Goal: Information Seeking & Learning: Learn about a topic

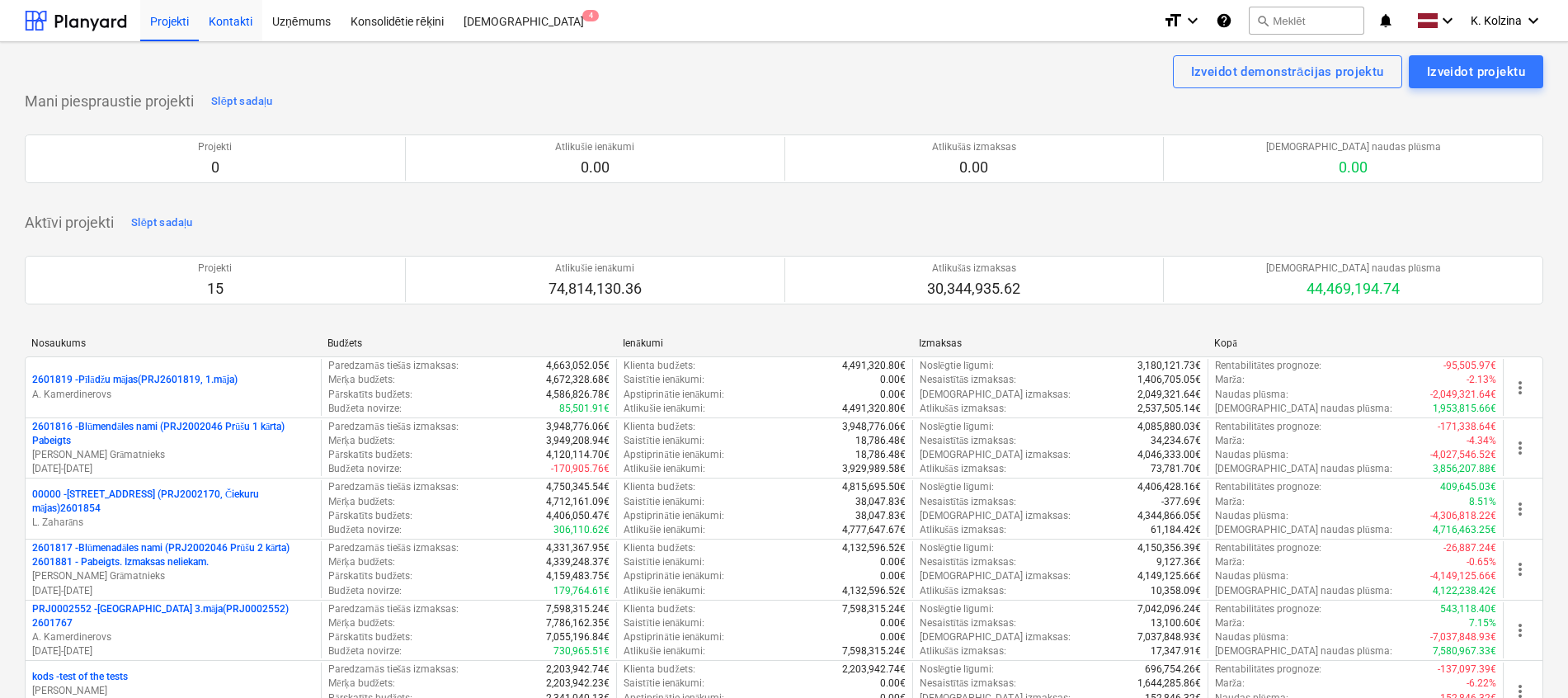
click at [247, 14] on div "Kontakti" at bounding box center [230, 20] width 63 height 42
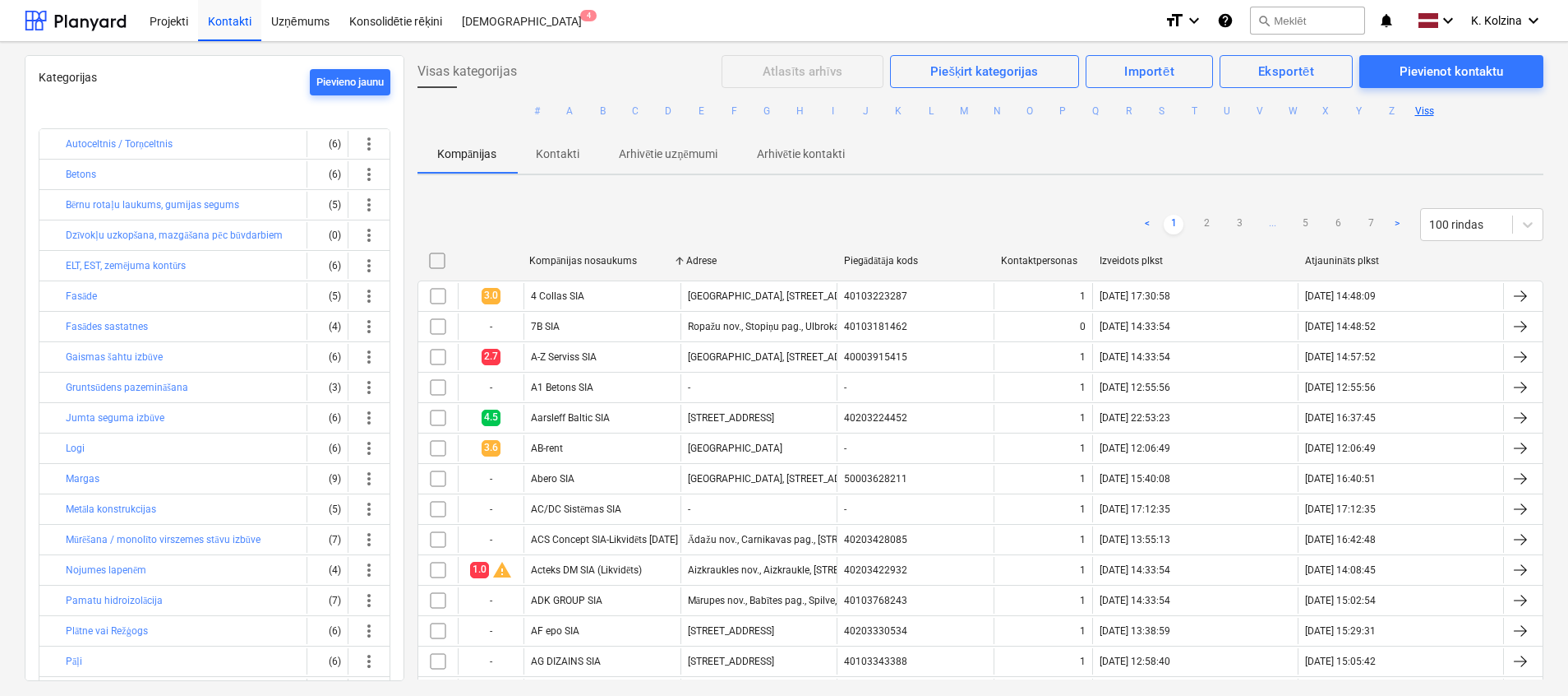
click at [1128, 254] on div "Izveidots plkst" at bounding box center [1196, 260] width 205 height 26
checkbox input "false"
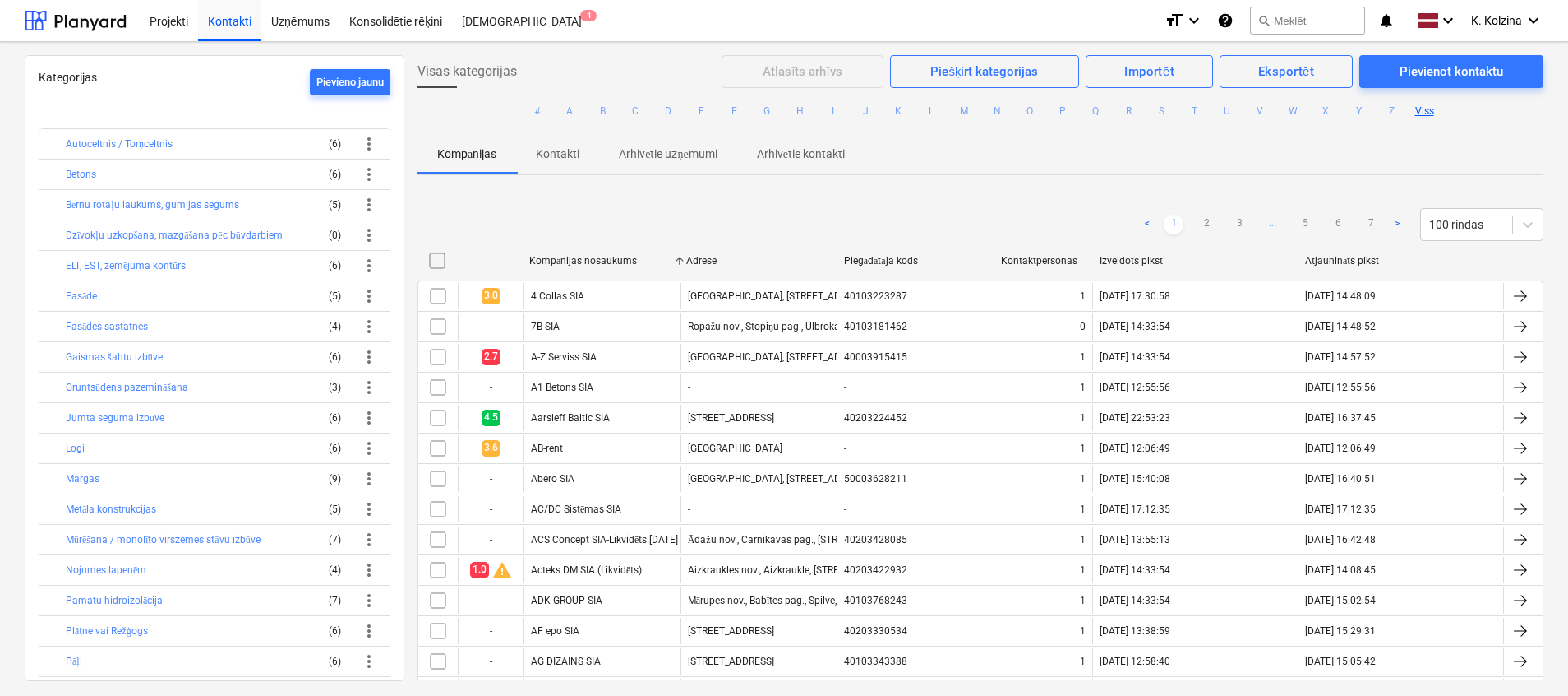
checkbox input "false"
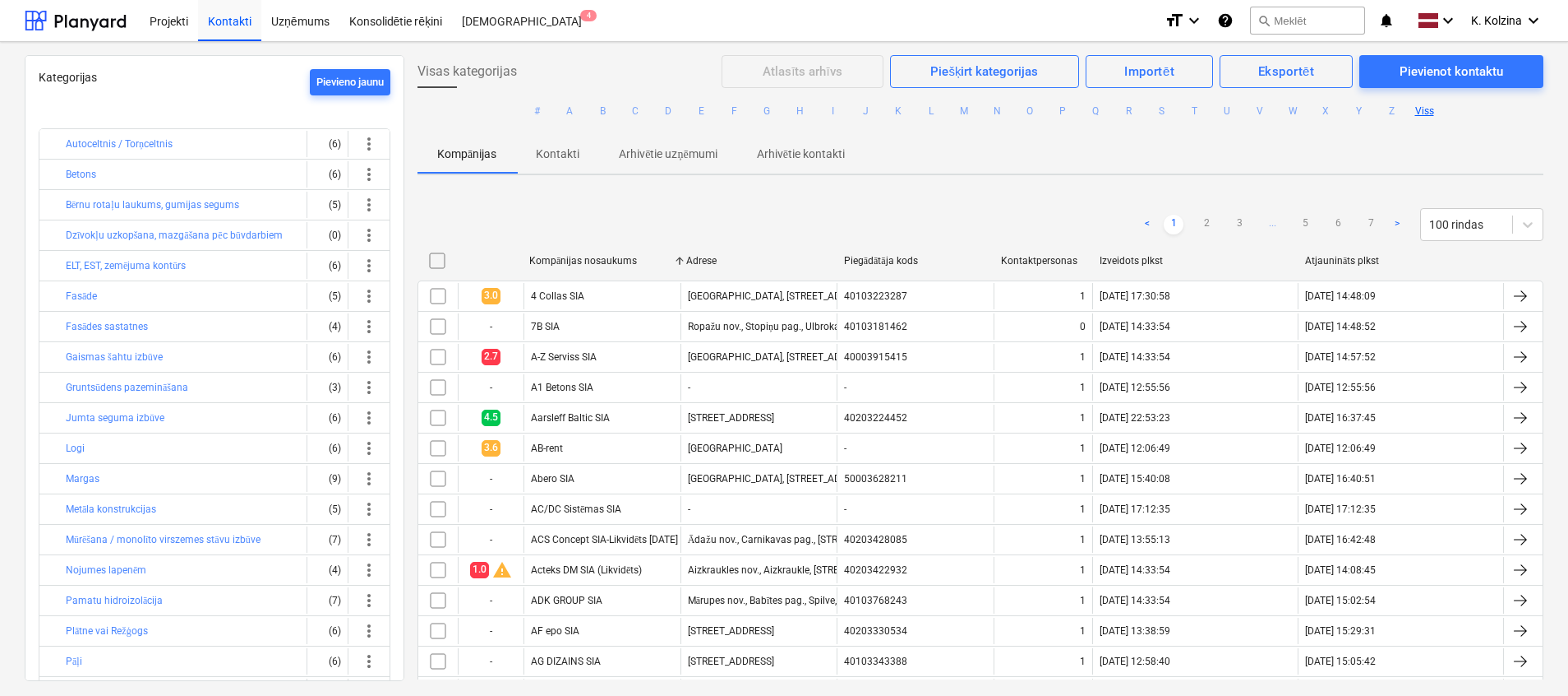
checkbox input "false"
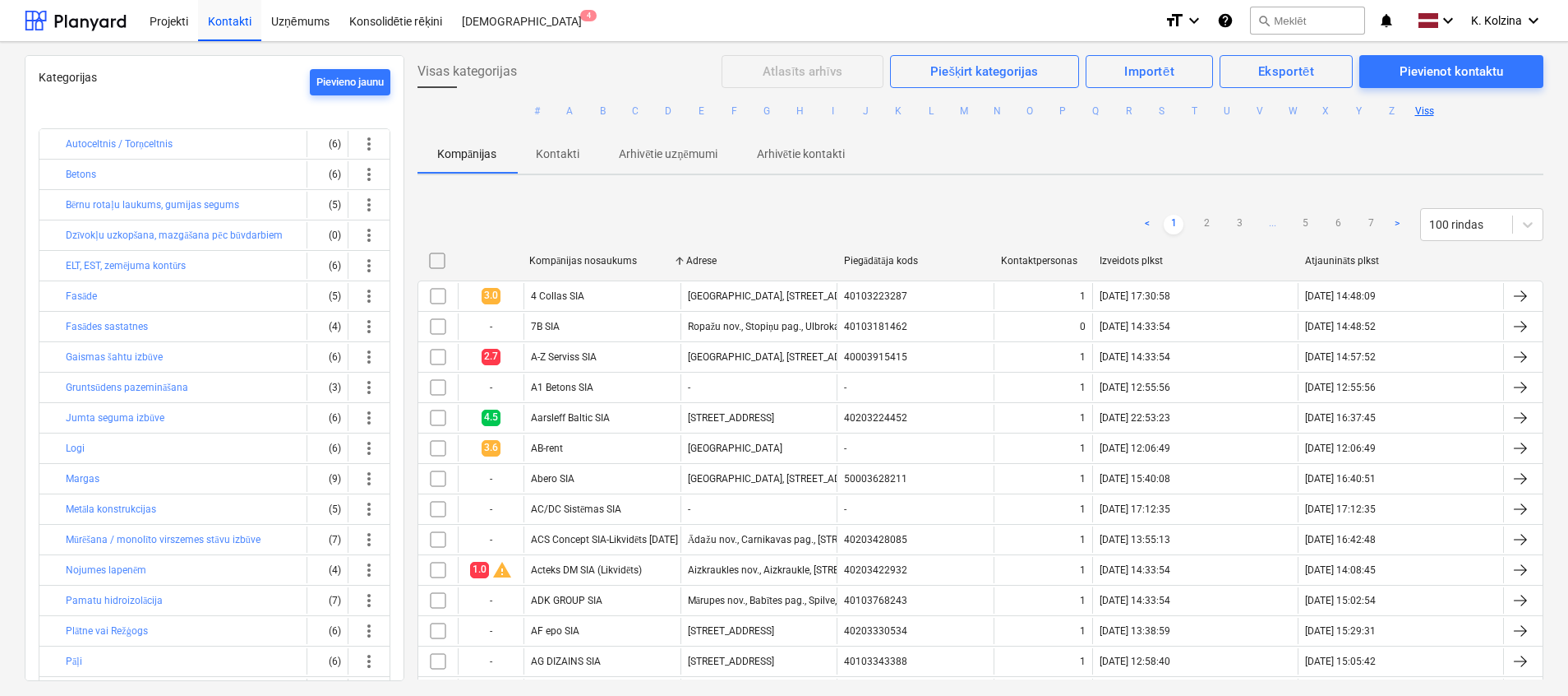
checkbox input "false"
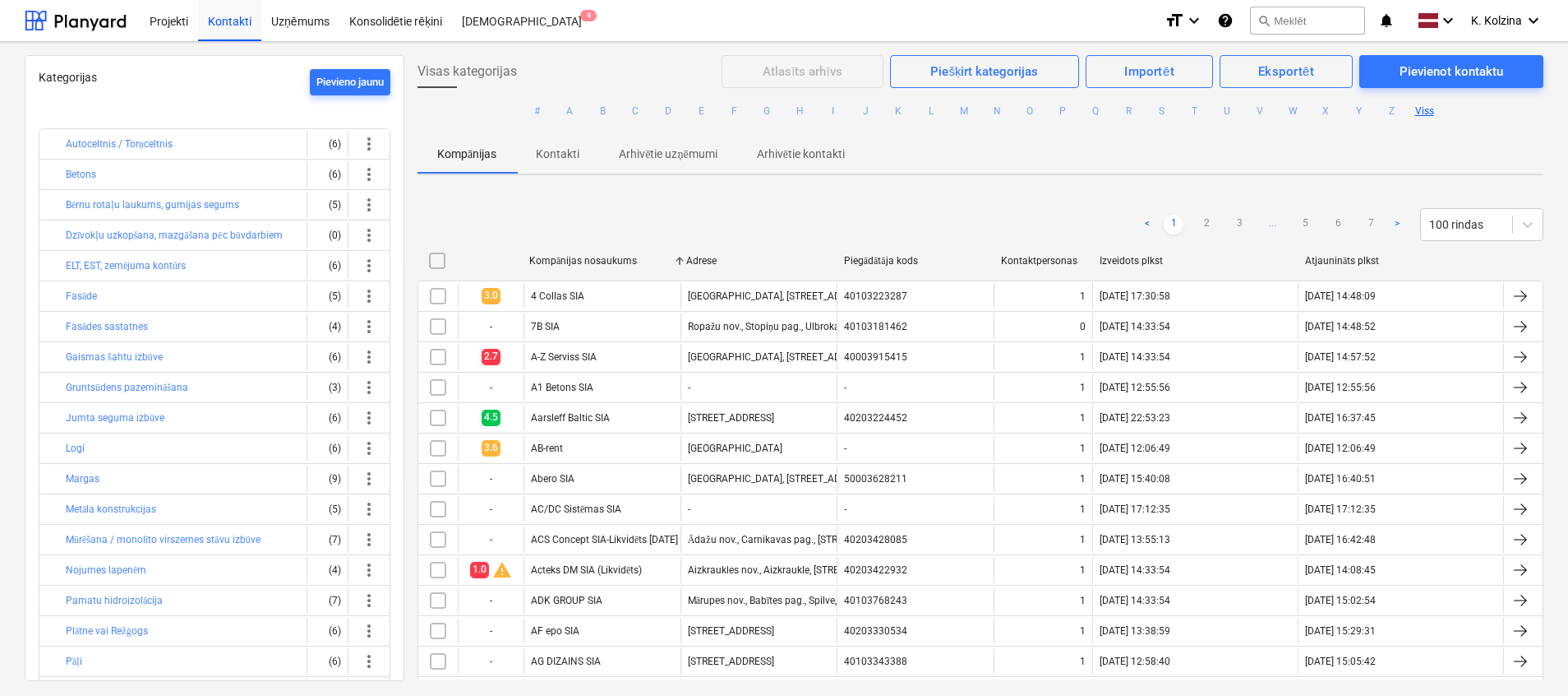
checkbox input "false"
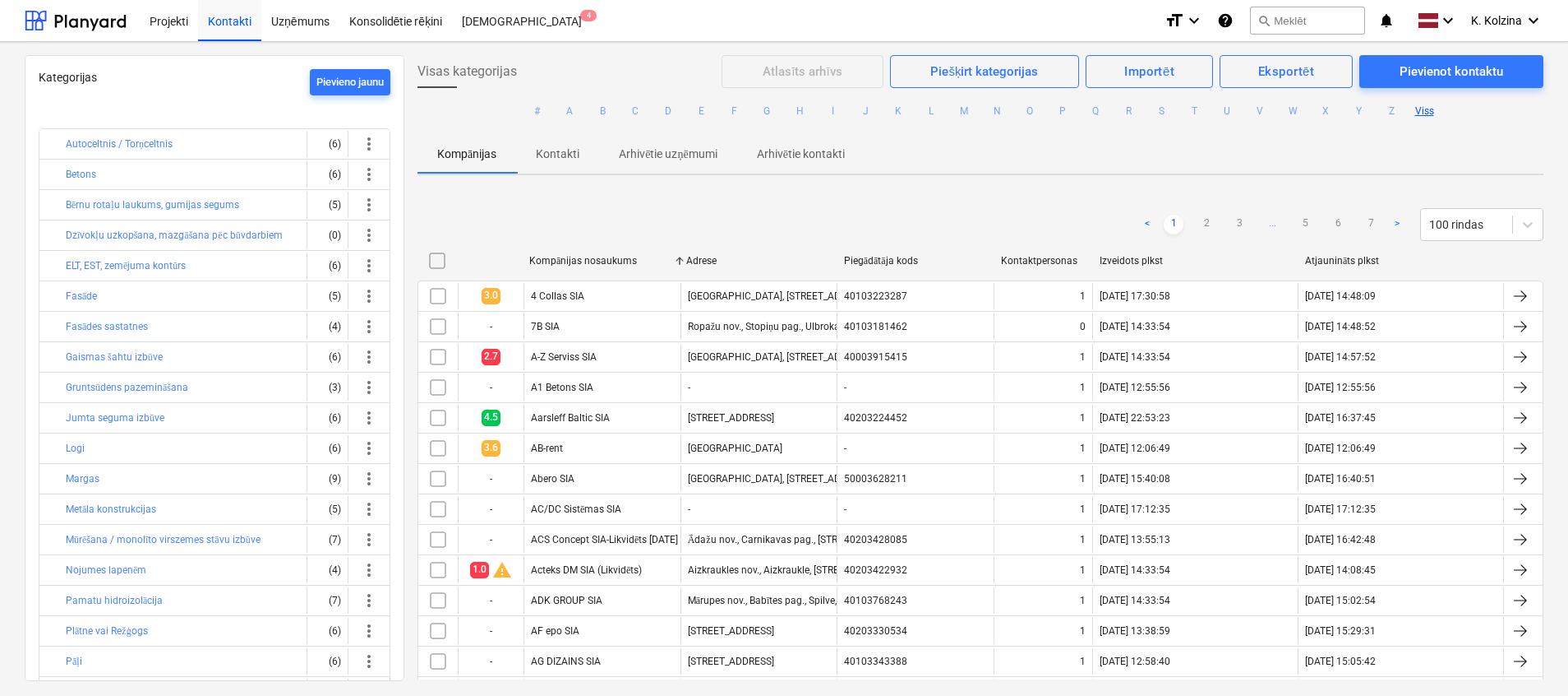
checkbox input "false"
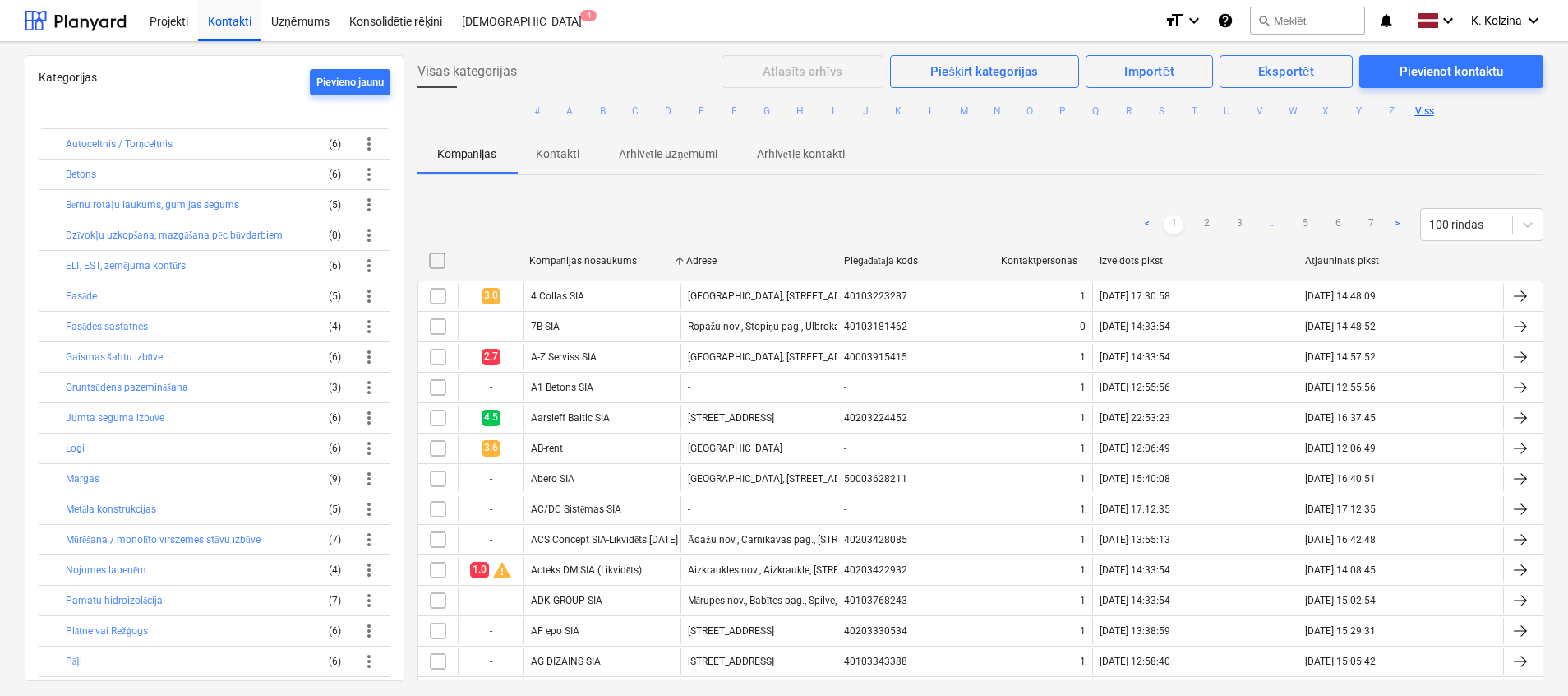
checkbox input "false"
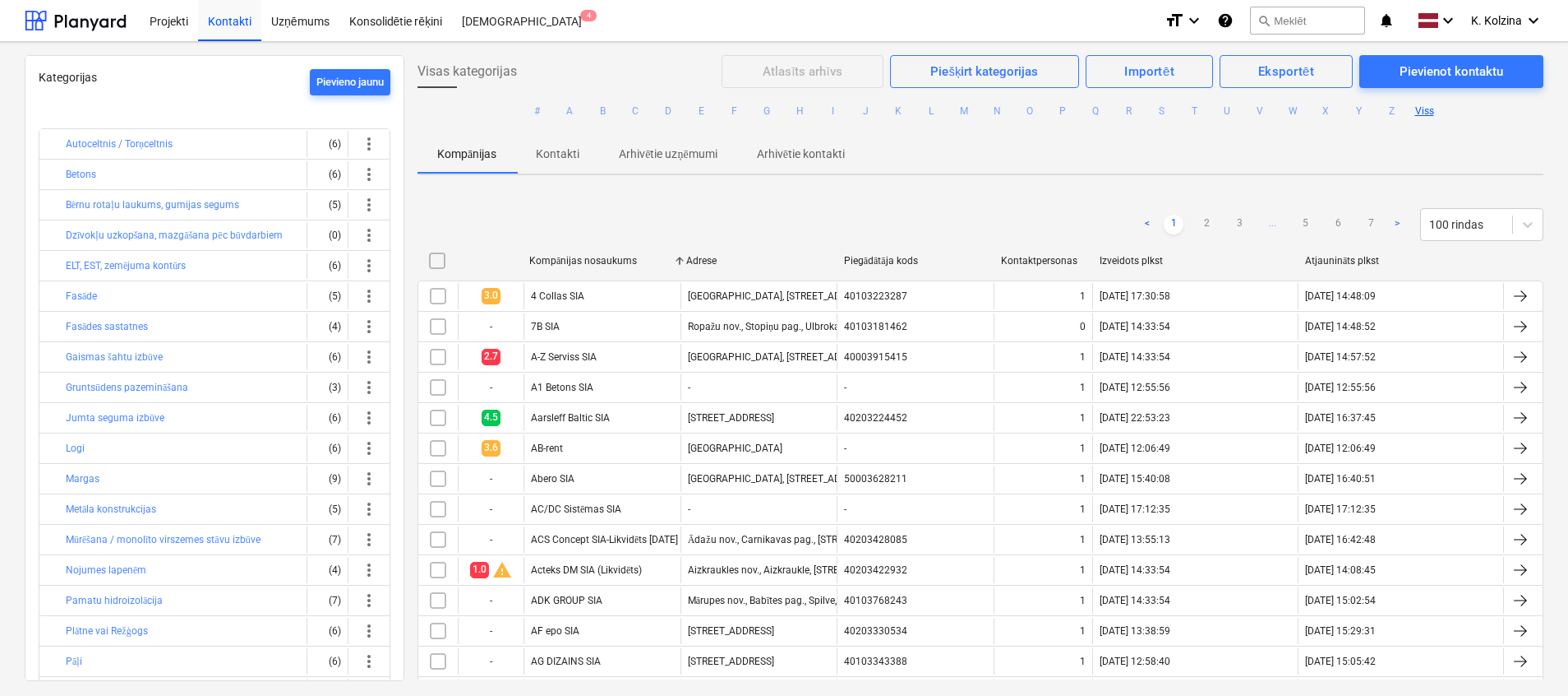
checkbox input "false"
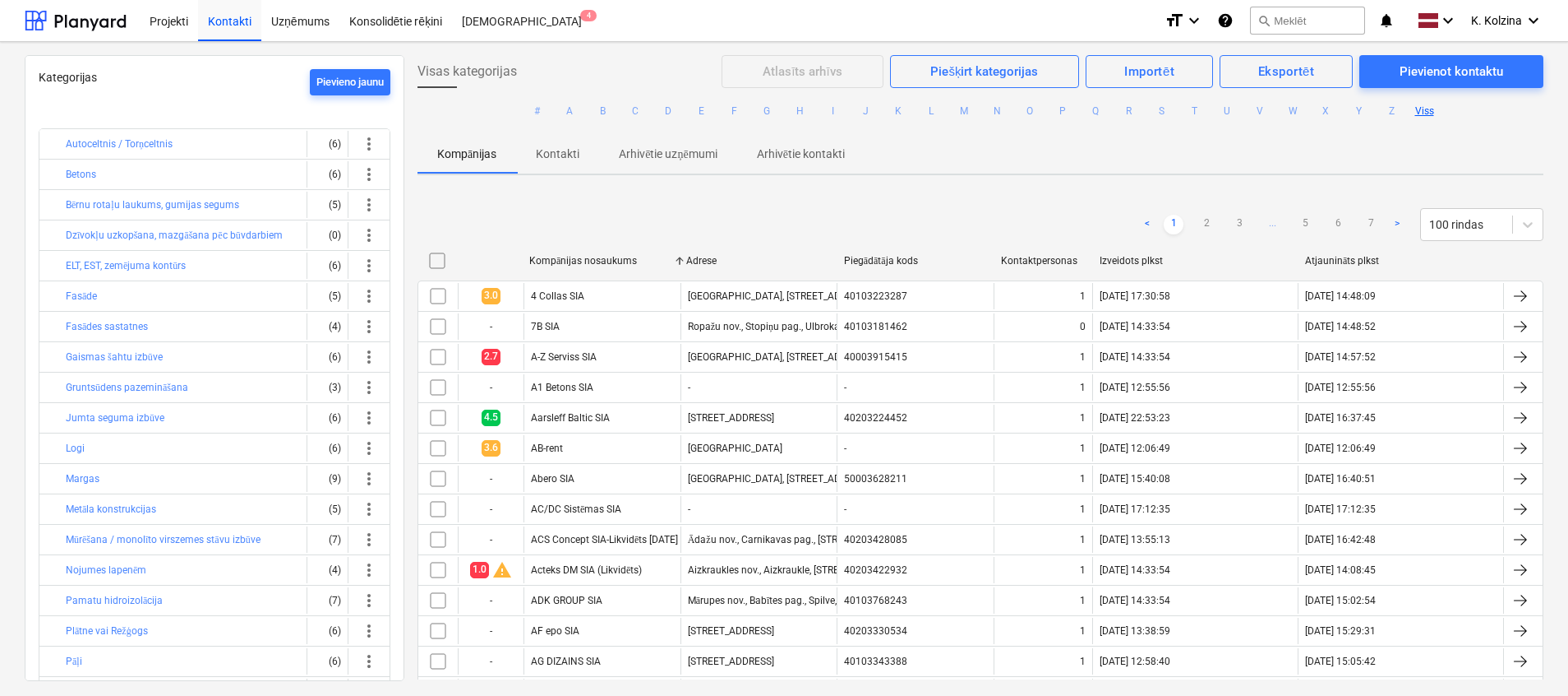
checkbox input "false"
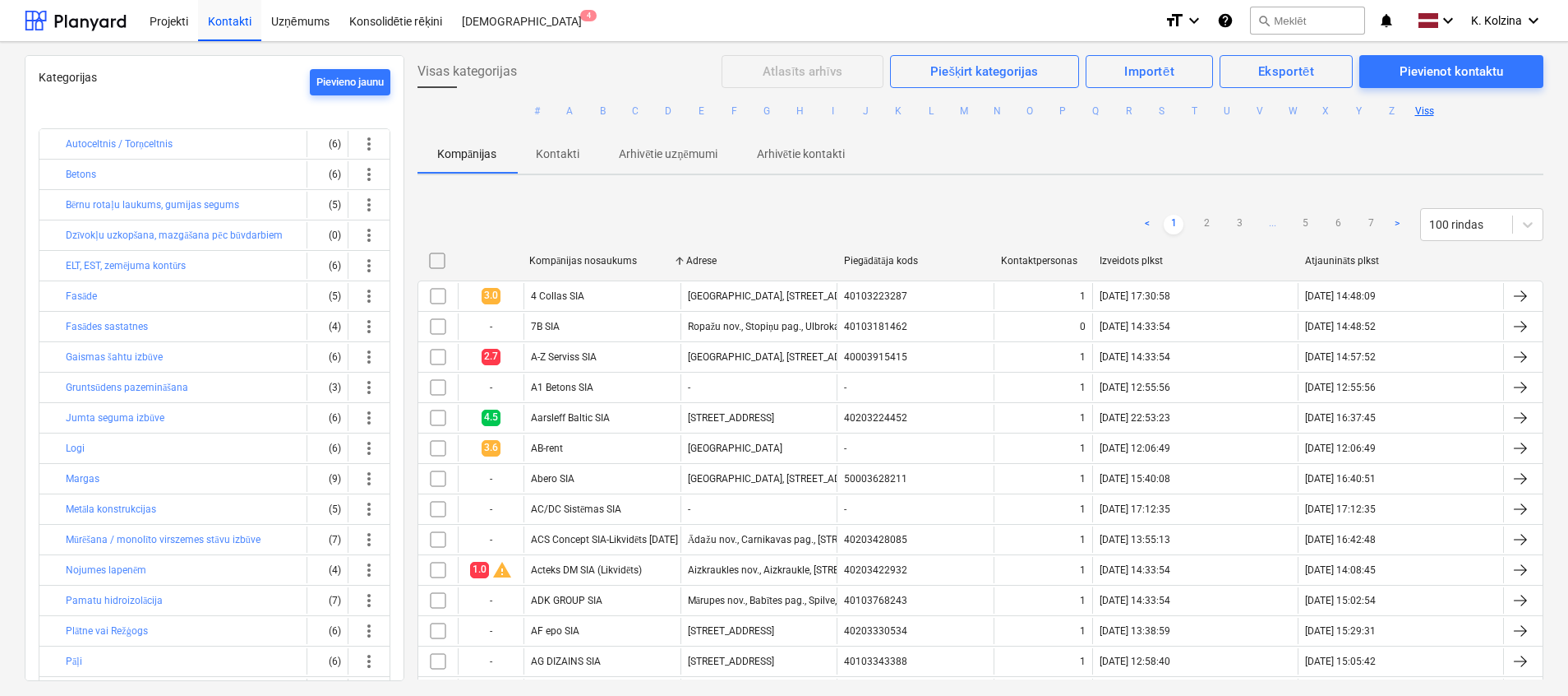
checkbox input "false"
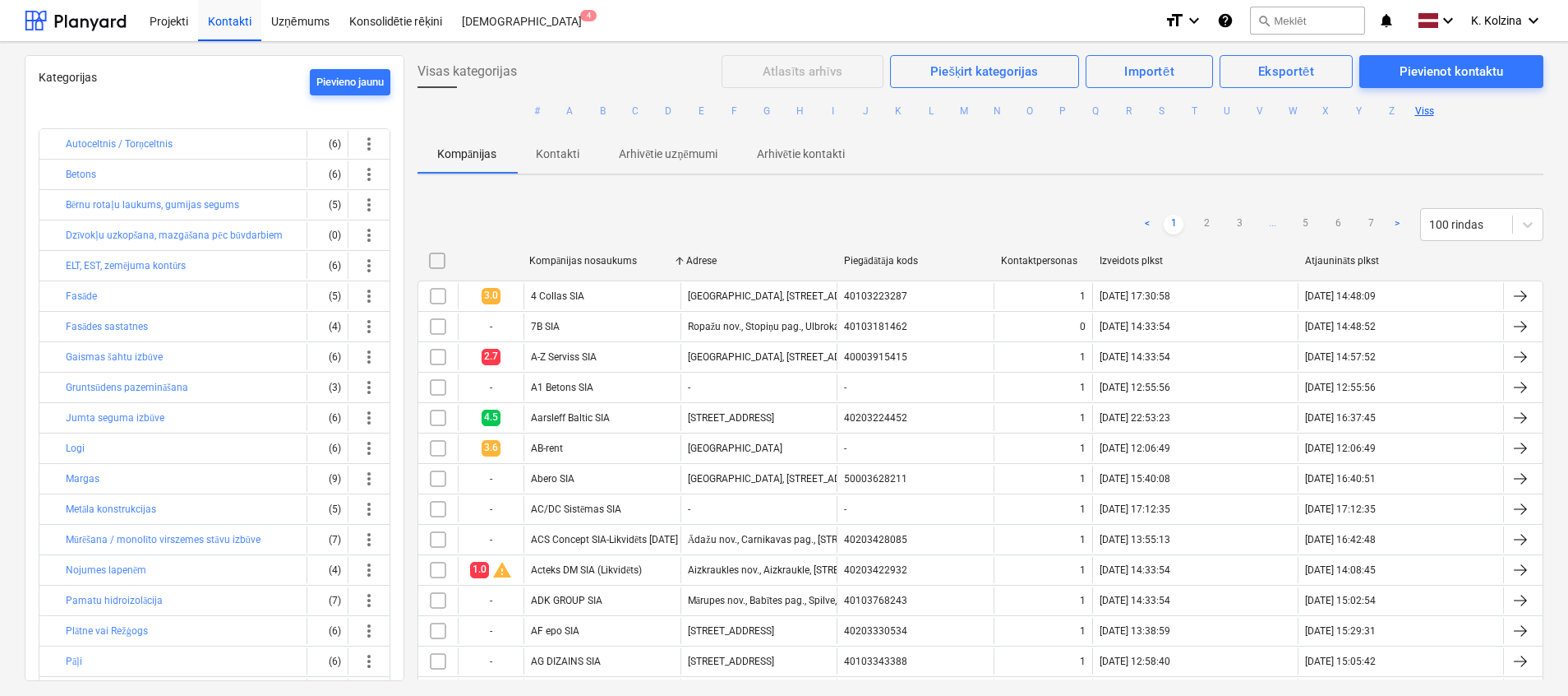
checkbox input "false"
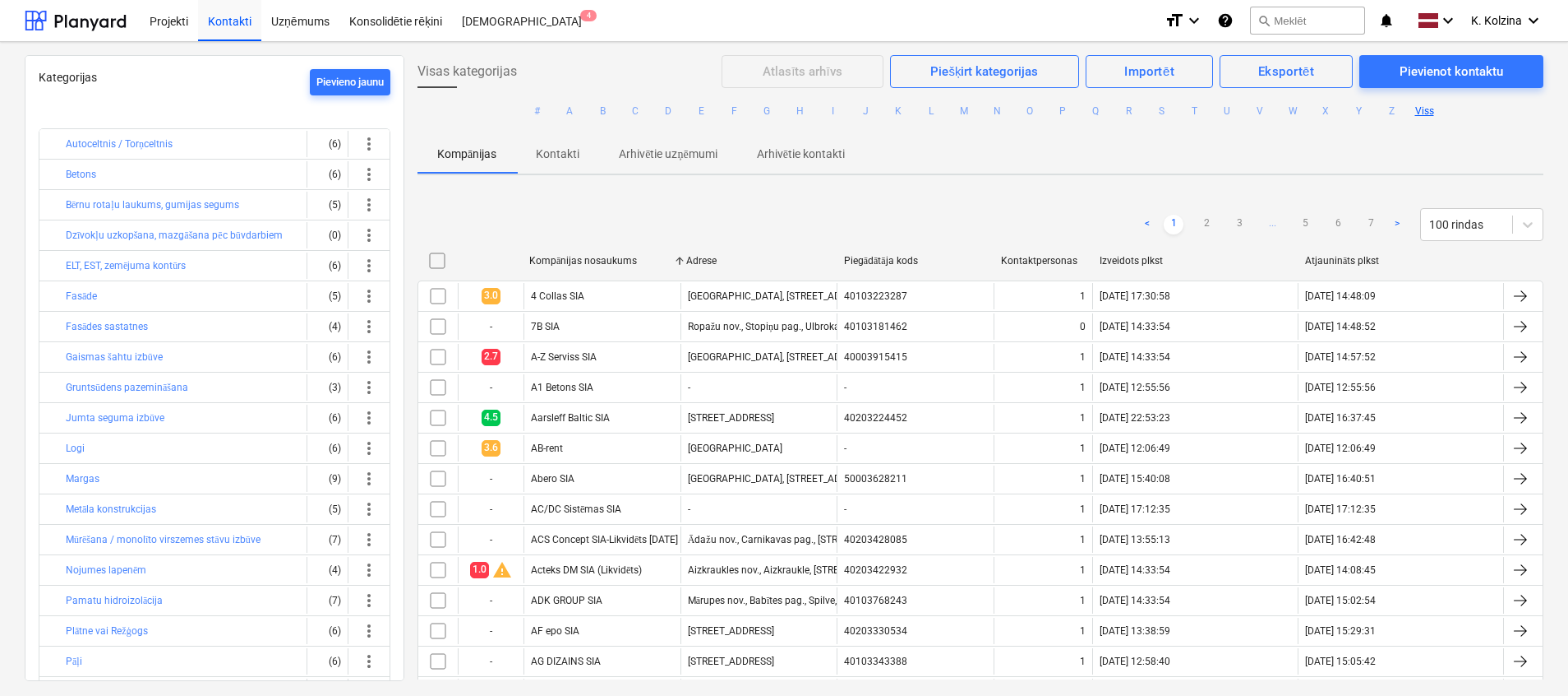
checkbox input "false"
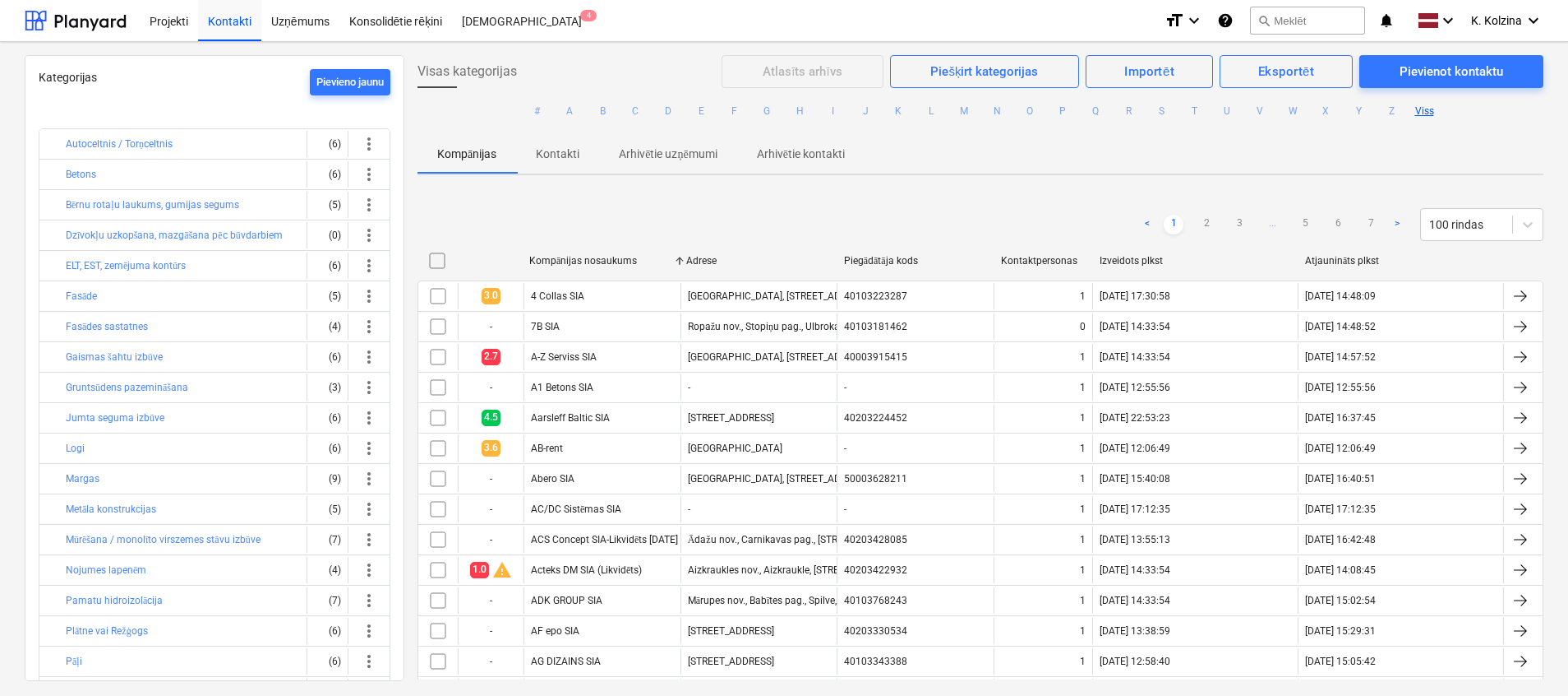
checkbox input "false"
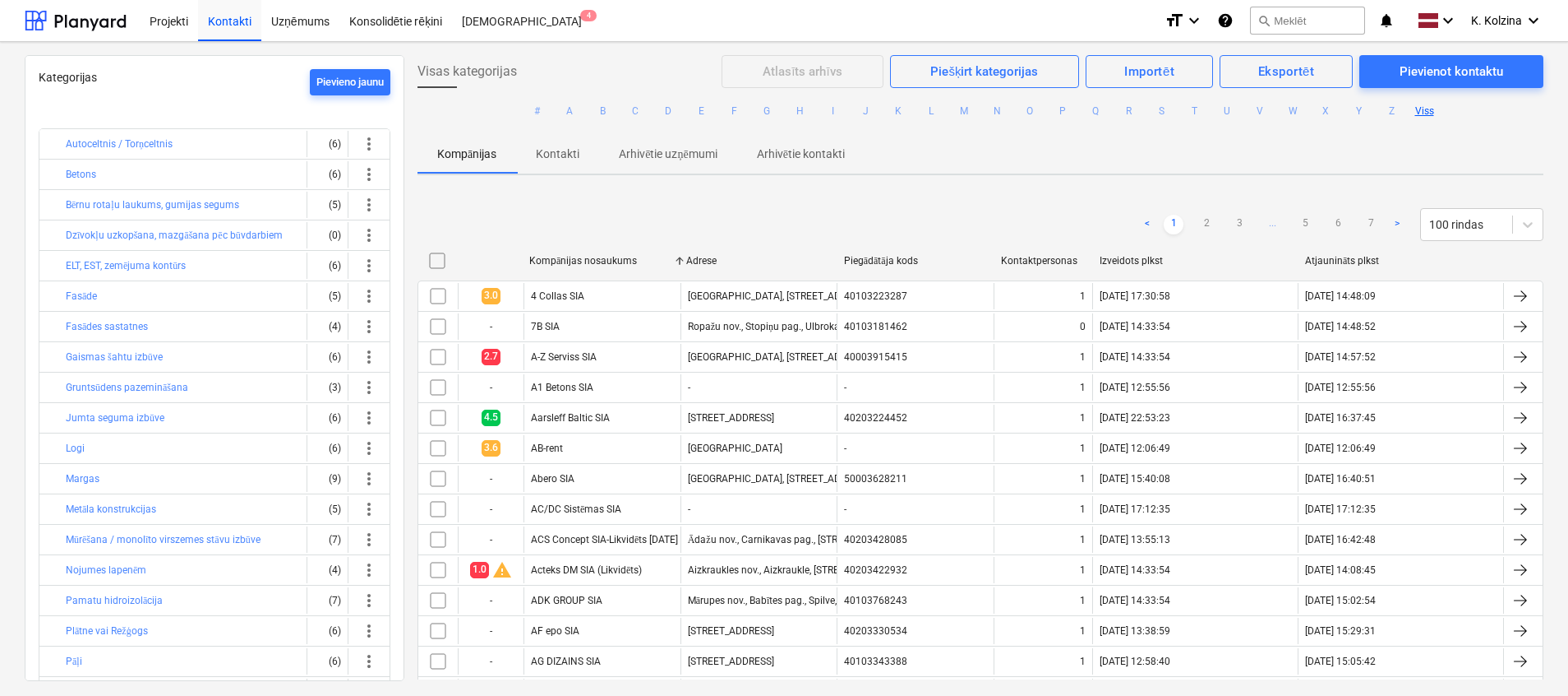
checkbox input "false"
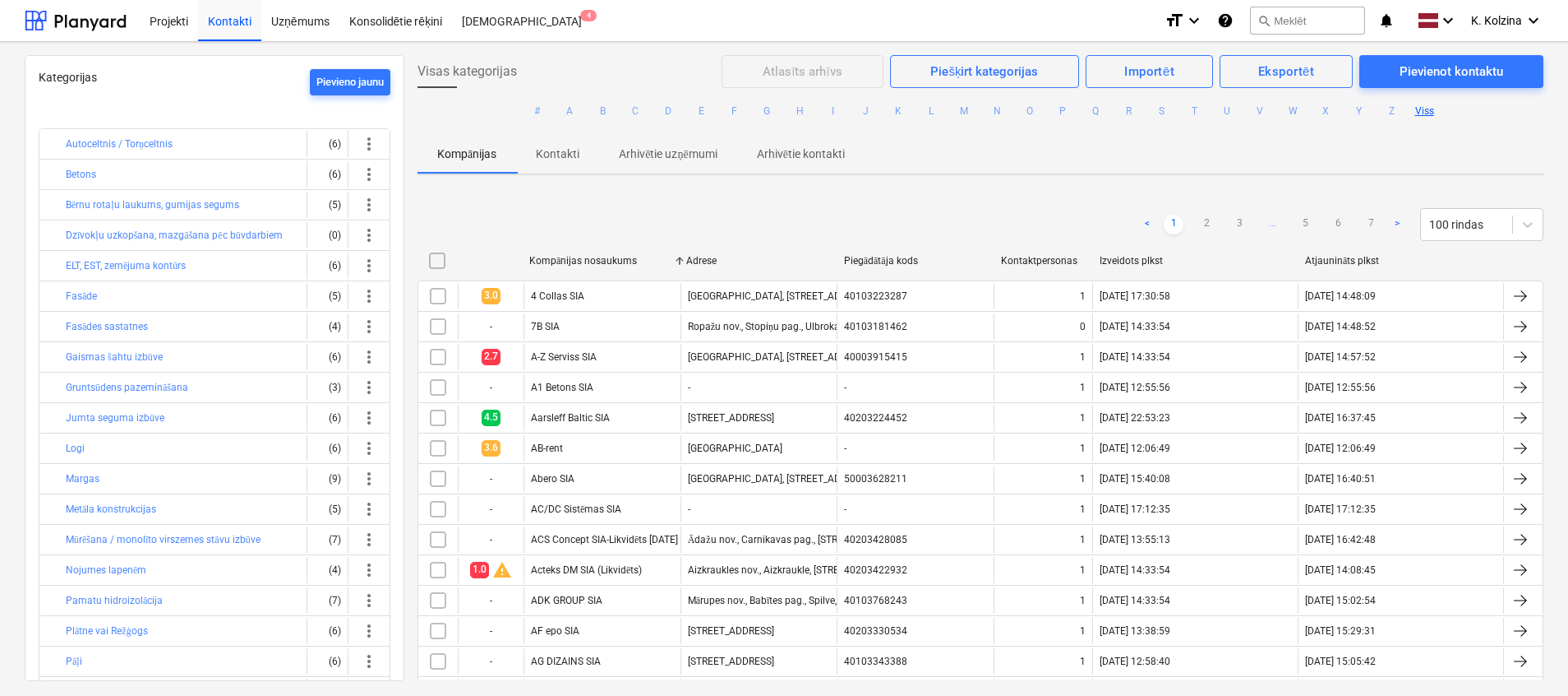
checkbox input "false"
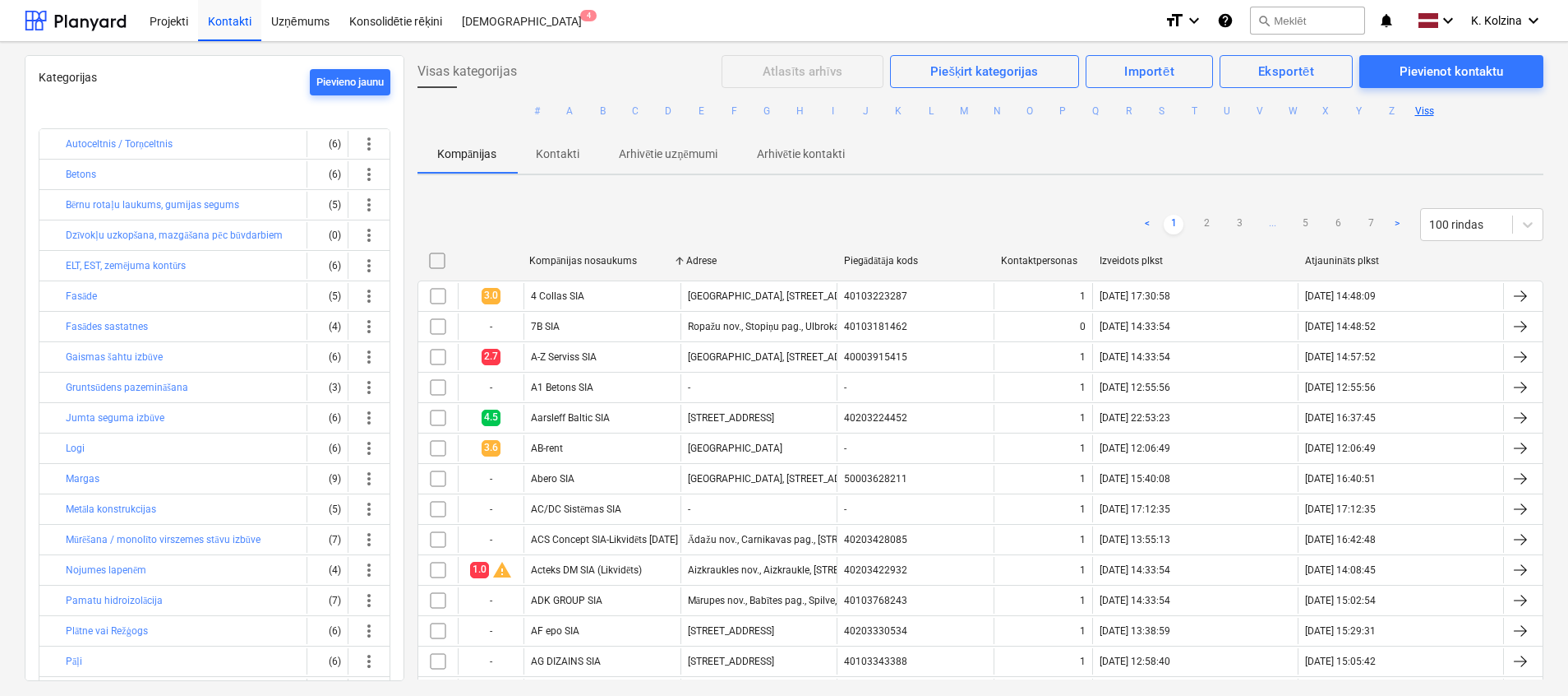
checkbox input "false"
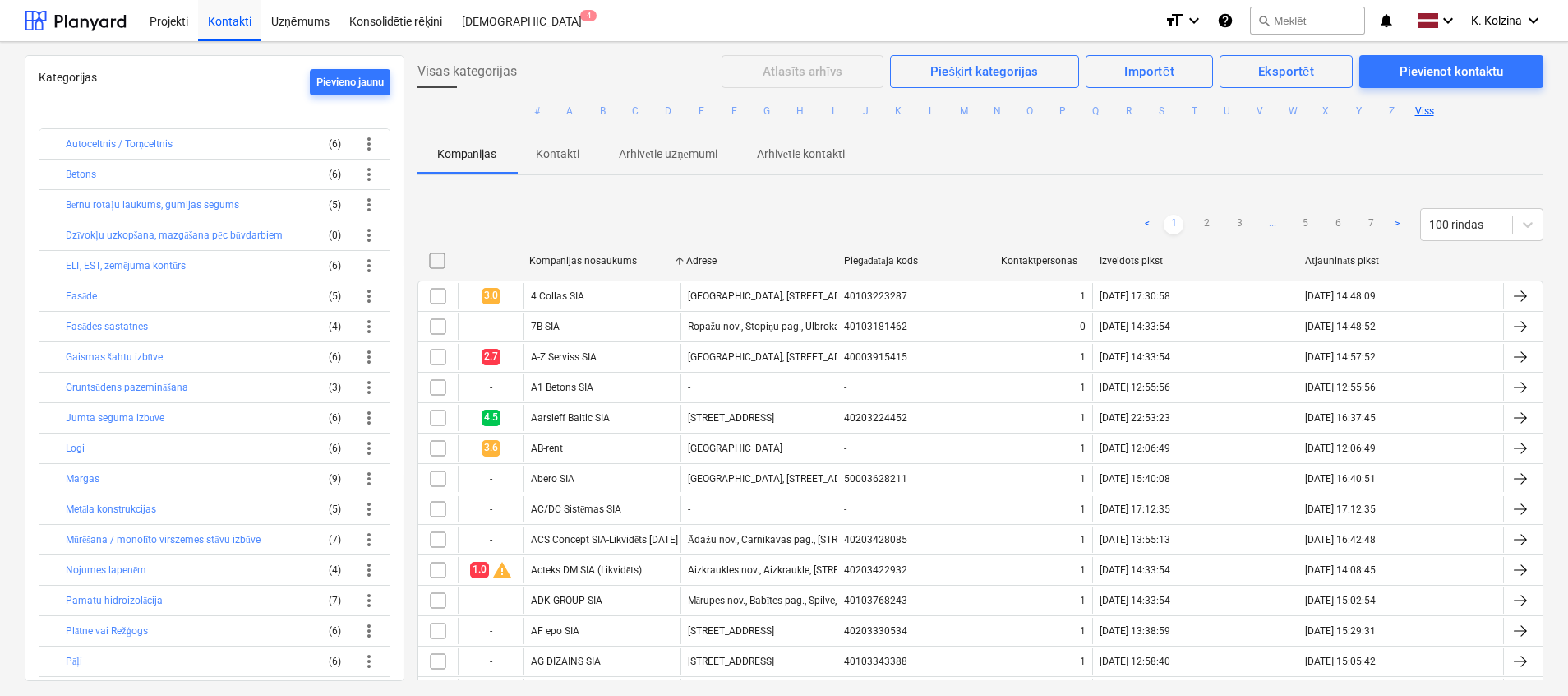
checkbox input "false"
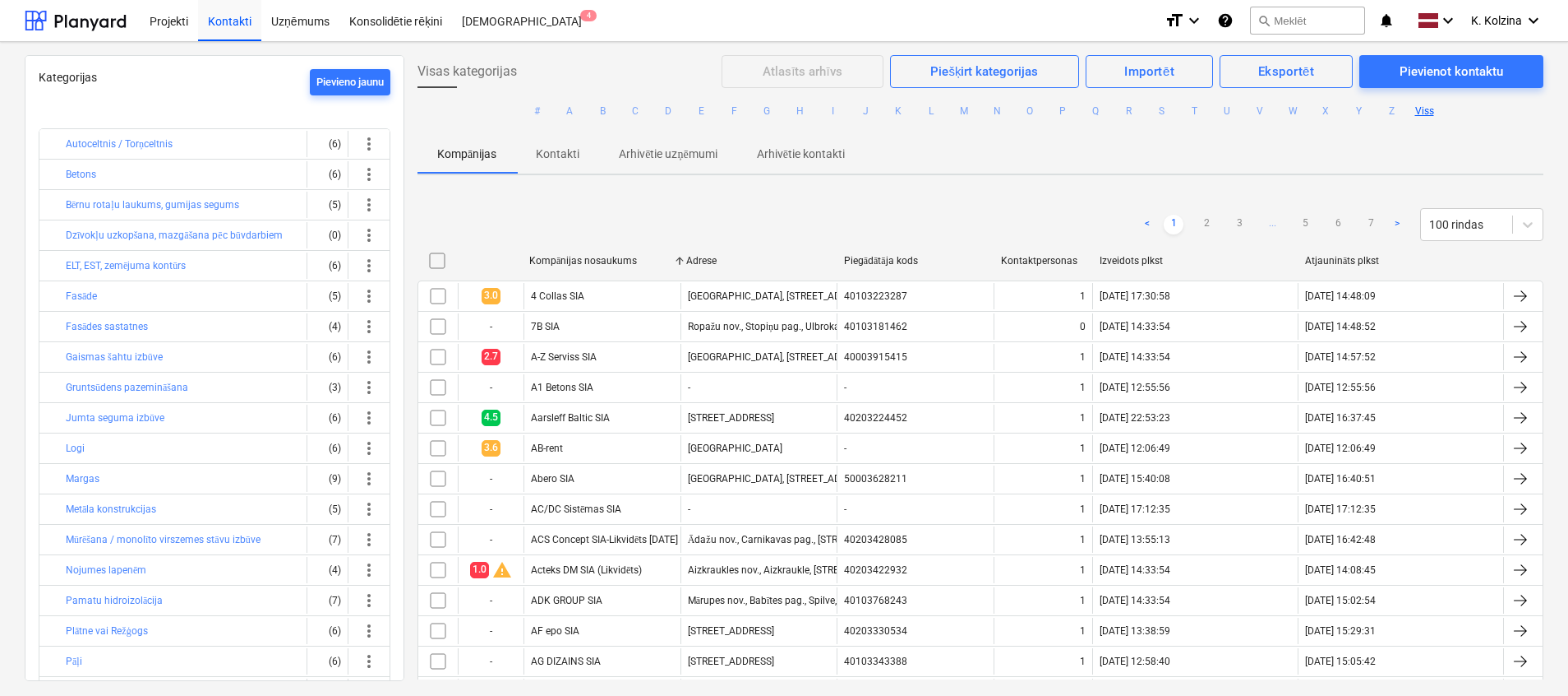
checkbox input "false"
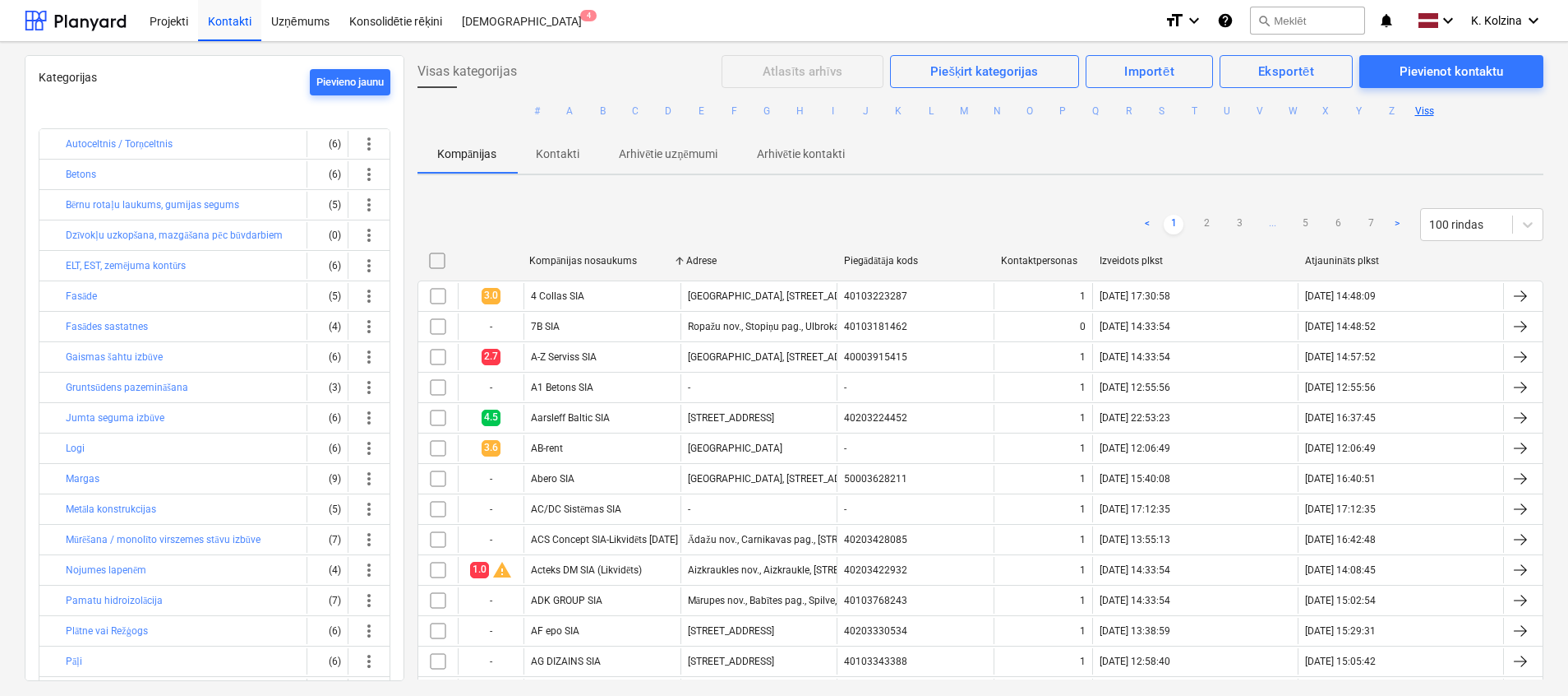
checkbox input "false"
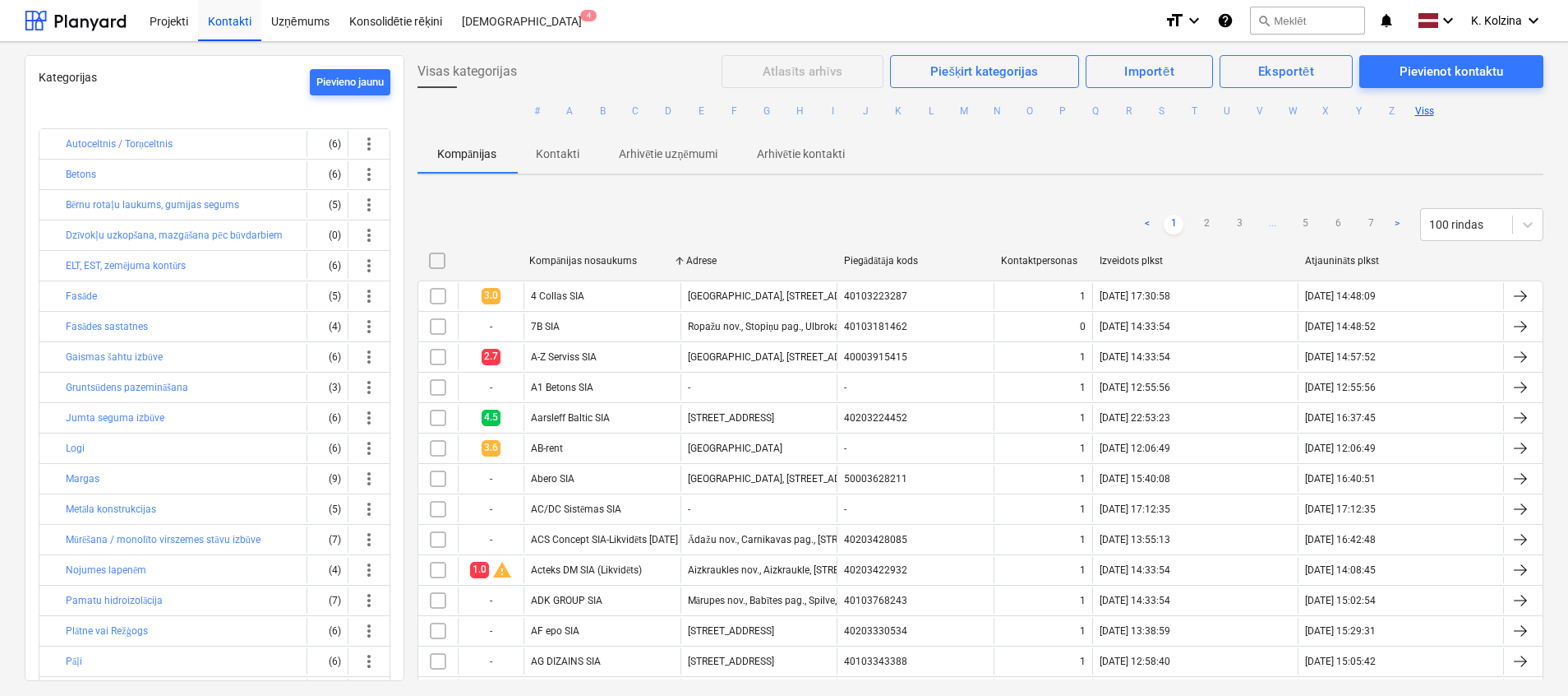
checkbox input "false"
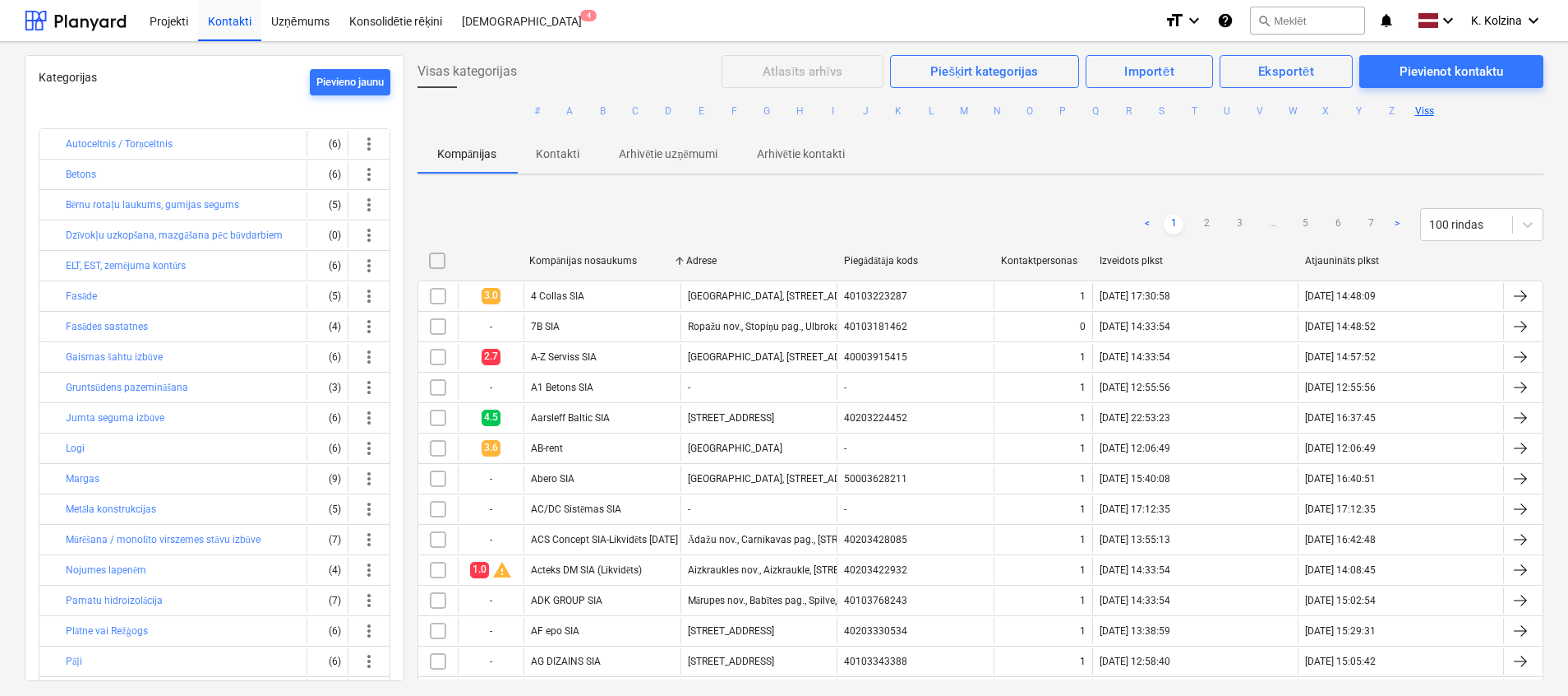
checkbox input "false"
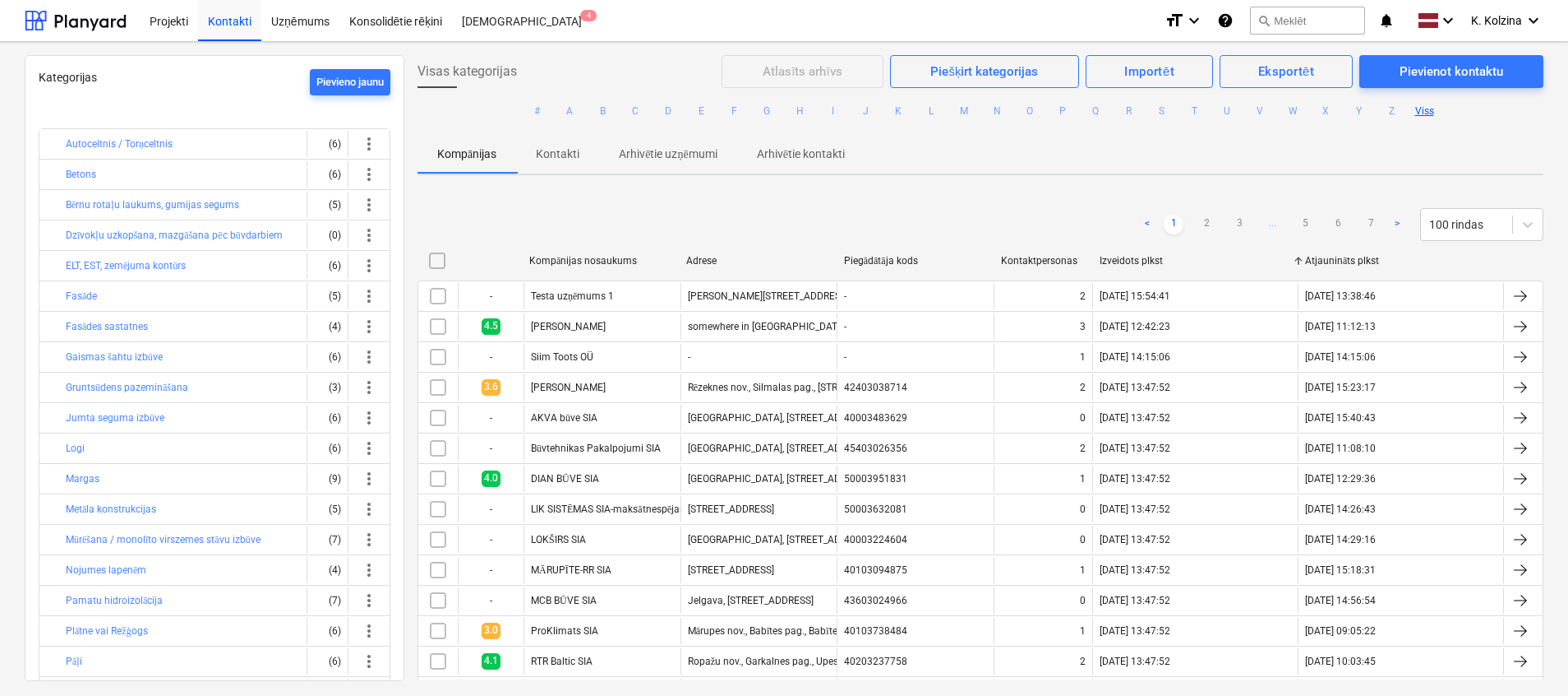
click at [1128, 254] on div "Izveidots plkst" at bounding box center [1196, 260] width 205 height 26
checkbox input "false"
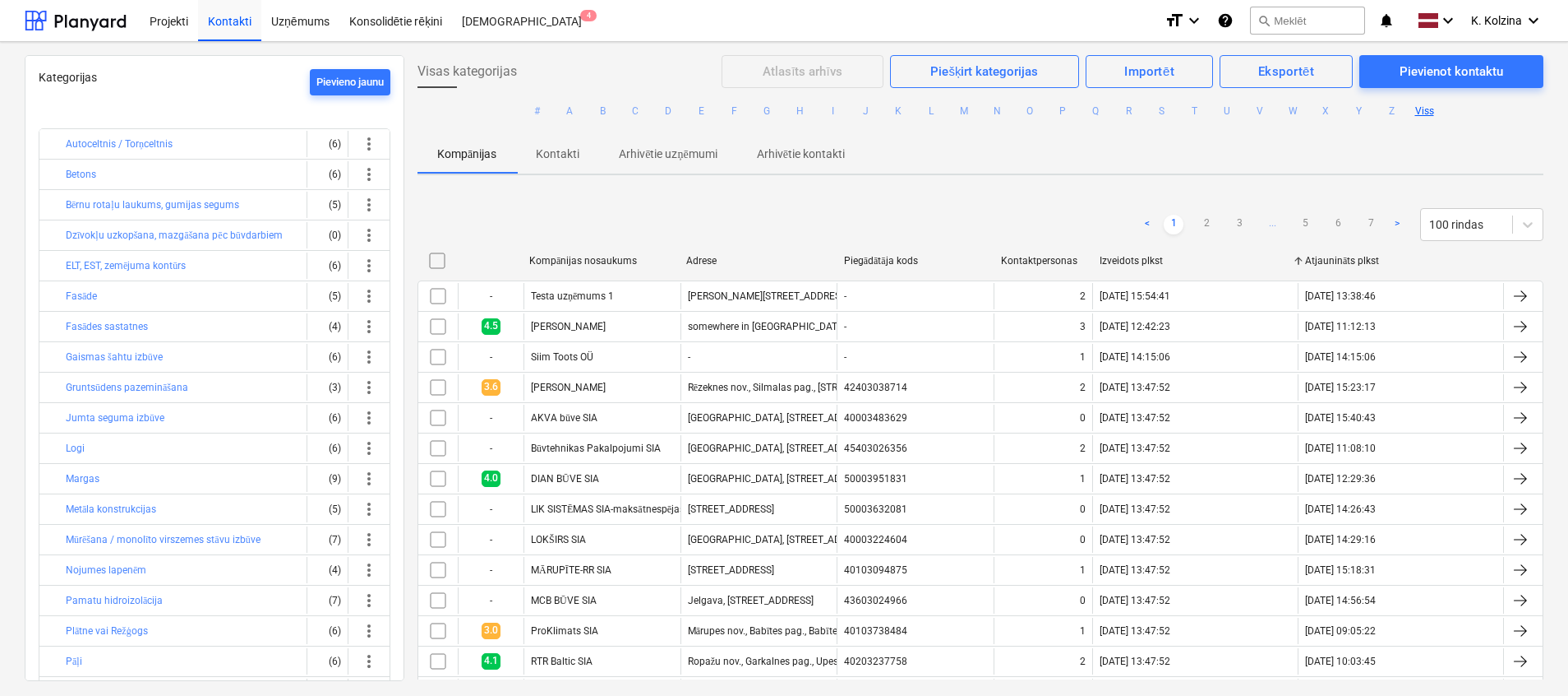
checkbox input "false"
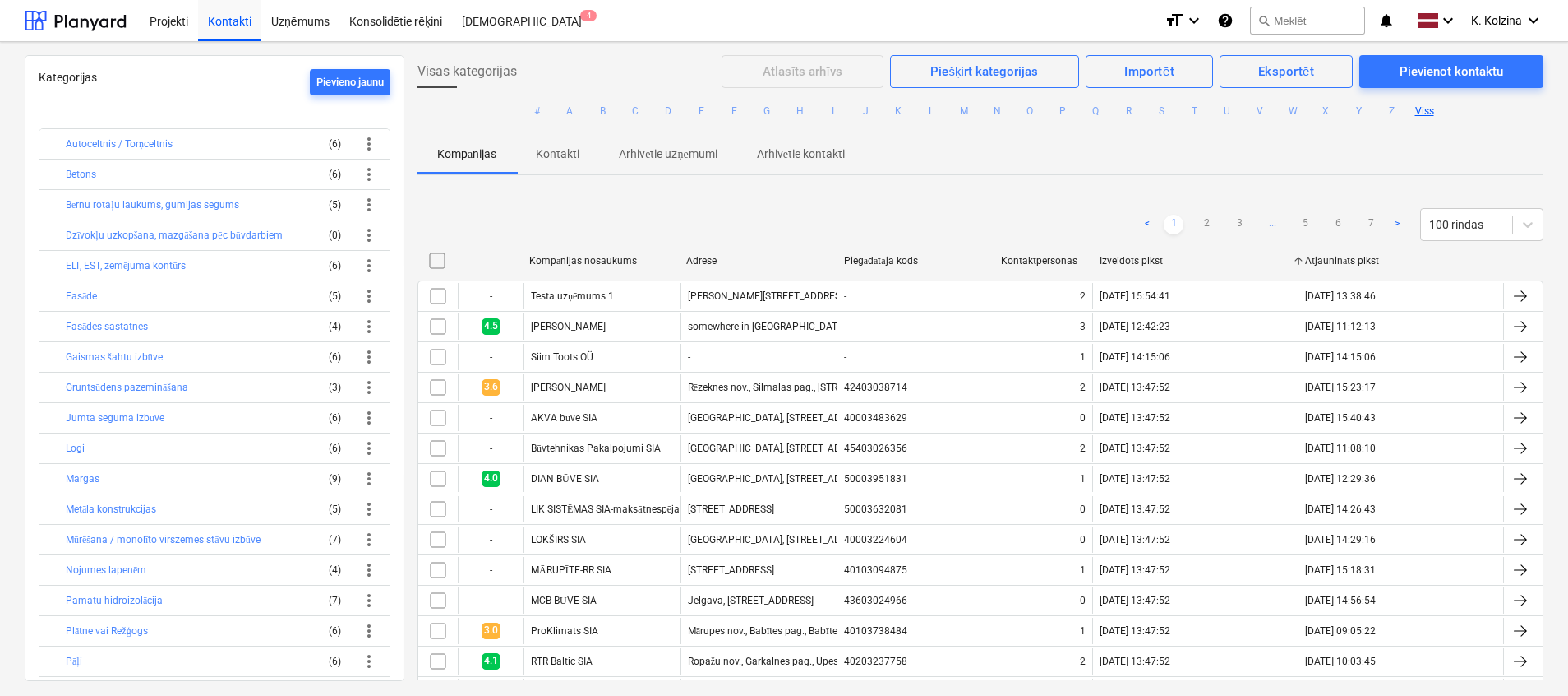
checkbox input "false"
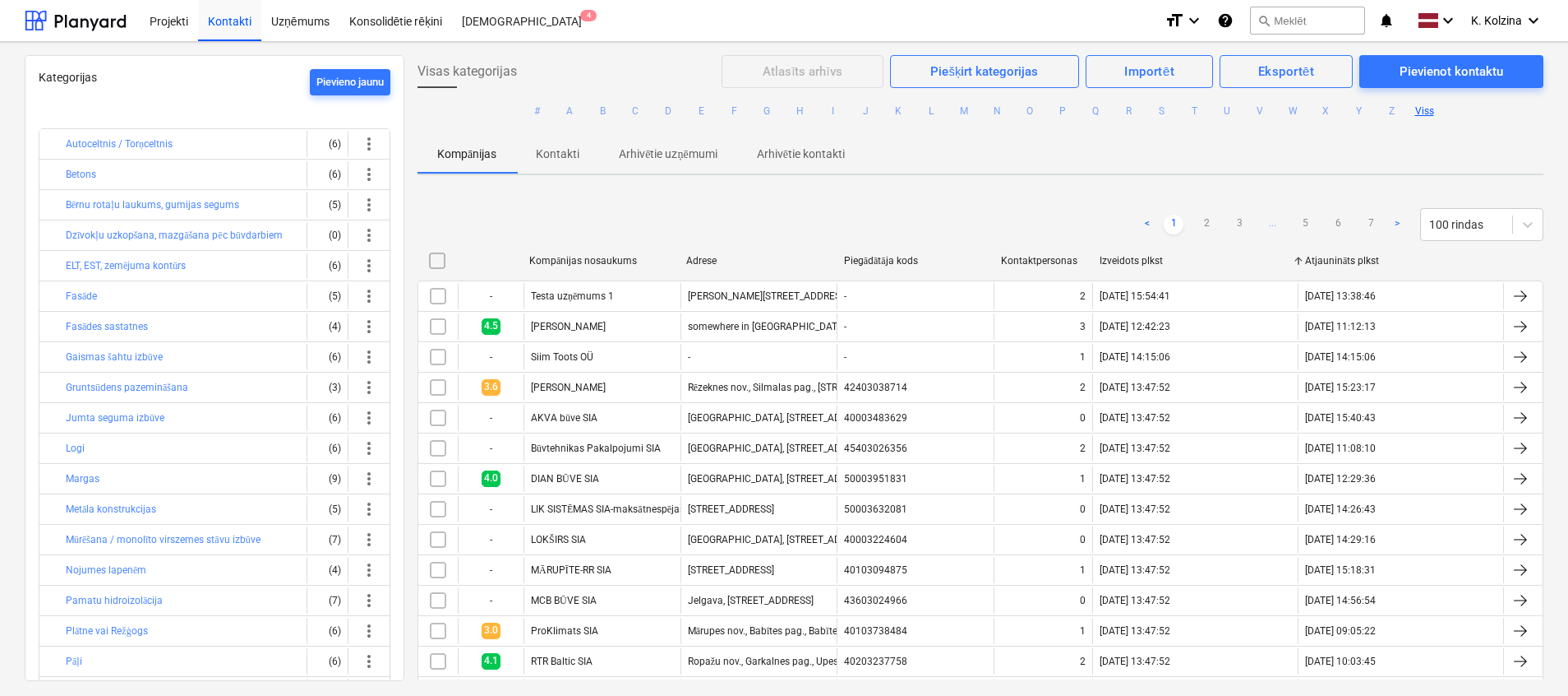
checkbox input "false"
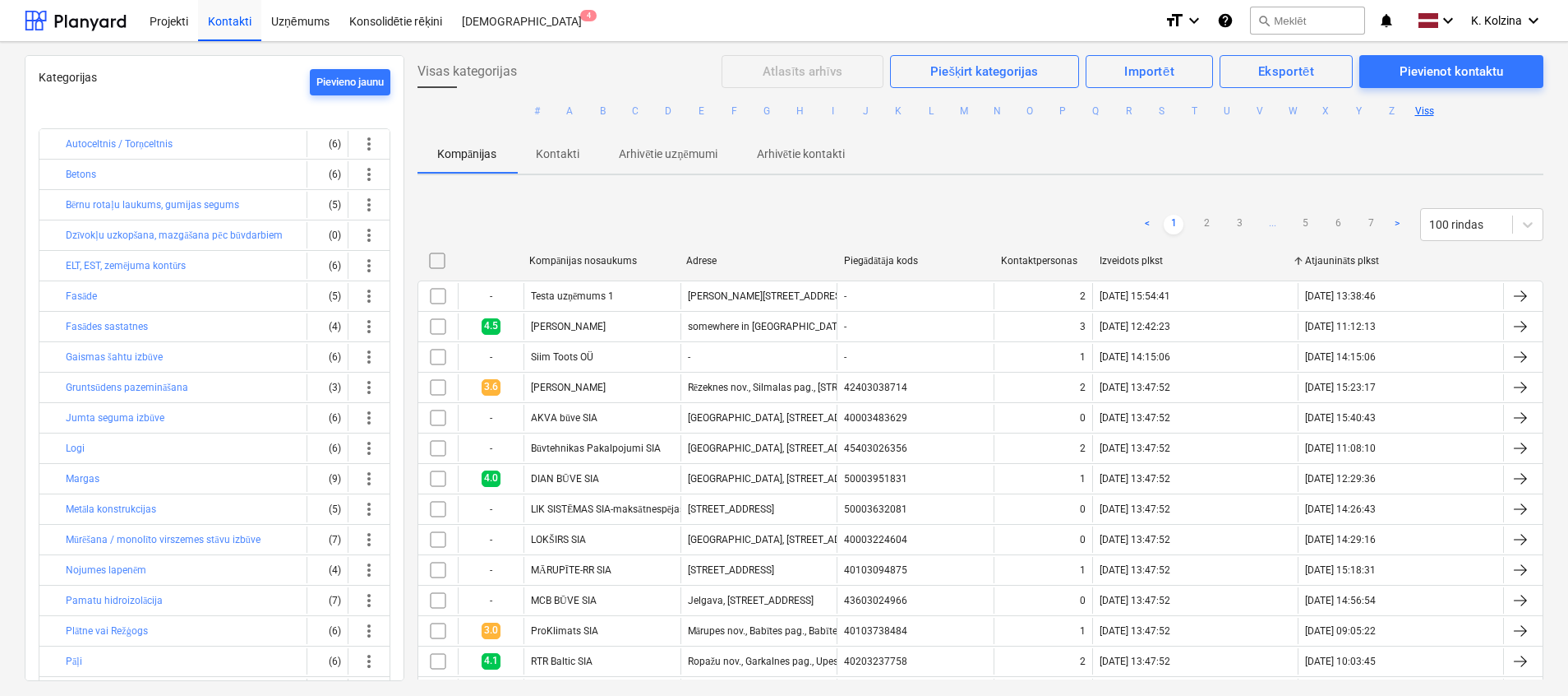
checkbox input "false"
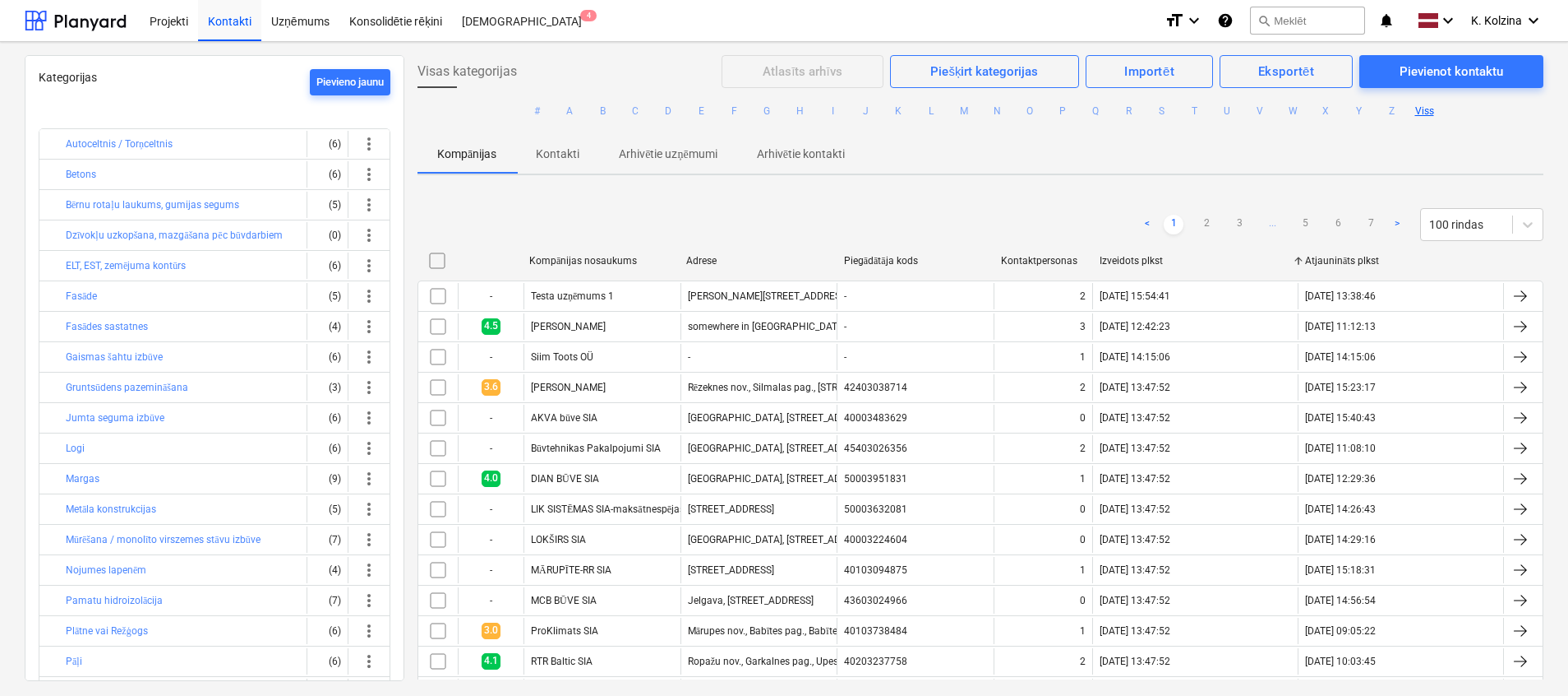
checkbox input "false"
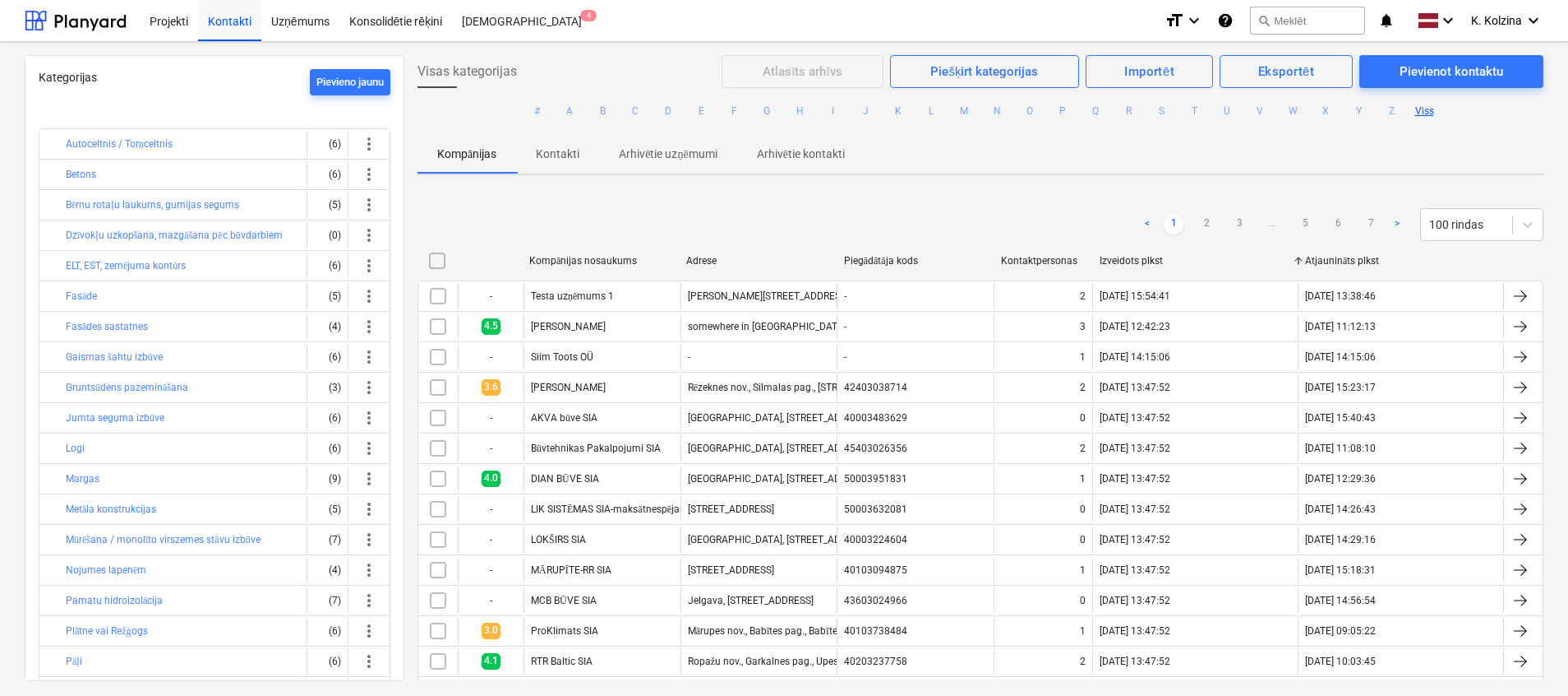
checkbox input "false"
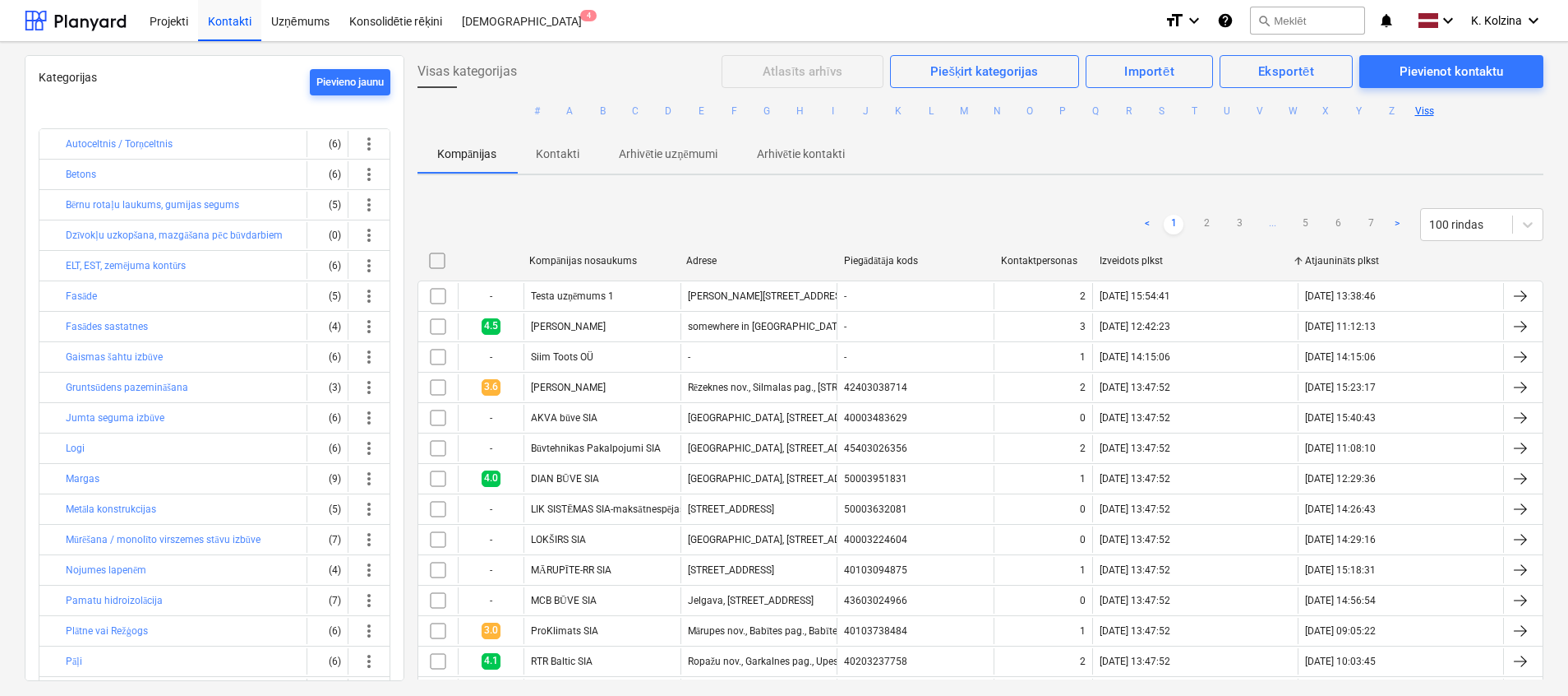
checkbox input "false"
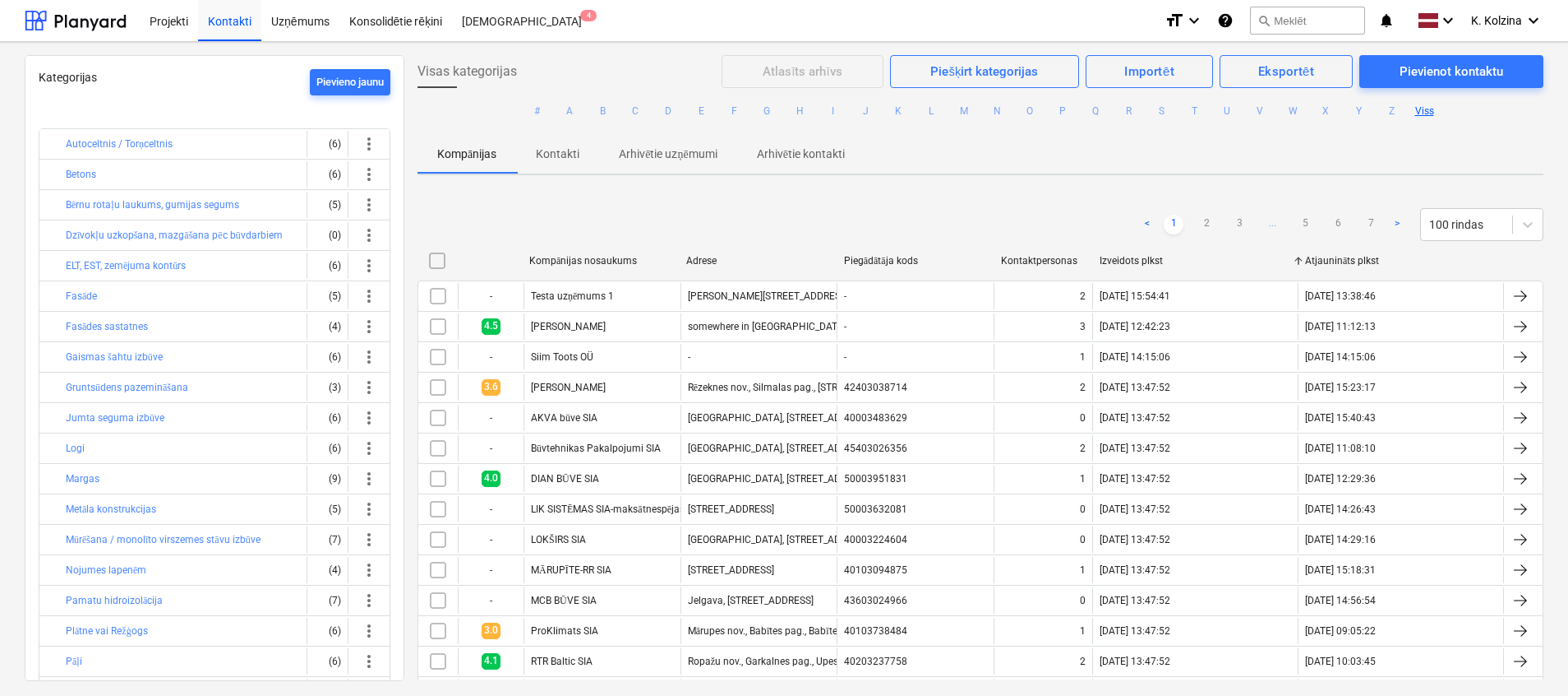
checkbox input "false"
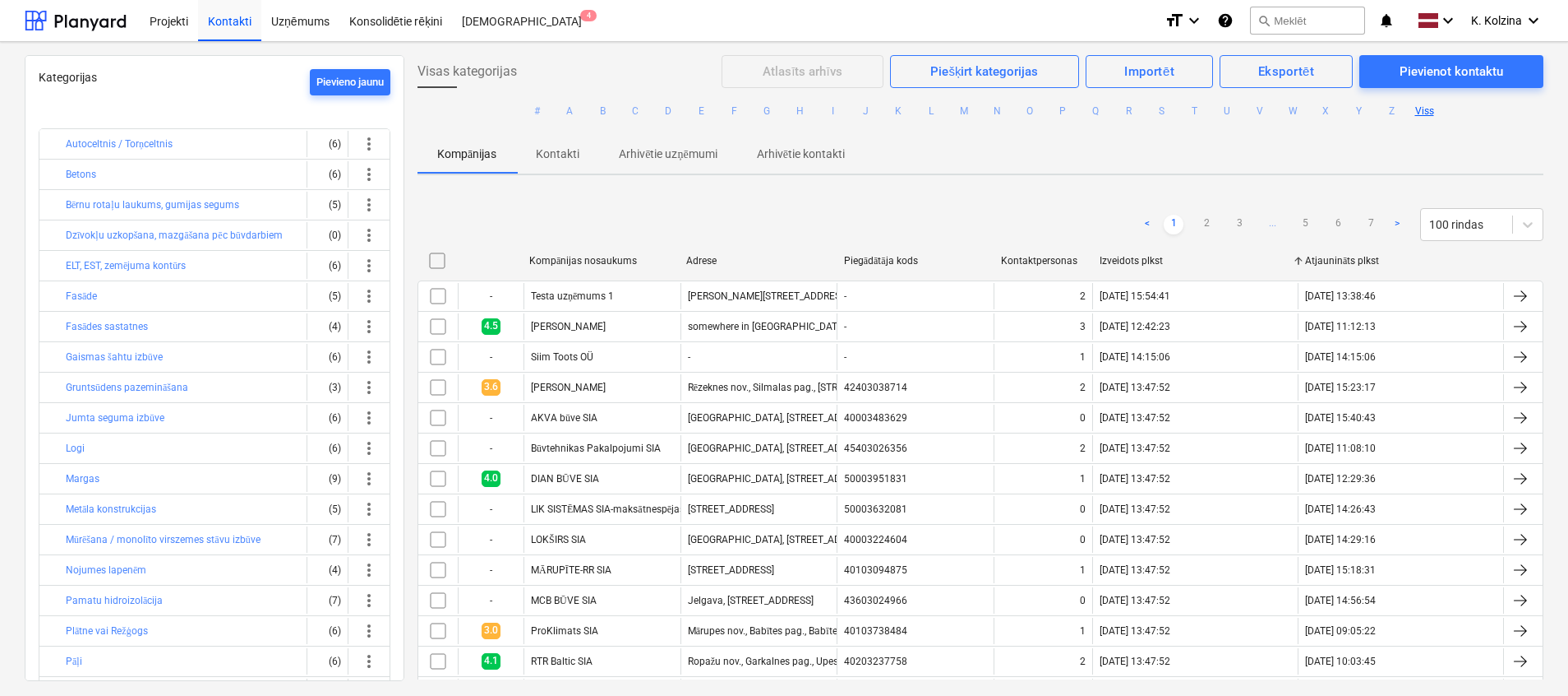
checkbox input "false"
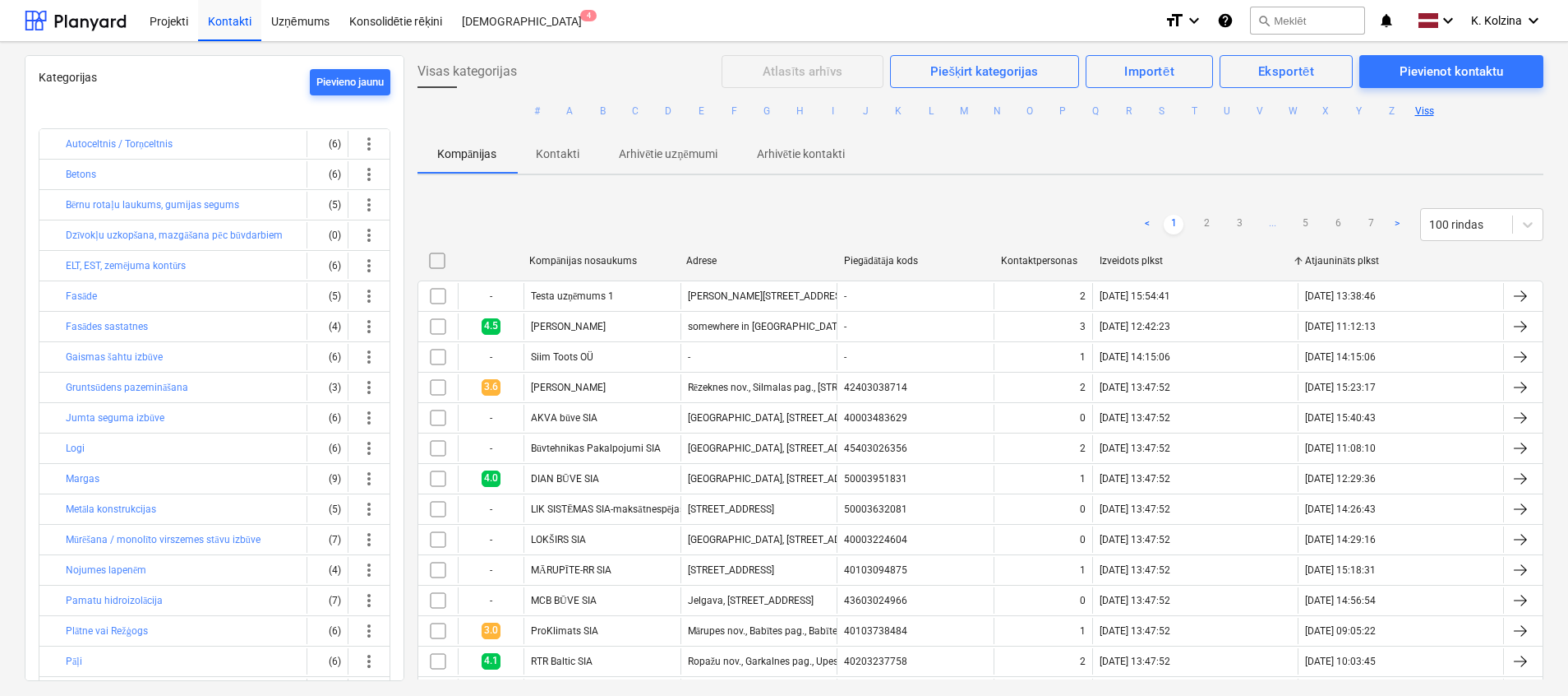
checkbox input "false"
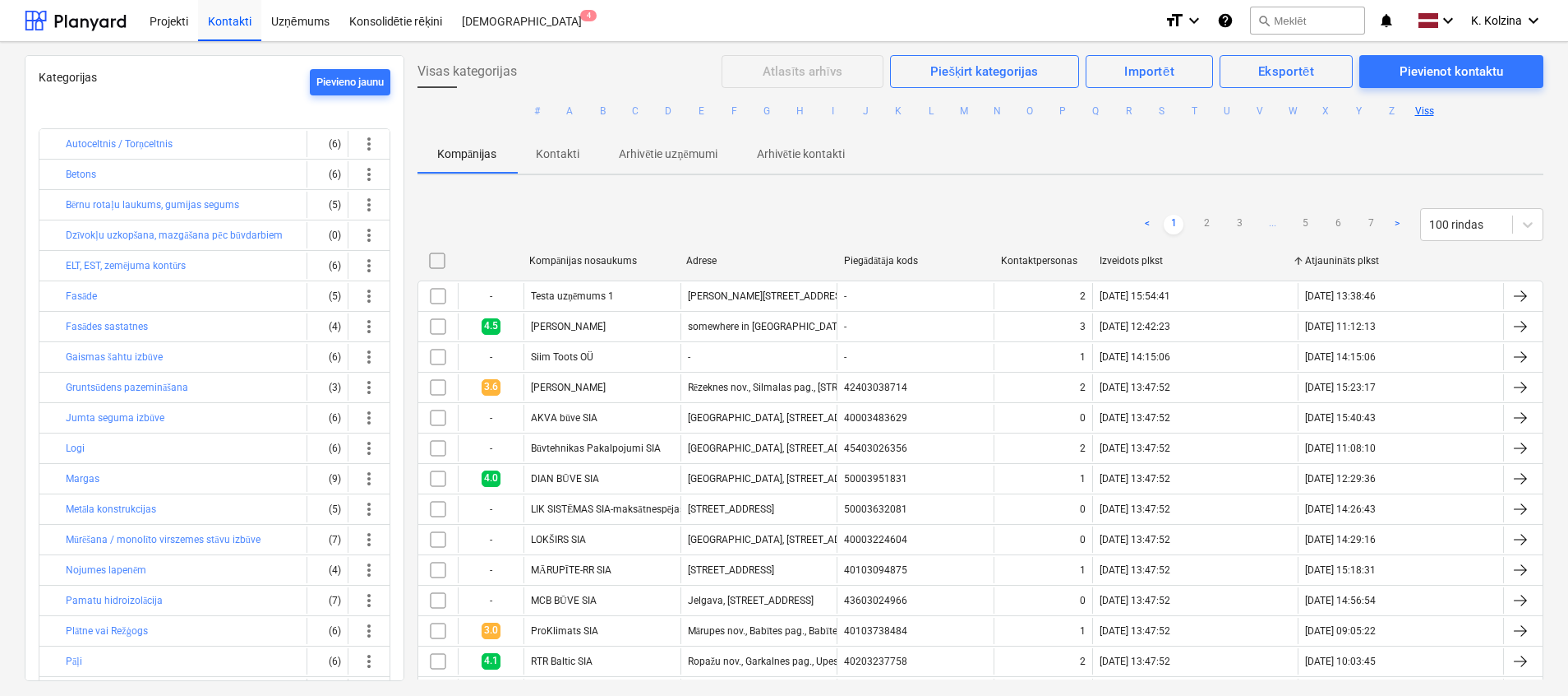
checkbox input "false"
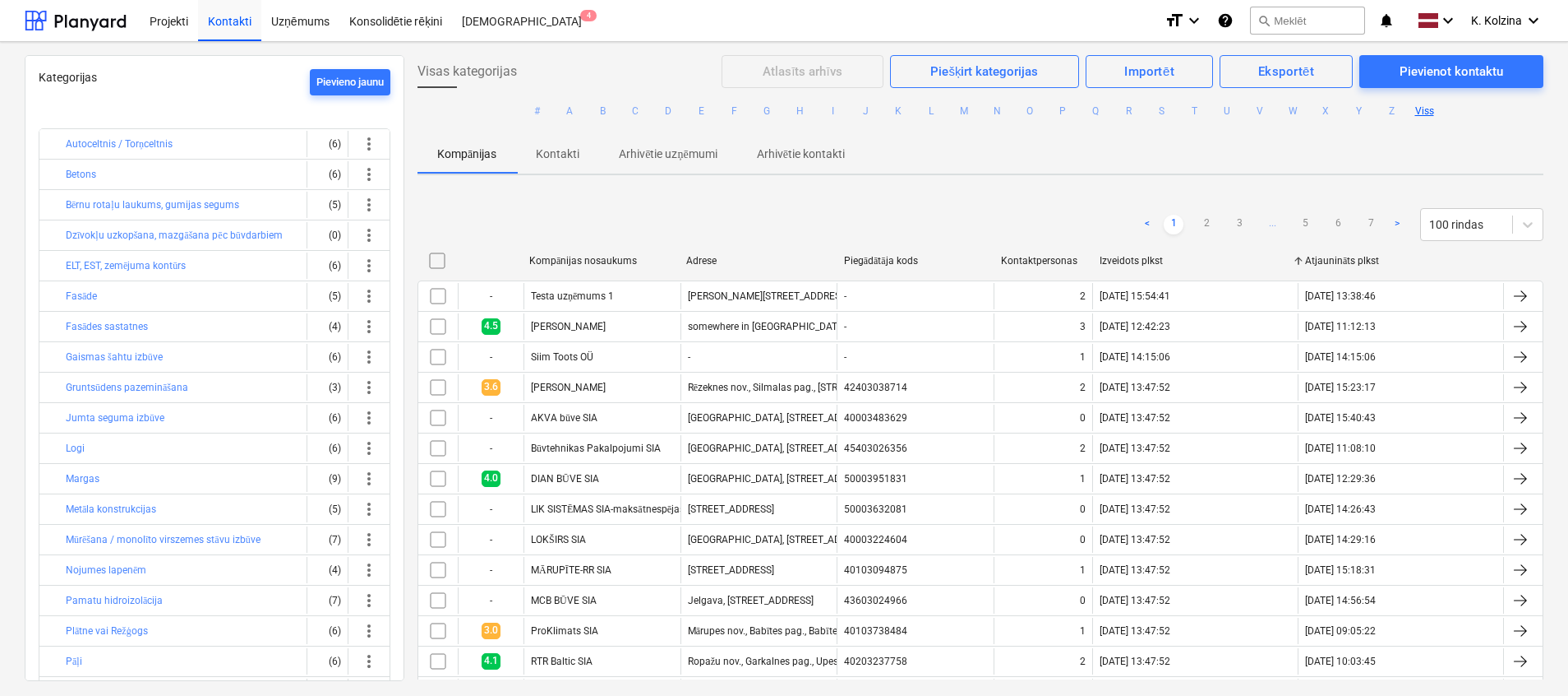
checkbox input "false"
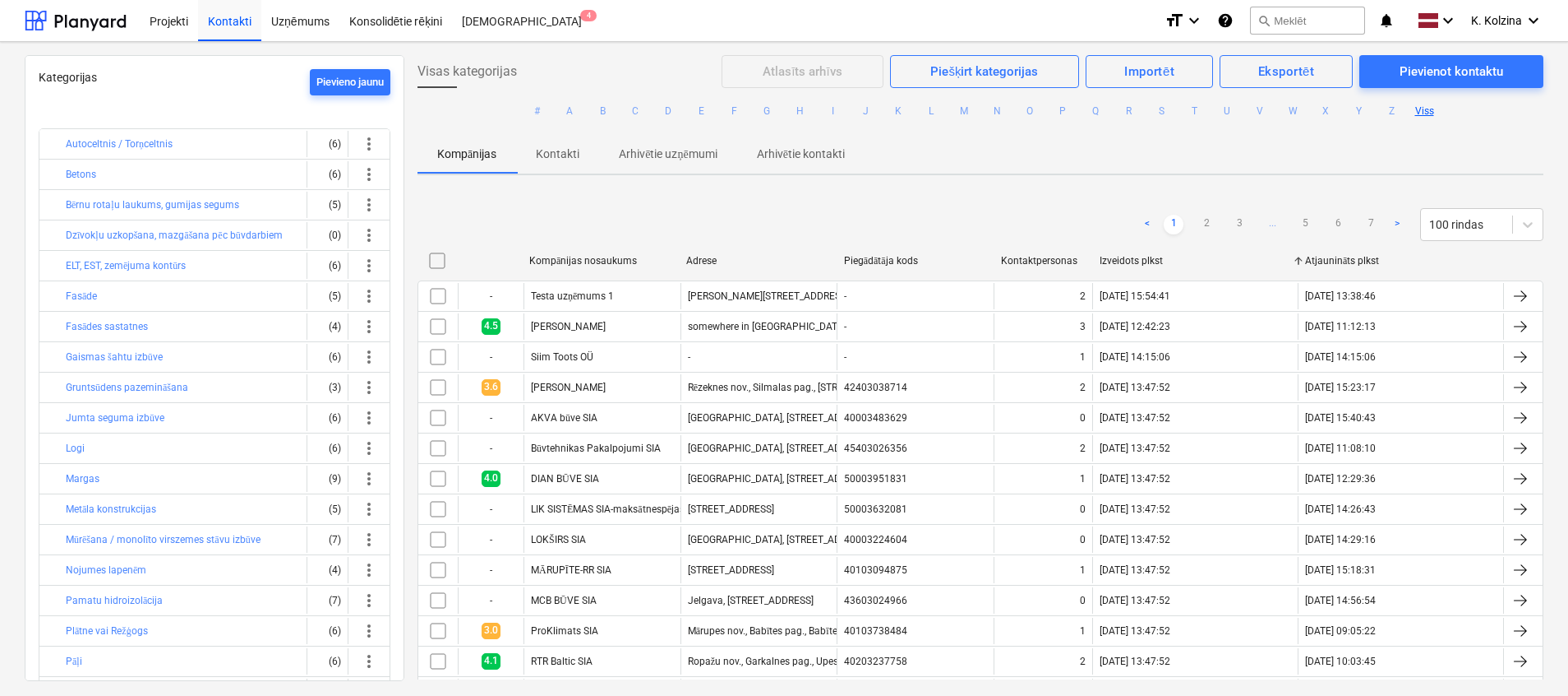
checkbox input "false"
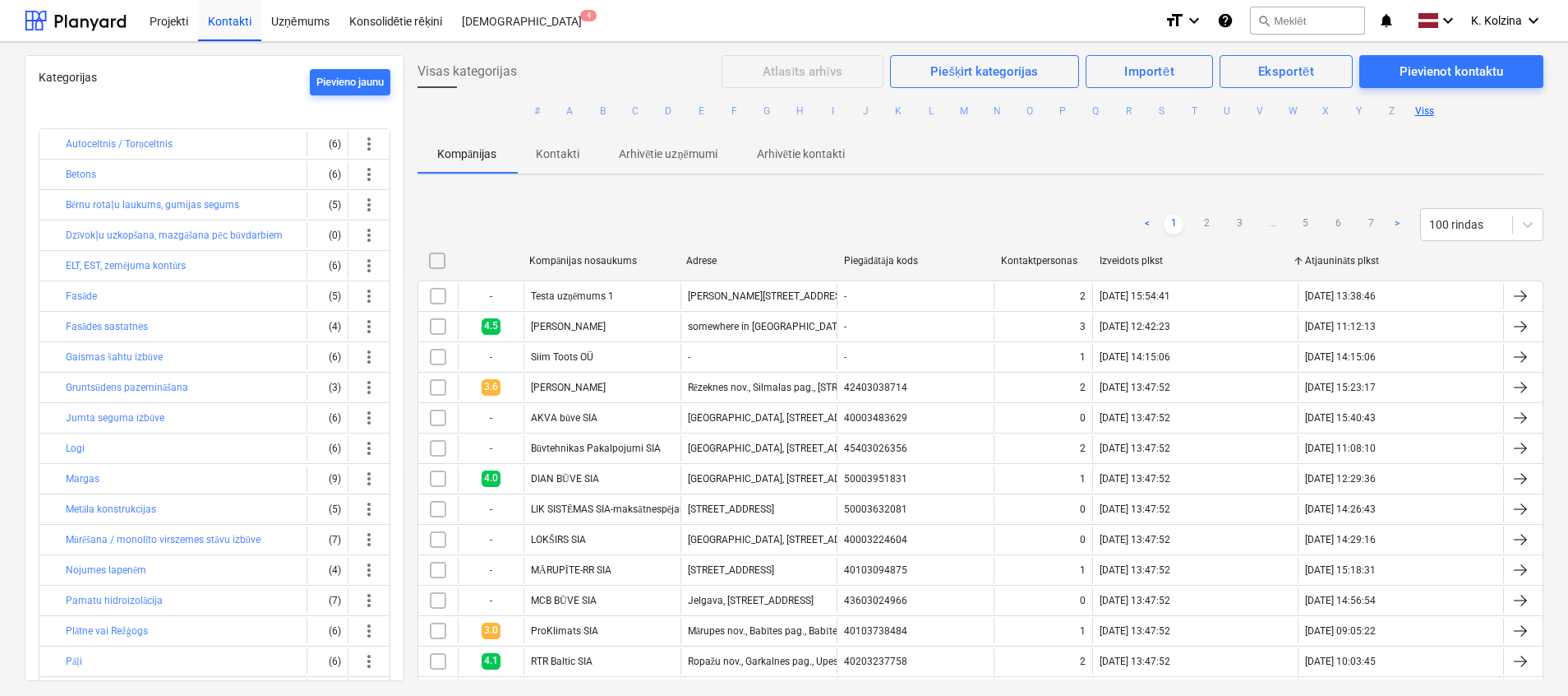
checkbox input "false"
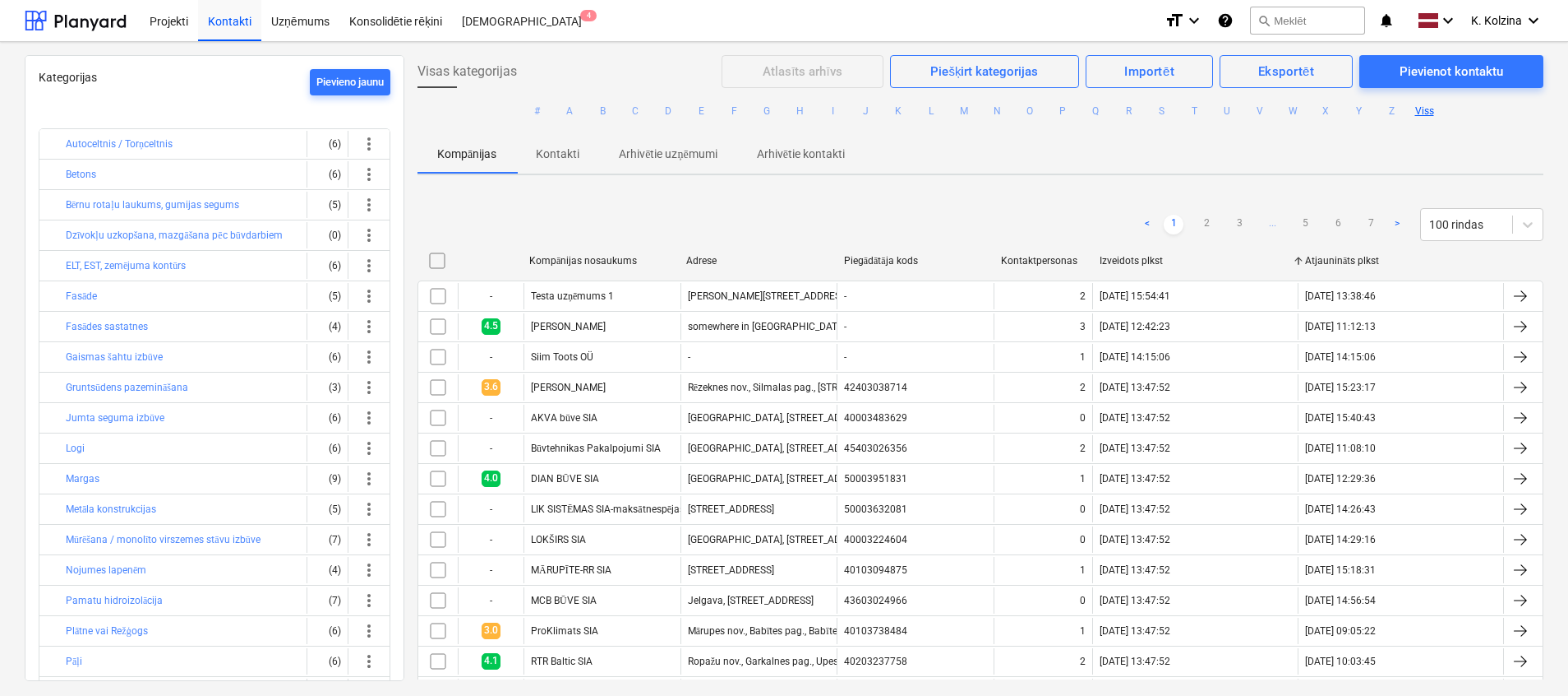
checkbox input "false"
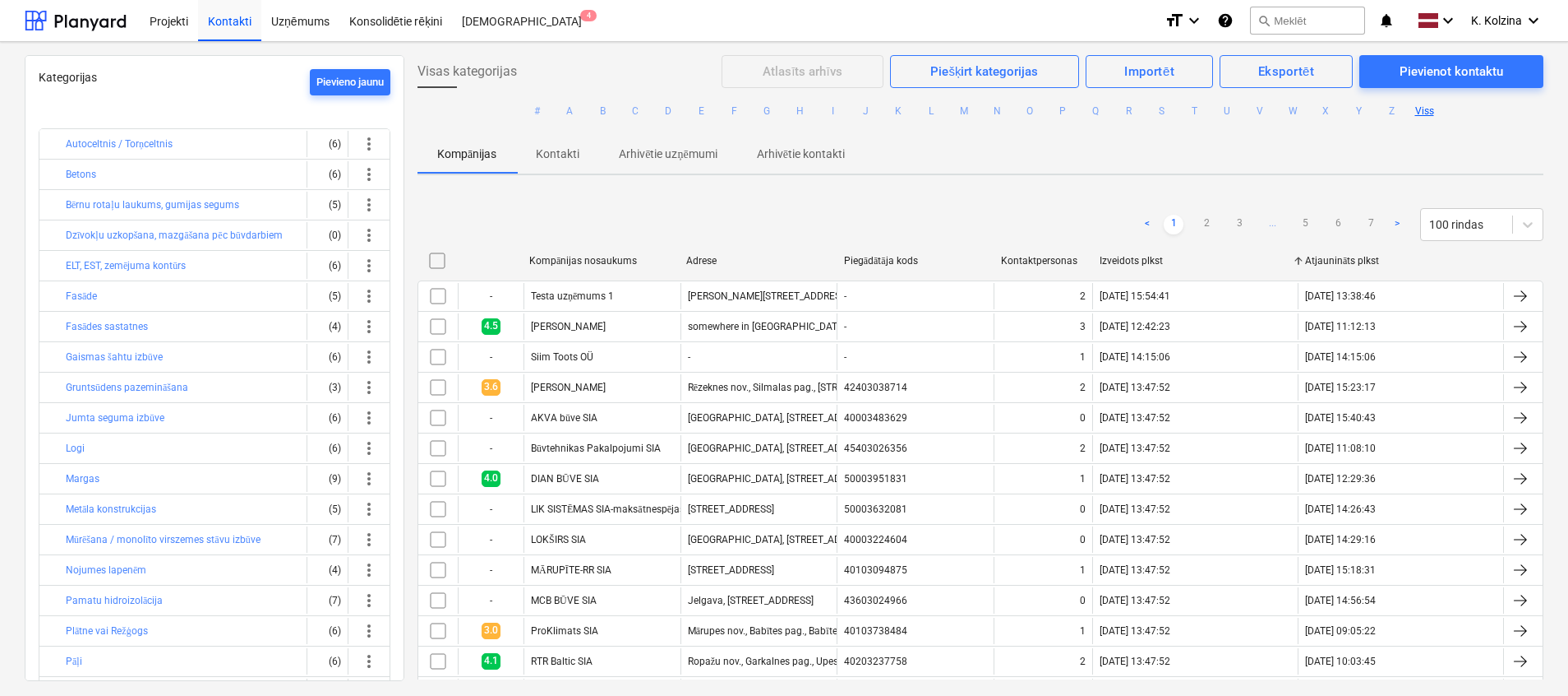
checkbox input "false"
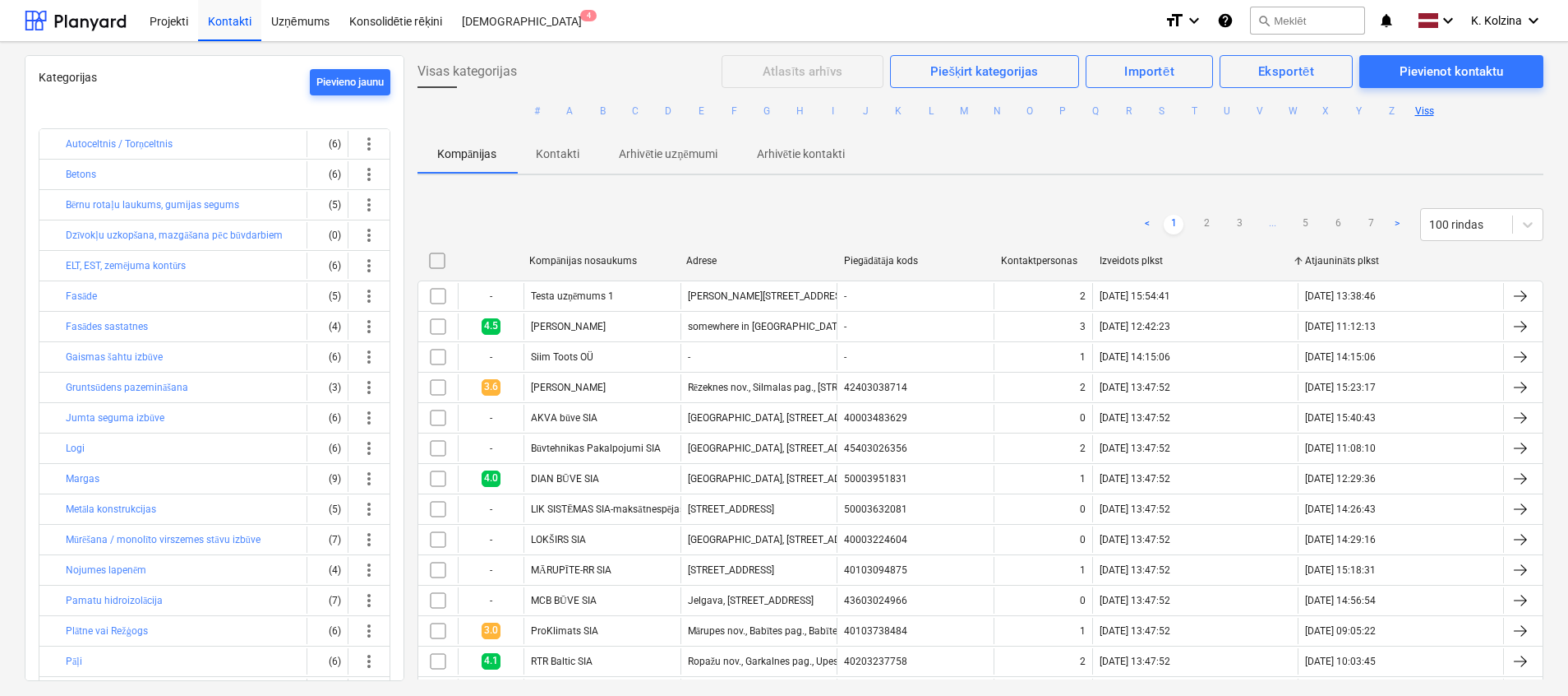
checkbox input "false"
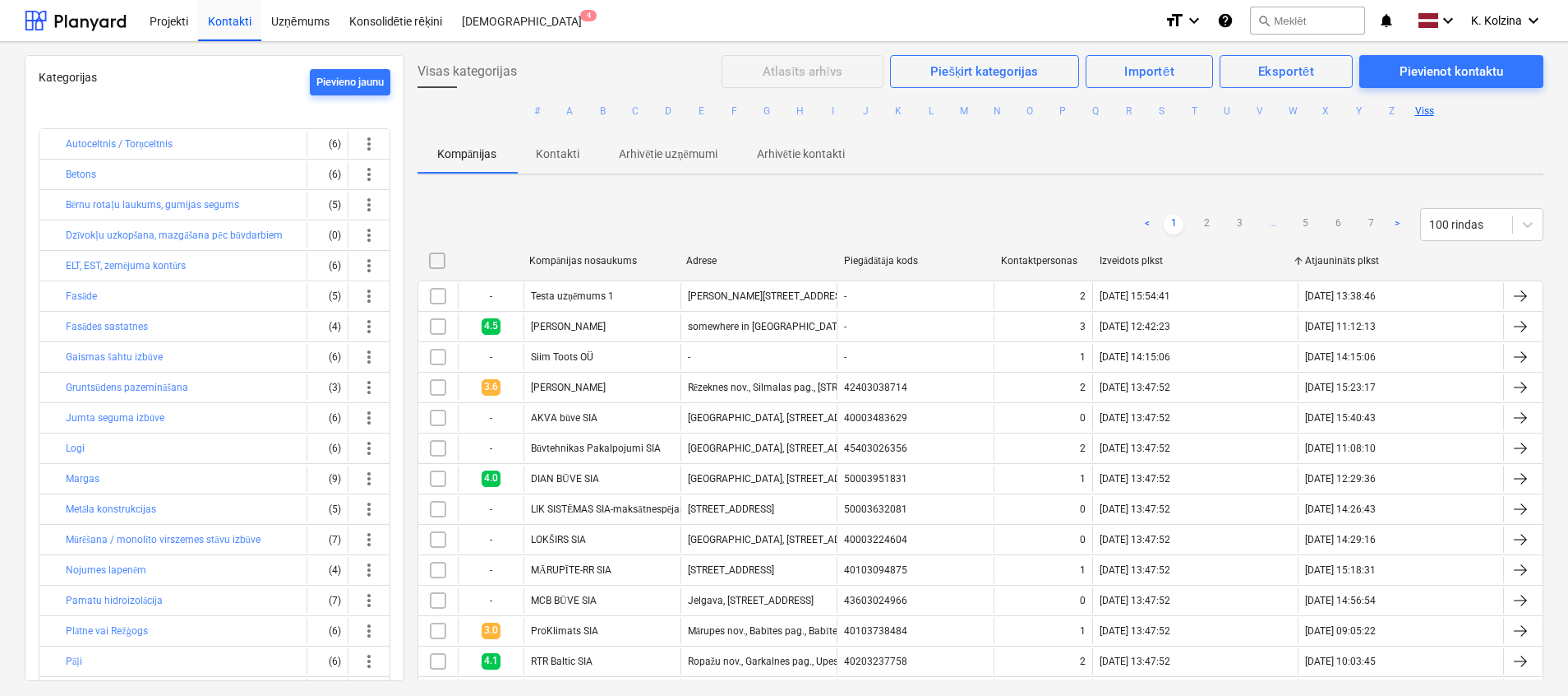
checkbox input "false"
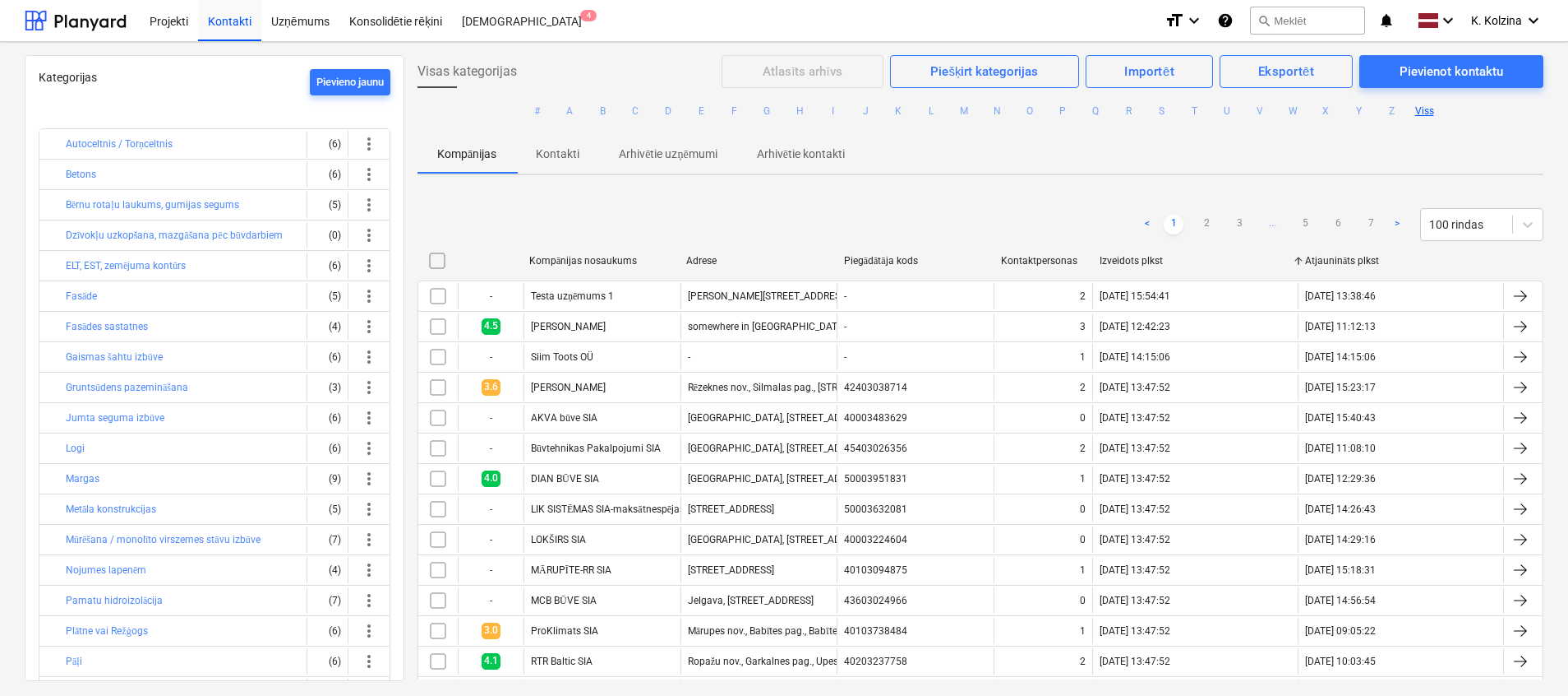
checkbox input "false"
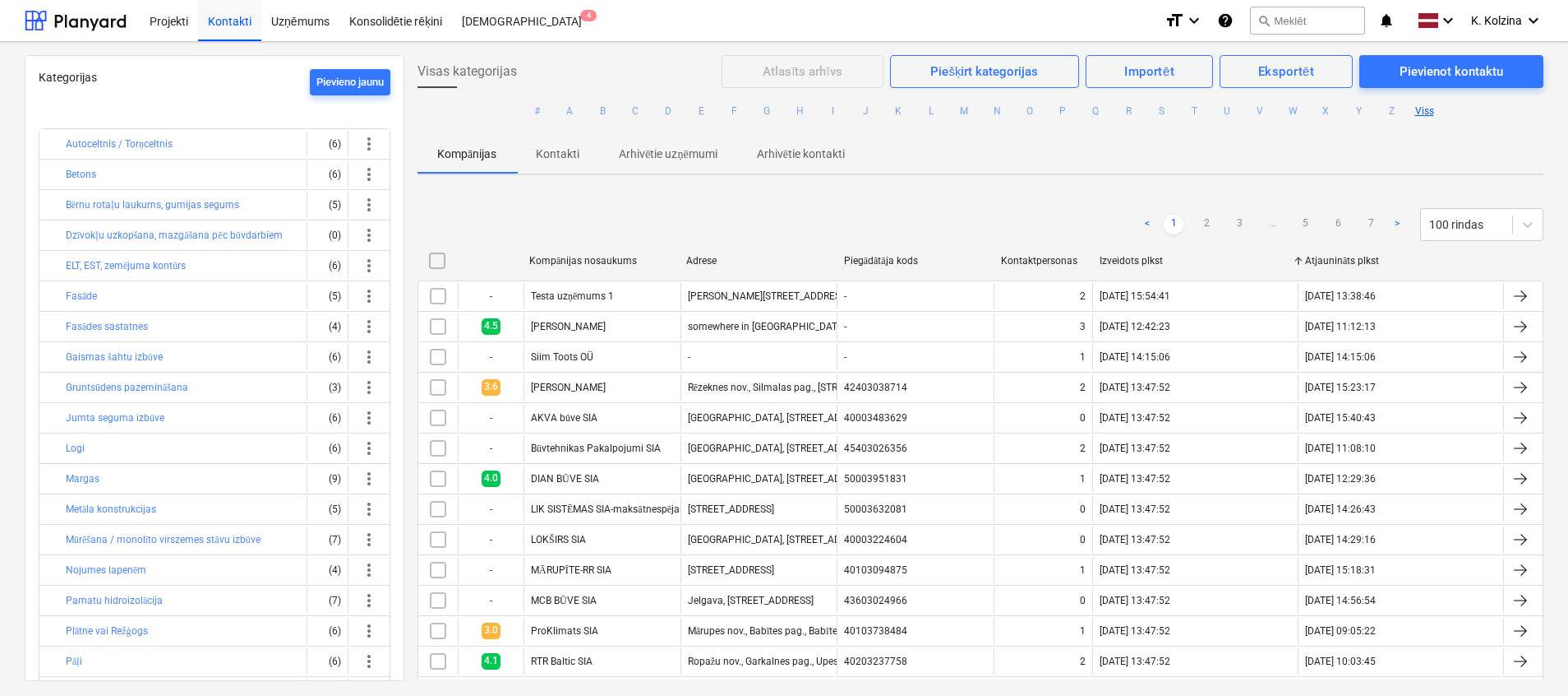
checkbox input "false"
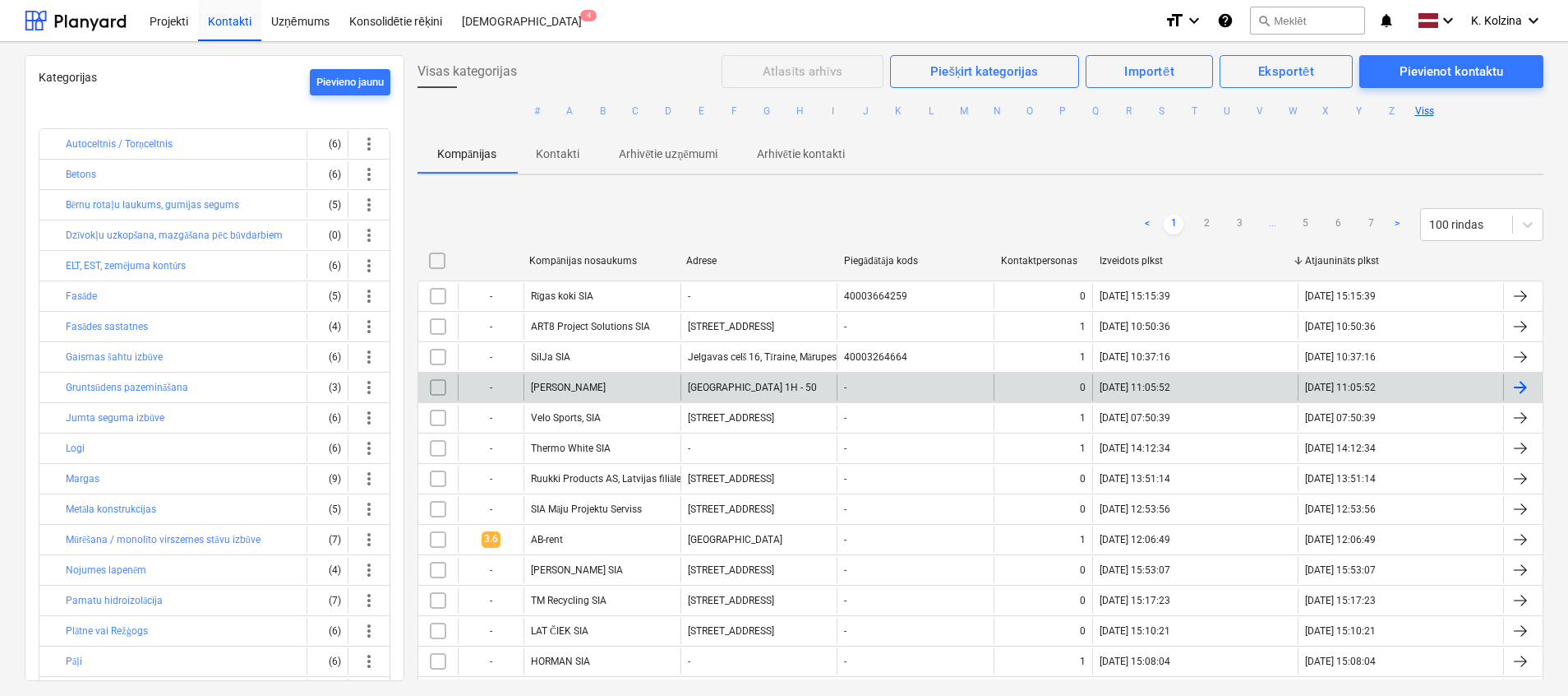
click at [621, 379] on div "[PERSON_NAME]" at bounding box center [601, 387] width 157 height 26
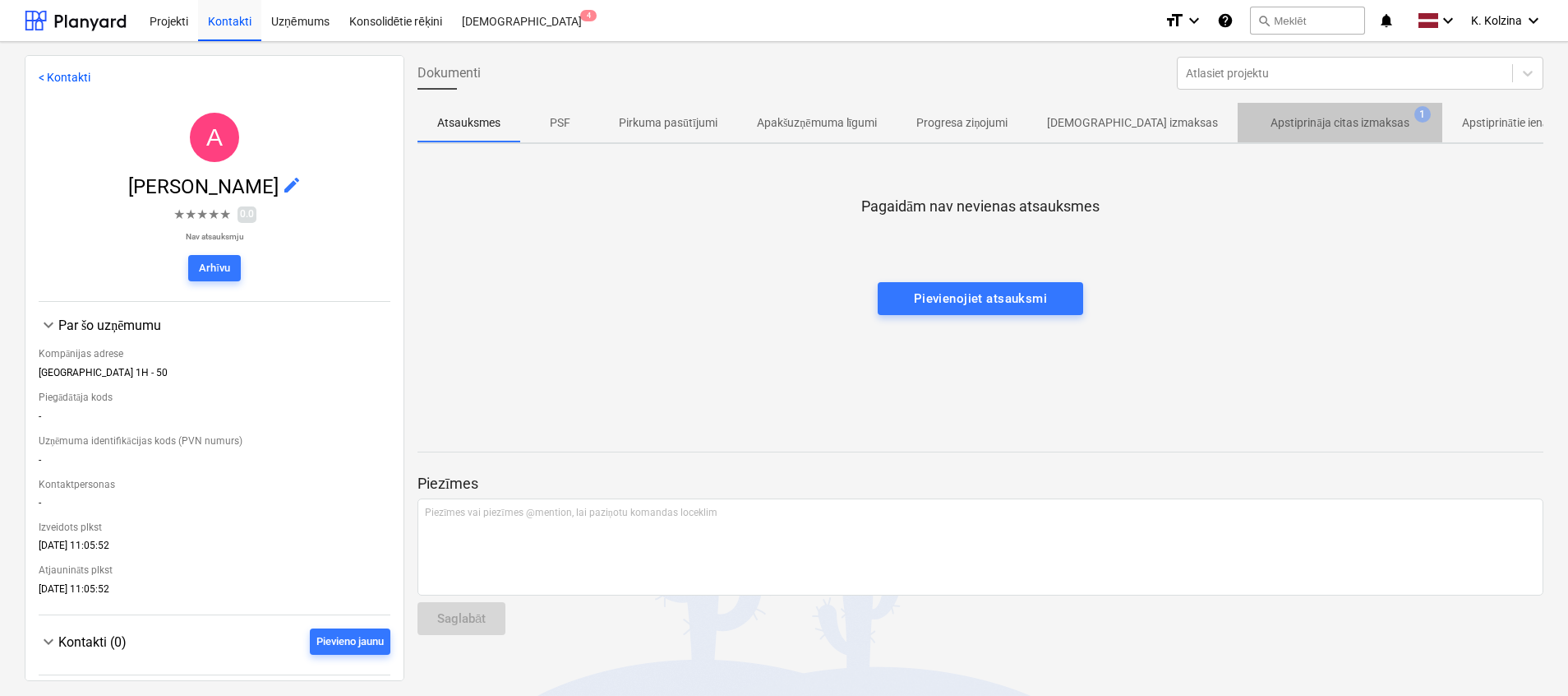
click at [1305, 128] on p "Apstiprināja citas izmaksas" at bounding box center [1340, 123] width 139 height 17
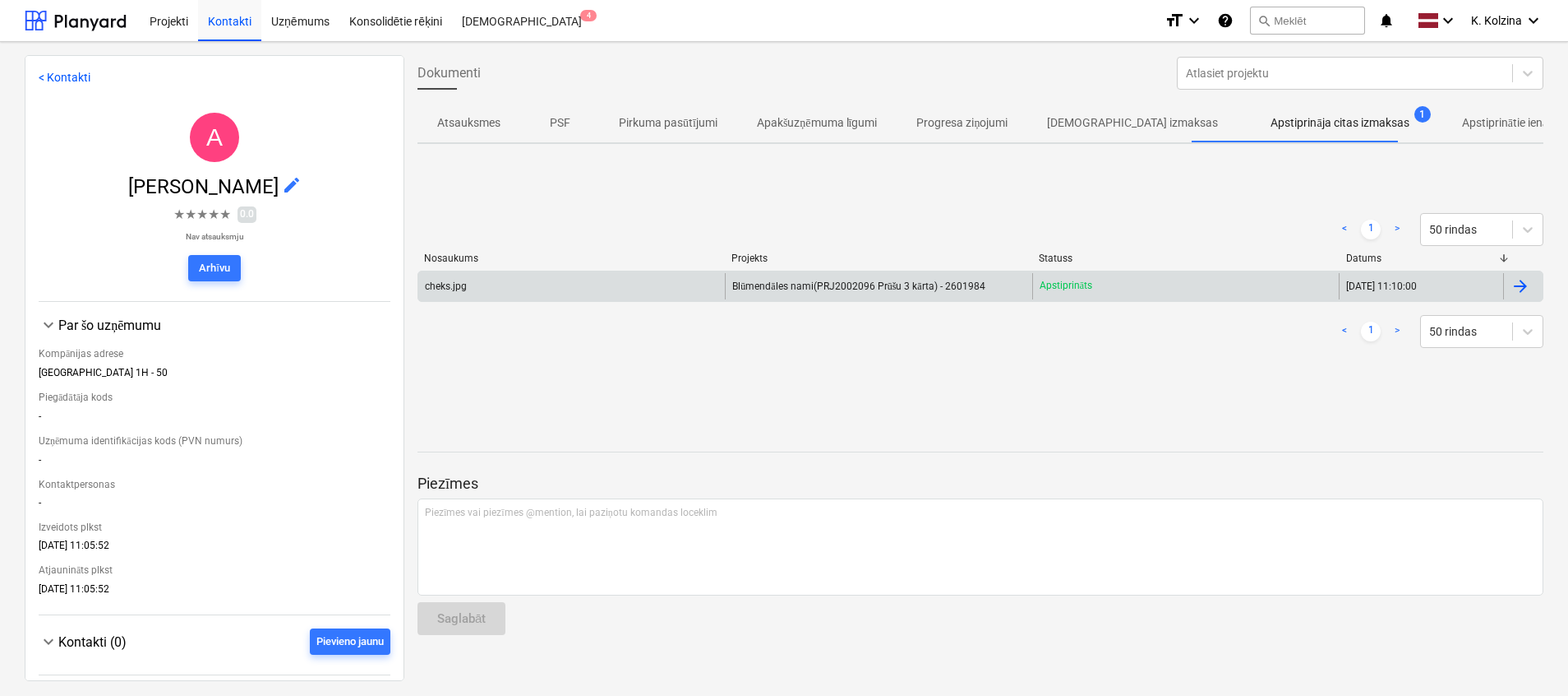
click at [855, 276] on div "Blūmendāles nami(PRJ2002096 Prūšu 3 kārta) - 2601984" at bounding box center [878, 286] width 307 height 26
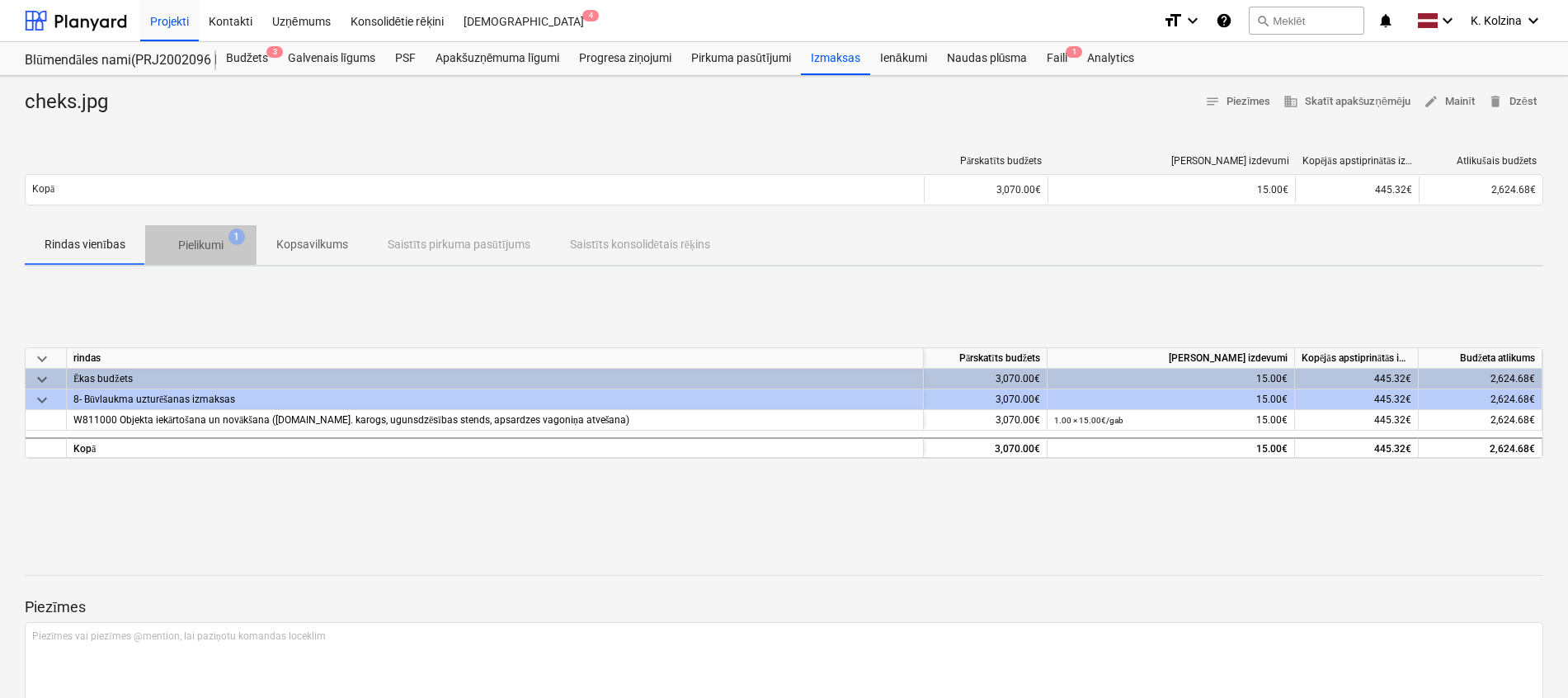
click at [213, 232] on span "Pielikumi 1" at bounding box center [200, 245] width 111 height 30
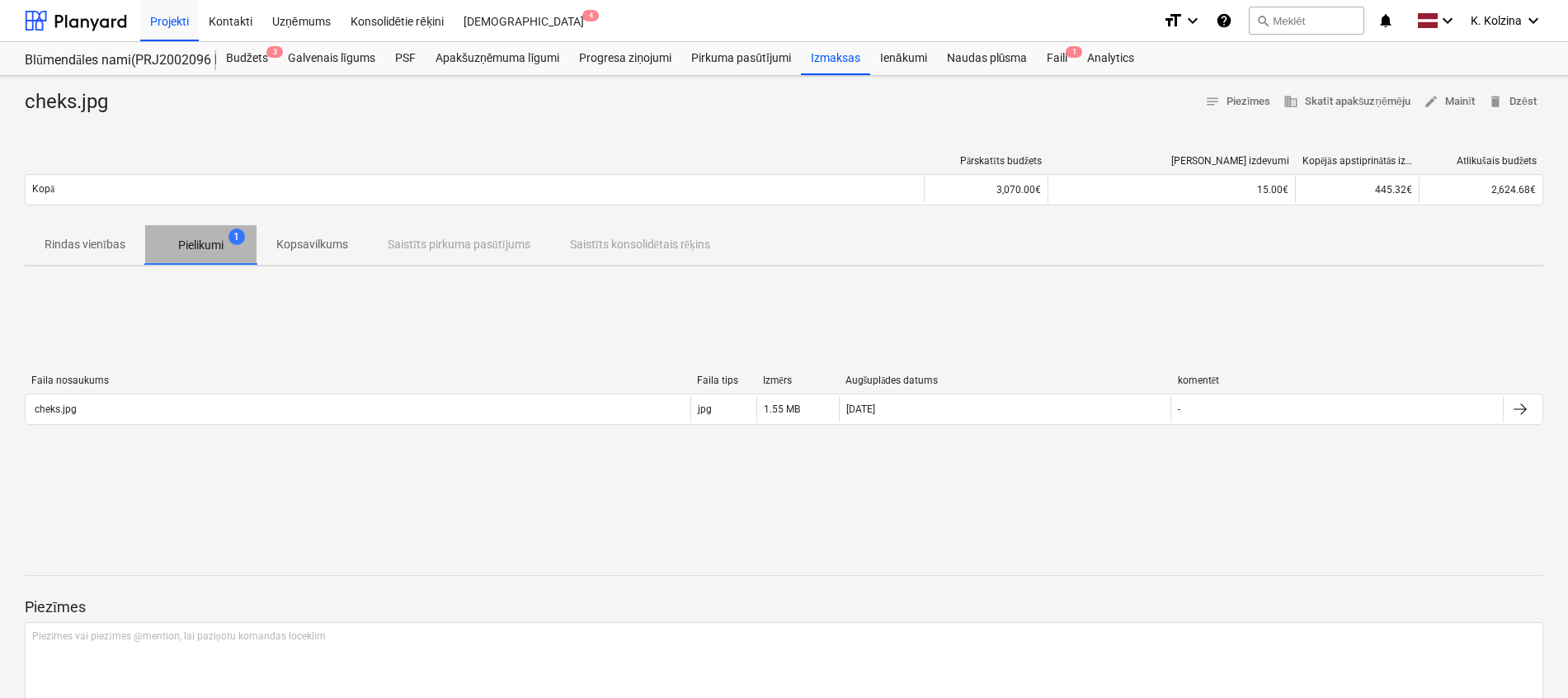
click at [208, 248] on p "Pielikumi" at bounding box center [200, 245] width 45 height 17
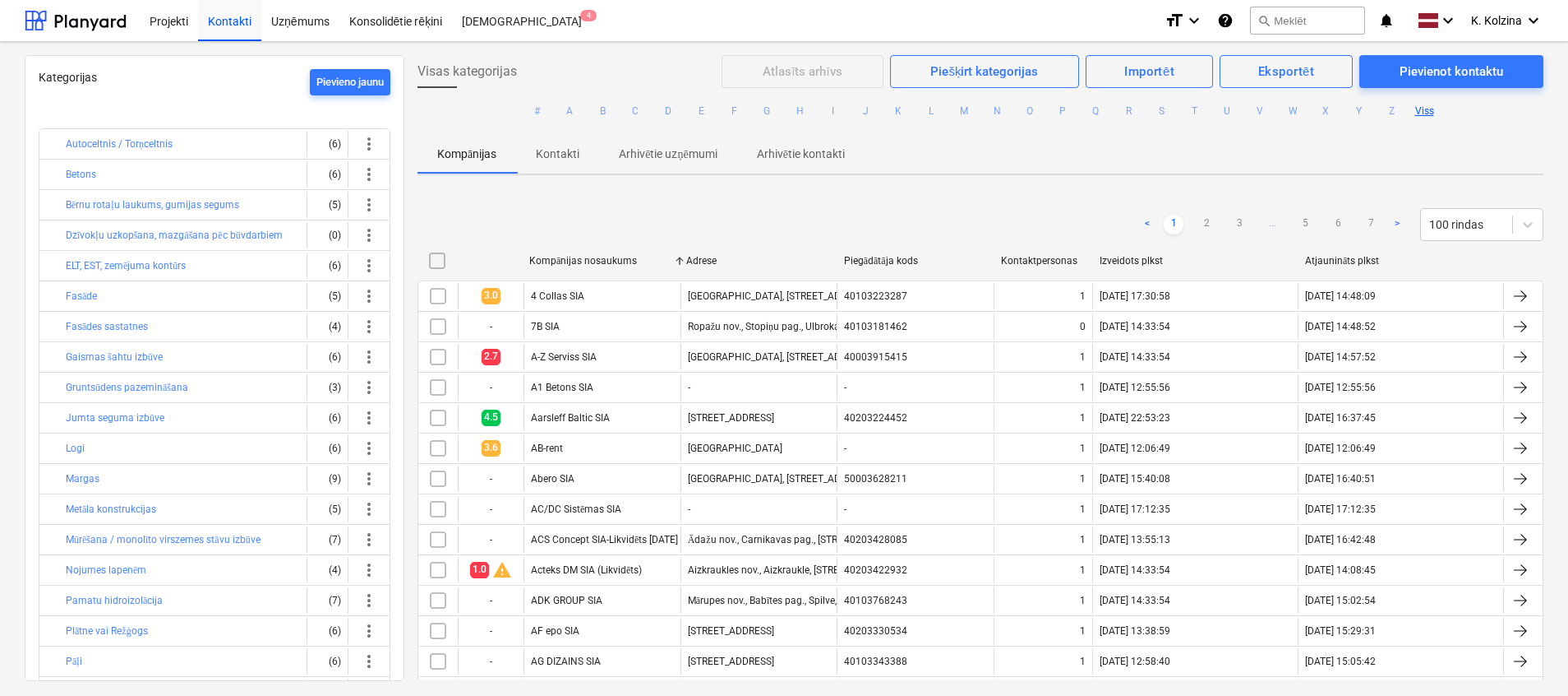
click at [1154, 265] on div "Izveidots plkst" at bounding box center [1195, 261] width 192 height 12
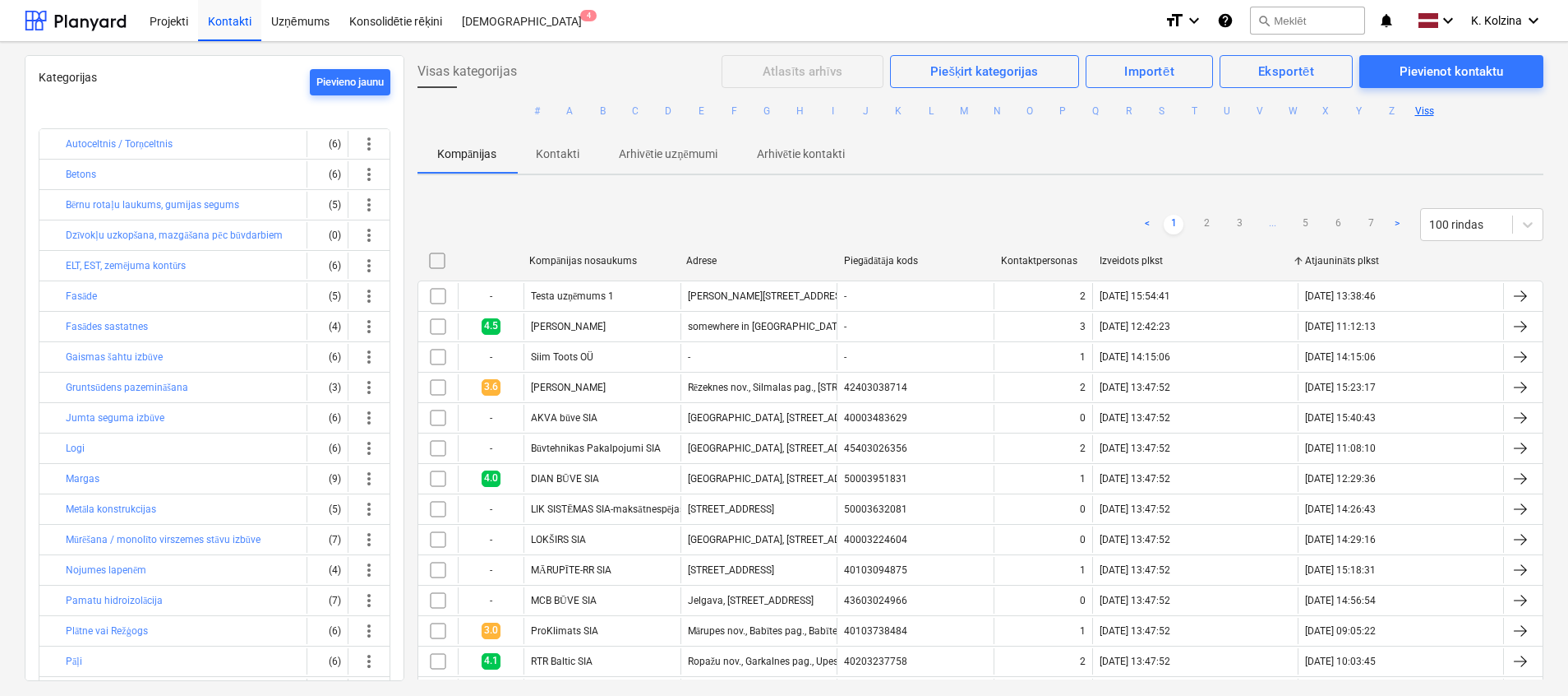
click at [1154, 265] on div "Izveidots plkst" at bounding box center [1195, 261] width 192 height 12
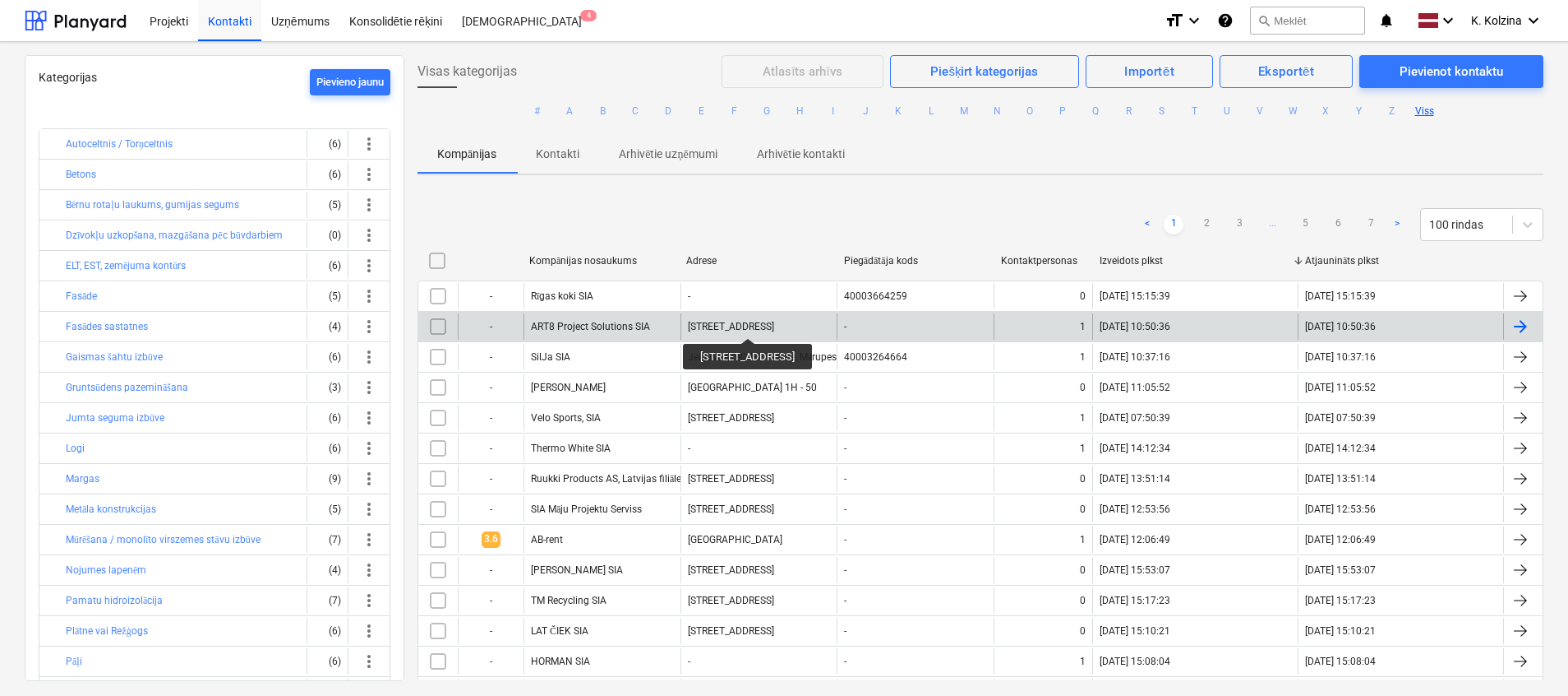
click at [775, 324] on div "[STREET_ADDRESS]" at bounding box center [731, 327] width 87 height 12
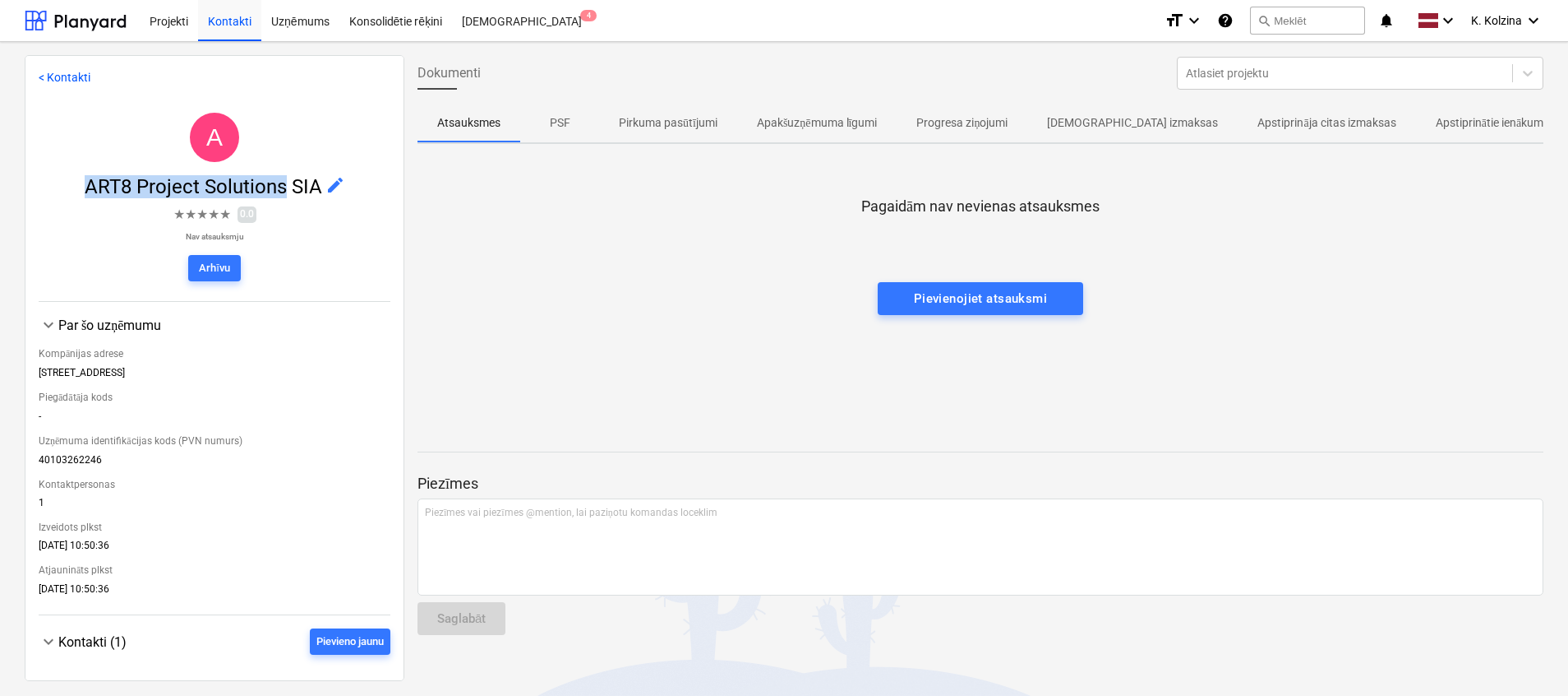
drag, startPoint x: 87, startPoint y: 184, endPoint x: 283, endPoint y: 186, distance: 196.0
click at [283, 186] on span "ART8 Project Solutions SIA" at bounding box center [205, 186] width 241 height 23
copy span "ART8 Project Solutions"
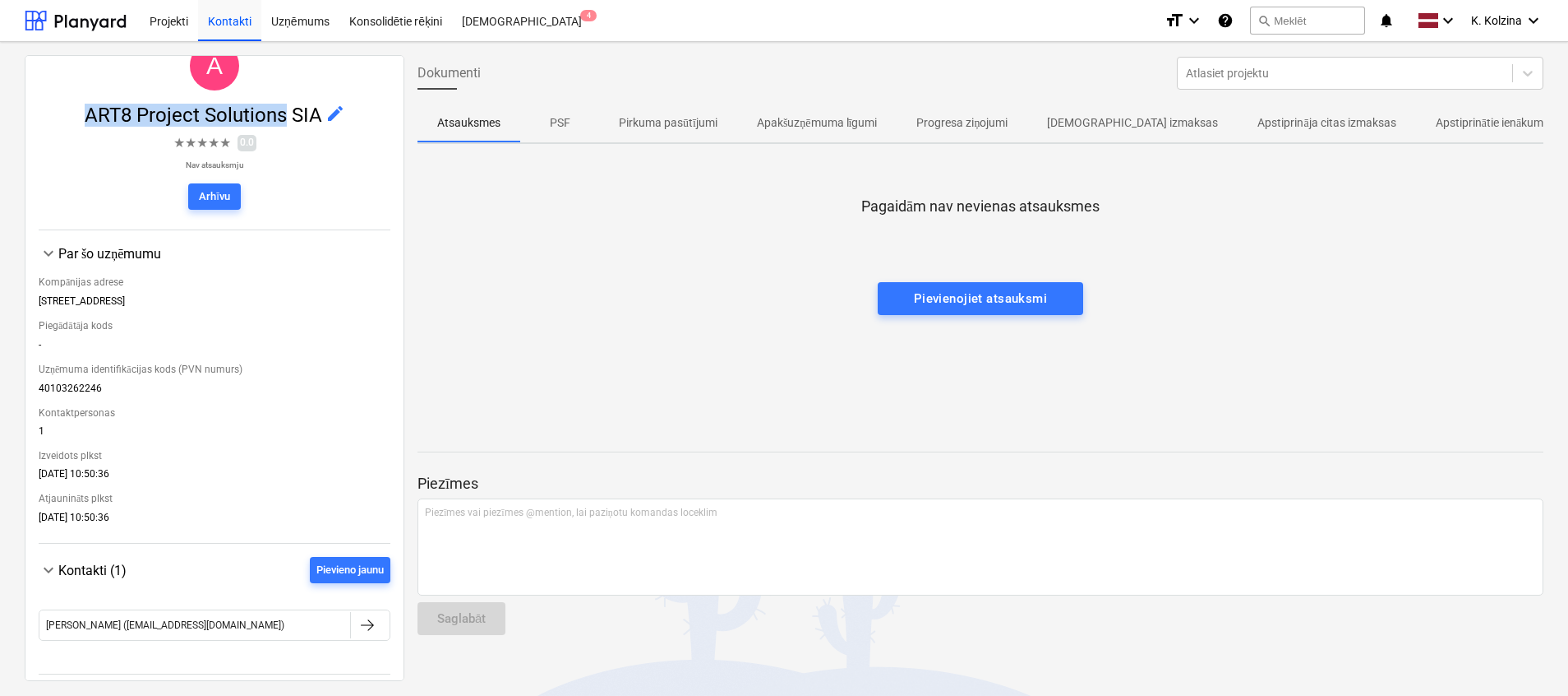
scroll to position [130, 0]
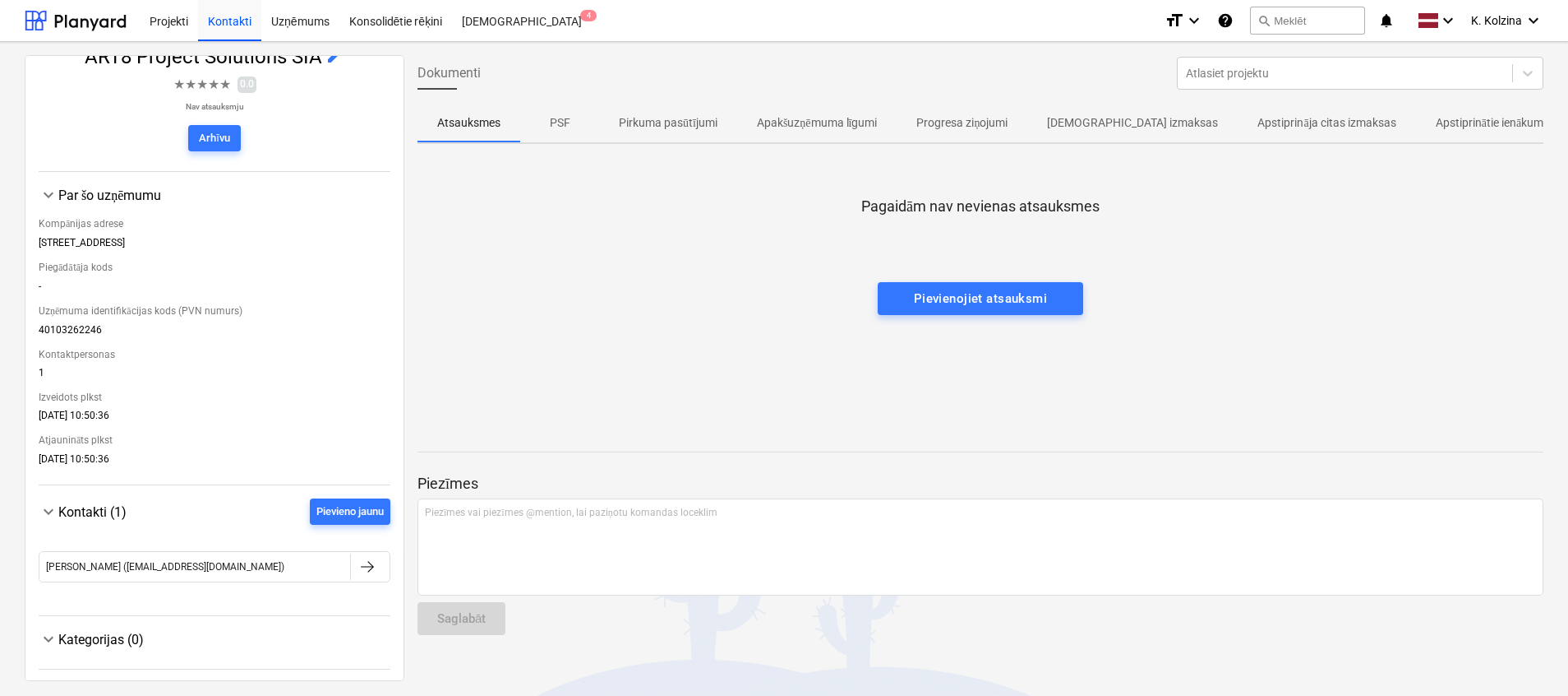
click at [99, 515] on span "Kontakti (1)" at bounding box center [93, 512] width 68 height 16
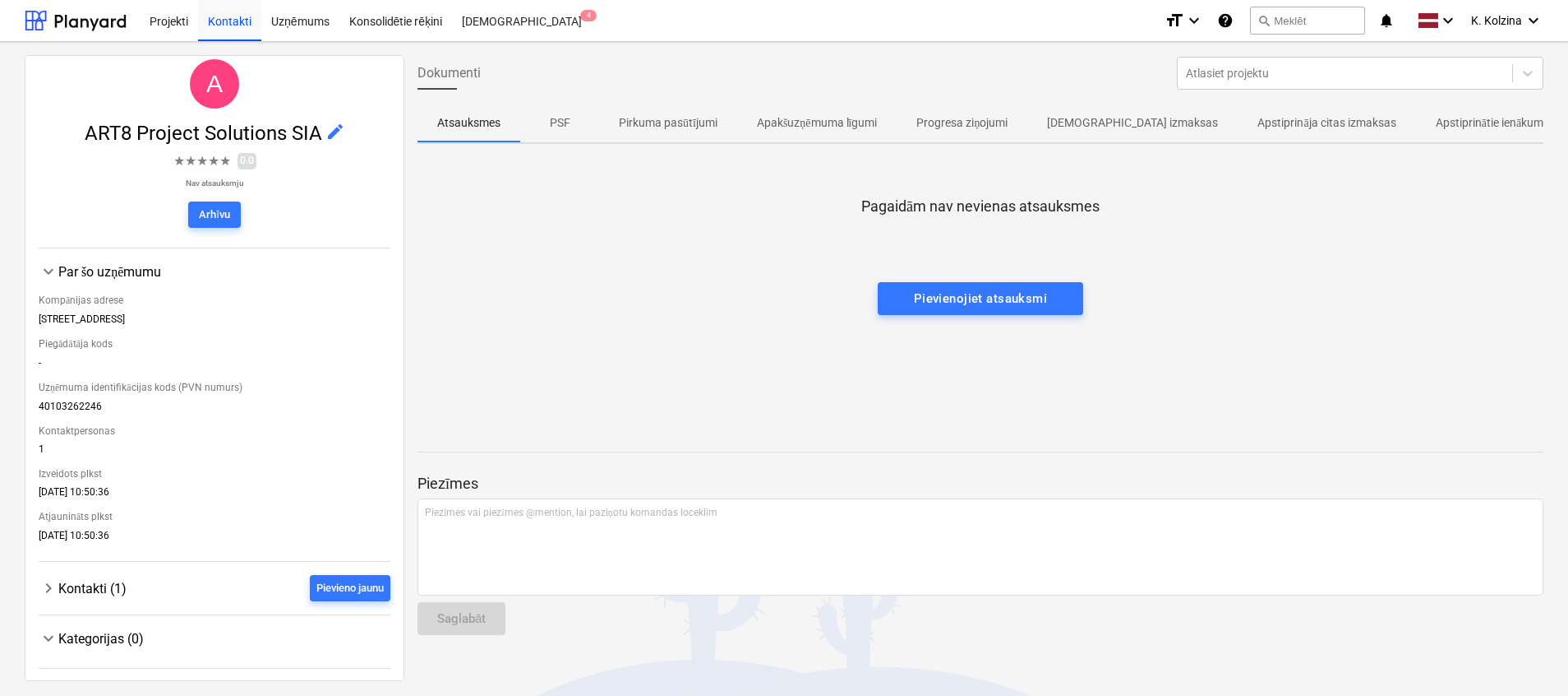
scroll to position [53, 0]
click at [75, 587] on span "Kontakti (1)" at bounding box center [93, 589] width 68 height 16
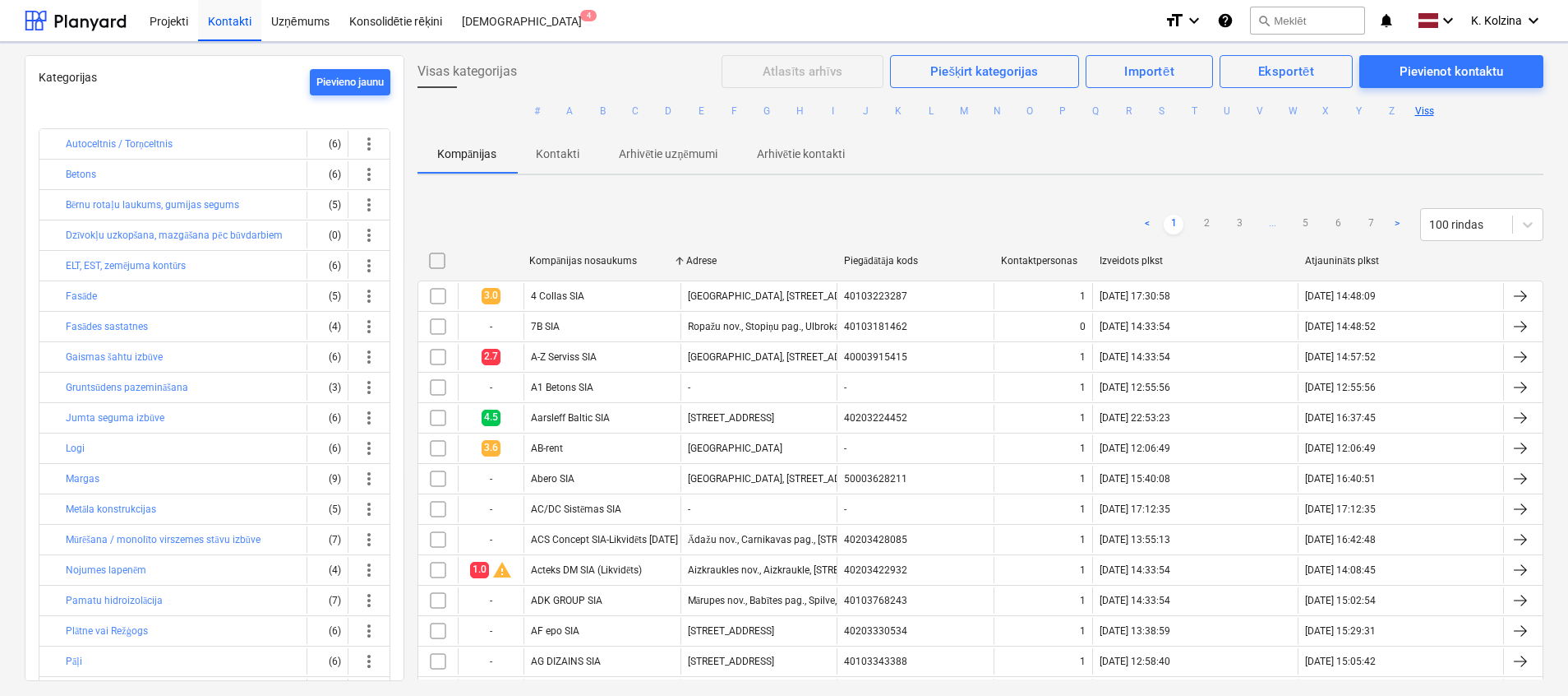
click at [1117, 255] on div "Izveidots plkst" at bounding box center [1195, 261] width 192 height 12
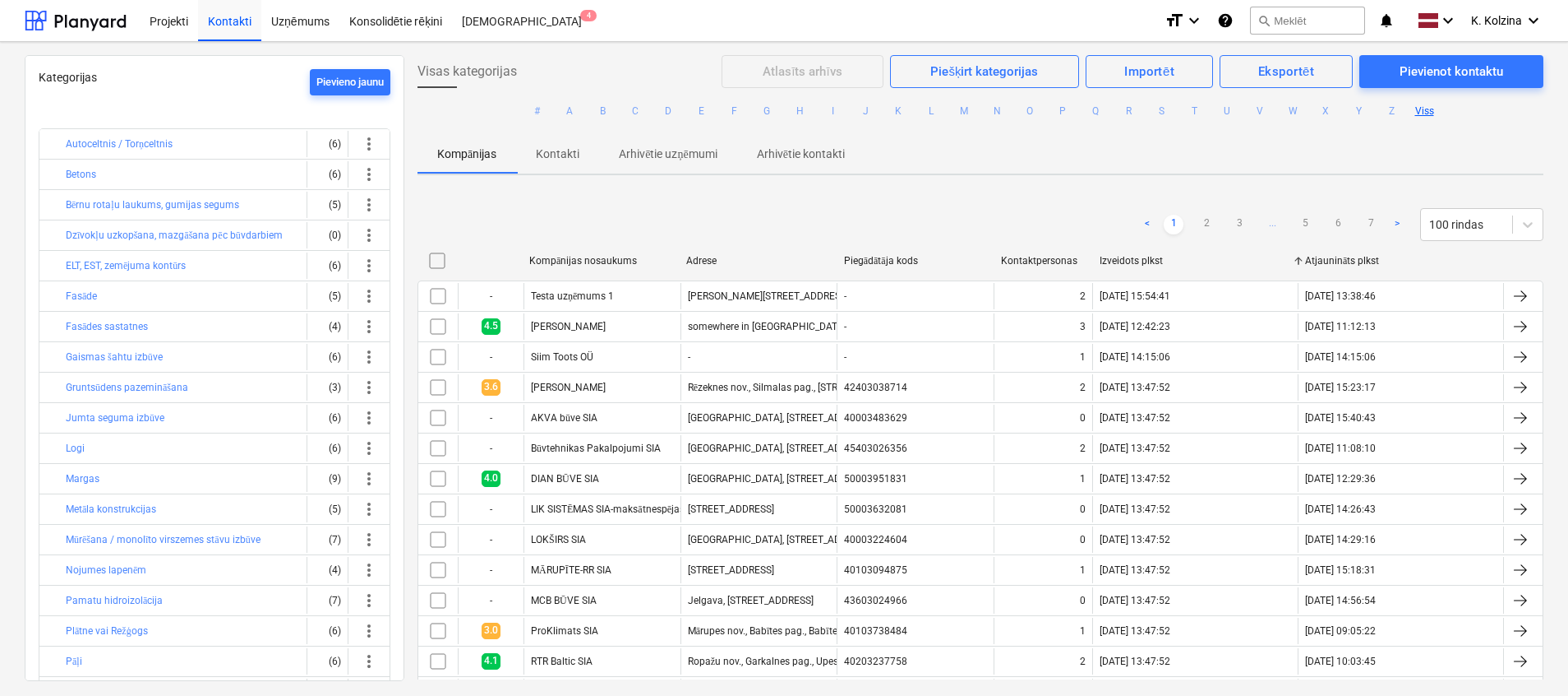
click at [1118, 255] on div "Izveidots plkst" at bounding box center [1195, 261] width 192 height 12
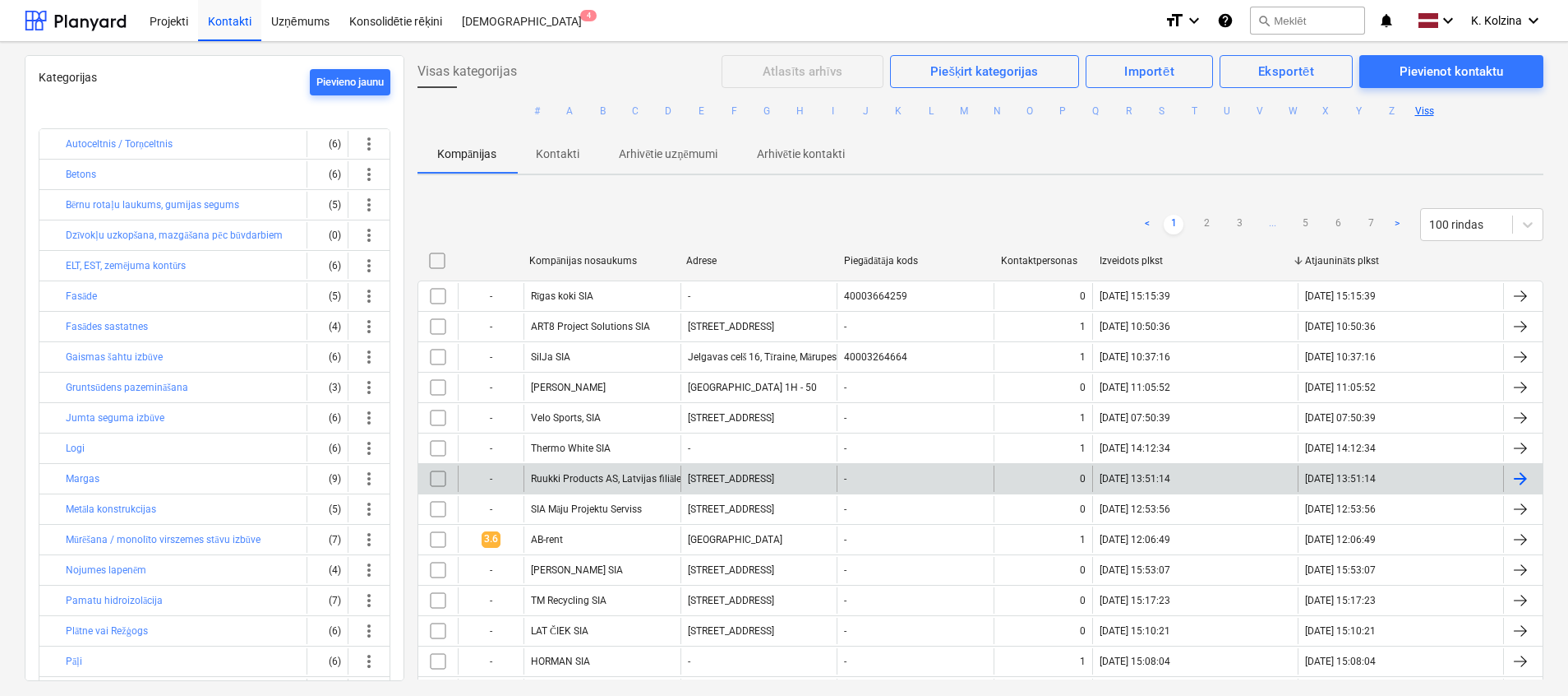
click at [620, 469] on div "Ruukki Products AS, Latvijas filiāle" at bounding box center [601, 479] width 157 height 26
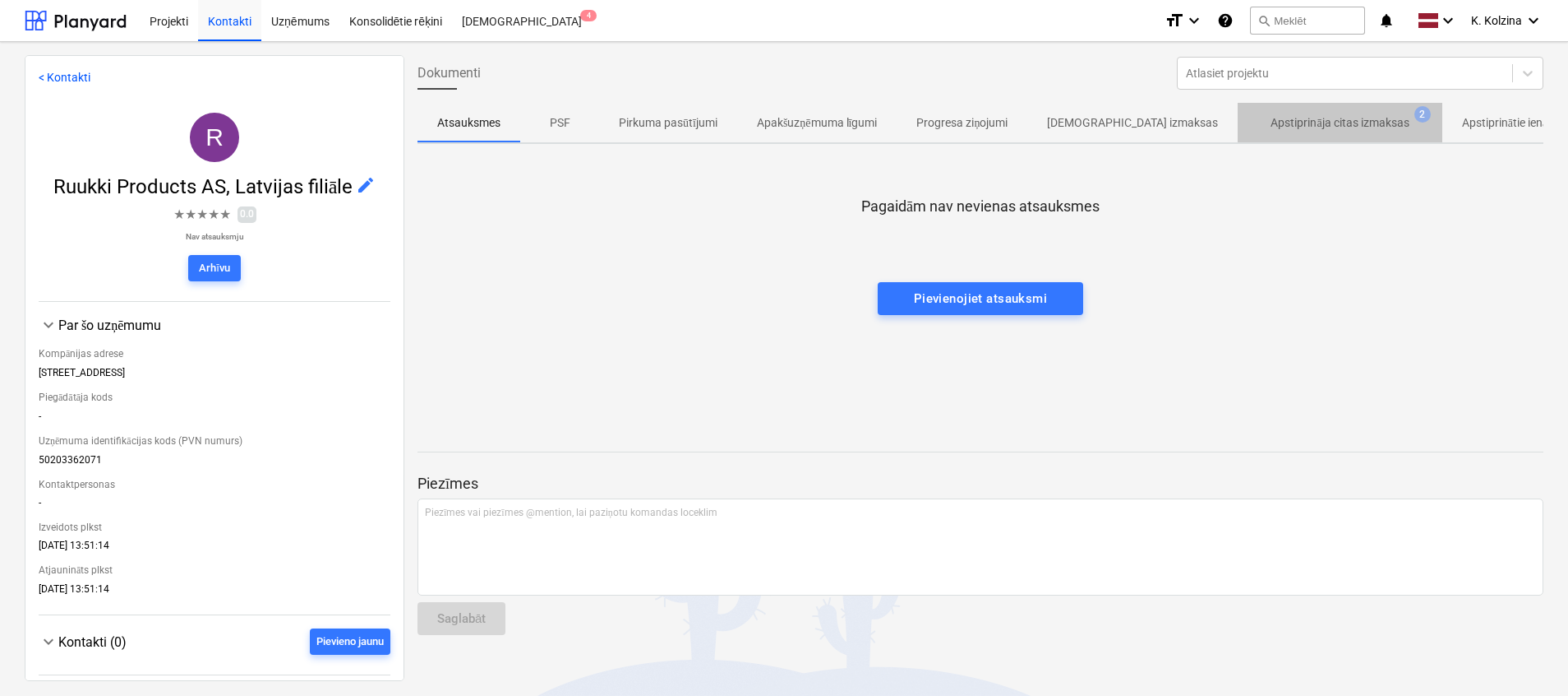
click at [1307, 119] on p "Apstiprināja citas izmaksas" at bounding box center [1340, 123] width 139 height 17
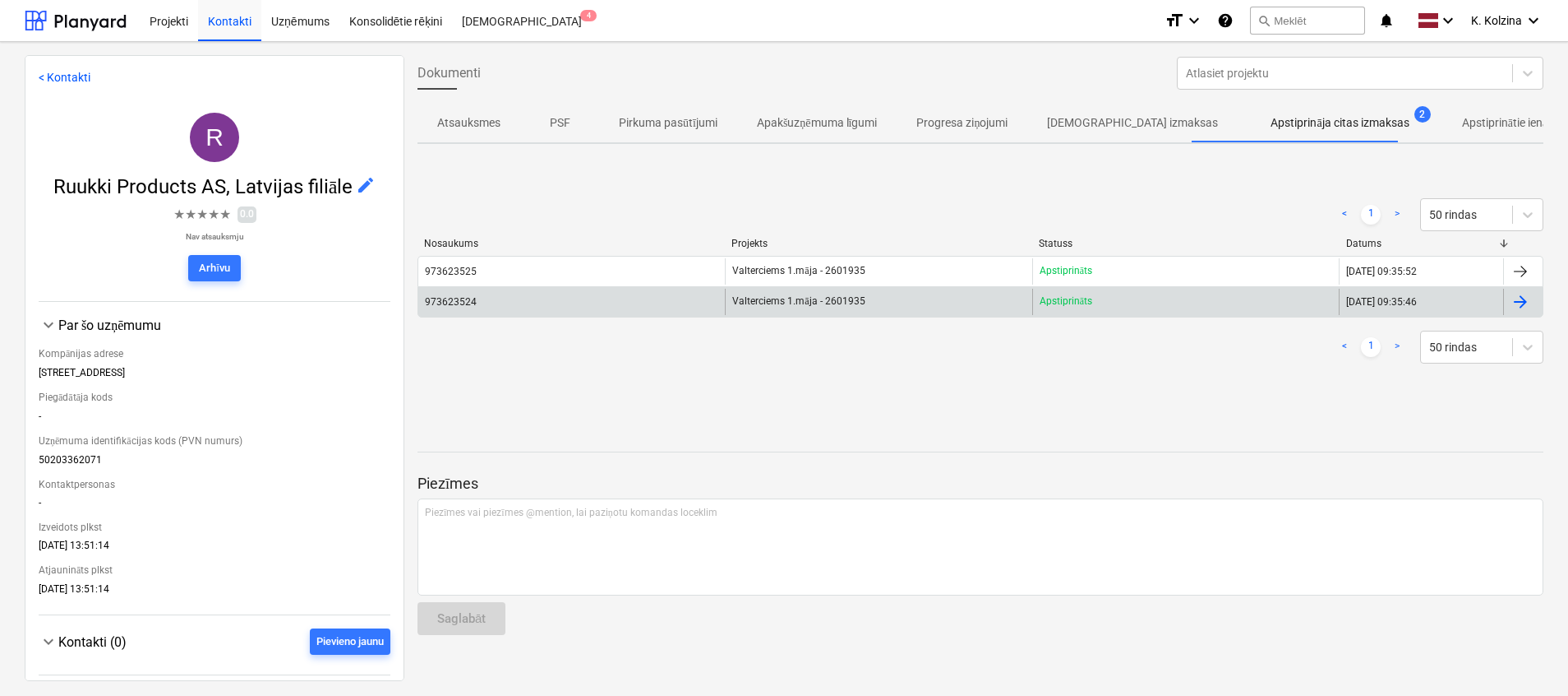
click at [858, 299] on span "Valterciems 1.māja - 2601935" at bounding box center [798, 301] width 133 height 12
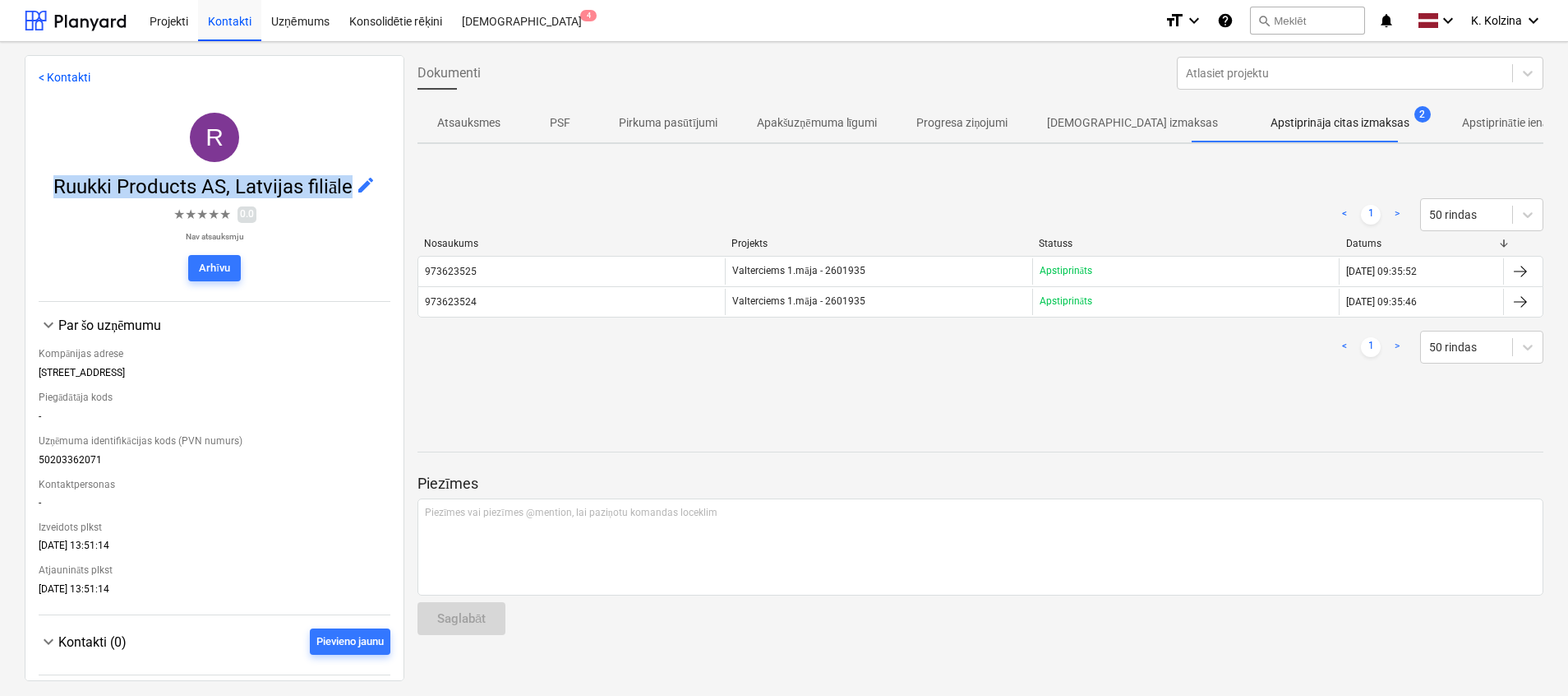
drag, startPoint x: 45, startPoint y: 188, endPoint x: 351, endPoint y: 191, distance: 306.0
click at [351, 191] on span "Ruukki Products AS, Latvijas filiāle edit" at bounding box center [214, 186] width 352 height 23
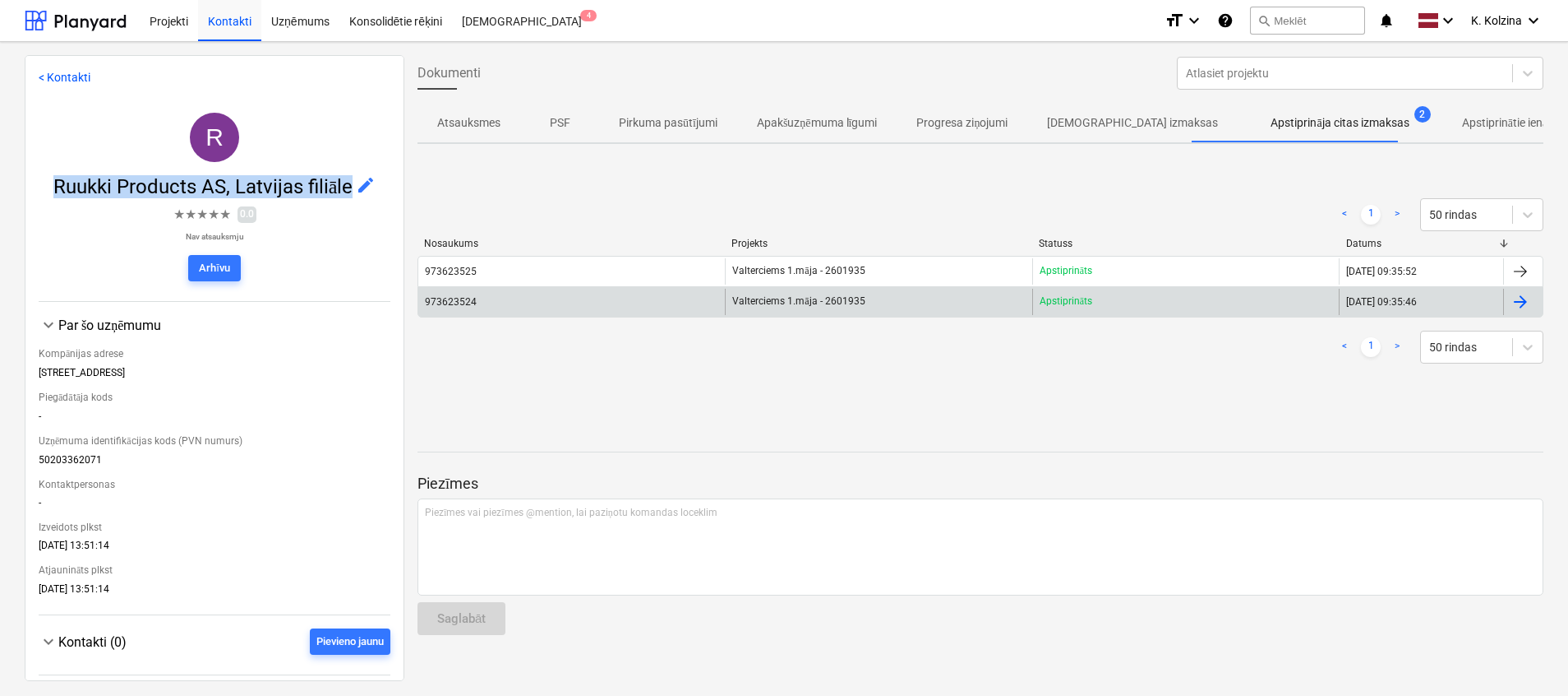
copy span "Ruukki Products AS, Latvijas filiāle"
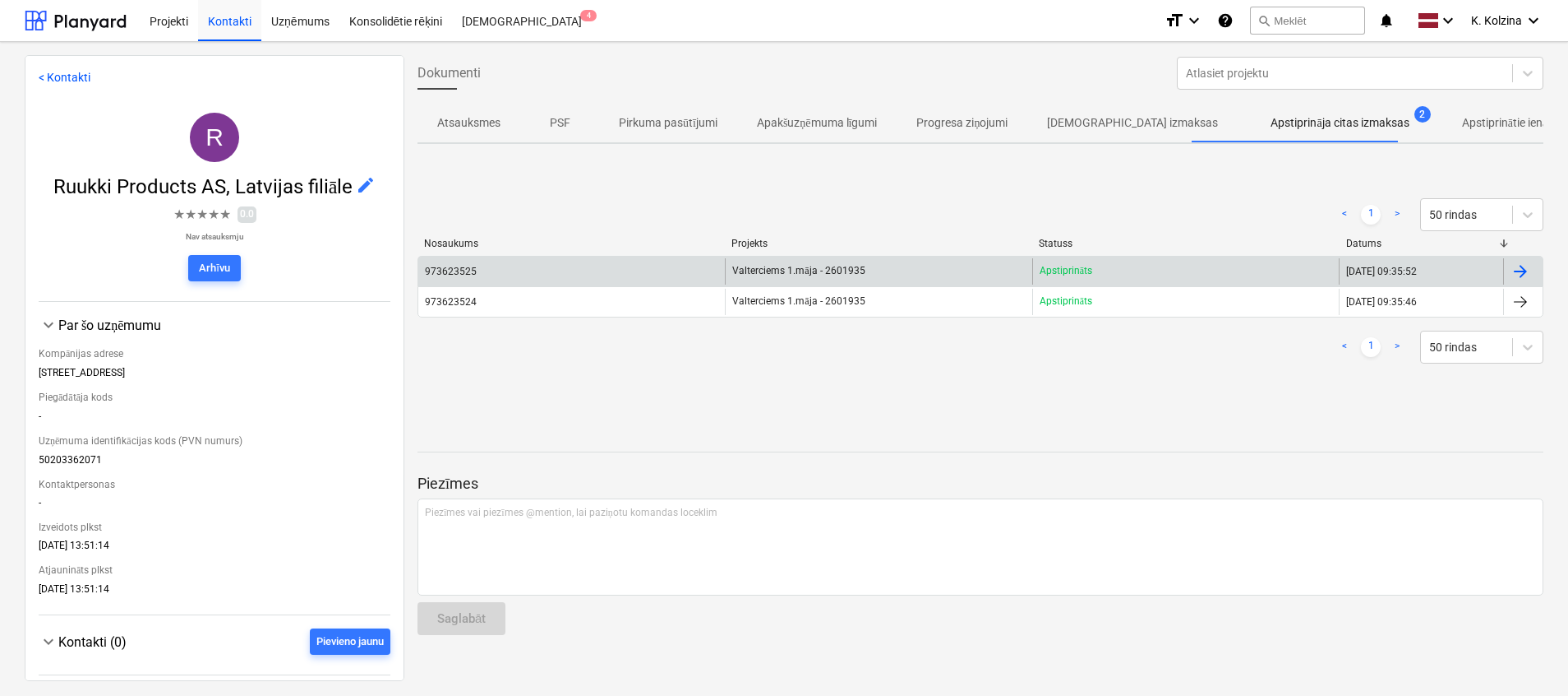
click at [1090, 262] on div "Apstiprināts" at bounding box center [1186, 271] width 307 height 26
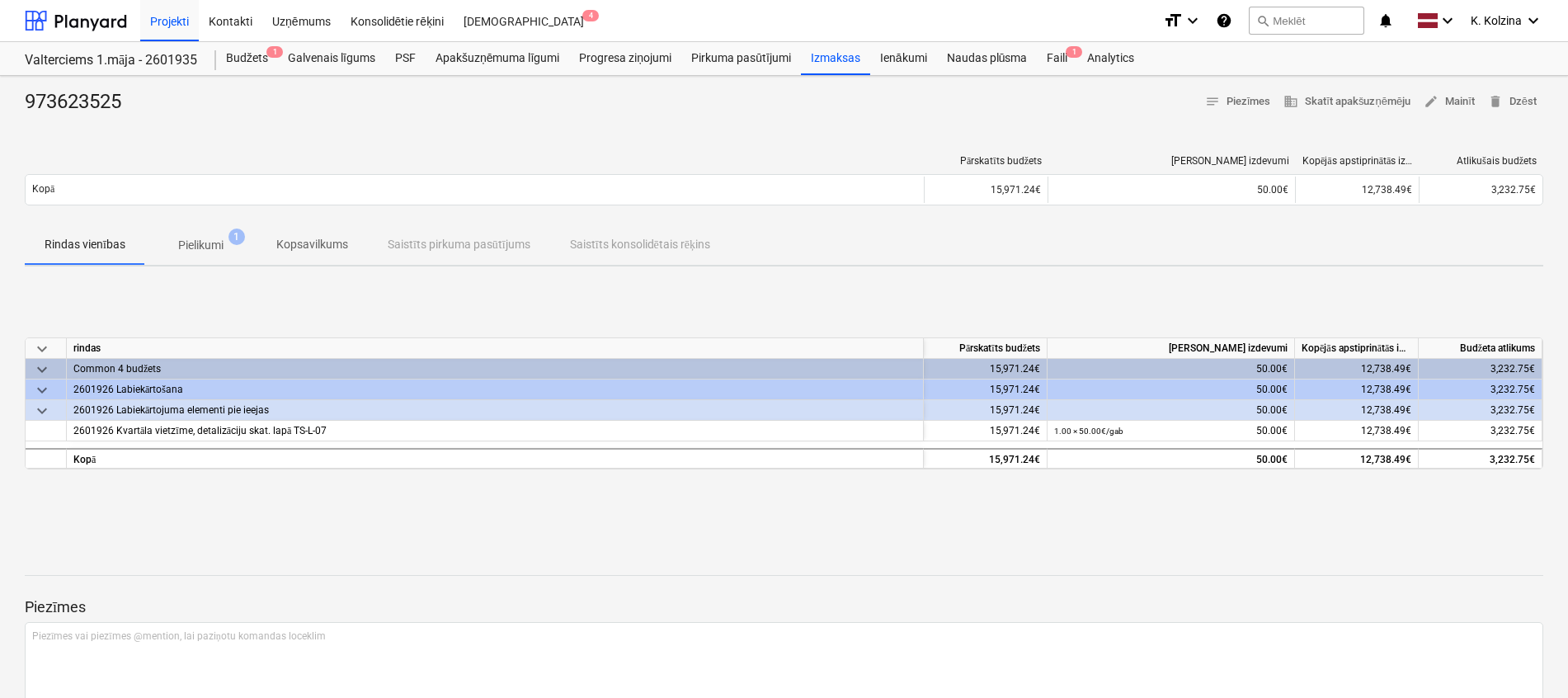
drag, startPoint x: 116, startPoint y: 16, endPoint x: 664, endPoint y: 126, distance: 558.6
click at [664, 126] on div at bounding box center [784, 121] width 1518 height 13
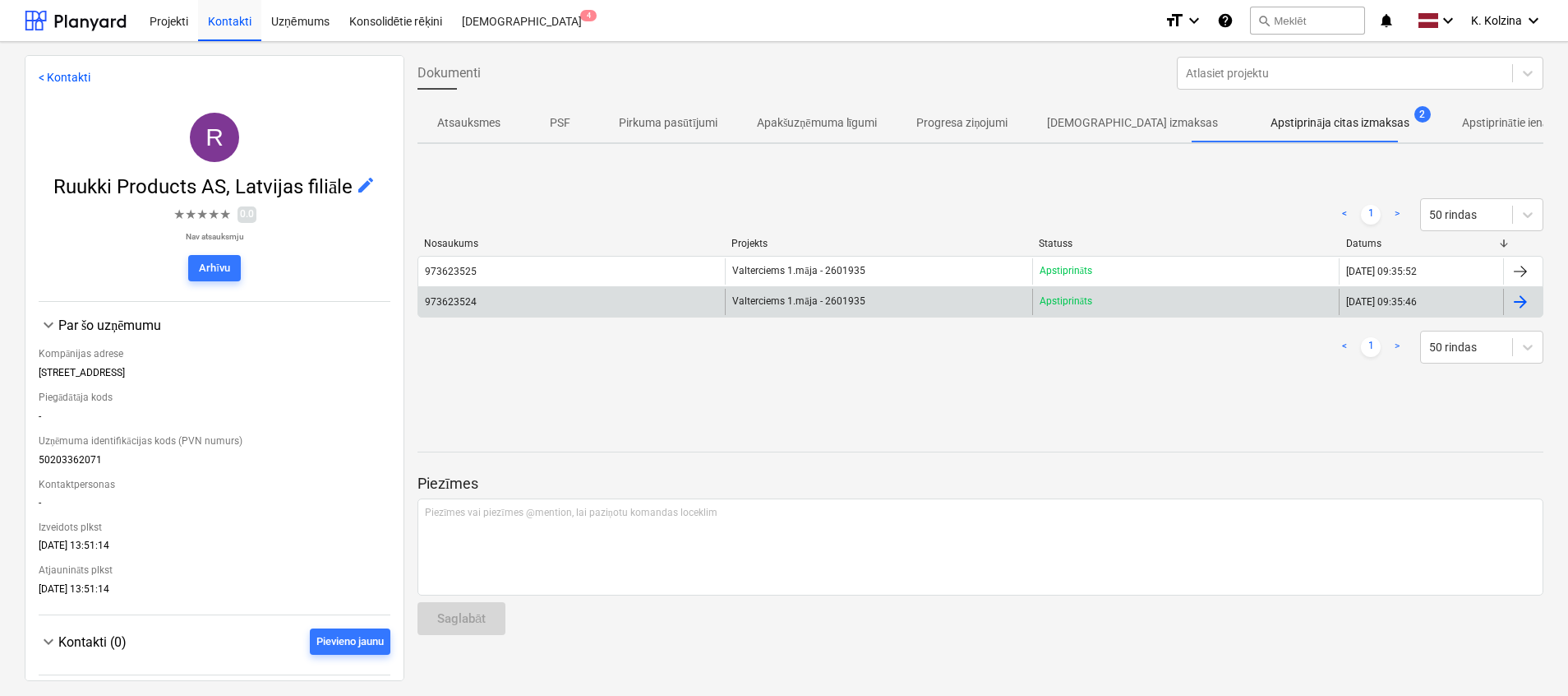
click at [955, 297] on div "Valterciems 1.māja - 2601935" at bounding box center [878, 301] width 307 height 26
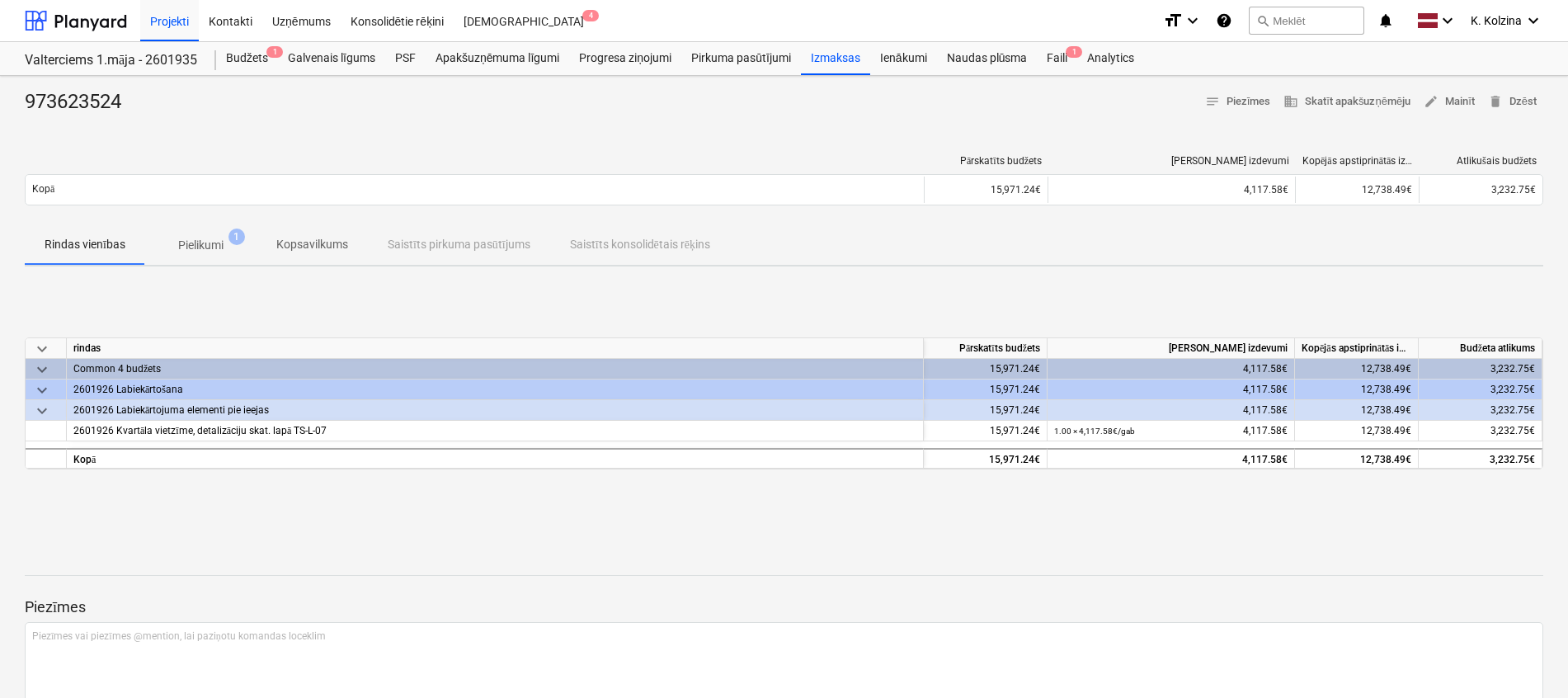
click at [223, 238] on p "Pielikumi" at bounding box center [200, 245] width 45 height 17
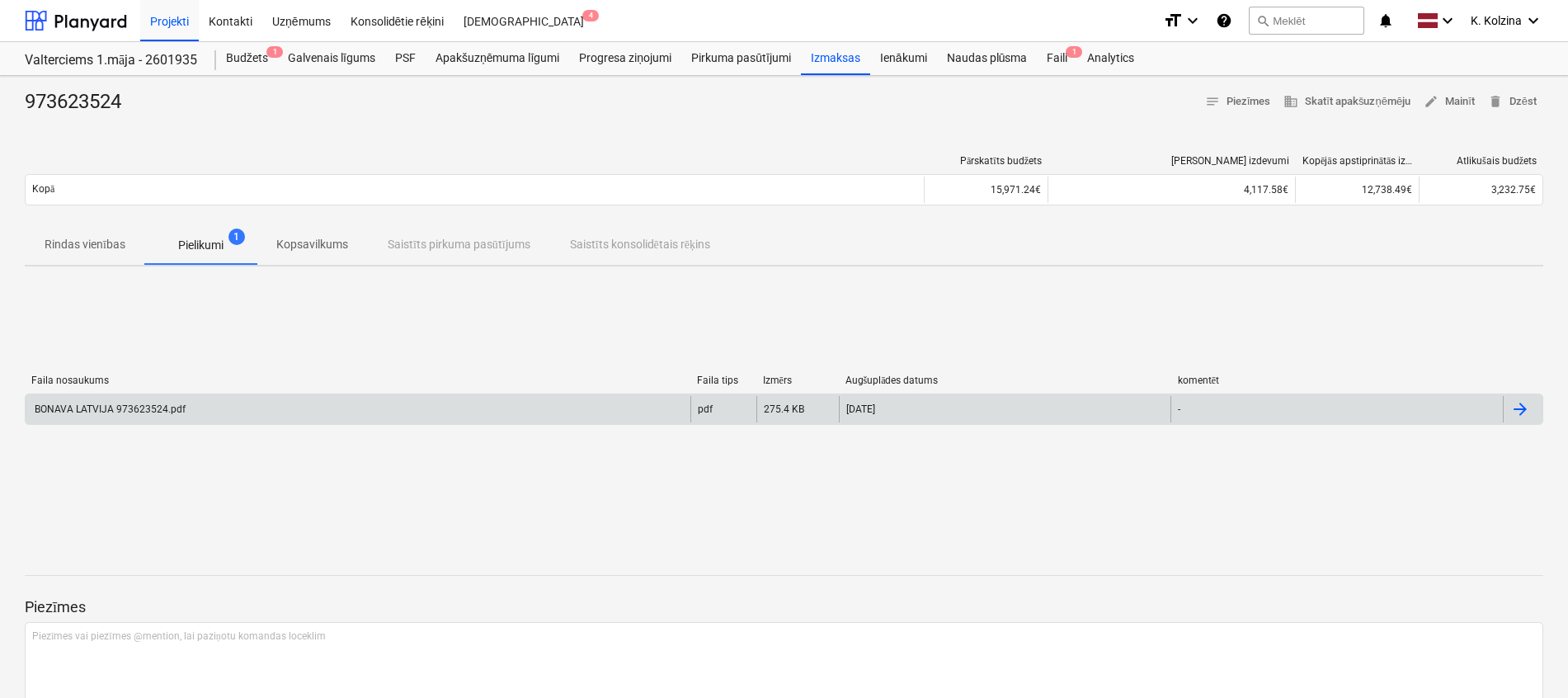
click at [428, 404] on div "BONAVA LATVIJA 973623524.pdf" at bounding box center [358, 409] width 665 height 26
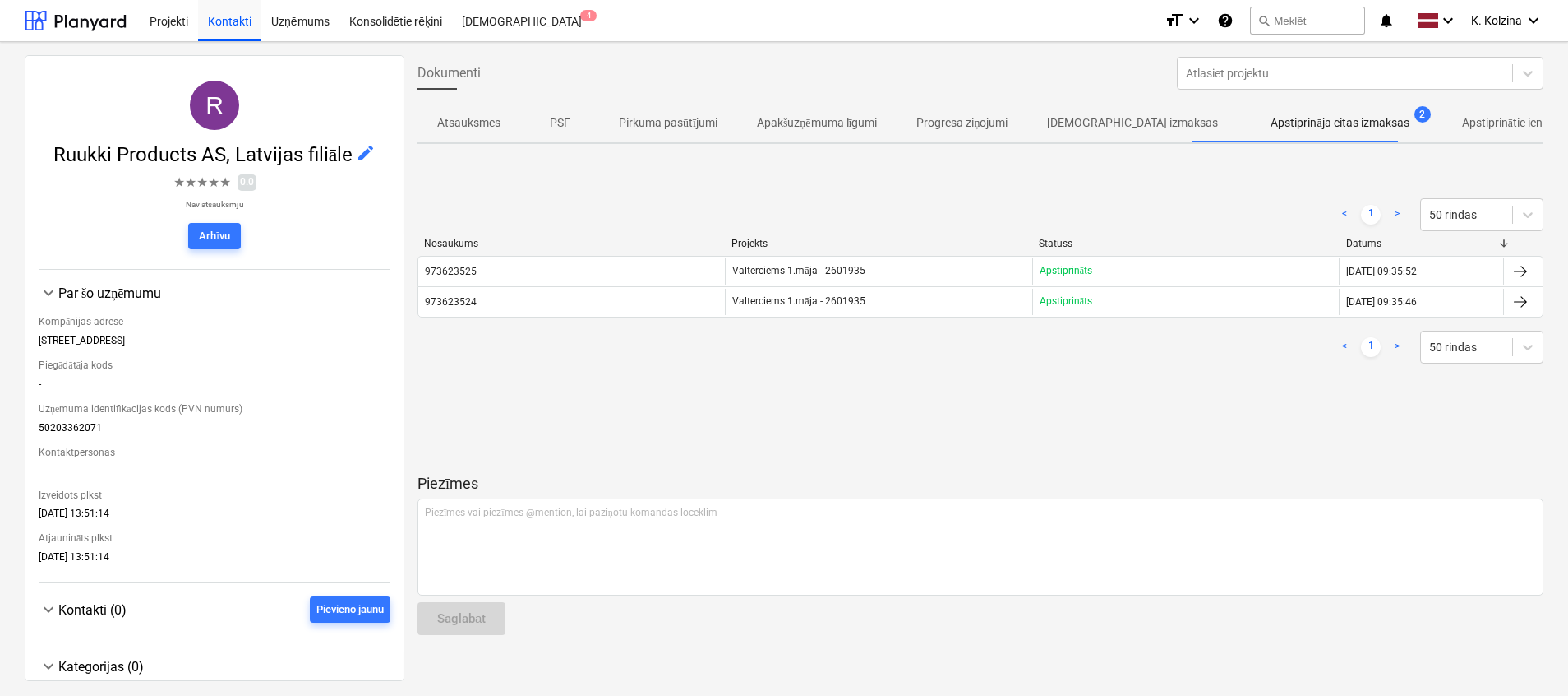
scroll to position [59, 0]
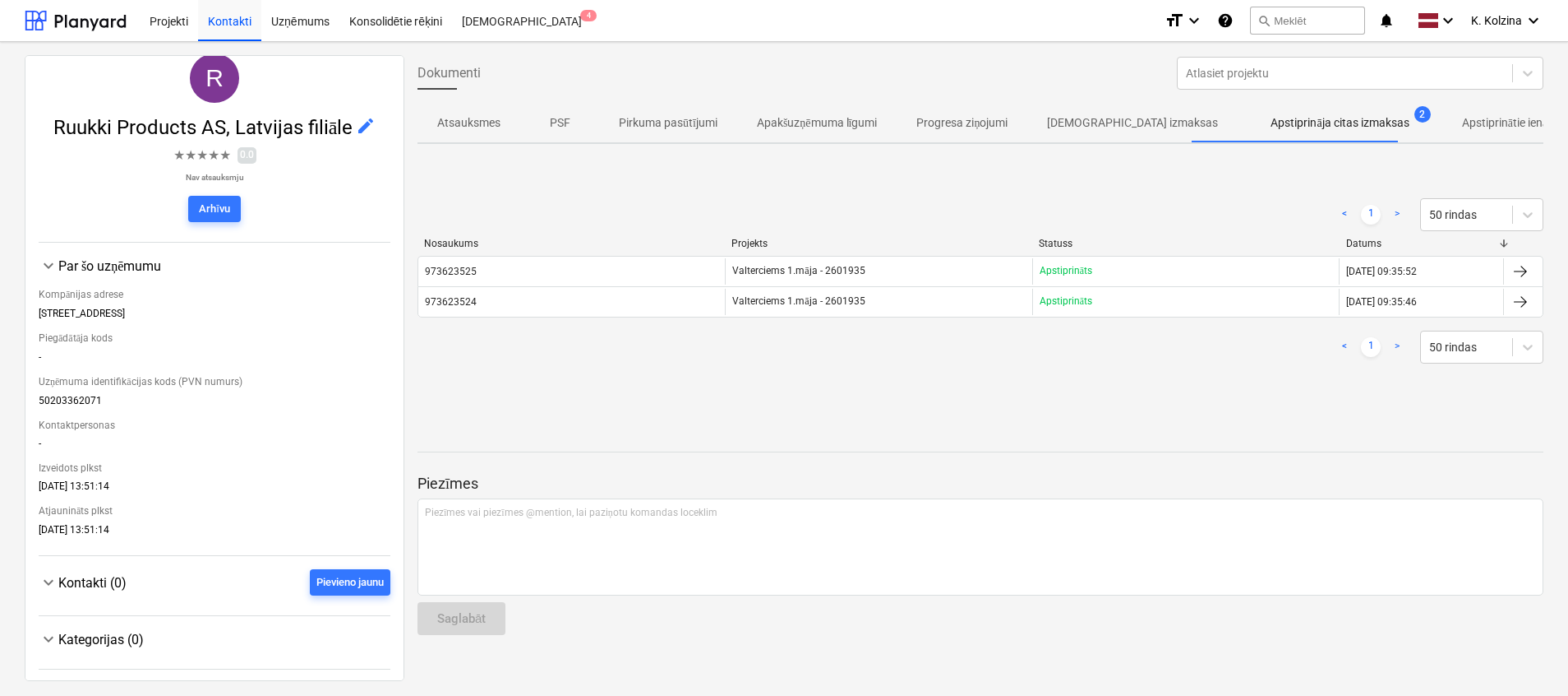
click at [743, 228] on div "< 1 > 50 rindas" at bounding box center [981, 214] width 1126 height 33
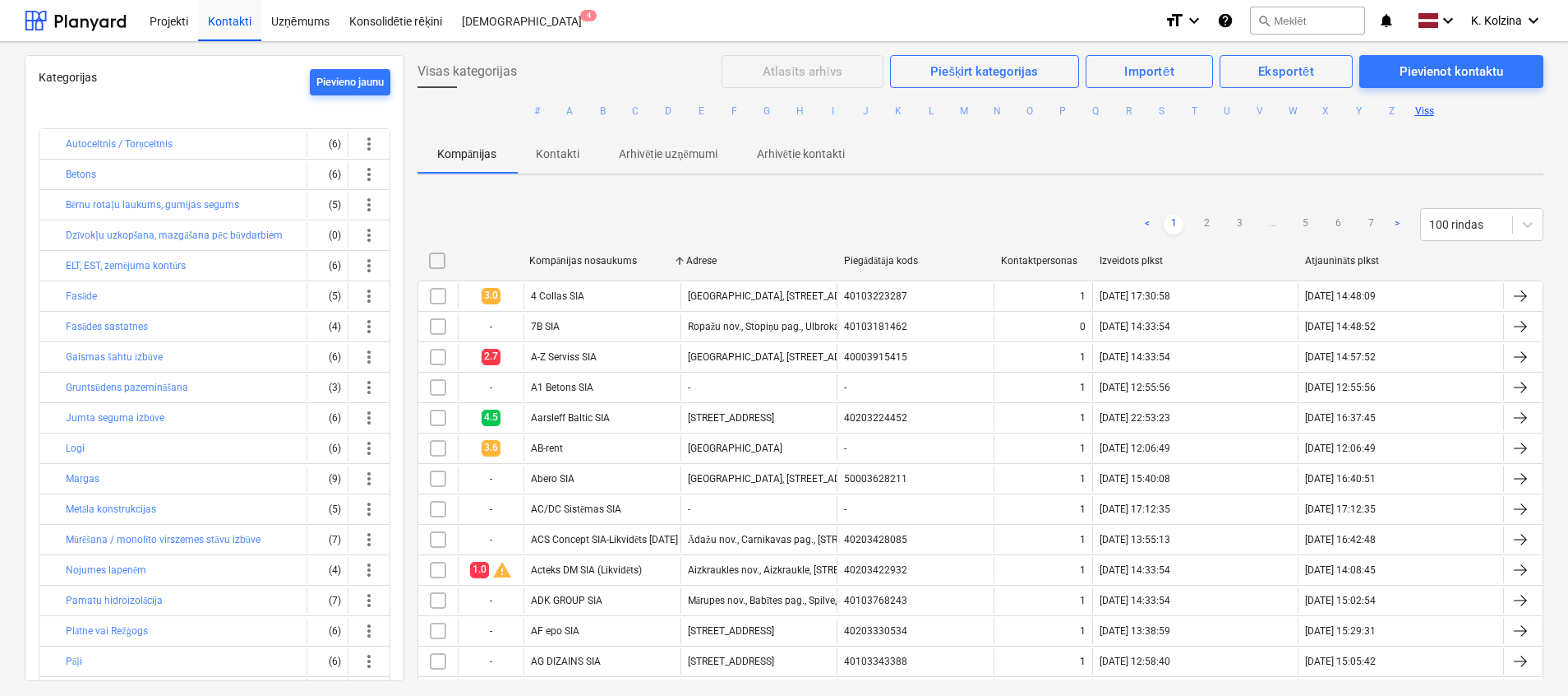
click at [1139, 255] on div "Izveidots plkst" at bounding box center [1195, 261] width 192 height 12
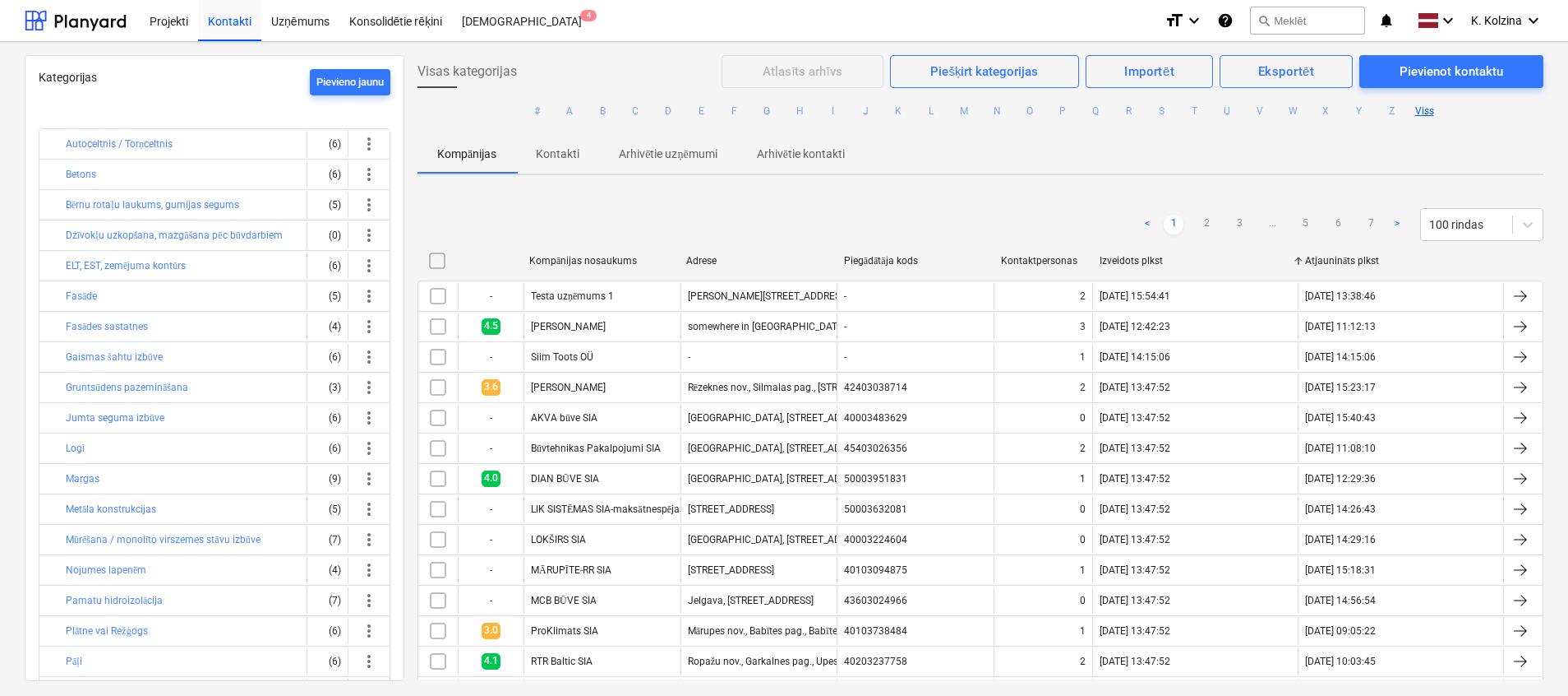
click at [1139, 255] on div "Izveidots plkst" at bounding box center [1195, 261] width 192 height 12
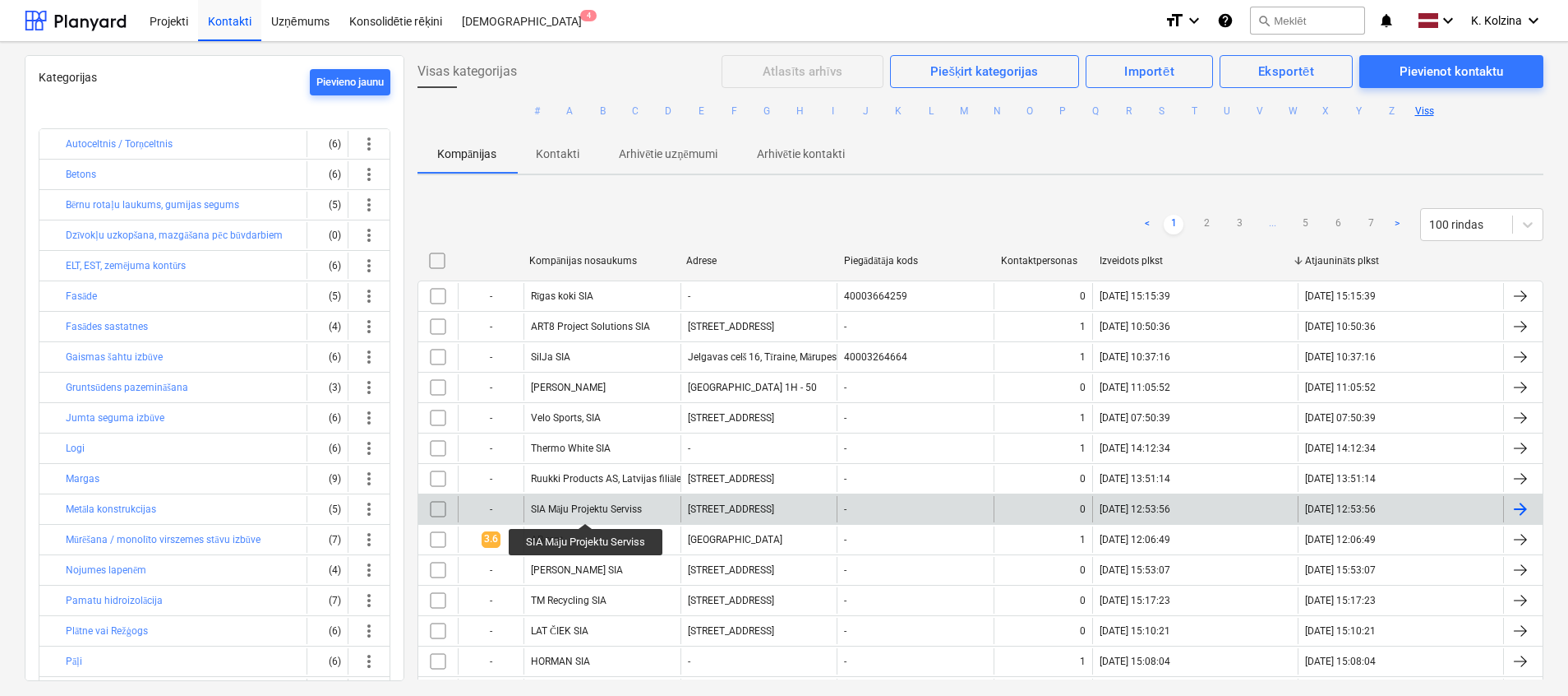
click at [587, 509] on div "SIA Māju Projektu Serviss" at bounding box center [586, 510] width 111 height 12
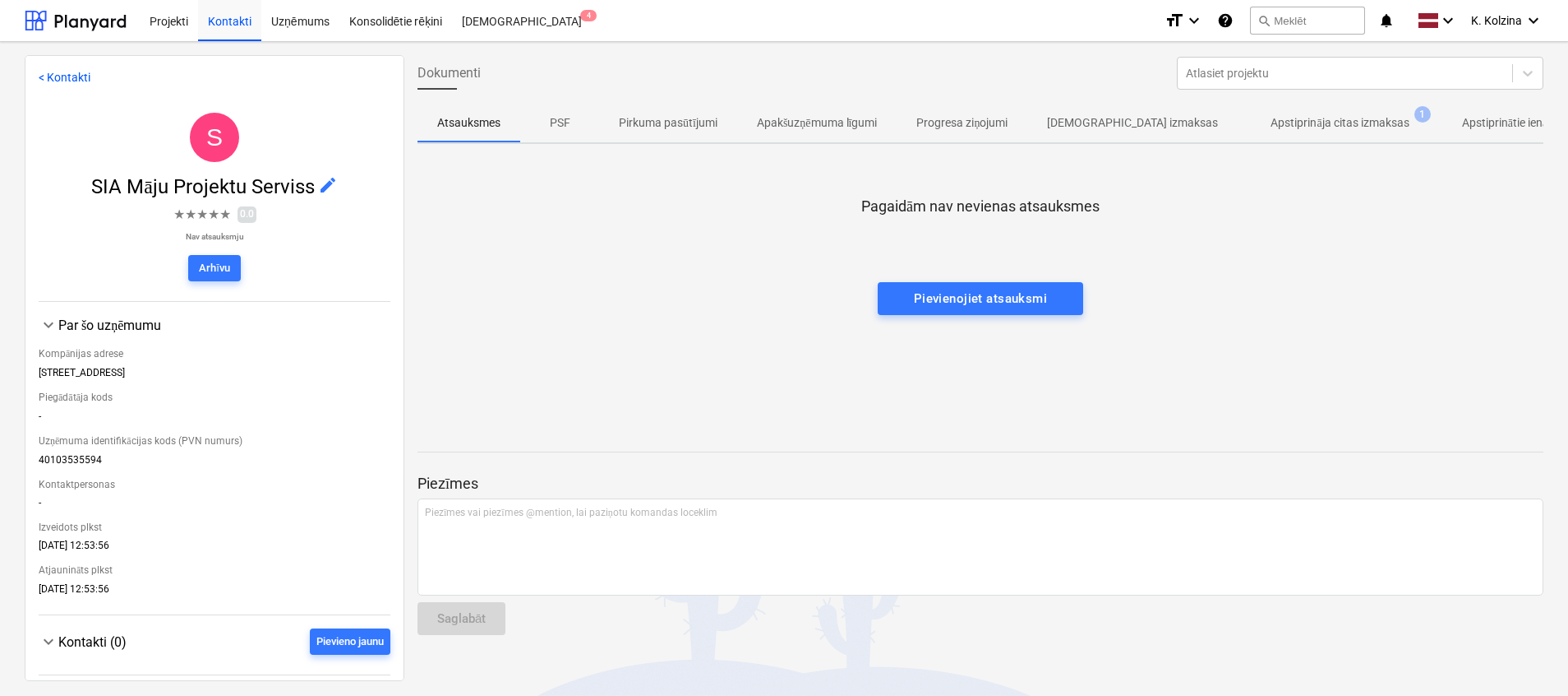
click at [1298, 111] on span "Apstiprināja citas izmaksas 1" at bounding box center [1340, 123] width 203 height 30
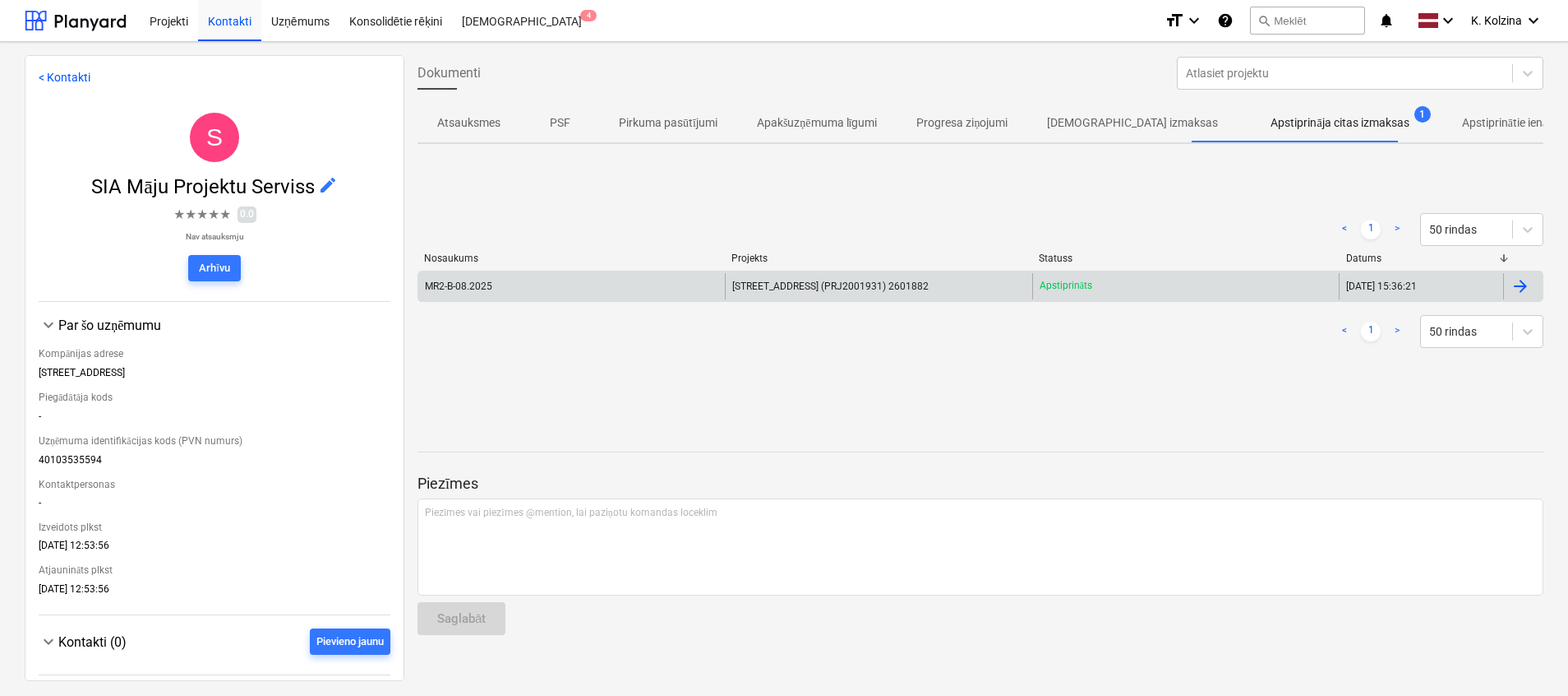
click at [872, 276] on div "[STREET_ADDRESS] (PRJ2001931) 2601882" at bounding box center [878, 286] width 307 height 26
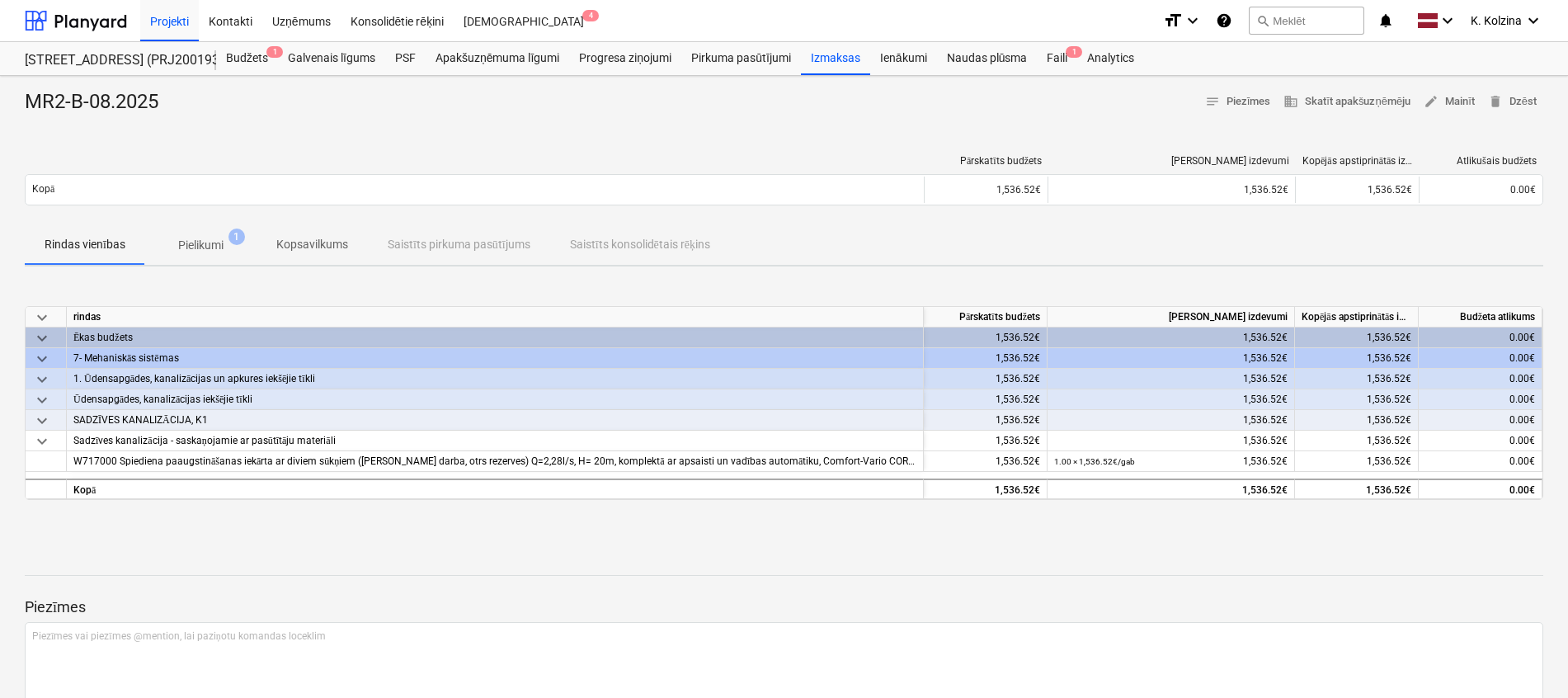
click at [218, 243] on p "Pielikumi" at bounding box center [200, 245] width 45 height 17
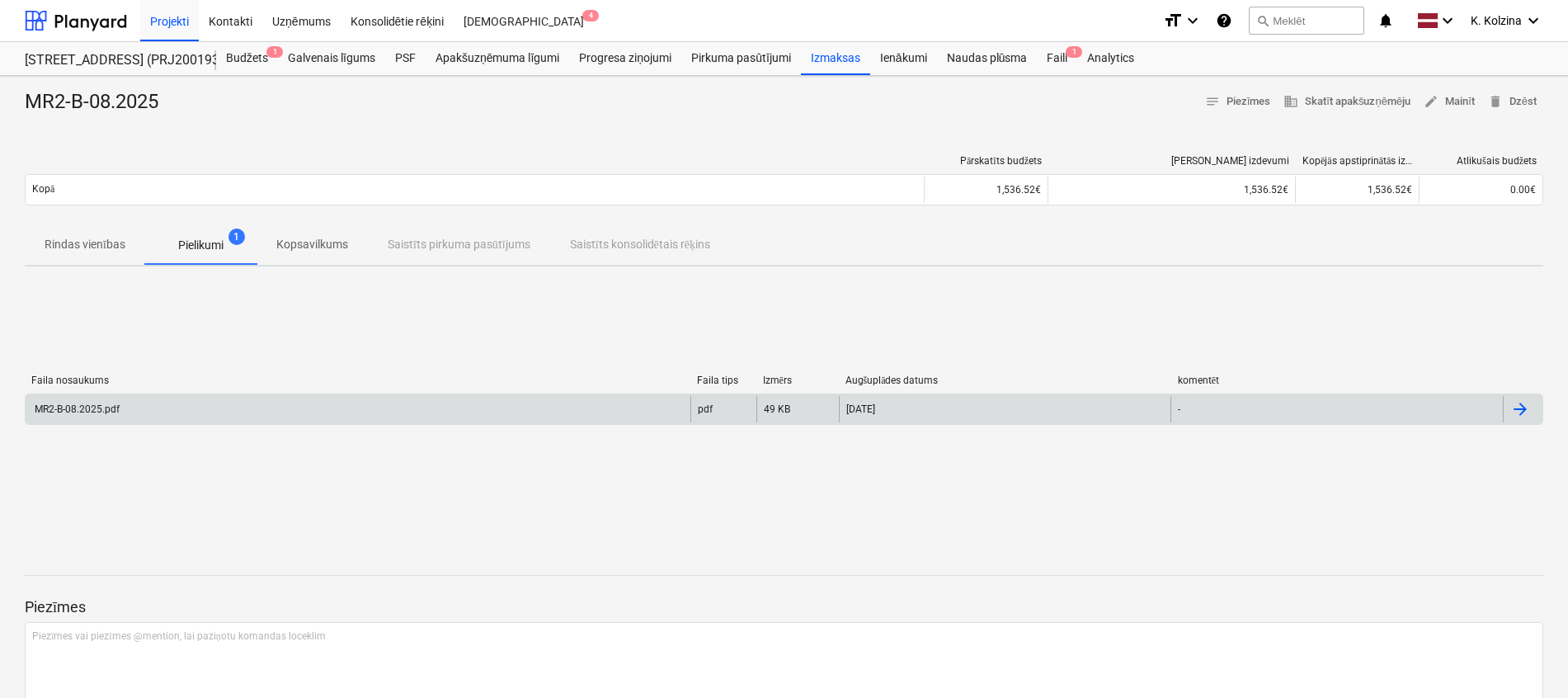
click at [117, 404] on div "MR2-B-08.2025.pdf" at bounding box center [75, 409] width 87 height 12
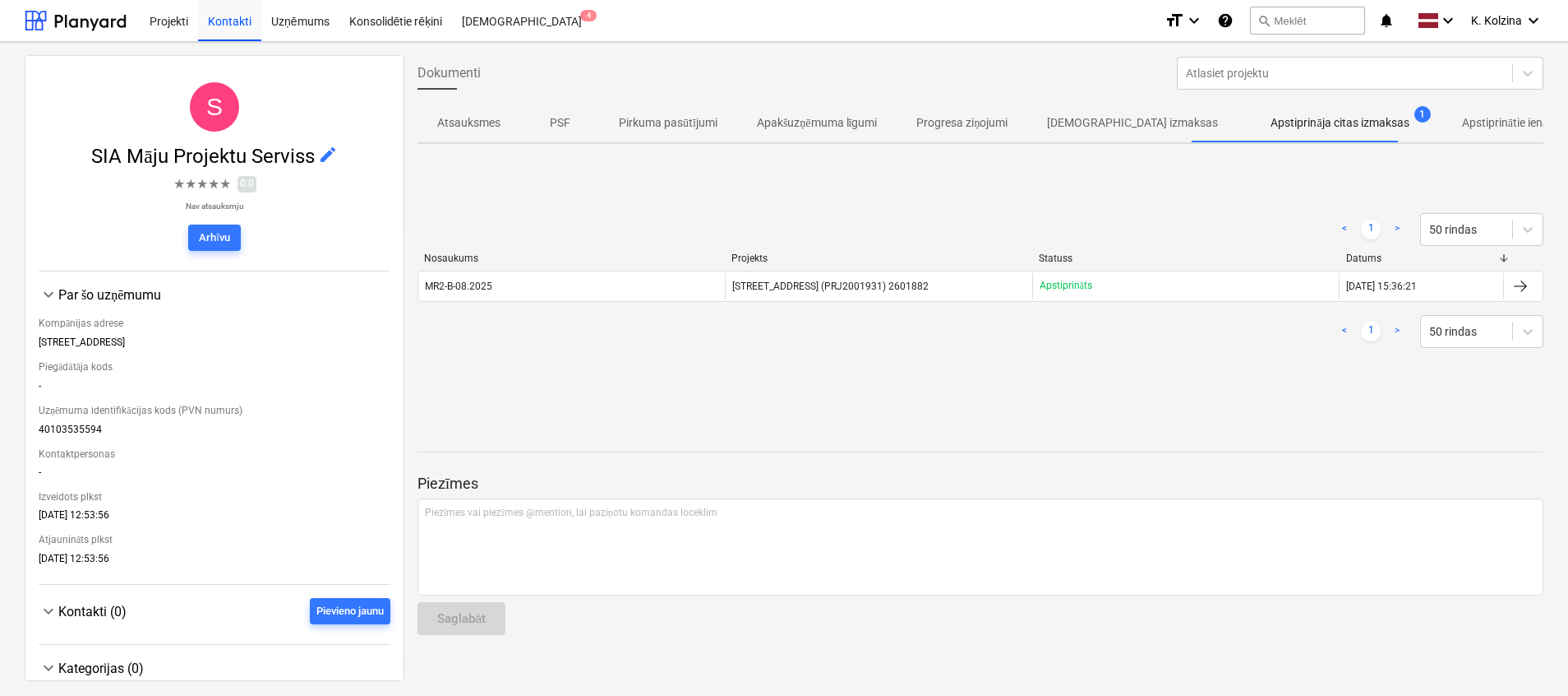
scroll to position [59, 0]
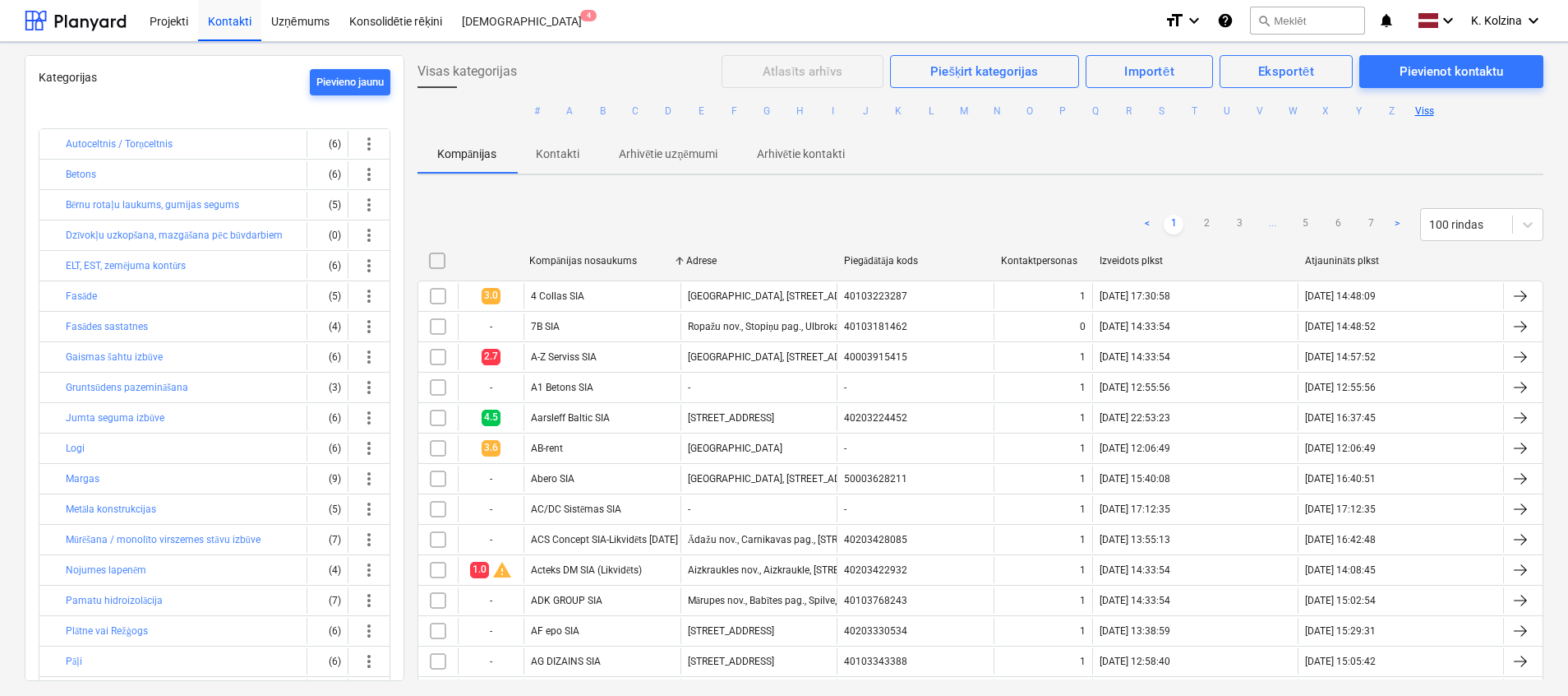
click at [1142, 258] on div "Izveidots plkst" at bounding box center [1195, 261] width 192 height 12
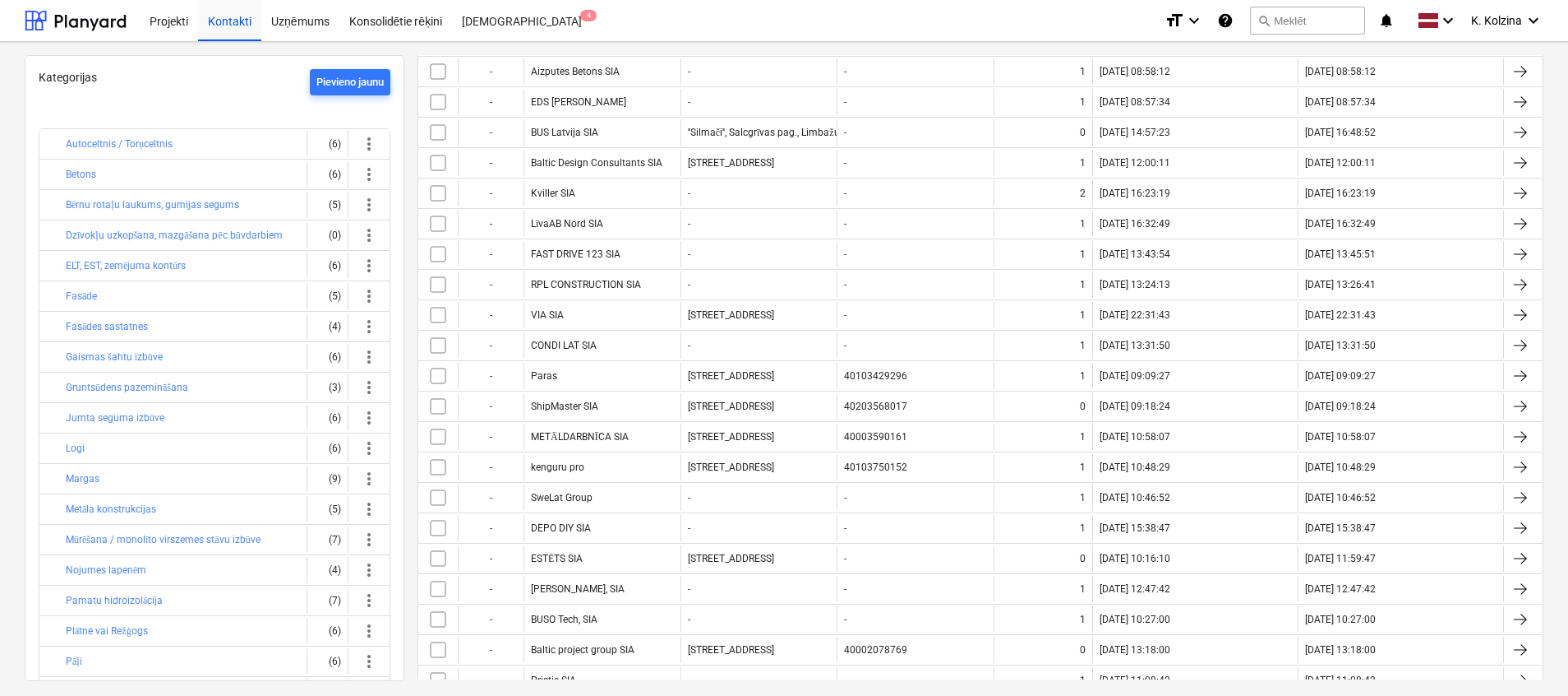
scroll to position [986, 0]
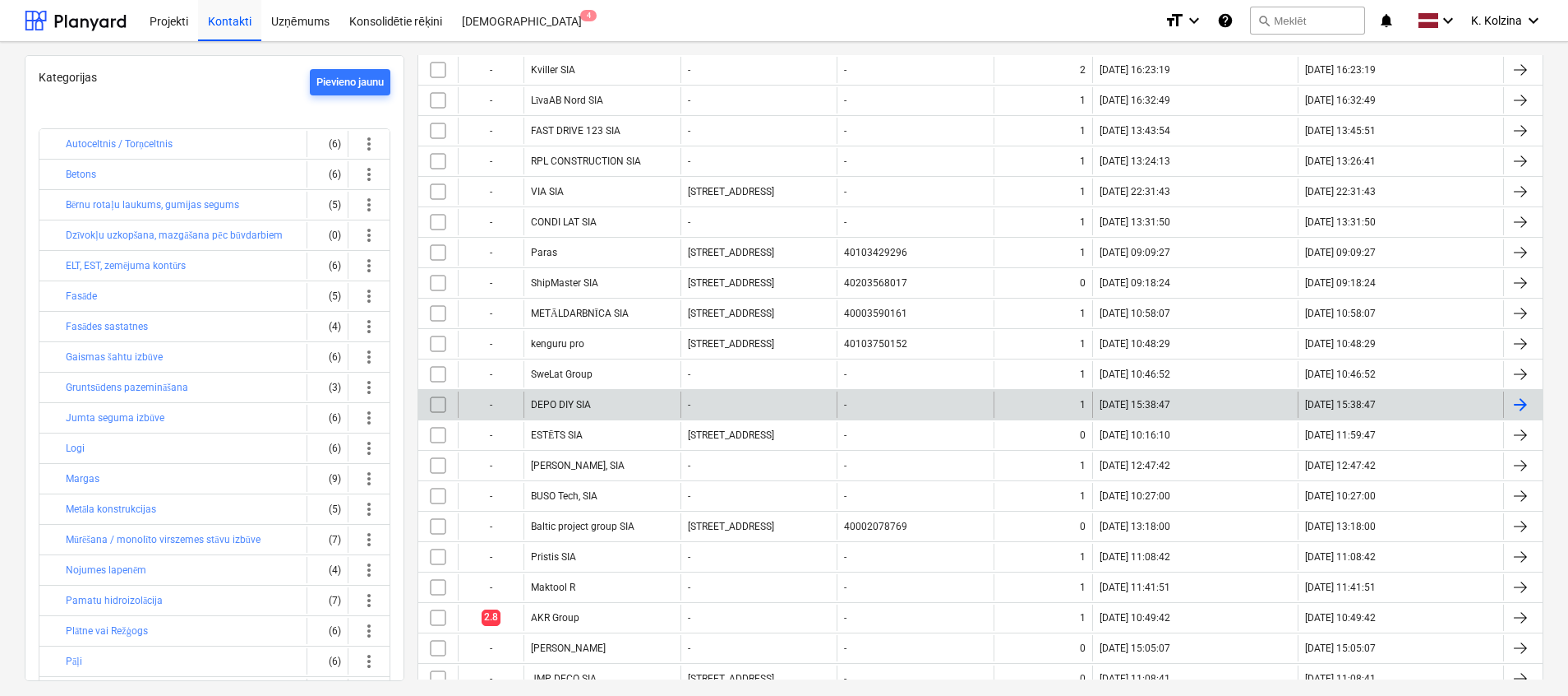
click at [563, 395] on div "DEPO DIY SIA" at bounding box center [601, 404] width 157 height 26
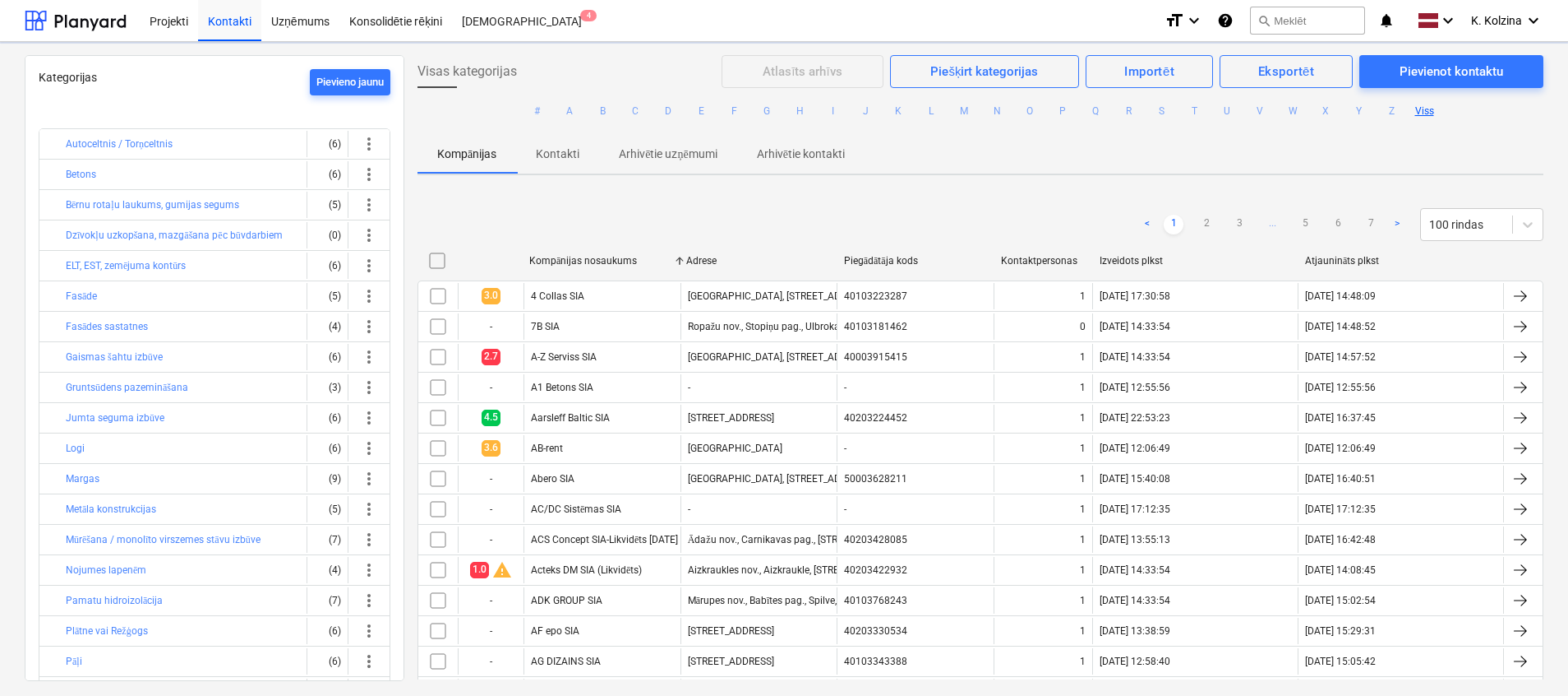
click at [1132, 264] on div "Izveidots plkst" at bounding box center [1195, 261] width 192 height 12
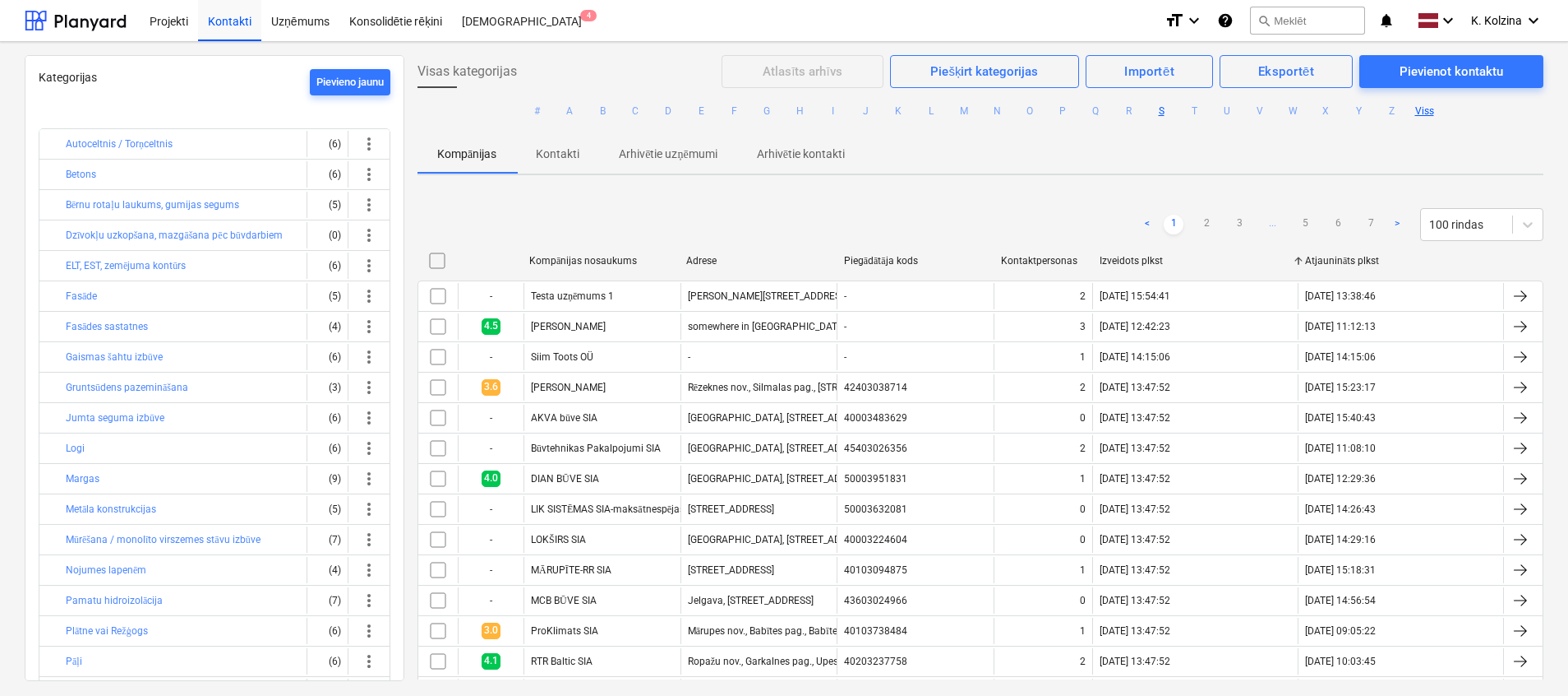
click at [1156, 110] on button "S" at bounding box center [1161, 111] width 20 height 20
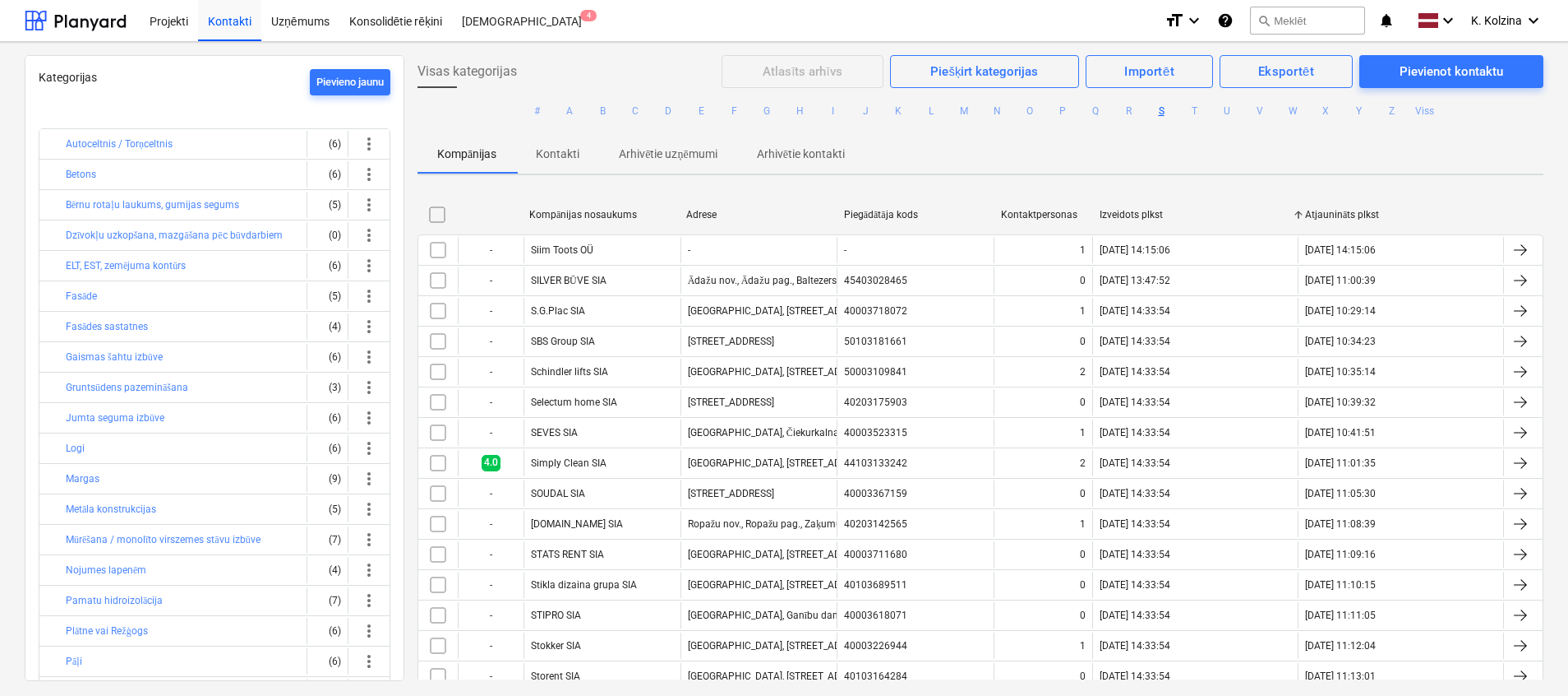
click at [592, 214] on div "Kompānijas nosaukums" at bounding box center [601, 214] width 144 height 12
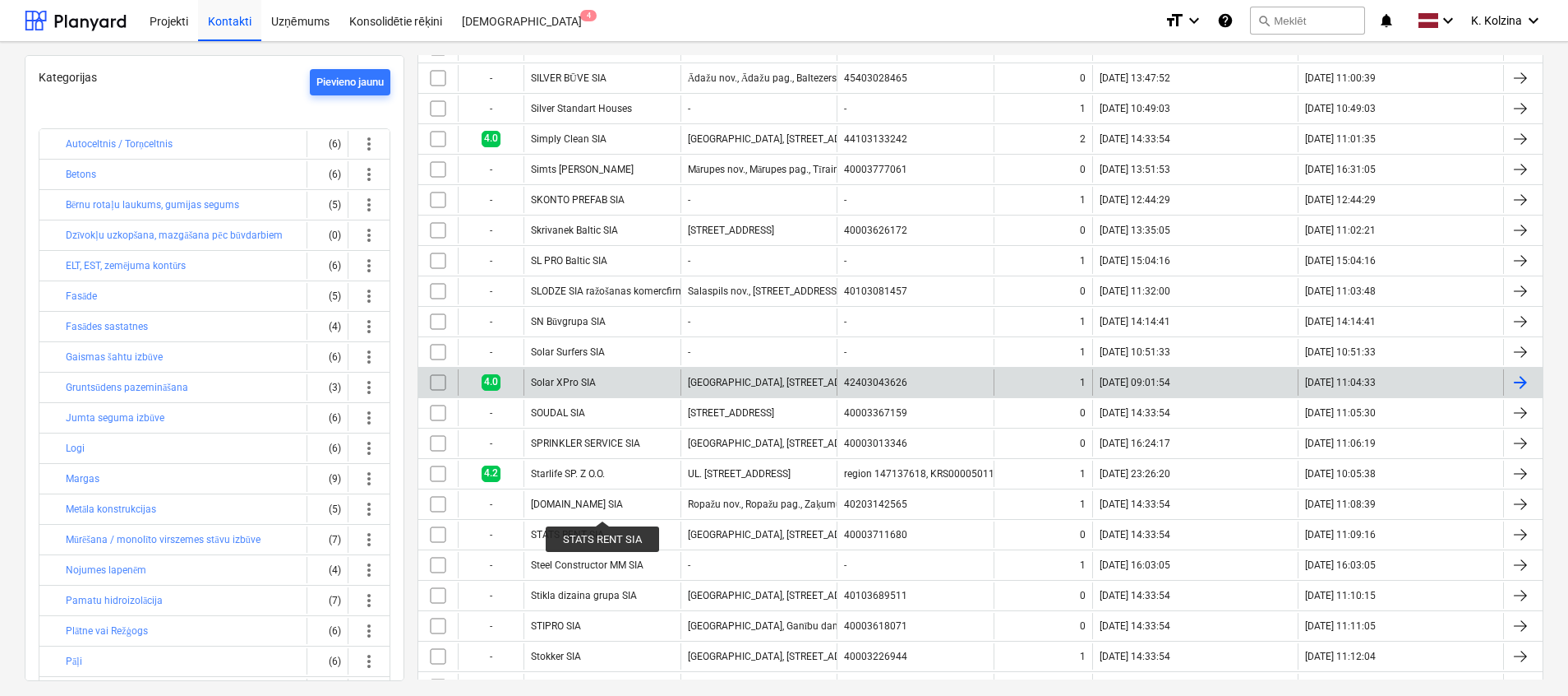
scroll to position [1603, 0]
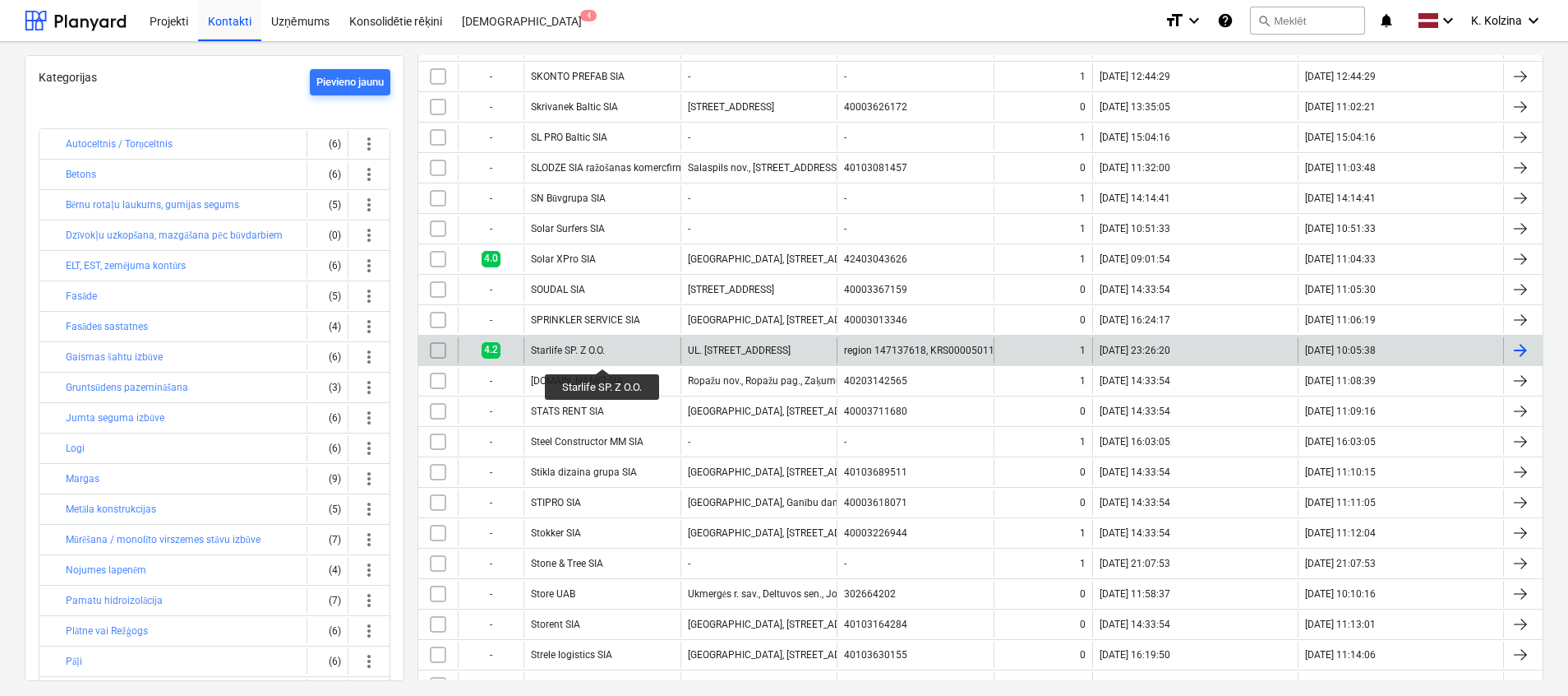
click at [603, 353] on div "Starlife SP. Z O.O." at bounding box center [568, 350] width 74 height 12
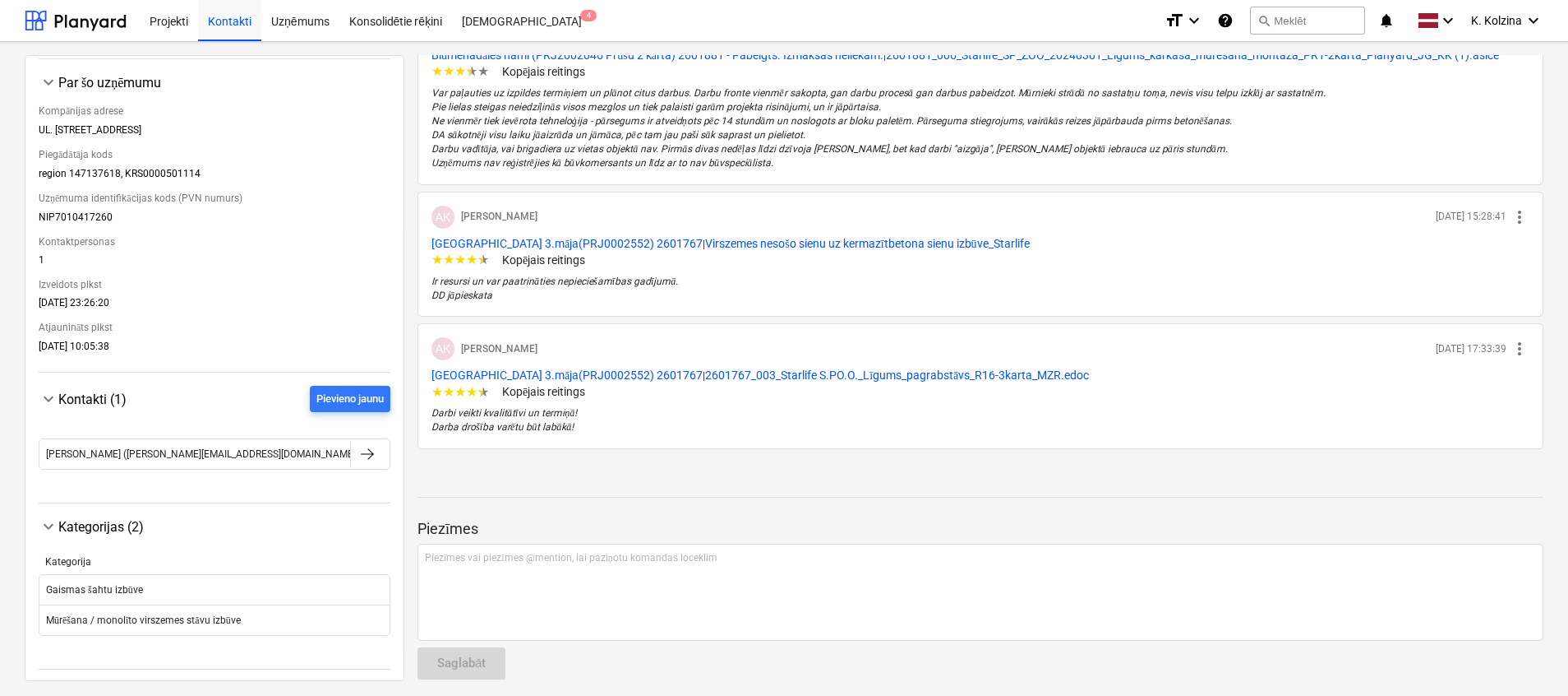
scroll to position [1759, 0]
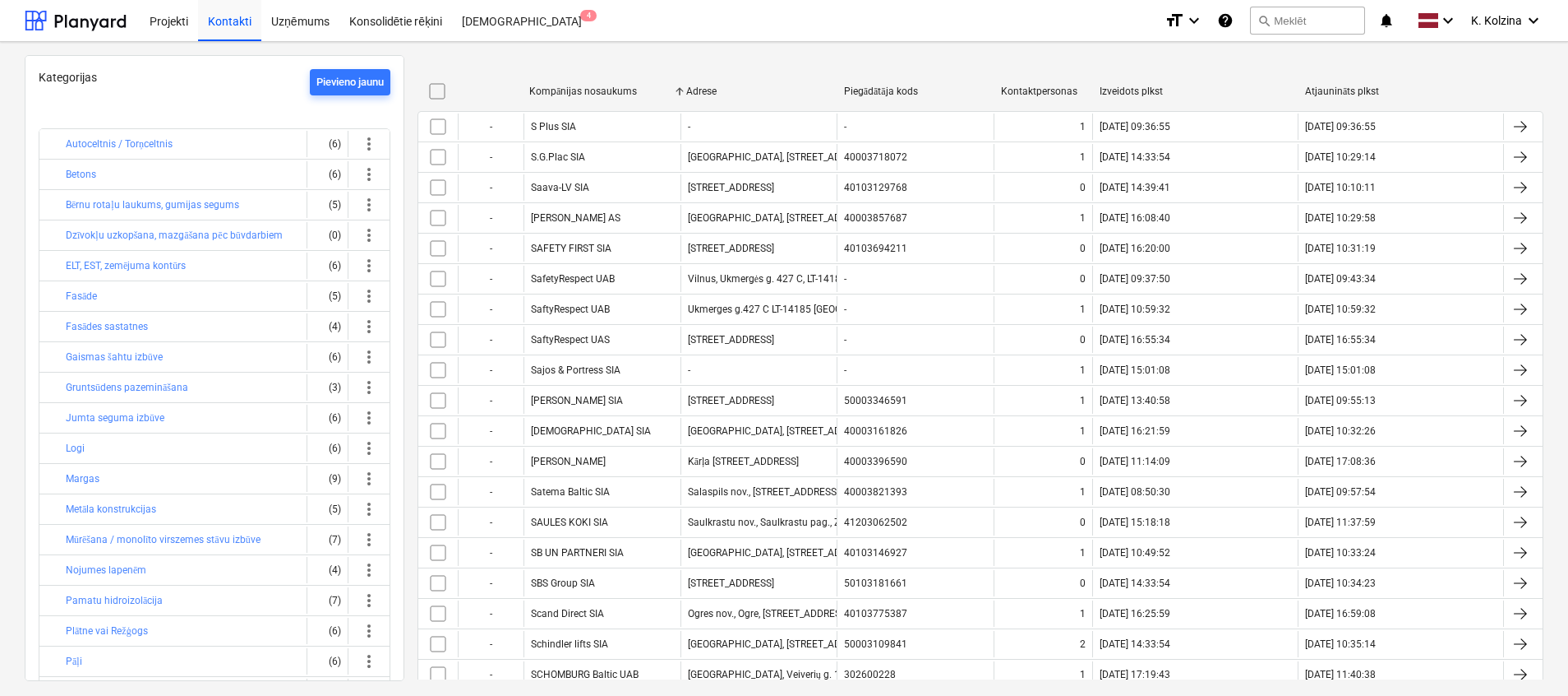
click at [763, 61] on div "Visas kategorijas Atlasīts arhīvs Piešķirt kategorijas Importēt Eksportēt Pievi…" at bounding box center [981, 367] width 1152 height 624
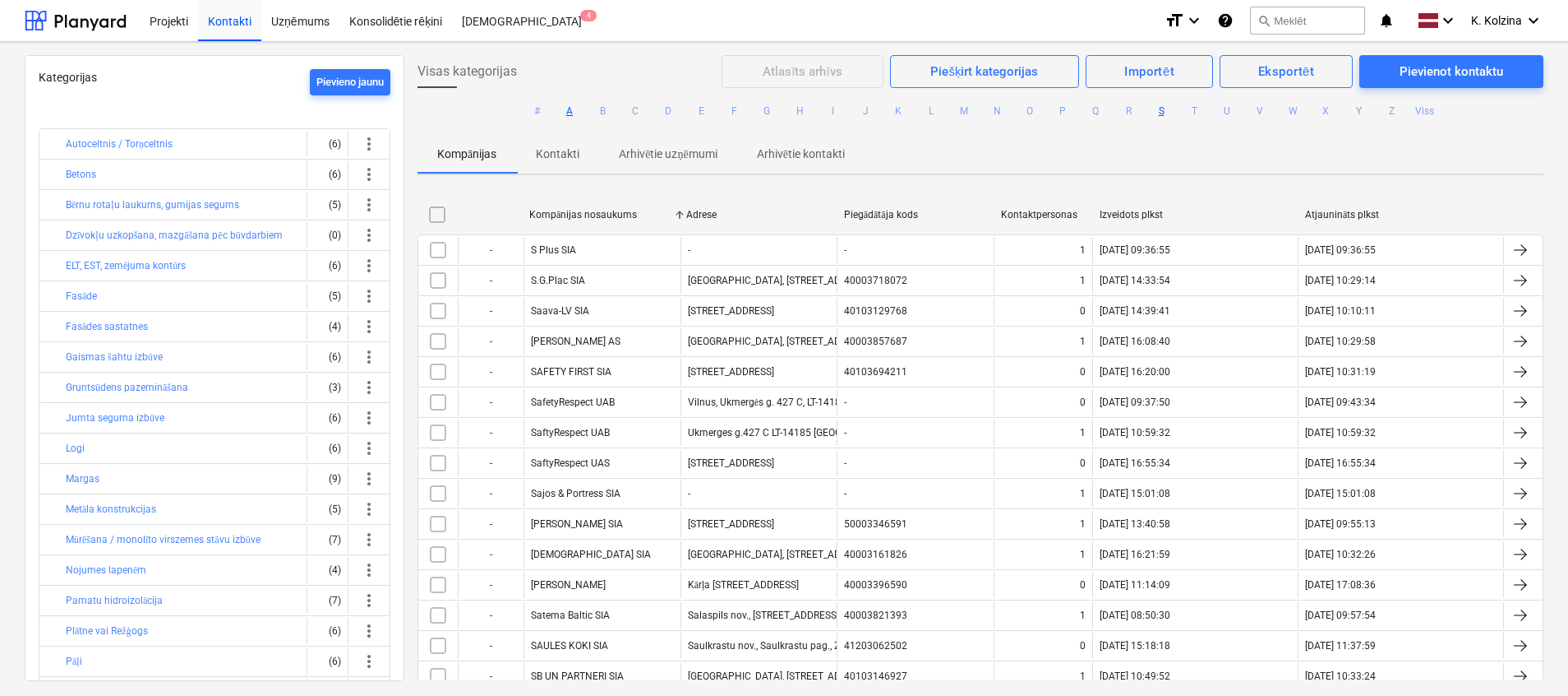
click at [575, 110] on button "A" at bounding box center [570, 111] width 20 height 20
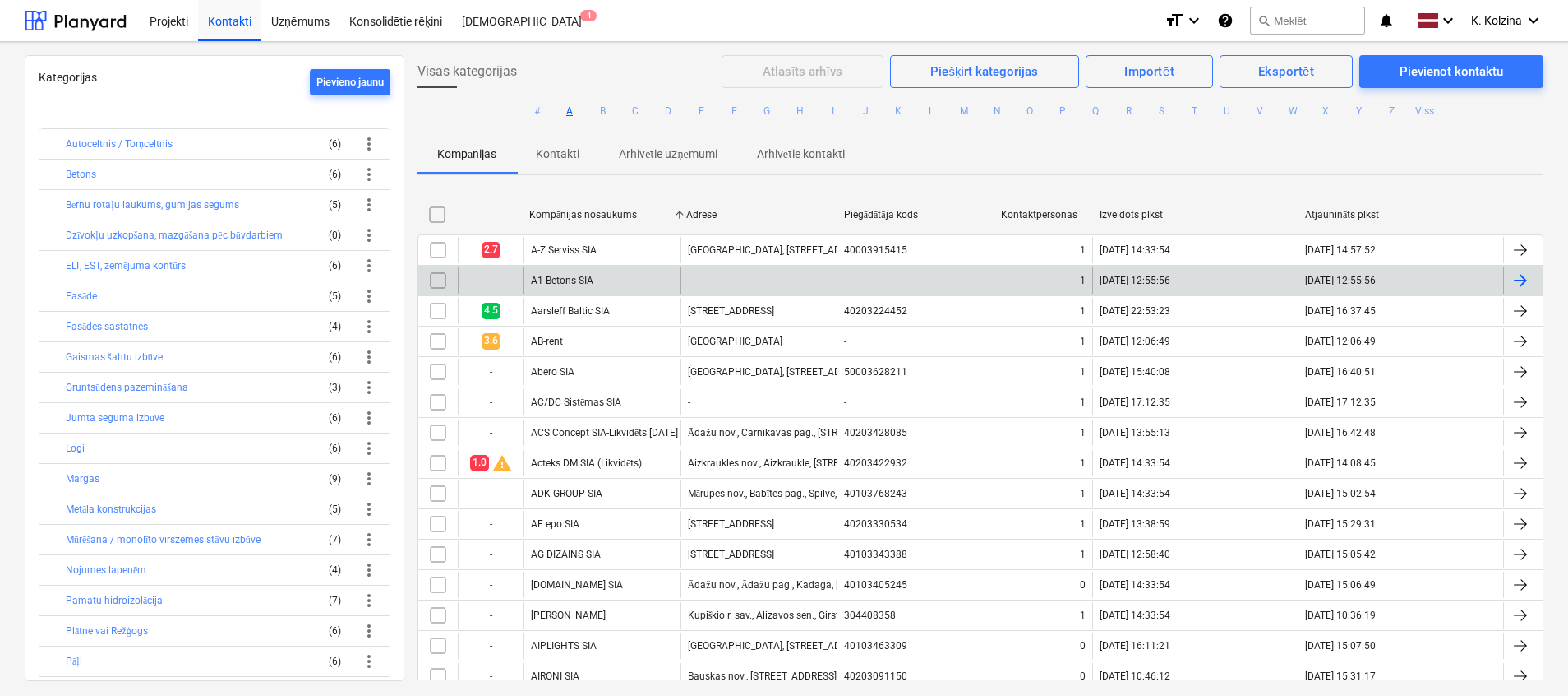
click at [623, 276] on div "A1 Betons SIA" at bounding box center [601, 280] width 157 height 26
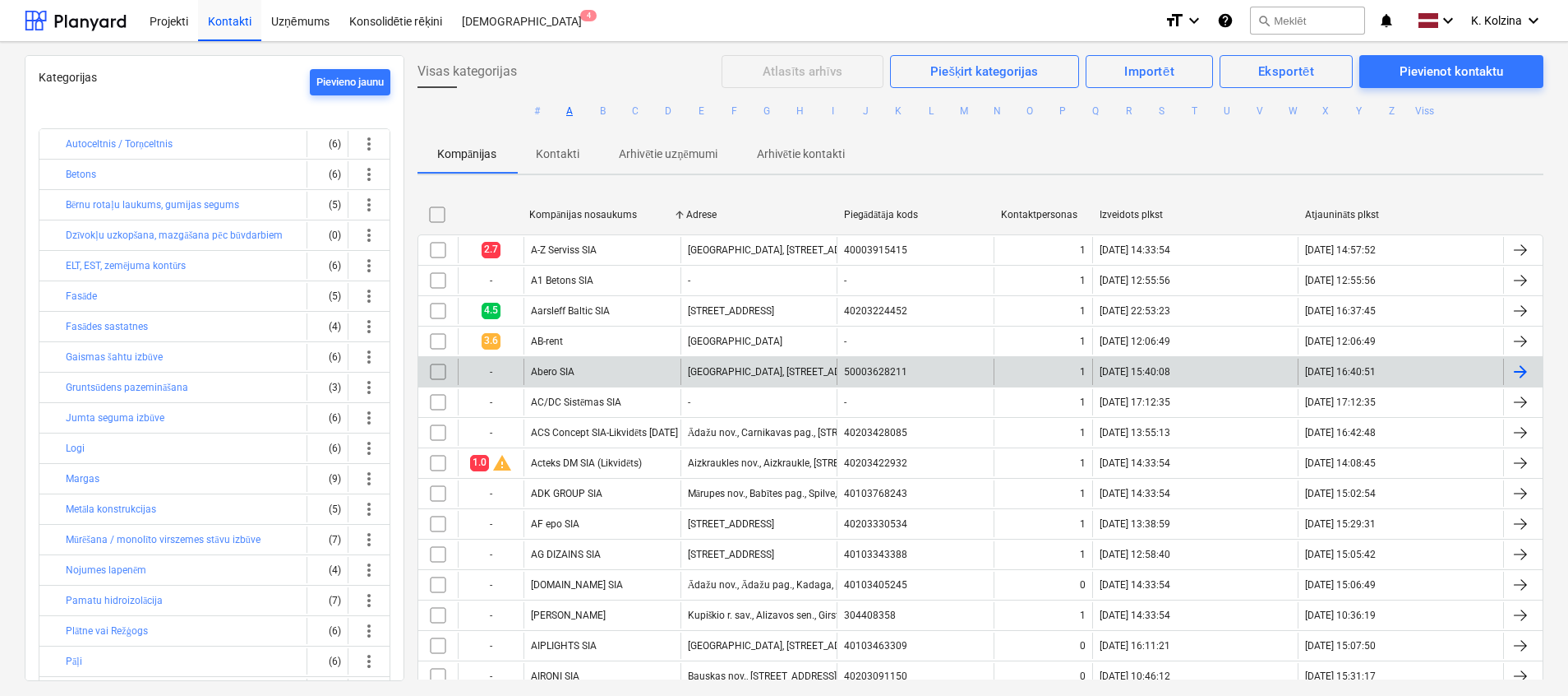
click at [648, 368] on div "Abero SIA" at bounding box center [601, 372] width 157 height 26
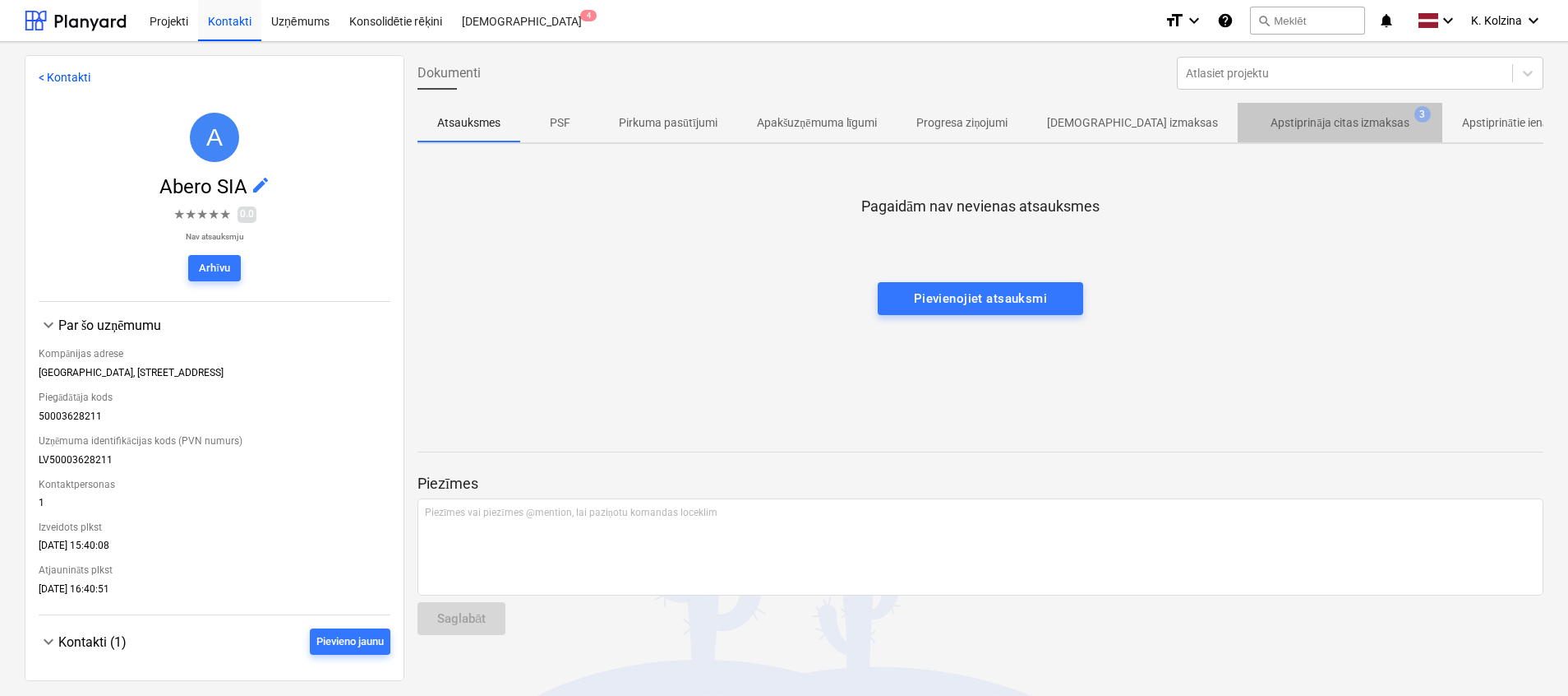
click at [1271, 120] on p "Apstiprināja citas izmaksas" at bounding box center [1340, 123] width 139 height 17
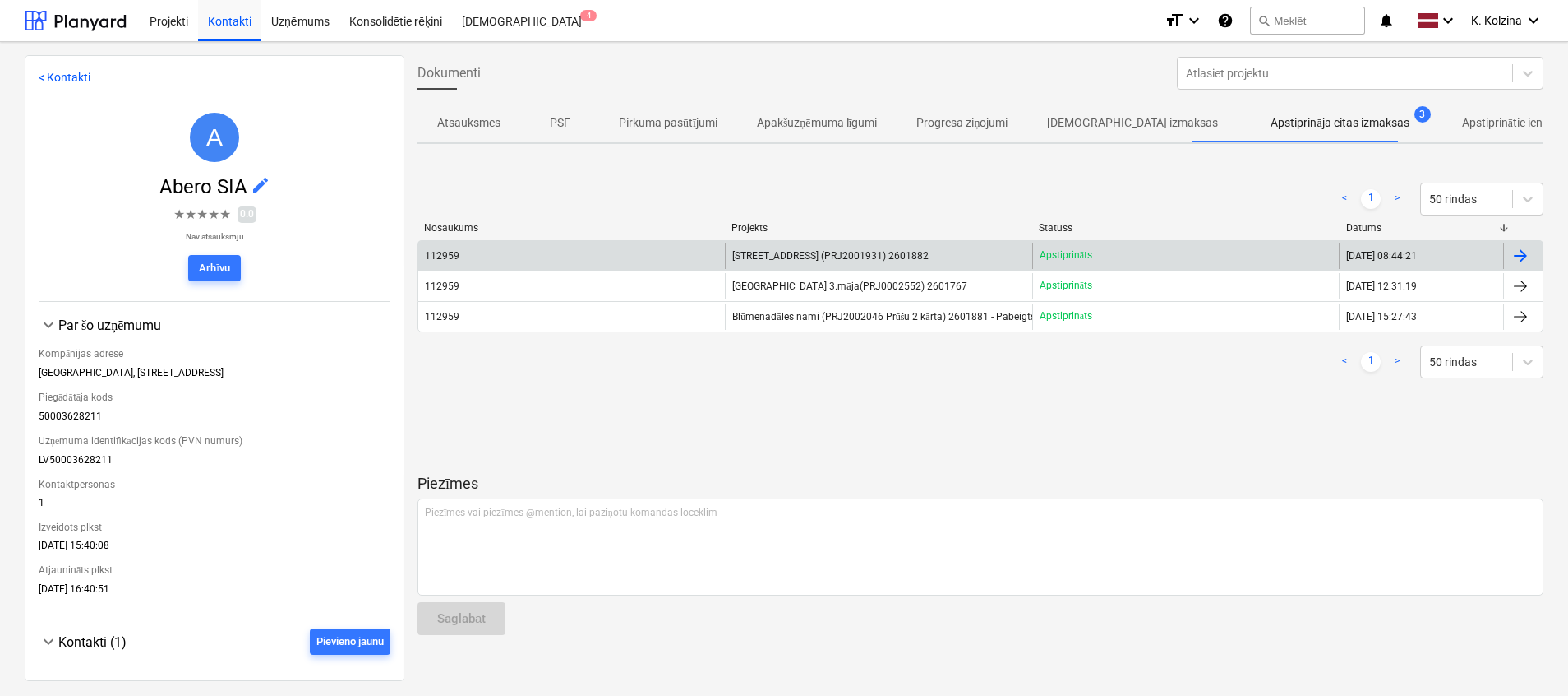
click at [819, 245] on div "[STREET_ADDRESS] (PRJ2001931) 2601882" at bounding box center [878, 255] width 307 height 26
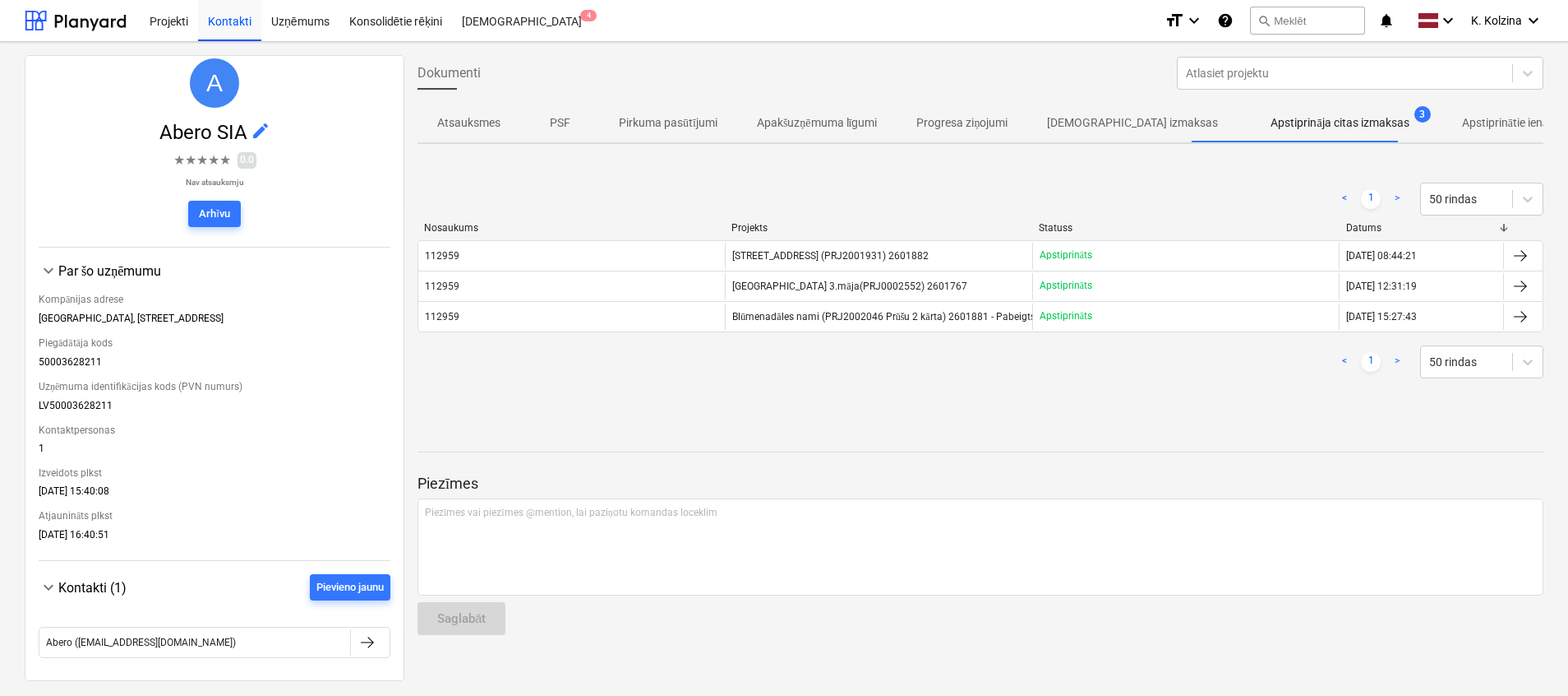
scroll to position [7, 0]
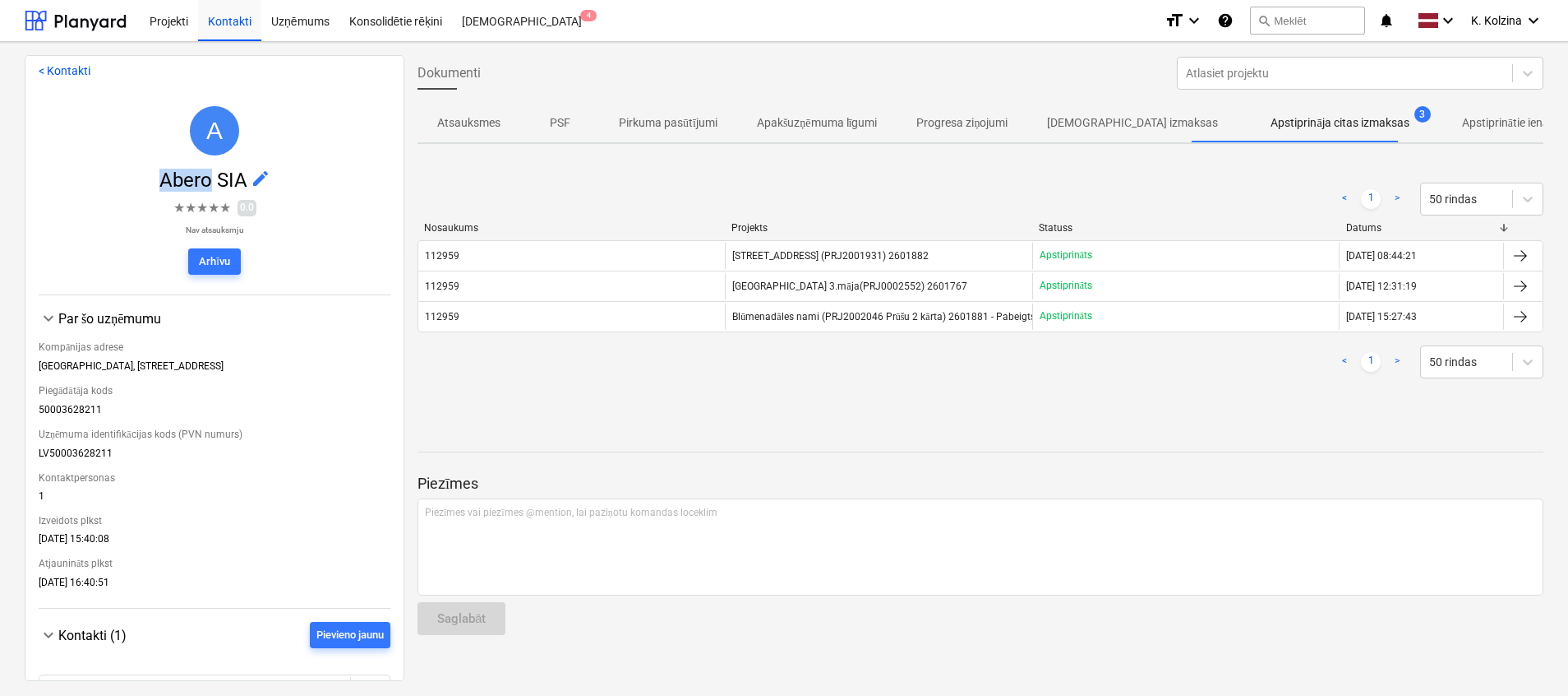
drag, startPoint x: 157, startPoint y: 185, endPoint x: 204, endPoint y: 181, distance: 47.2
click at [204, 181] on span "Abero SIA edit" at bounding box center [214, 179] width 352 height 23
copy span "Abero"
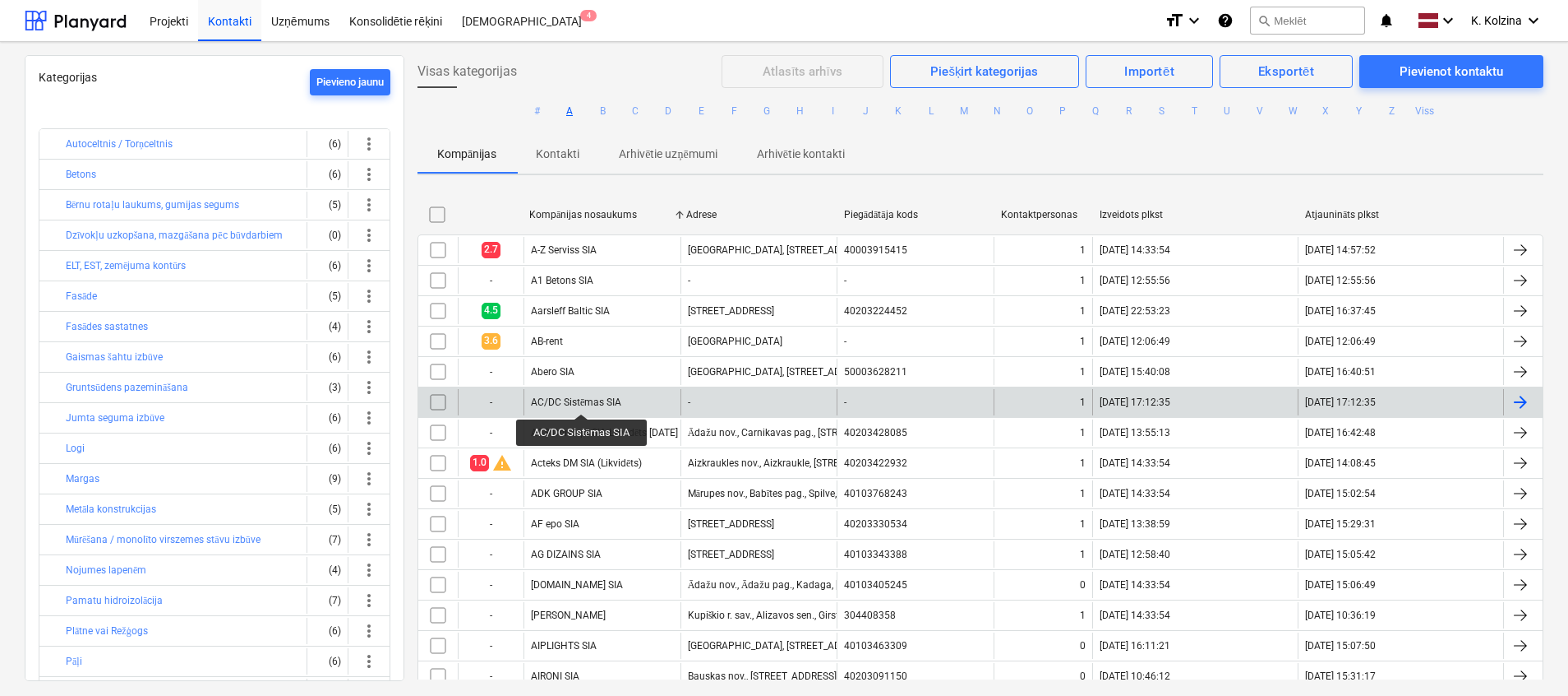
click at [583, 399] on div "AC/DC Sistēmas SIA" at bounding box center [576, 402] width 91 height 12
click at [606, 432] on div "ACS Concept SIA-Likvidēts [DATE]" at bounding box center [605, 433] width 148 height 12
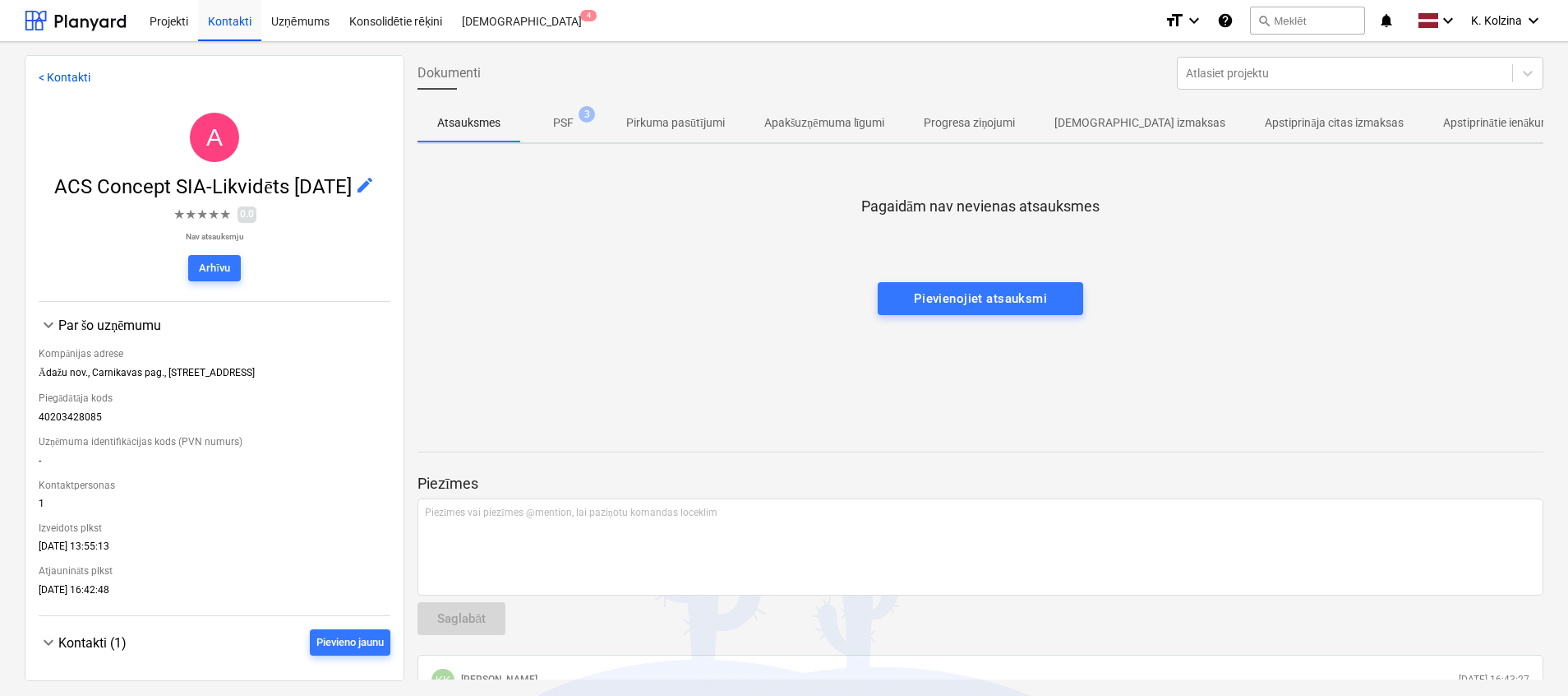
click at [573, 115] on p "PSF" at bounding box center [563, 123] width 21 height 17
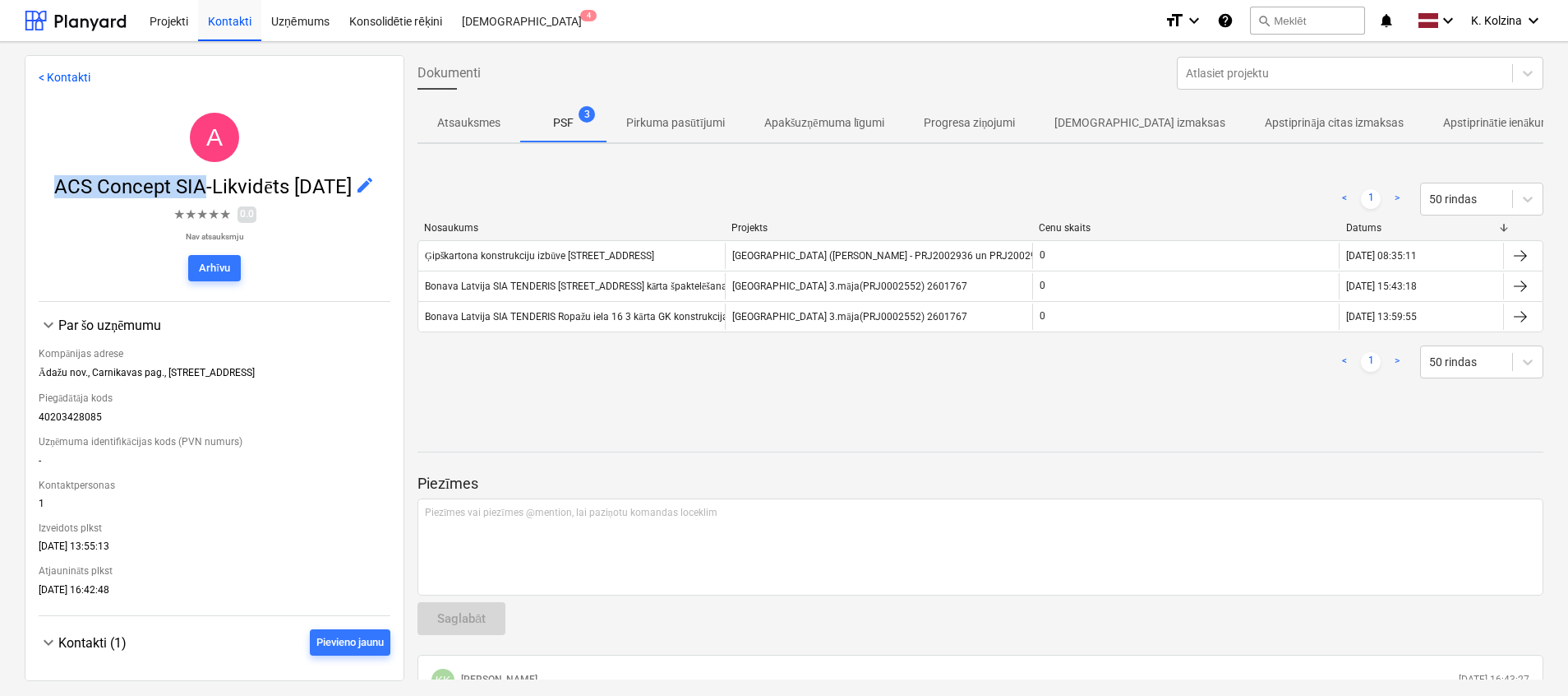
drag, startPoint x: 74, startPoint y: 185, endPoint x: 234, endPoint y: 184, distance: 160.0
click at [234, 184] on span "ACS Concept SIA-Likvidēts [DATE]" at bounding box center [204, 186] width 301 height 23
copy span "ACS Concept SIA"
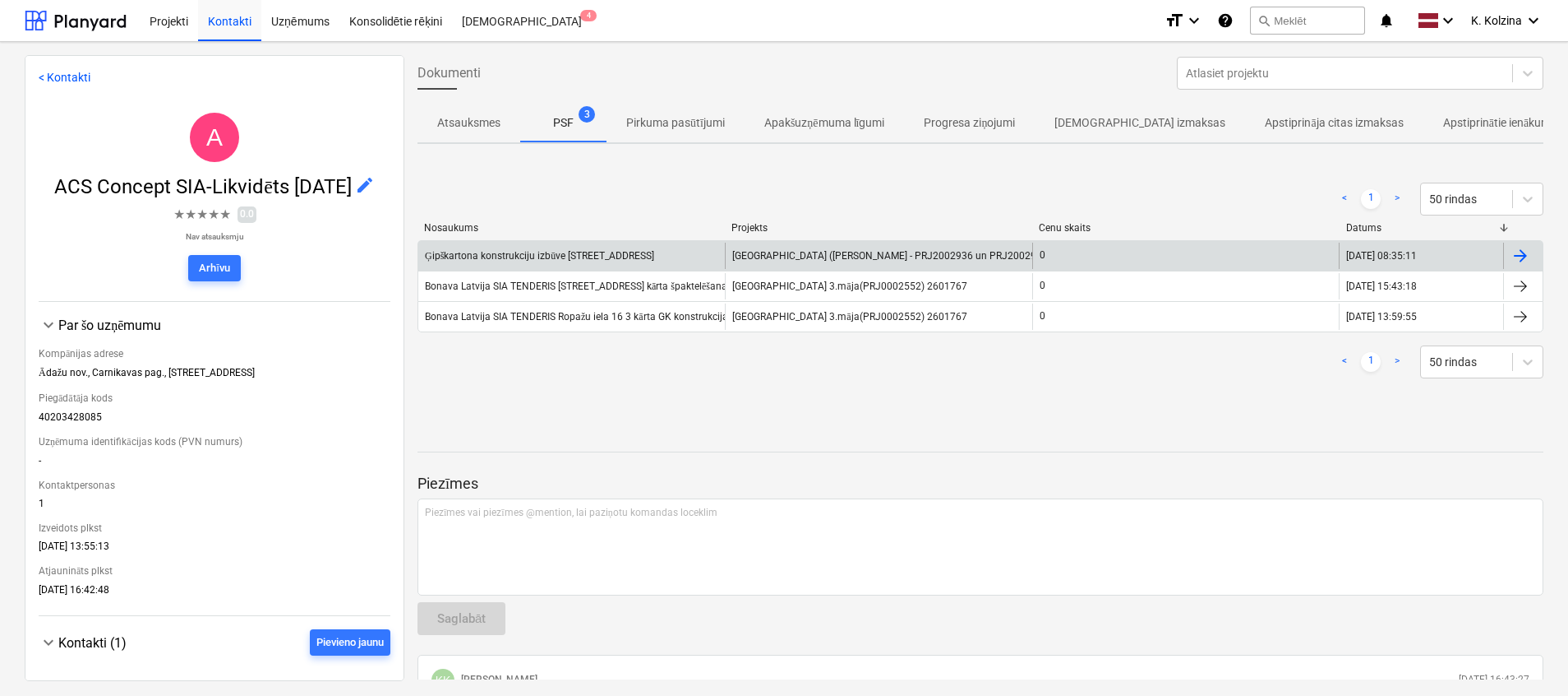
click at [831, 254] on span "[GEOGRAPHIC_DATA] ([PERSON_NAME] - PRJ2002936 un PRJ2002937) 2601965" at bounding box center [913, 256] width 362 height 12
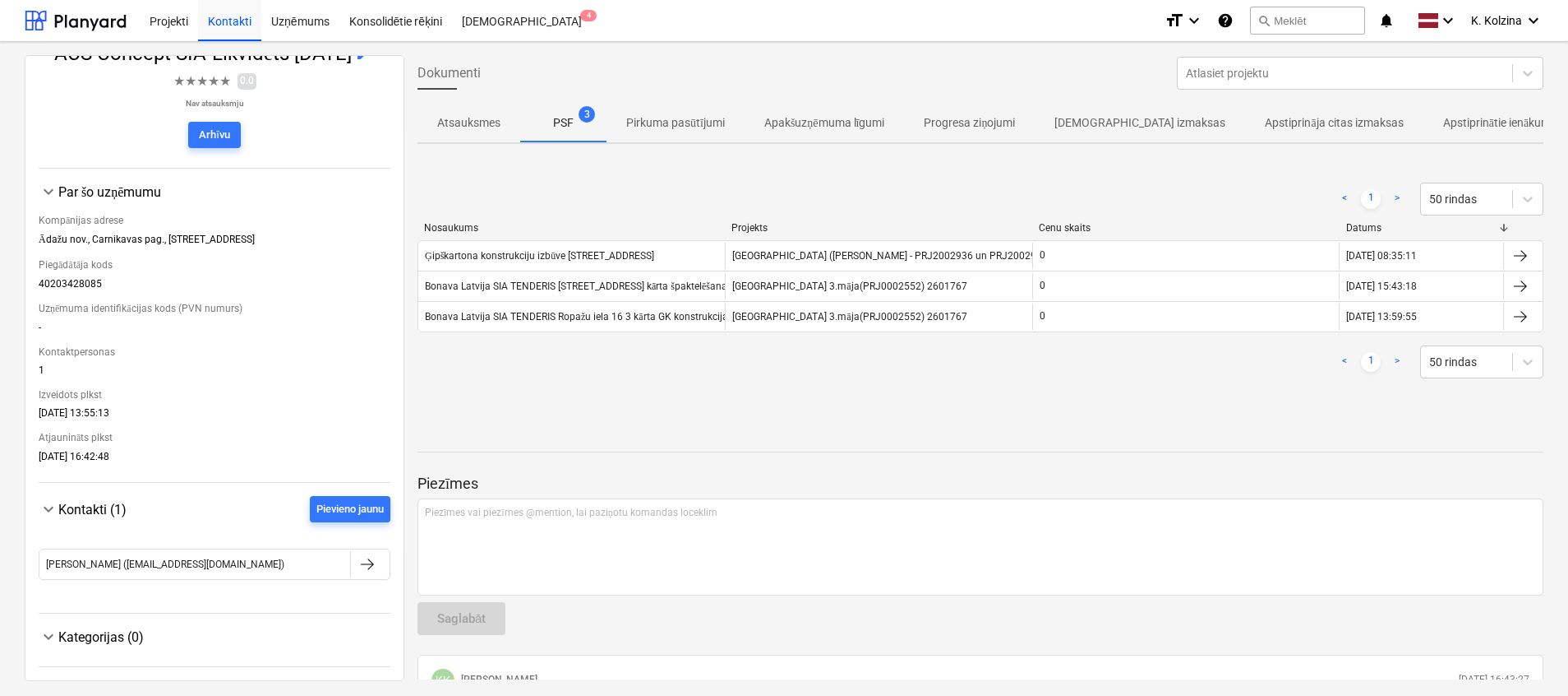
scroll to position [154, 0]
click at [750, 83] on div "Dokumenti Atlasiet projektu" at bounding box center [980, 73] width 1139 height 46
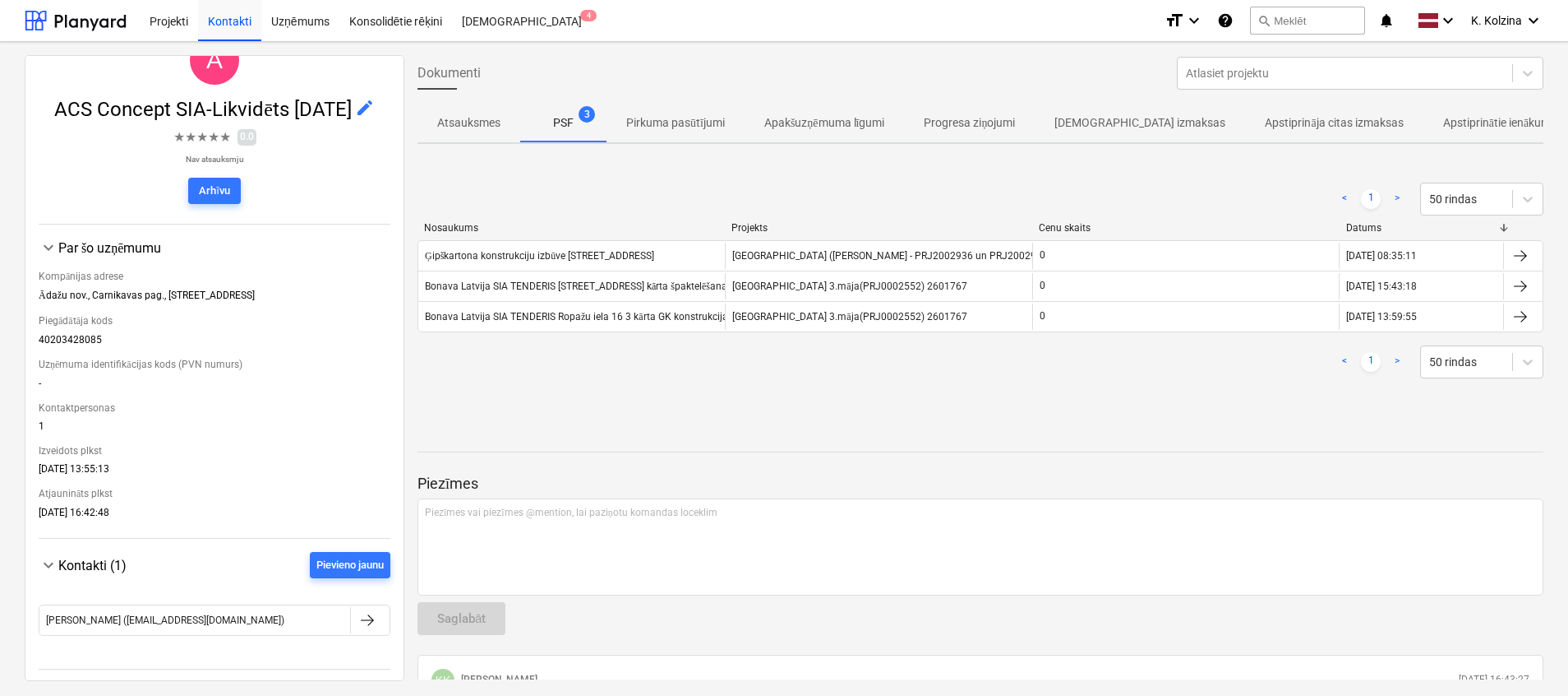
scroll to position [74, 0]
drag, startPoint x: 83, startPoint y: 115, endPoint x: 252, endPoint y: 143, distance: 171.3
click at [252, 125] on span "ACS Concept SIA-Likvidēts [DATE]" at bounding box center [204, 112] width 301 height 23
copy span "ACS Concept SIA-Likvidēts [DATE]"
click at [632, 420] on div at bounding box center [981, 423] width 1126 height 13
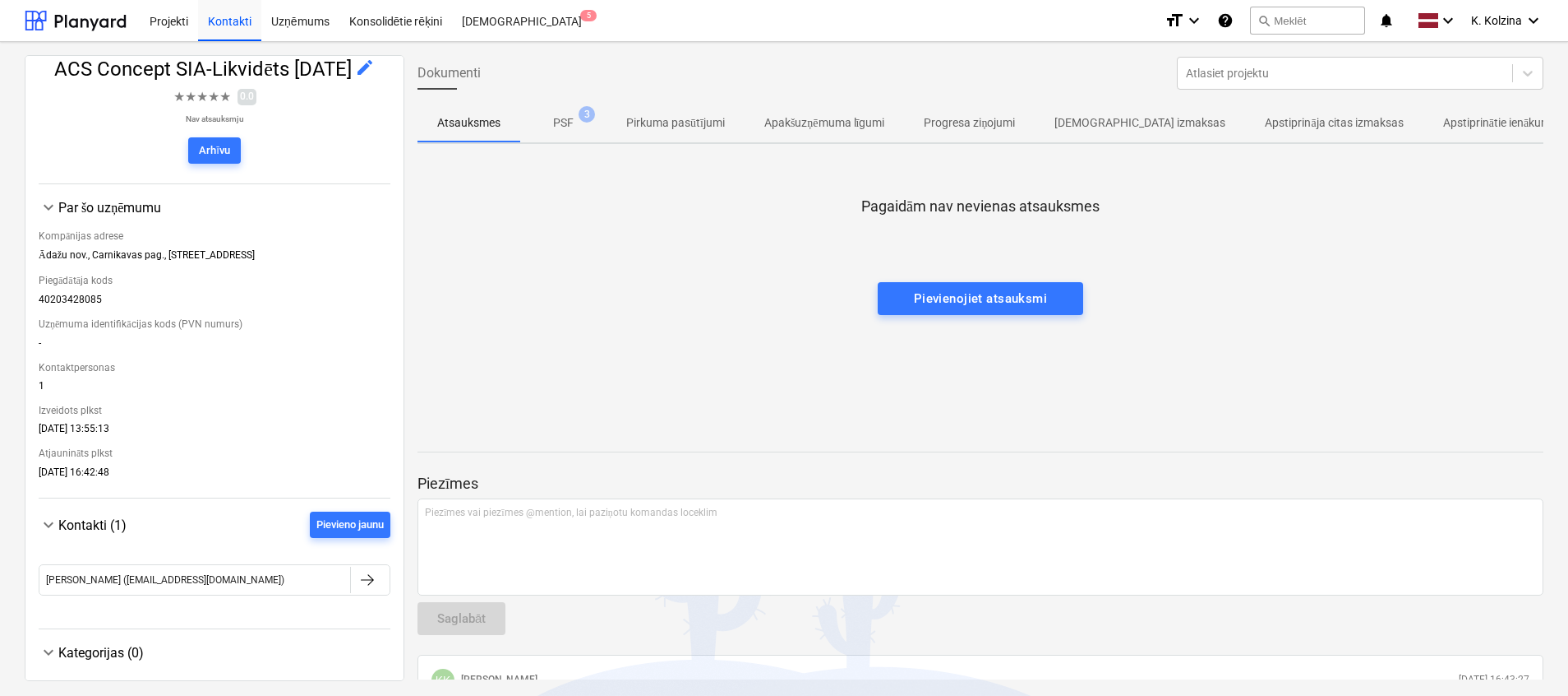
scroll to position [154, 0]
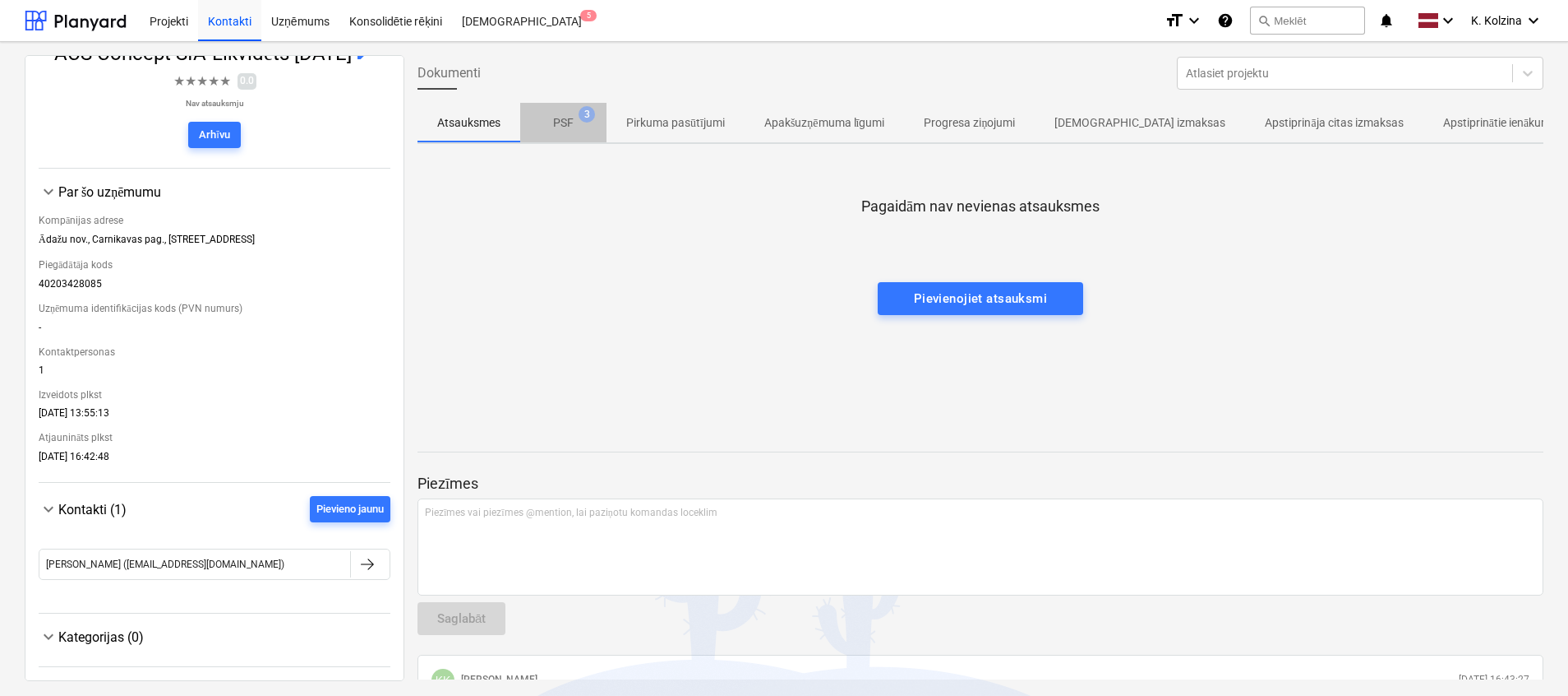
click at [560, 111] on span "PSF 3" at bounding box center [563, 123] width 87 height 30
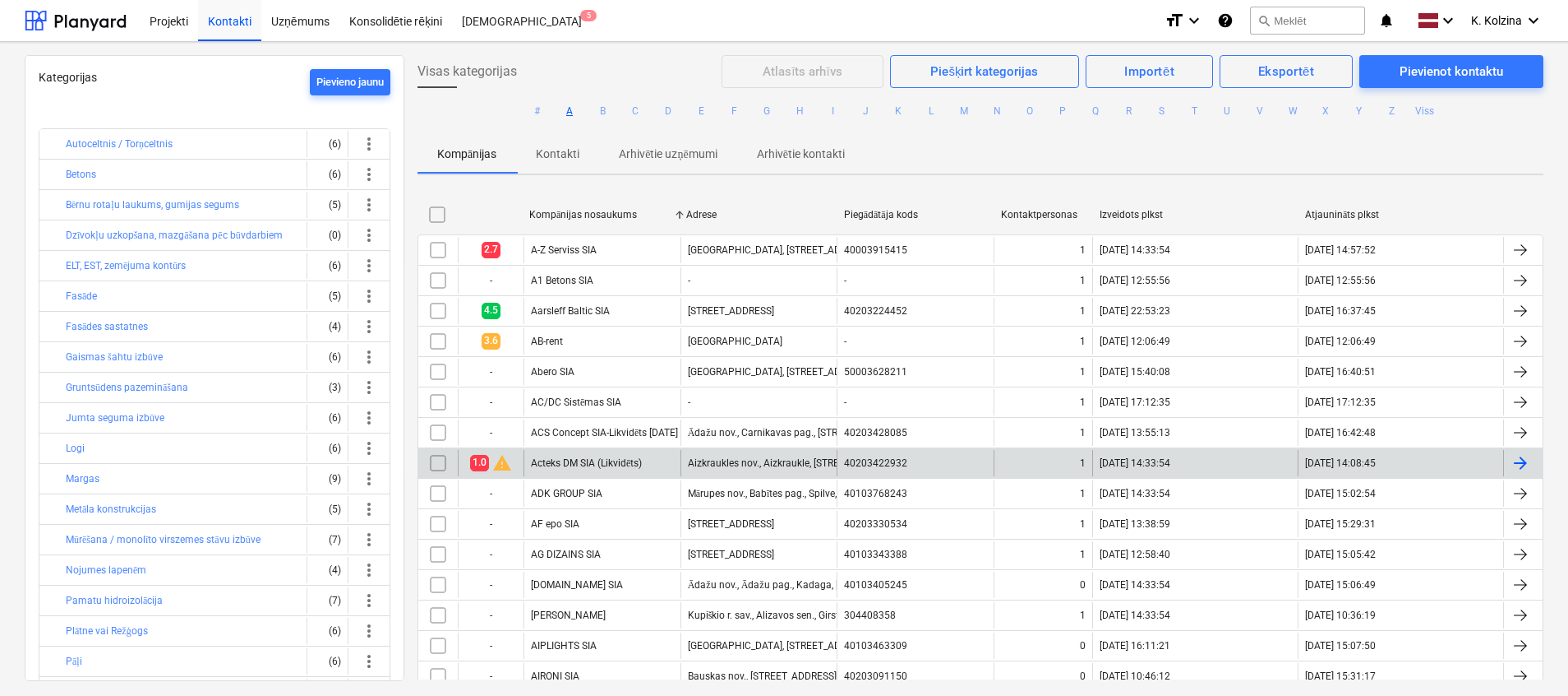
click at [633, 451] on div "Acteks DM SIA (Likvidēts)" at bounding box center [601, 463] width 157 height 26
click at [578, 467] on div "Acteks DM SIA (Likvidēts)" at bounding box center [586, 463] width 111 height 12
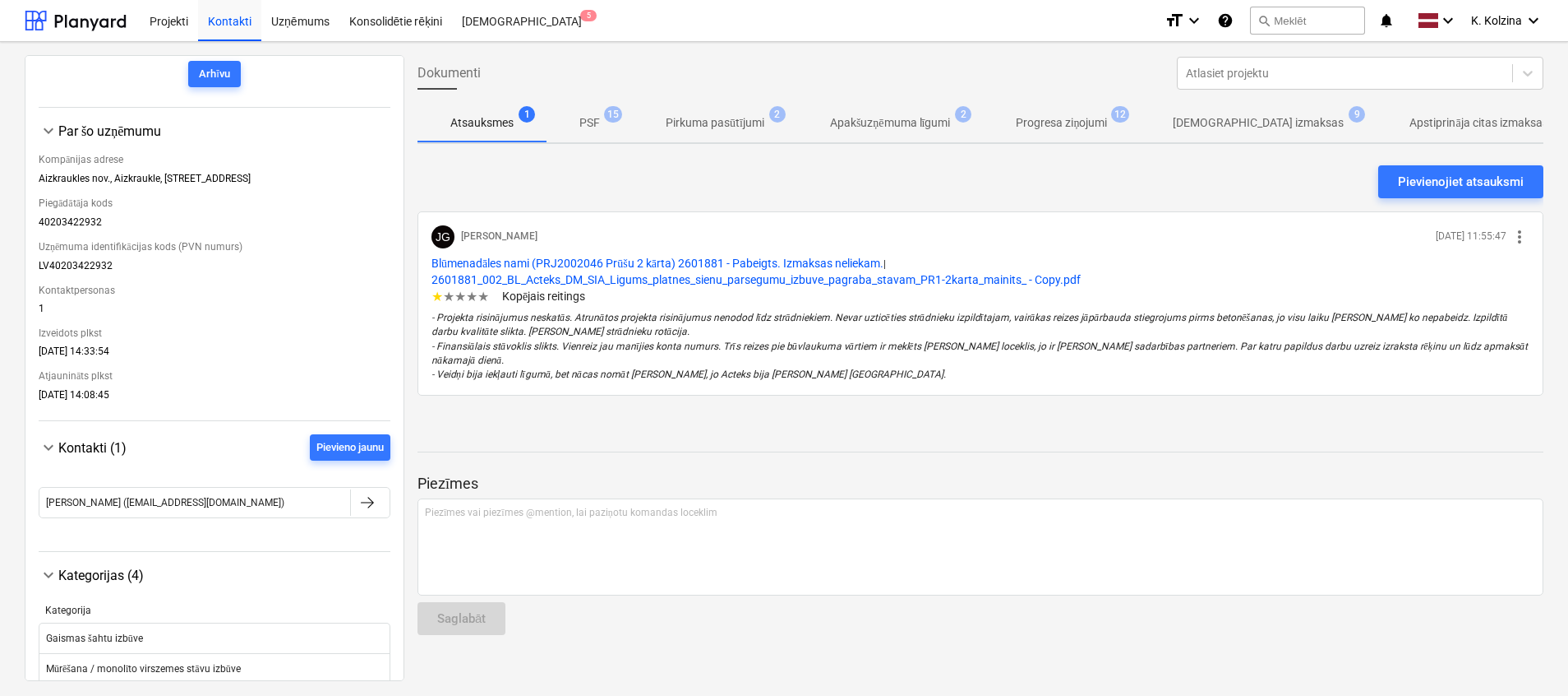
scroll to position [57, 0]
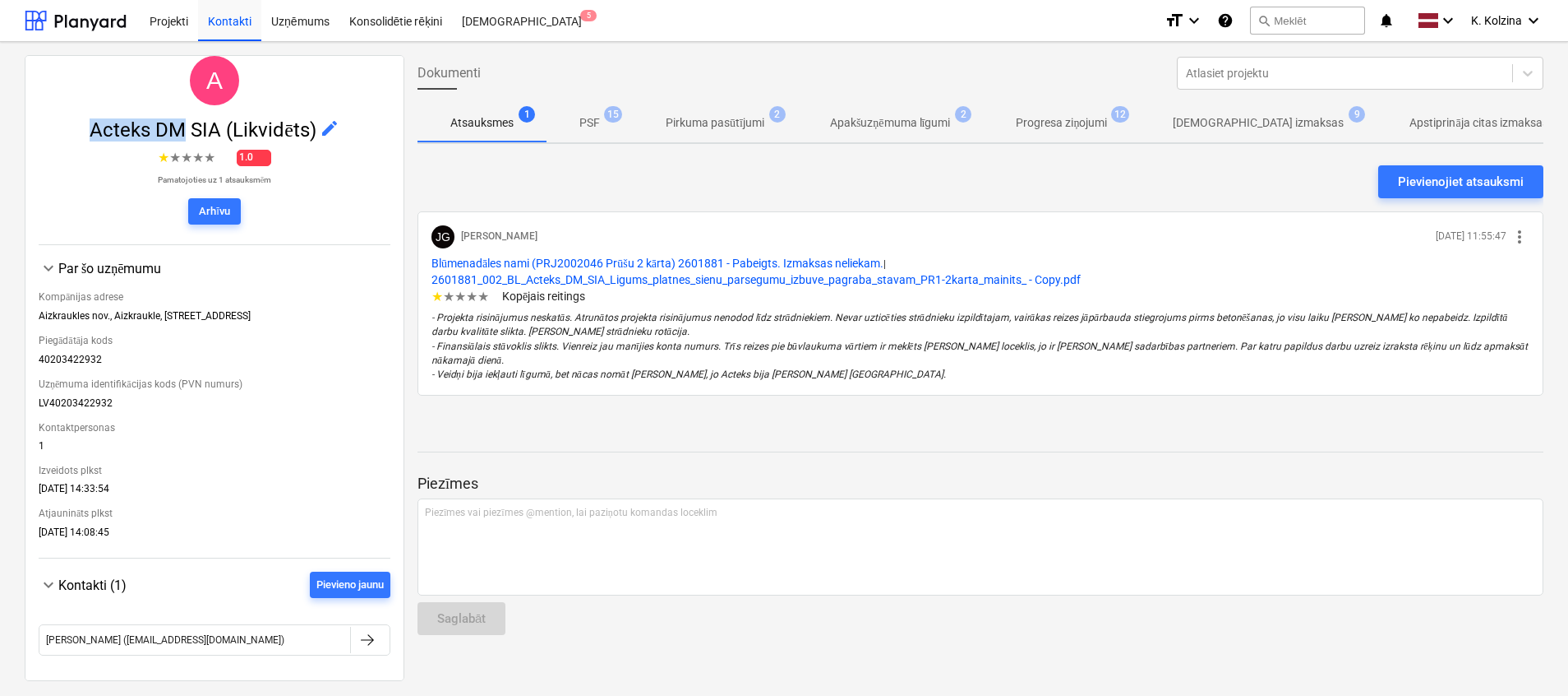
drag, startPoint x: 74, startPoint y: 134, endPoint x: 181, endPoint y: 133, distance: 107.0
click at [181, 133] on span "Acteks [PERSON_NAME] (Likvidēts) edit" at bounding box center [214, 130] width 352 height 23
copy span "Acteks DM"
click at [331, 125] on span "edit" at bounding box center [330, 129] width 20 height 20
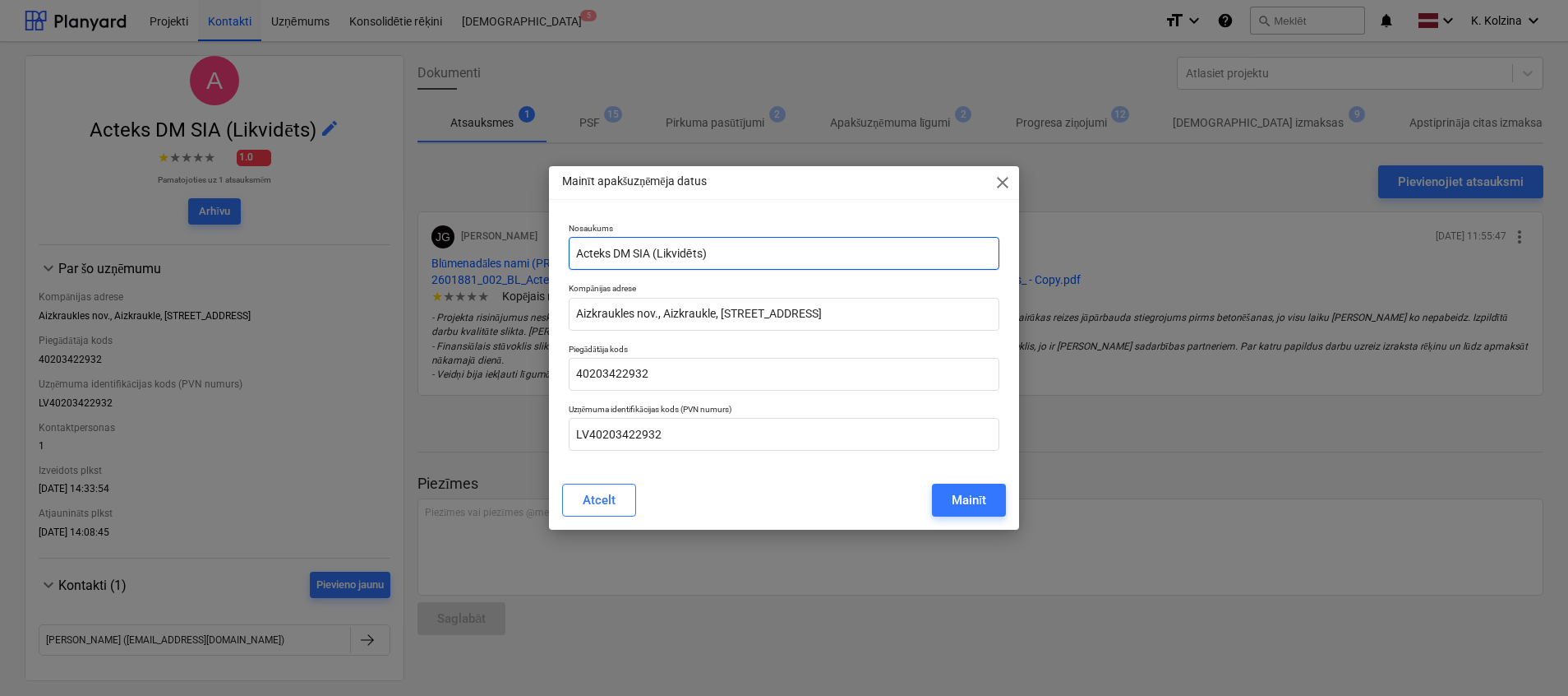
click at [652, 252] on input "Acteks DM SIA (Likvidēts)" at bounding box center [784, 252] width 431 height 33
click at [972, 508] on div "Mainīt" at bounding box center [969, 500] width 35 height 21
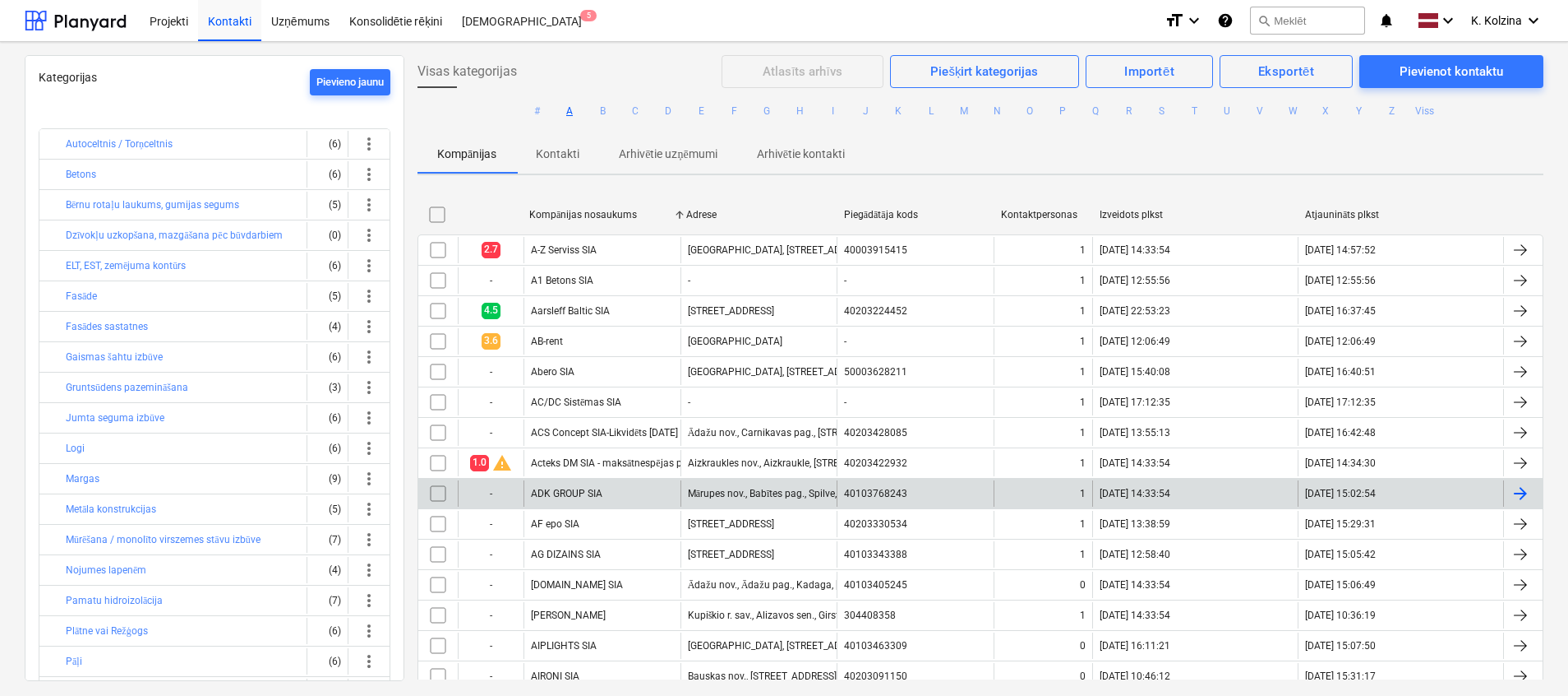
click at [637, 496] on div "ADK GROUP SIA" at bounding box center [601, 494] width 157 height 26
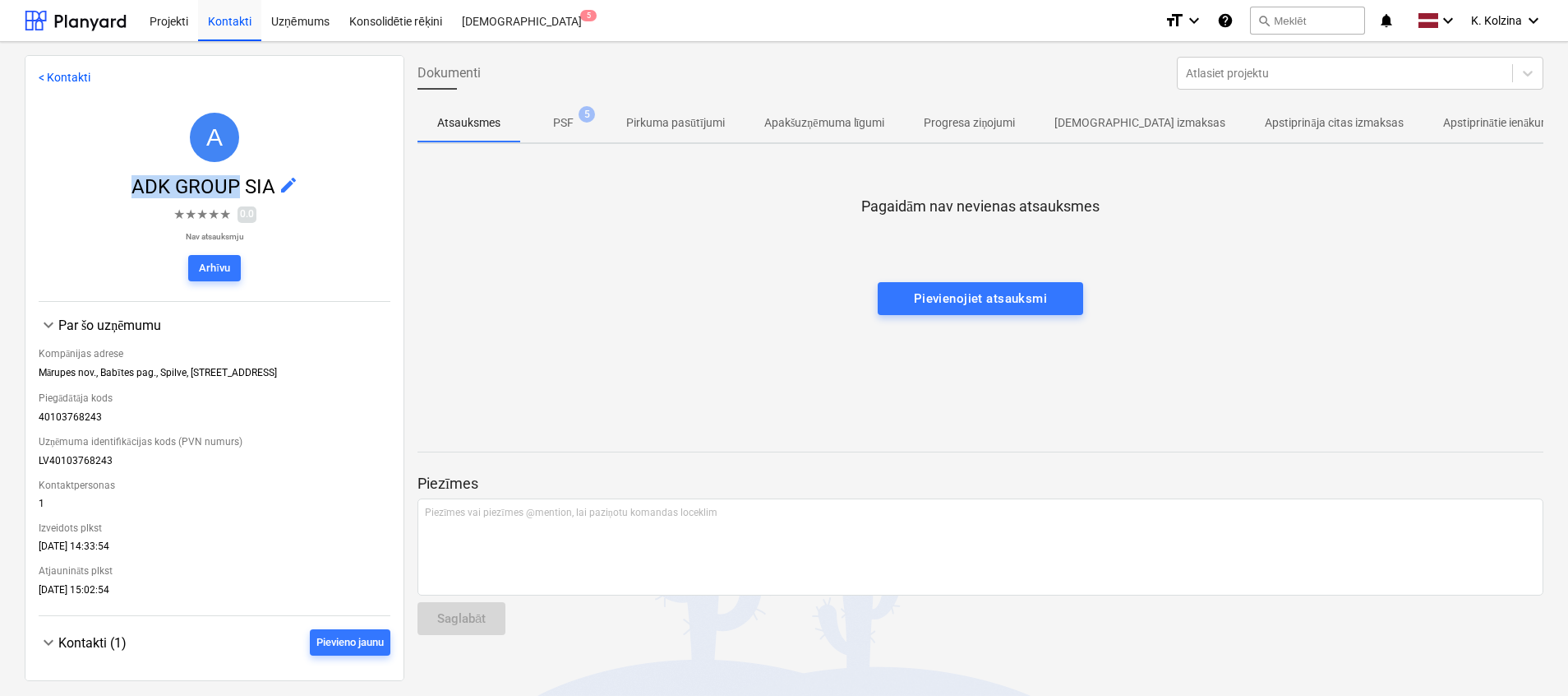
drag, startPoint x: 104, startPoint y: 192, endPoint x: 234, endPoint y: 175, distance: 131.1
click at [234, 175] on span "ADK GROUP SIA edit" at bounding box center [214, 186] width 352 height 23
copy span "ADK GROUP"
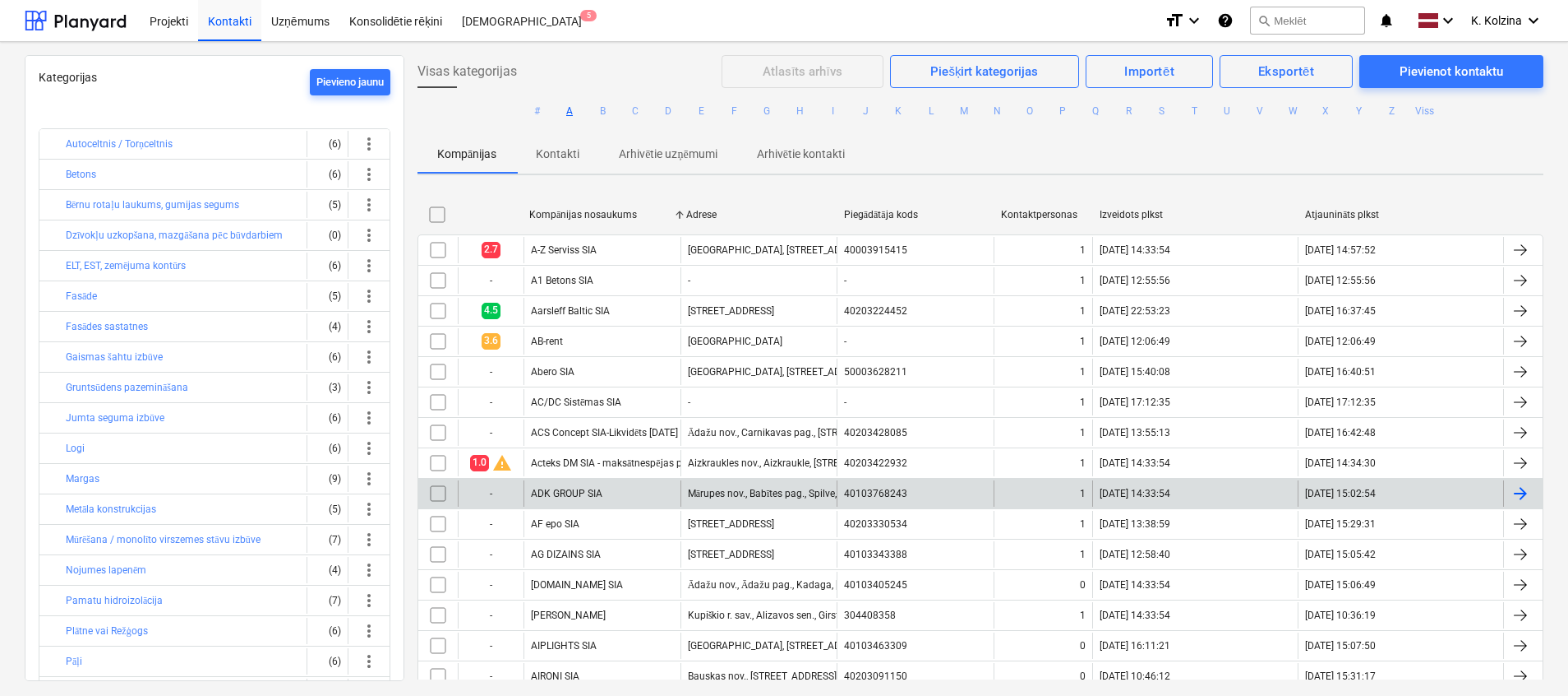
click at [701, 500] on div "Mārupes nov., Babītes pag., Spilve, [STREET_ADDRESS]" at bounding box center [759, 494] width 157 height 26
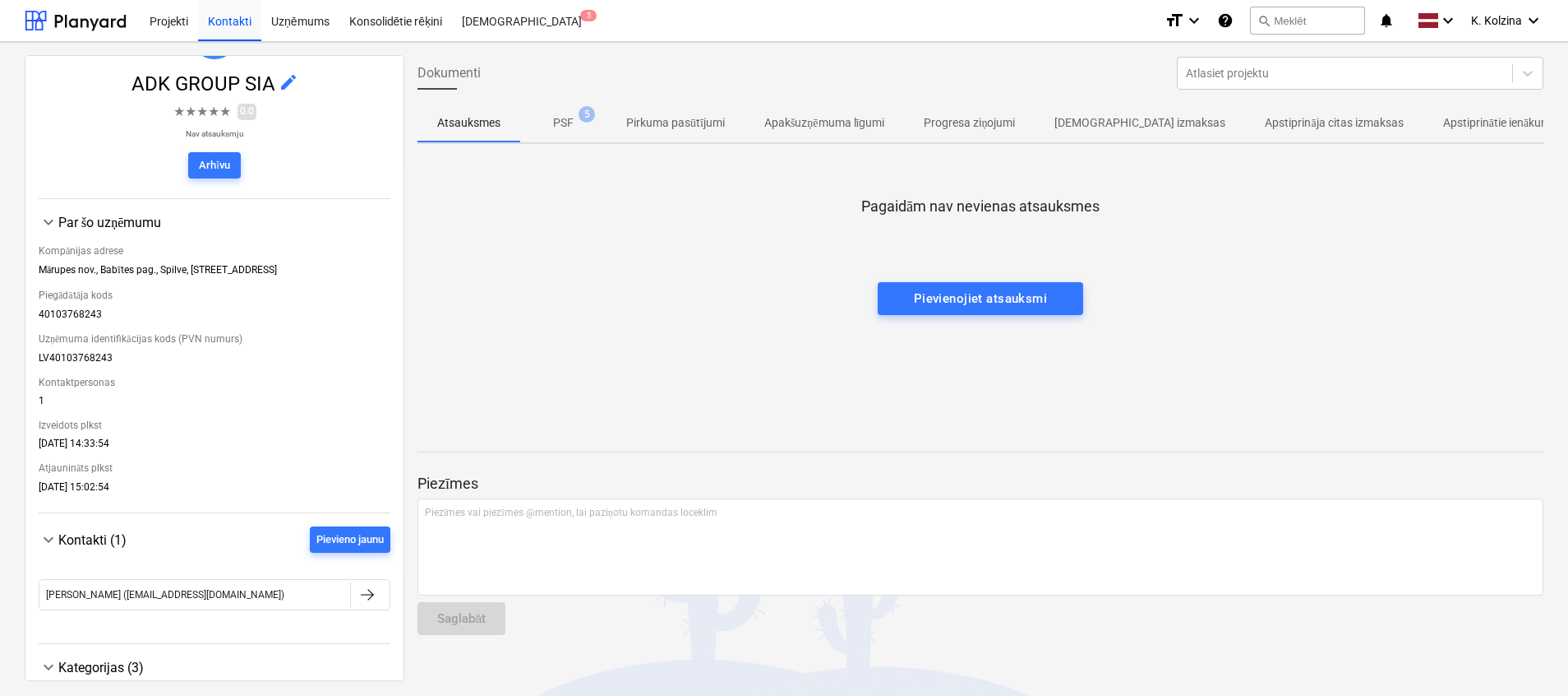
scroll to position [246, 0]
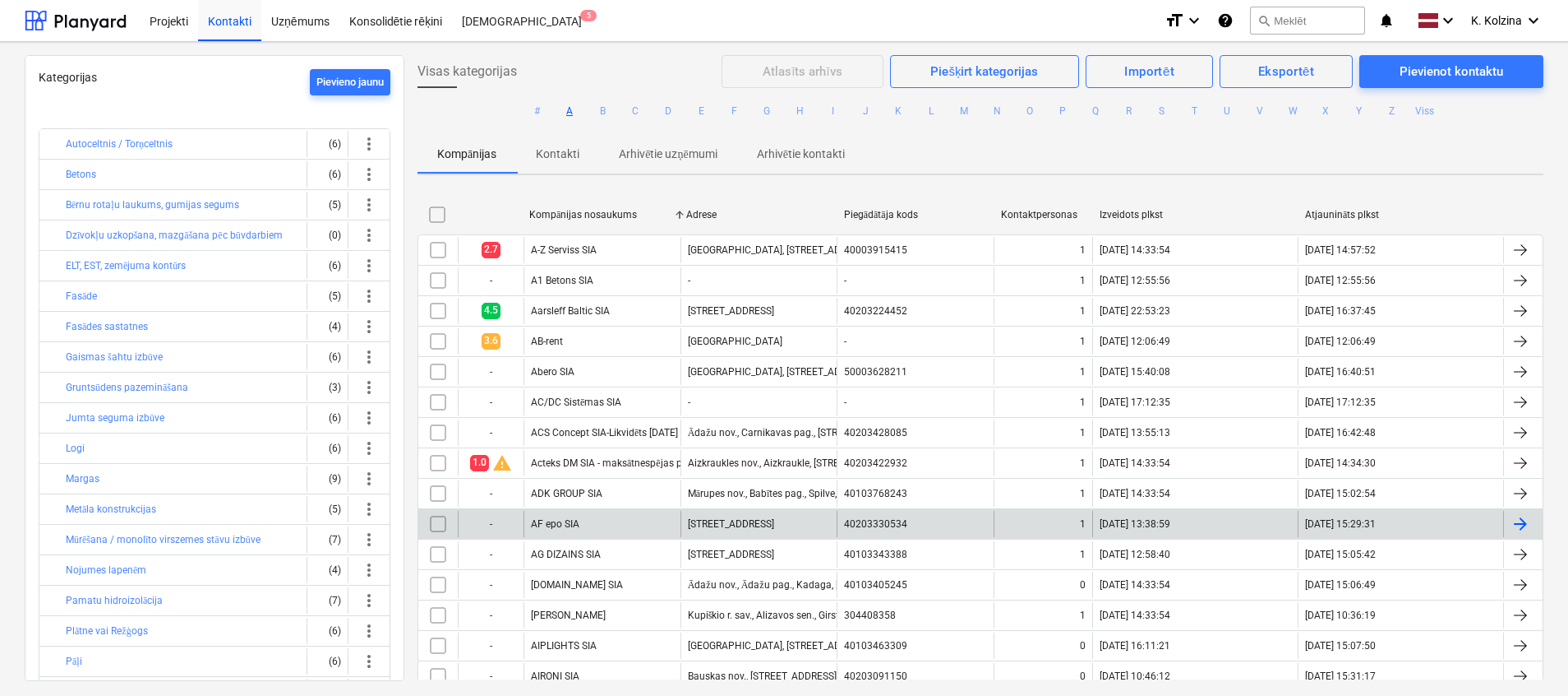
click at [600, 522] on div "AF epo SIA" at bounding box center [601, 523] width 157 height 26
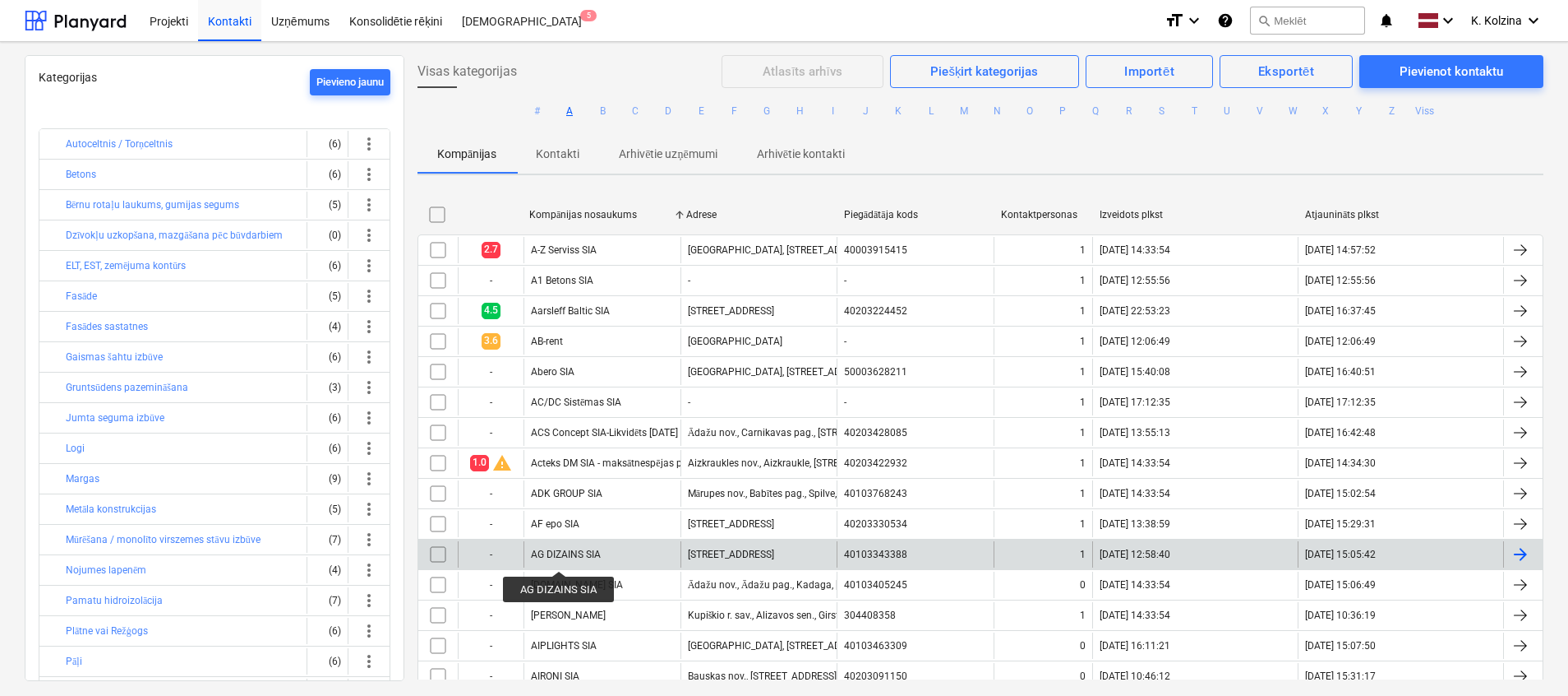
click at [560, 555] on div "AG DIZAINS SIA" at bounding box center [566, 554] width 70 height 12
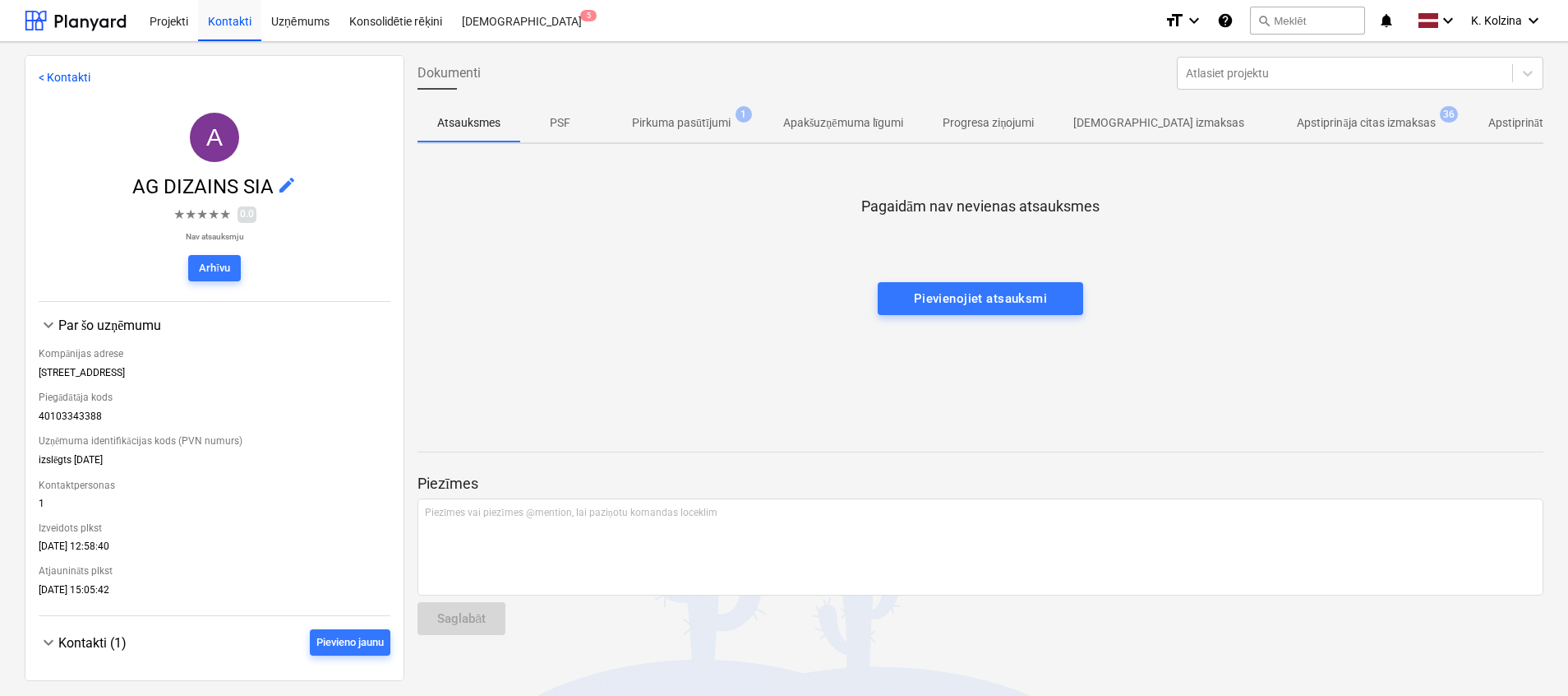
click at [685, 120] on p "Pirkuma pasūtījumi" at bounding box center [681, 123] width 99 height 17
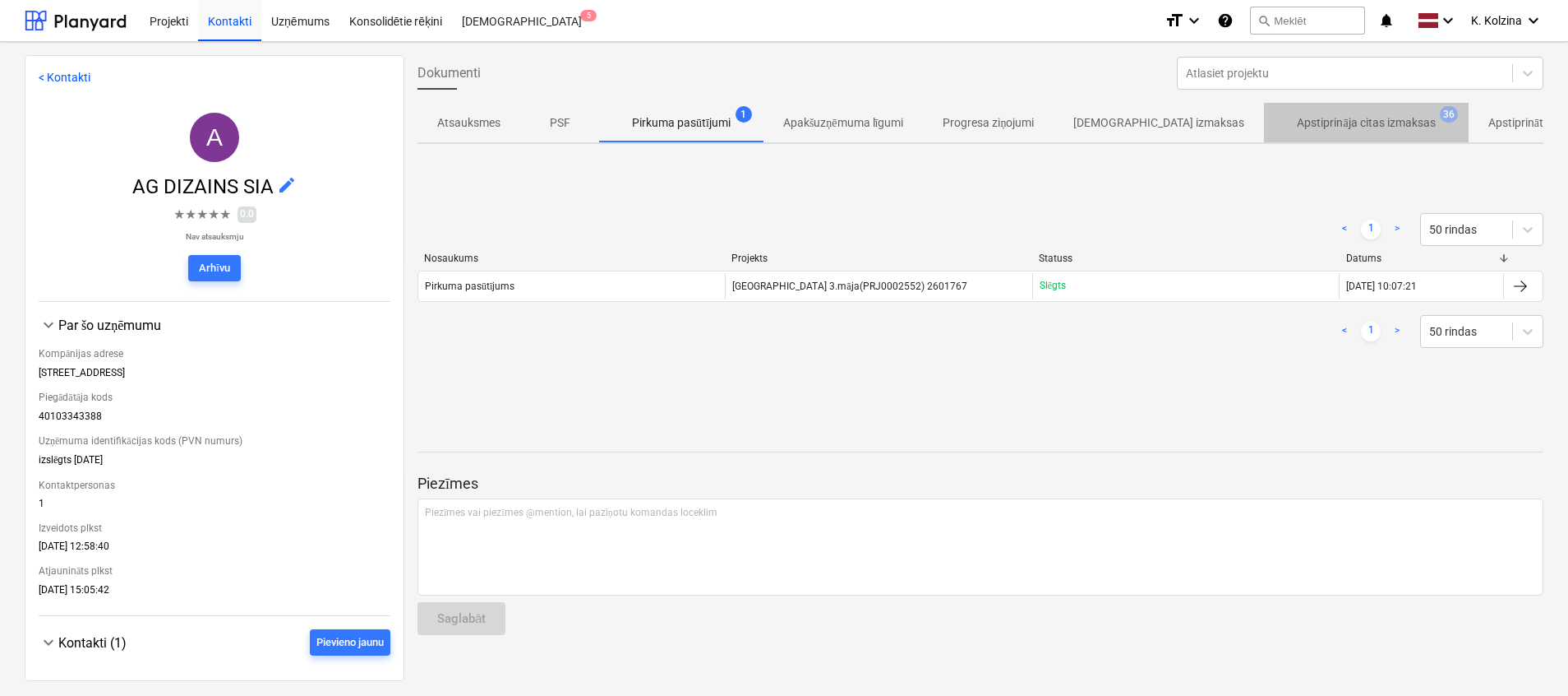
click at [1297, 124] on p "Apstiprināja citas izmaksas" at bounding box center [1366, 123] width 139 height 17
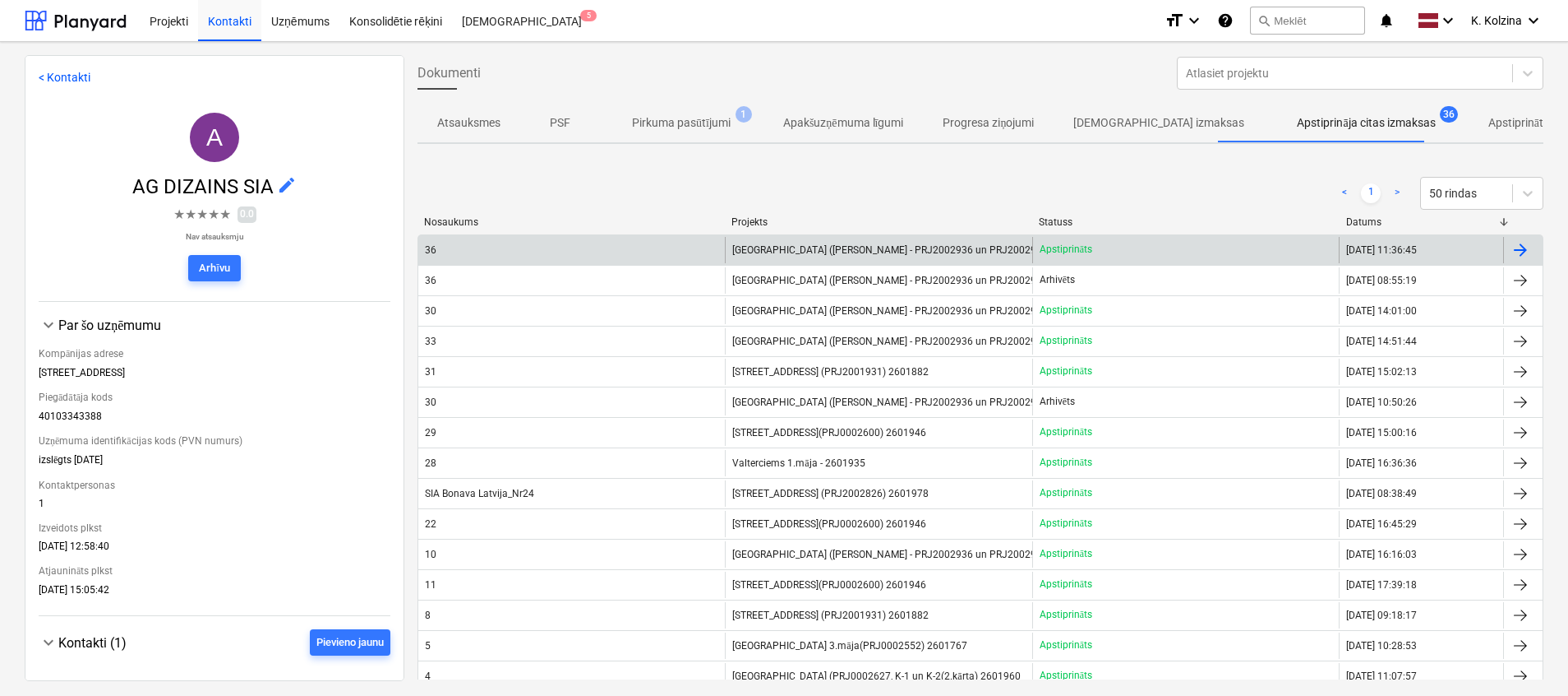
click at [924, 251] on span "[GEOGRAPHIC_DATA] ([PERSON_NAME] - PRJ2002936 un PRJ2002937) 2601965" at bounding box center [913, 250] width 362 height 12
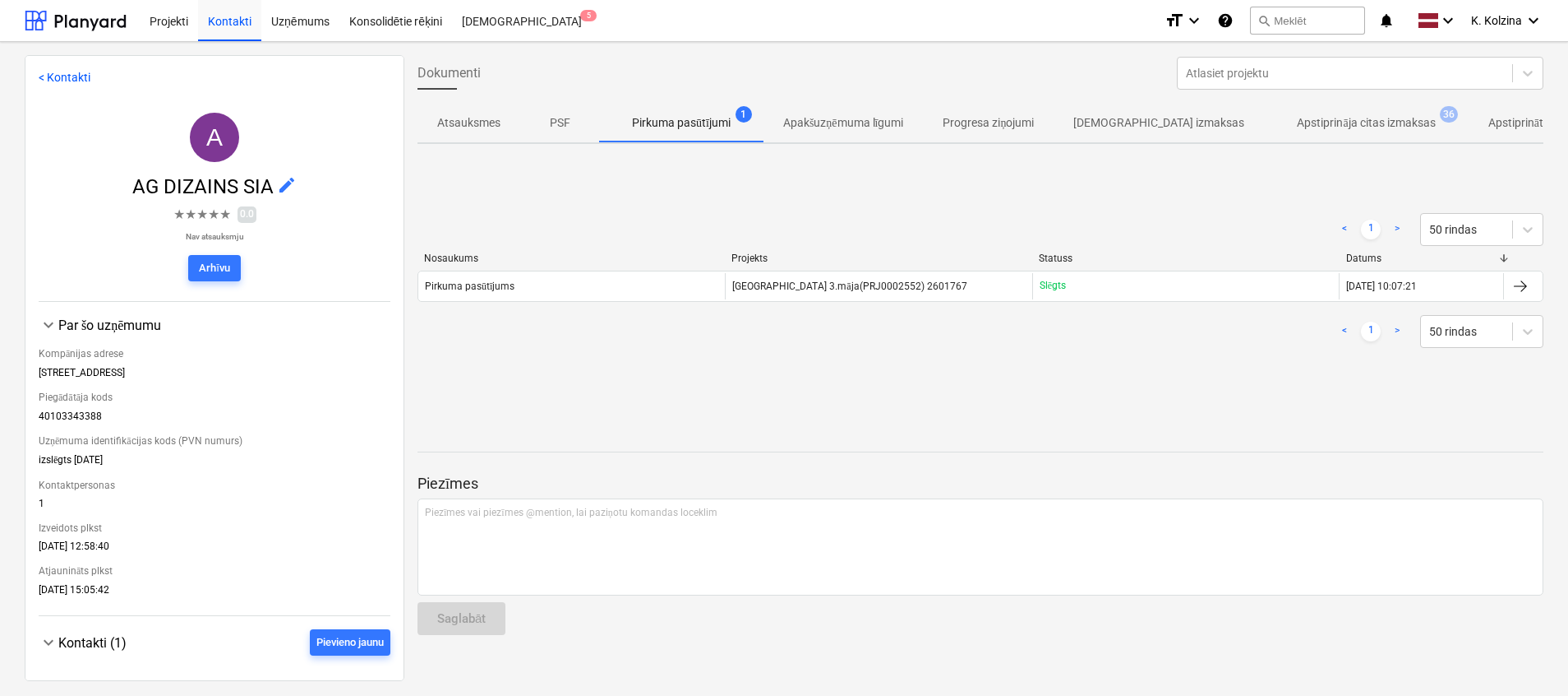
scroll to position [124, 0]
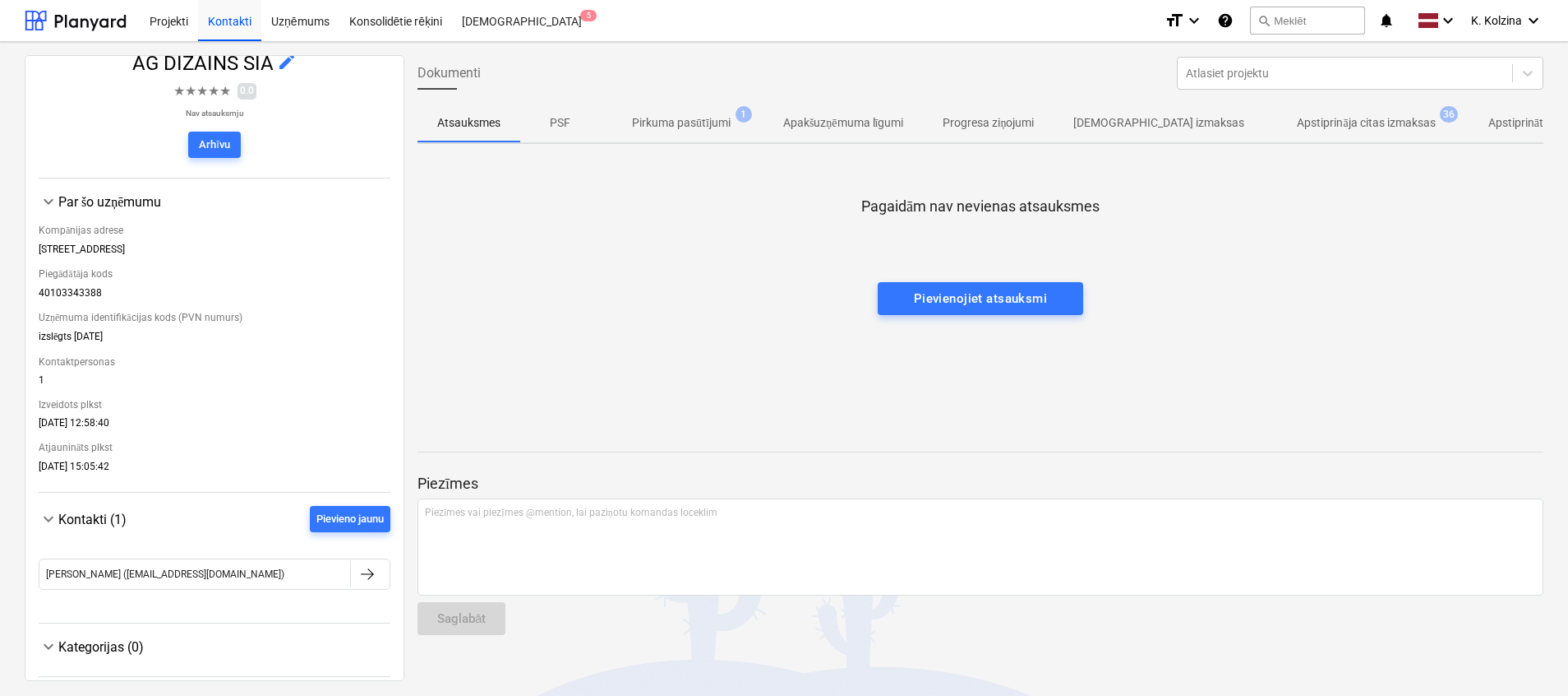
click at [1317, 125] on p "Apstiprināja citas izmaksas" at bounding box center [1366, 123] width 139 height 17
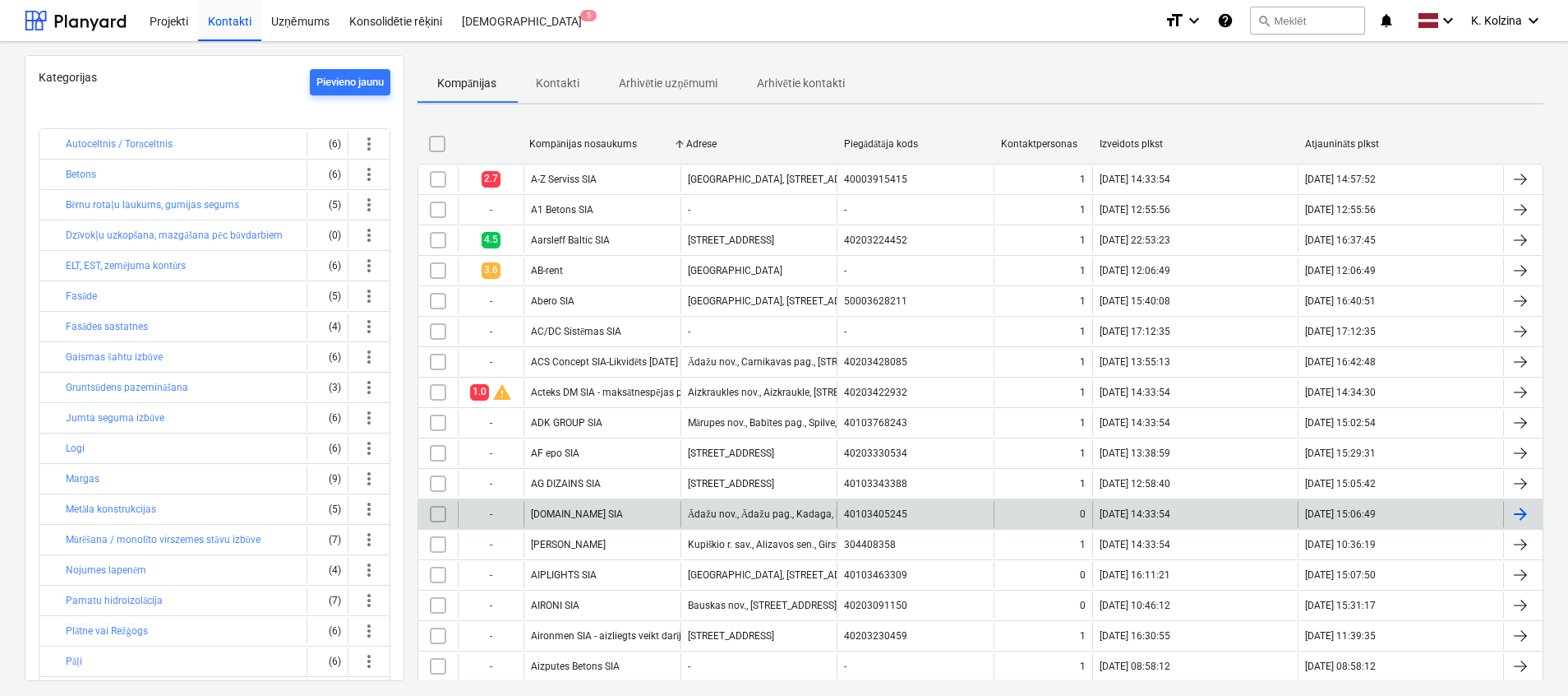
scroll to position [124, 0]
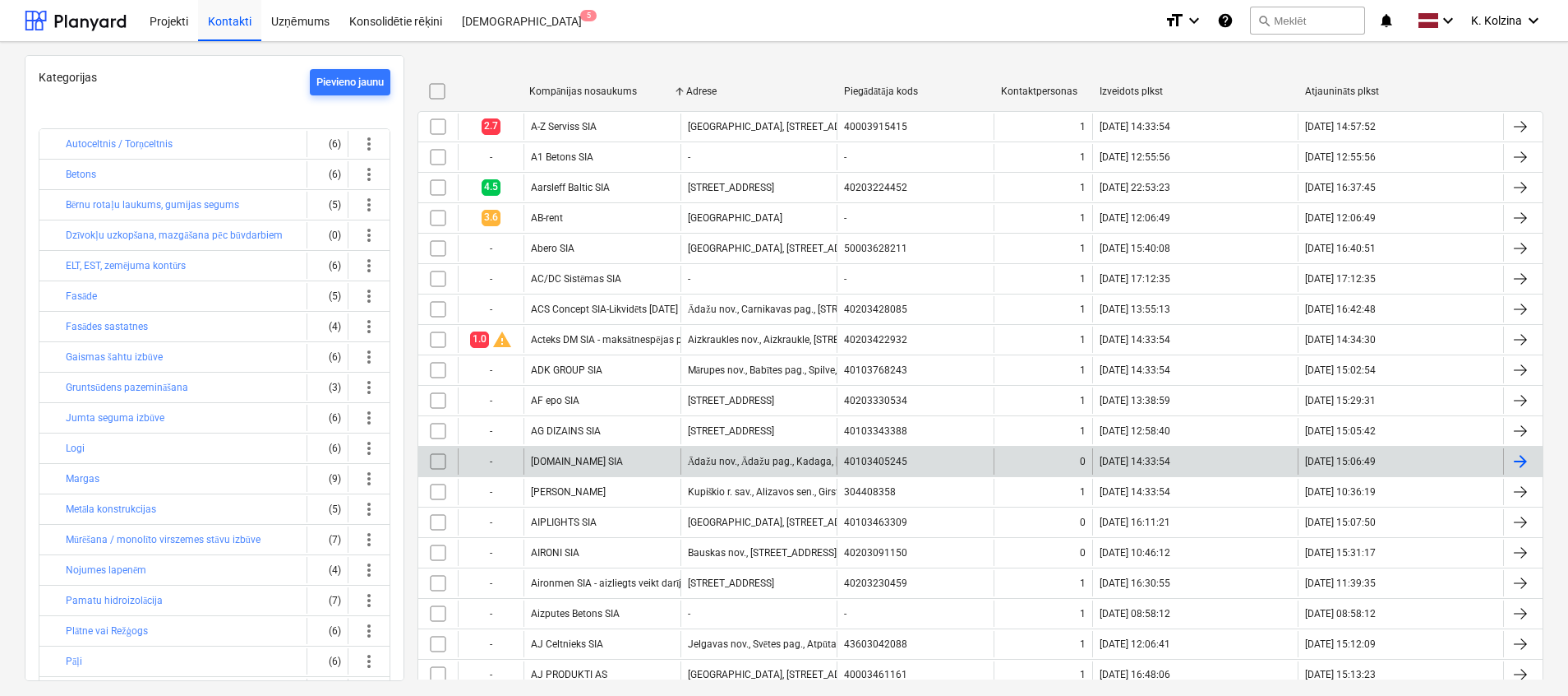
click at [607, 463] on div "[DOMAIN_NAME] SIA" at bounding box center [601, 461] width 157 height 26
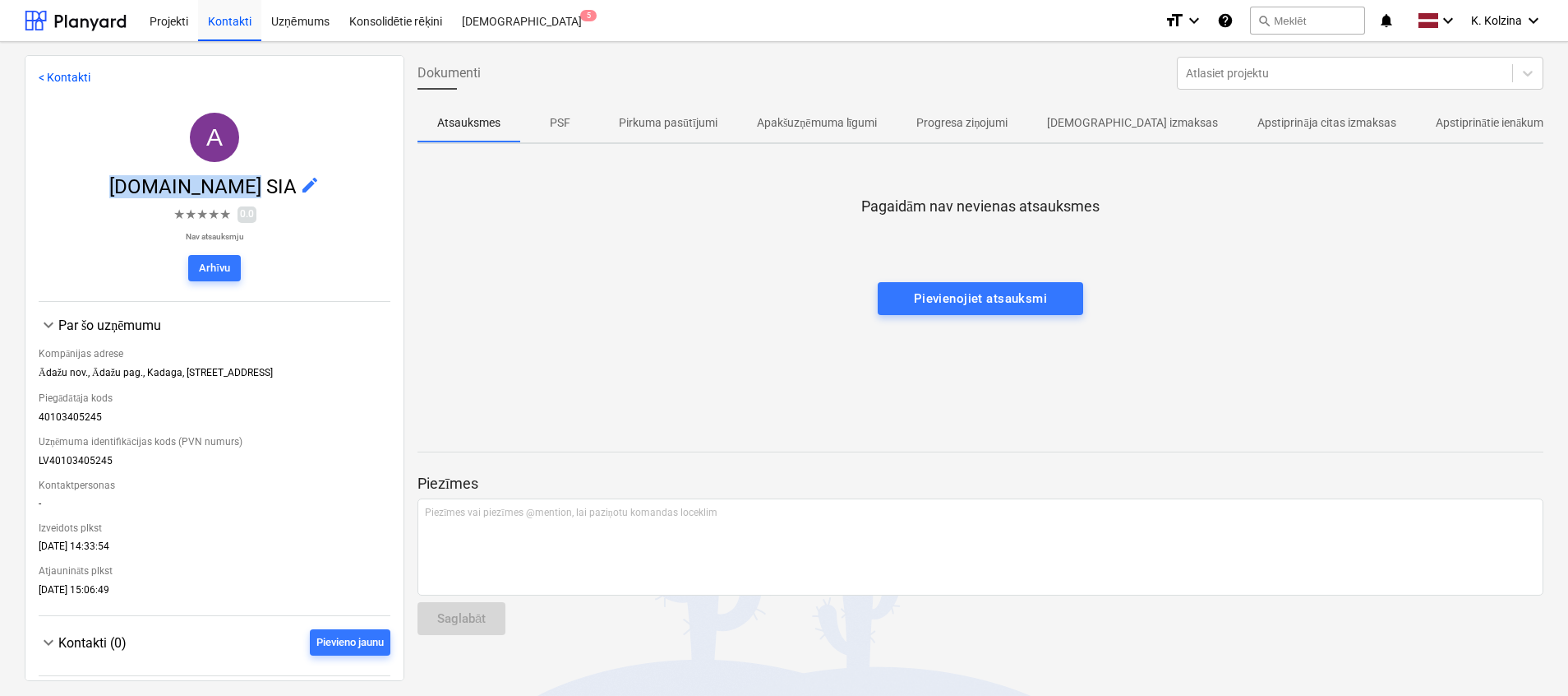
drag, startPoint x: 120, startPoint y: 185, endPoint x: 255, endPoint y: 188, distance: 135.0
click at [255, 188] on span "[DOMAIN_NAME] SIA edit" at bounding box center [214, 186] width 352 height 23
copy span "[DOMAIN_NAME] SIA"
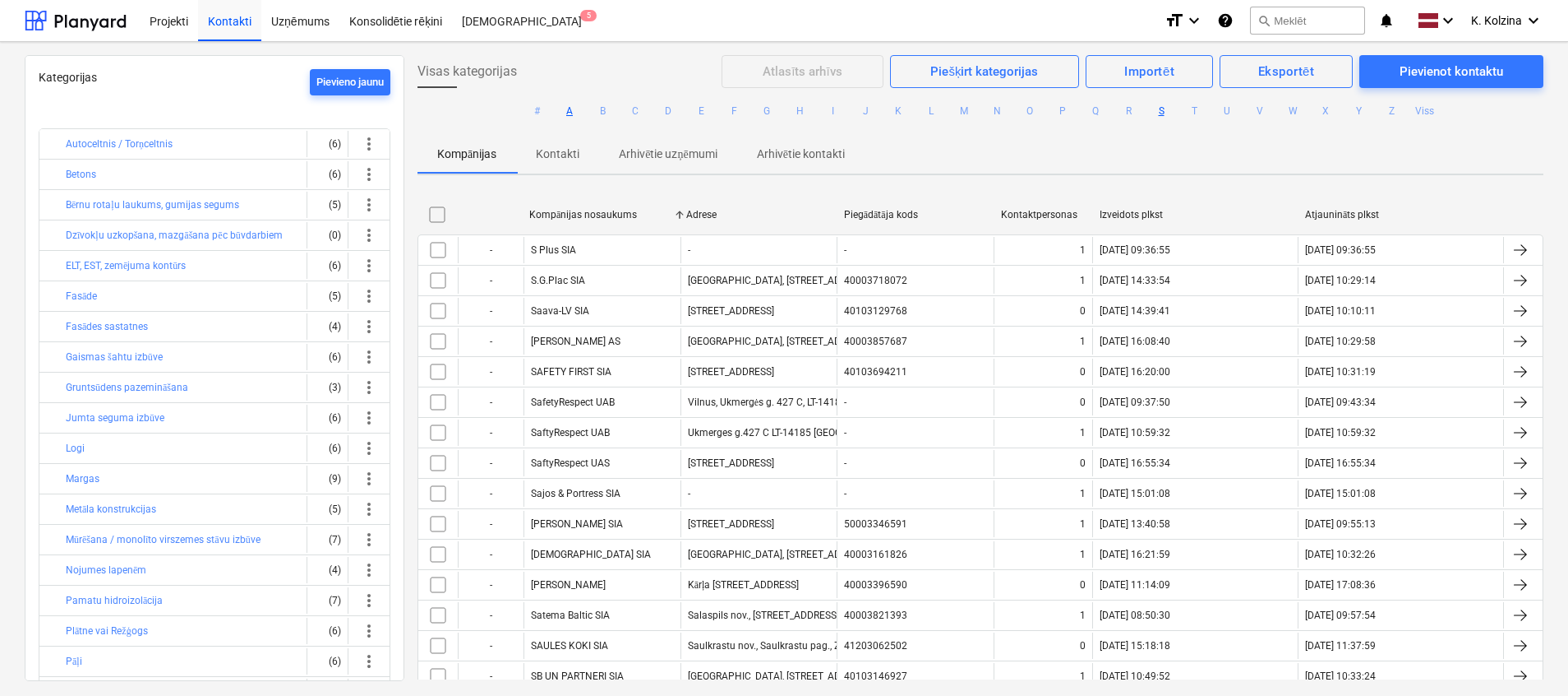
click at [564, 110] on button "A" at bounding box center [570, 111] width 20 height 20
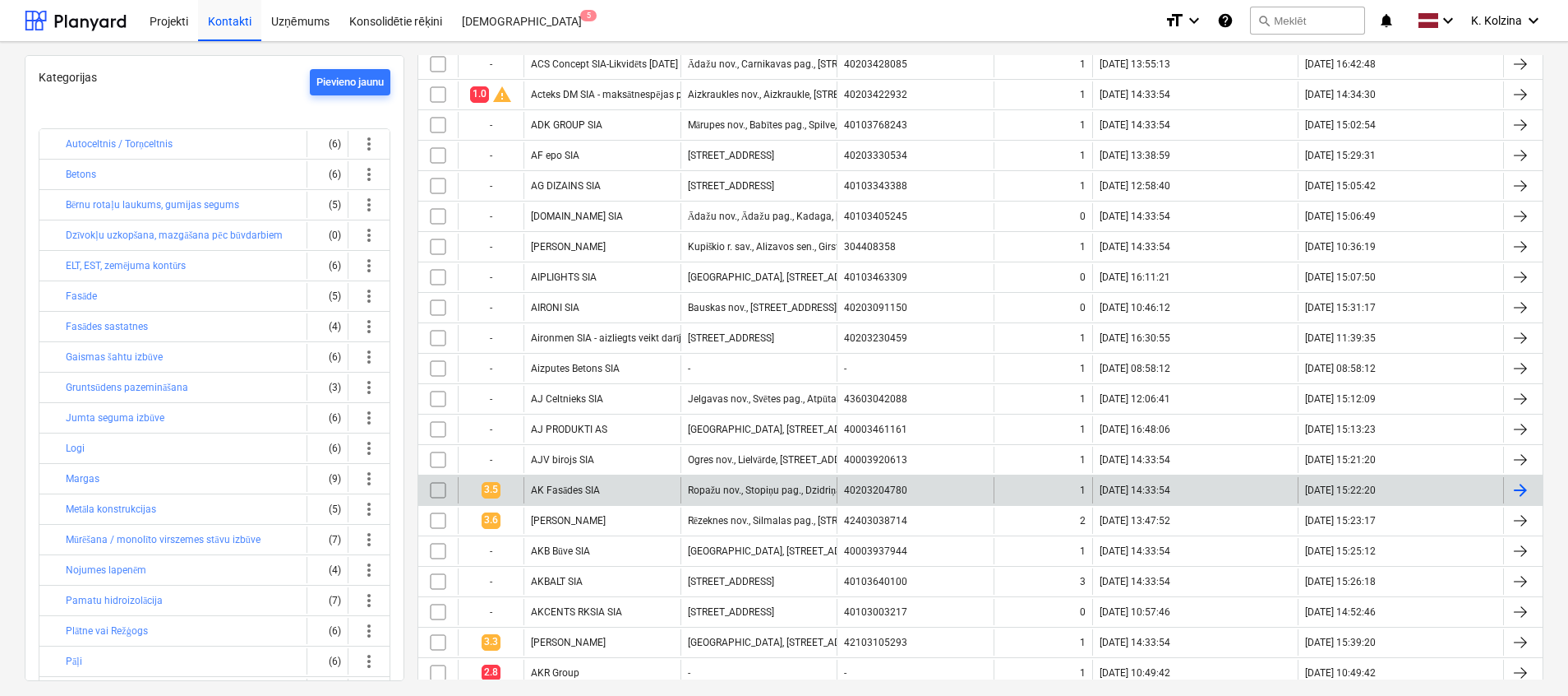
scroll to position [370, 0]
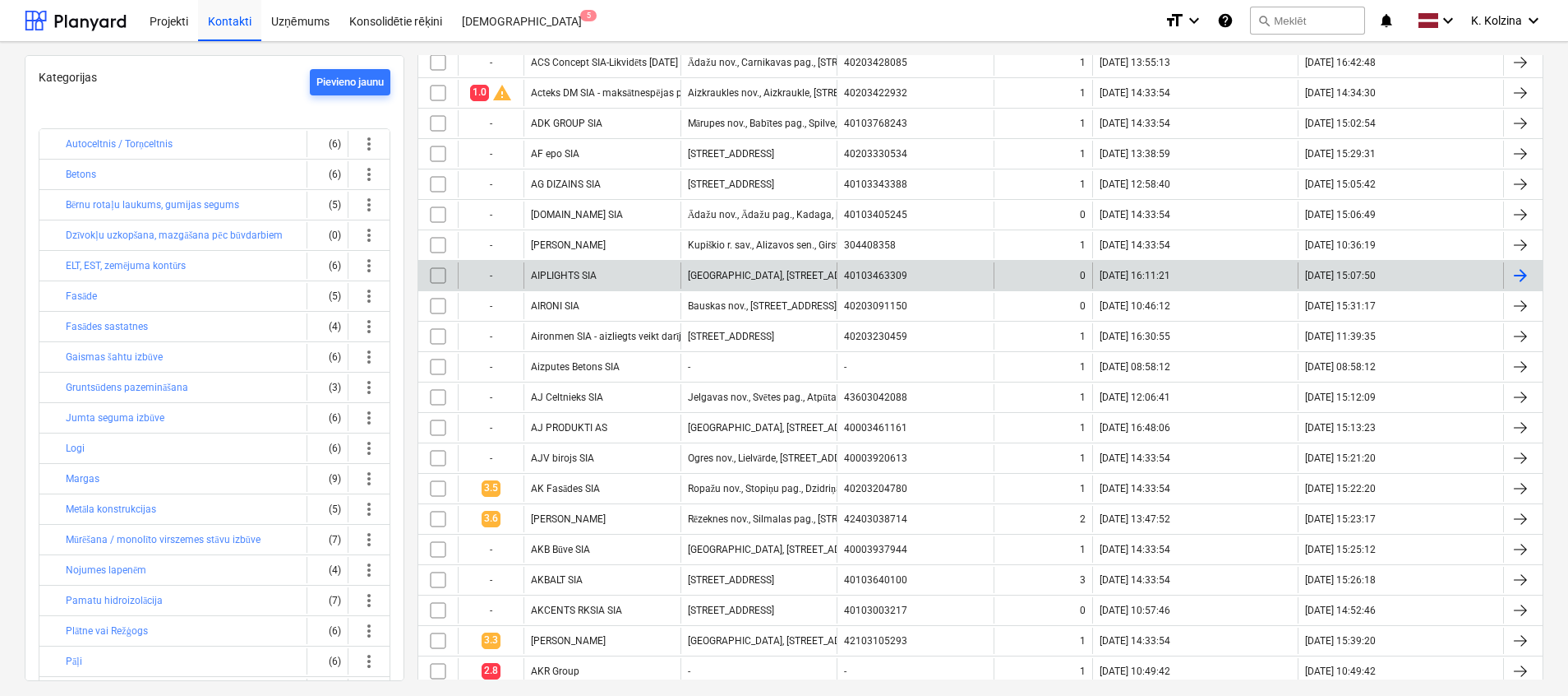
click at [618, 274] on div "AIPLIGHTS SIA" at bounding box center [601, 275] width 157 height 26
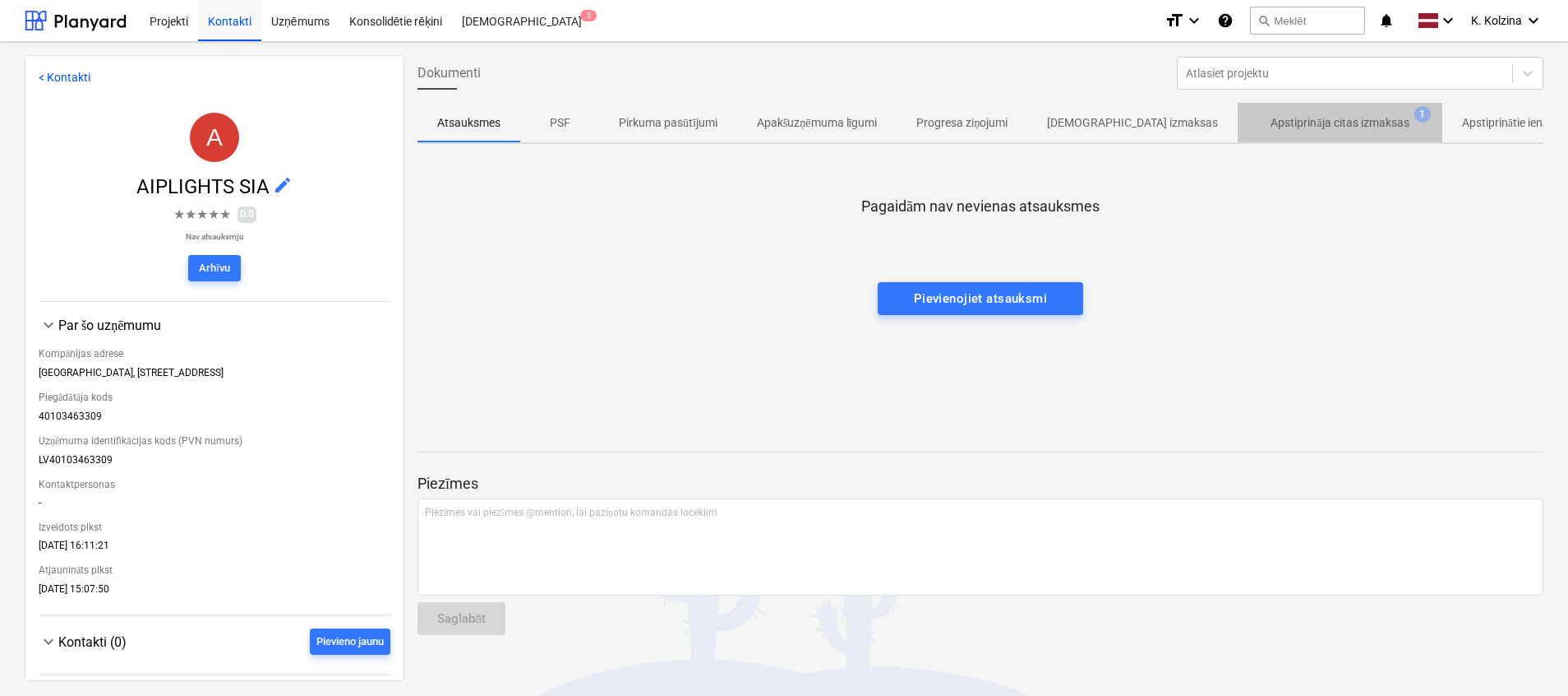
click at [1317, 111] on span "Apstiprināja citas izmaksas 1" at bounding box center [1340, 123] width 203 height 30
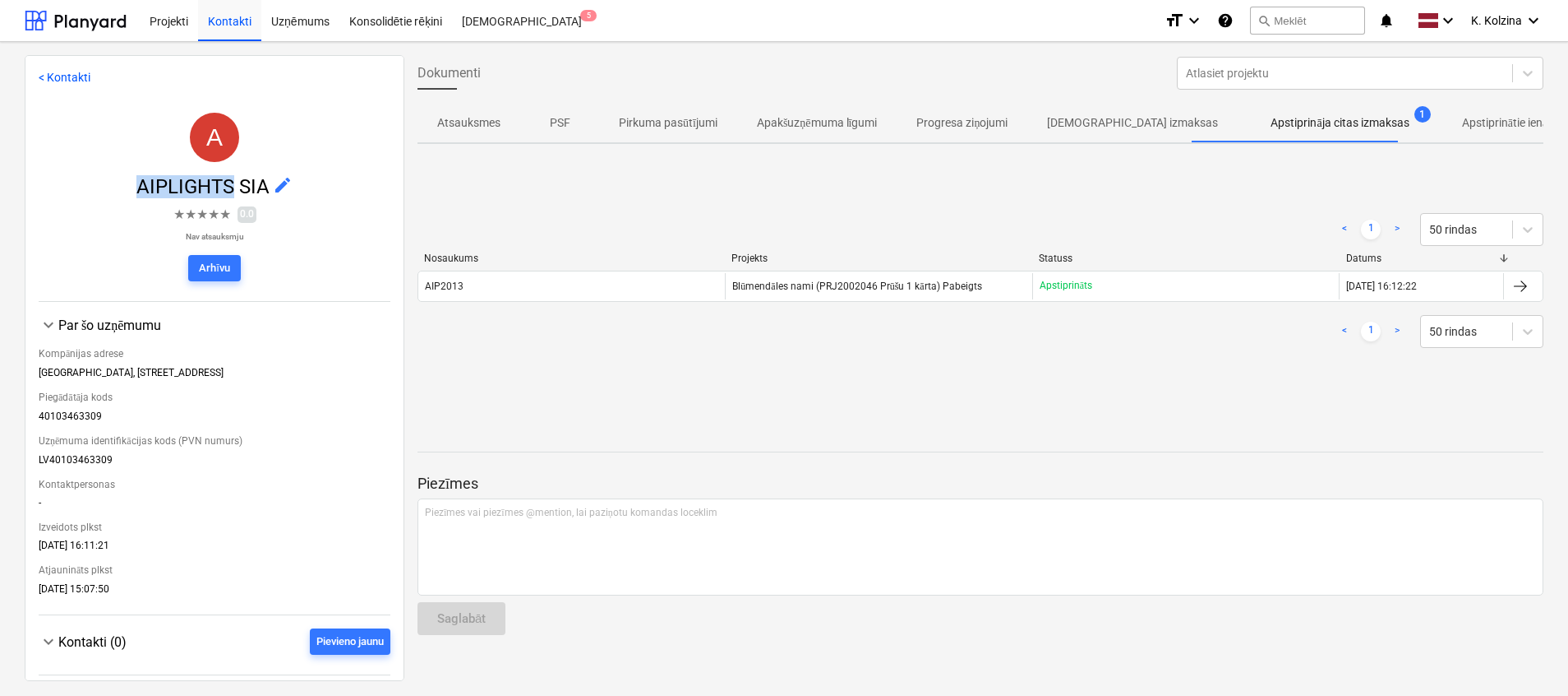
drag, startPoint x: 129, startPoint y: 191, endPoint x: 227, endPoint y: 180, distance: 98.6
click at [227, 180] on span "AIPLIGHTS SIA edit" at bounding box center [214, 186] width 352 height 23
copy span "AIPLIGHTS"
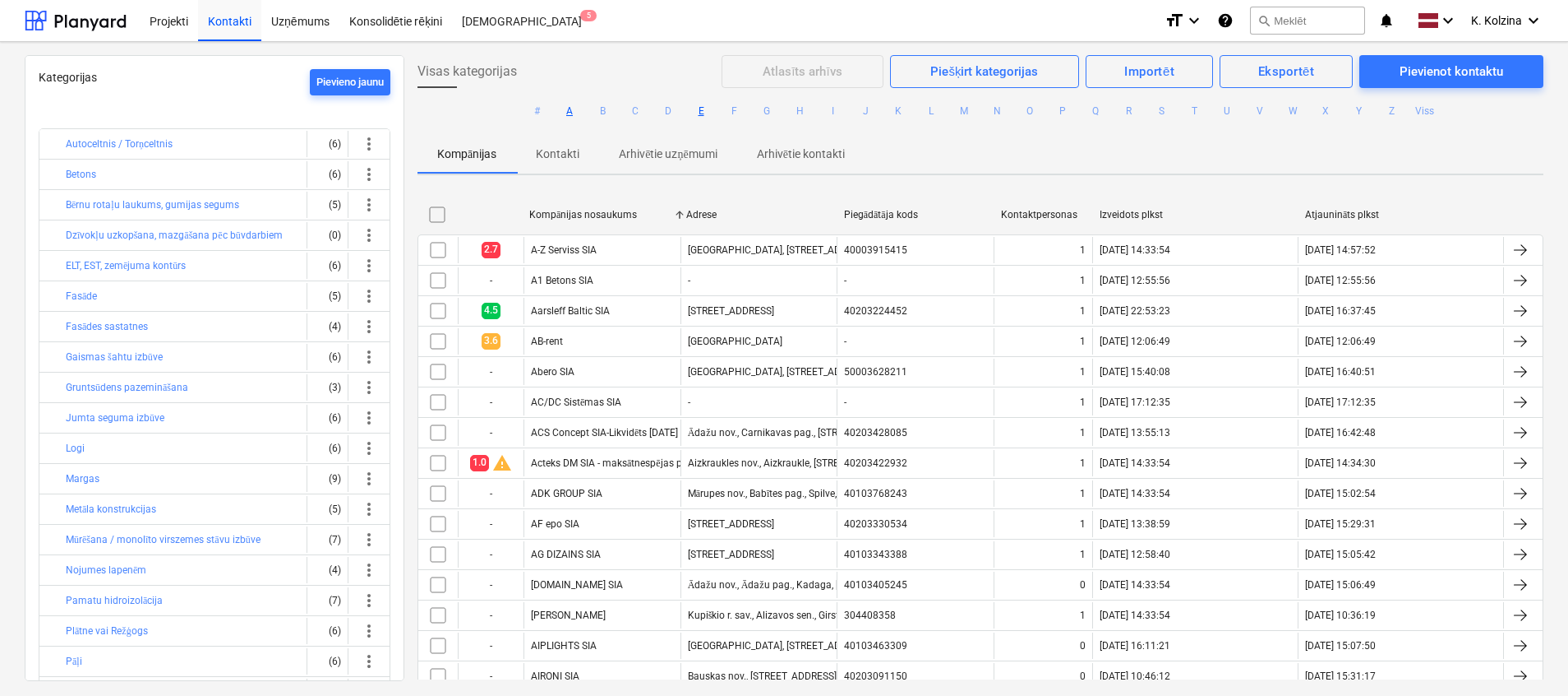
click at [696, 108] on button "E" at bounding box center [701, 111] width 20 height 20
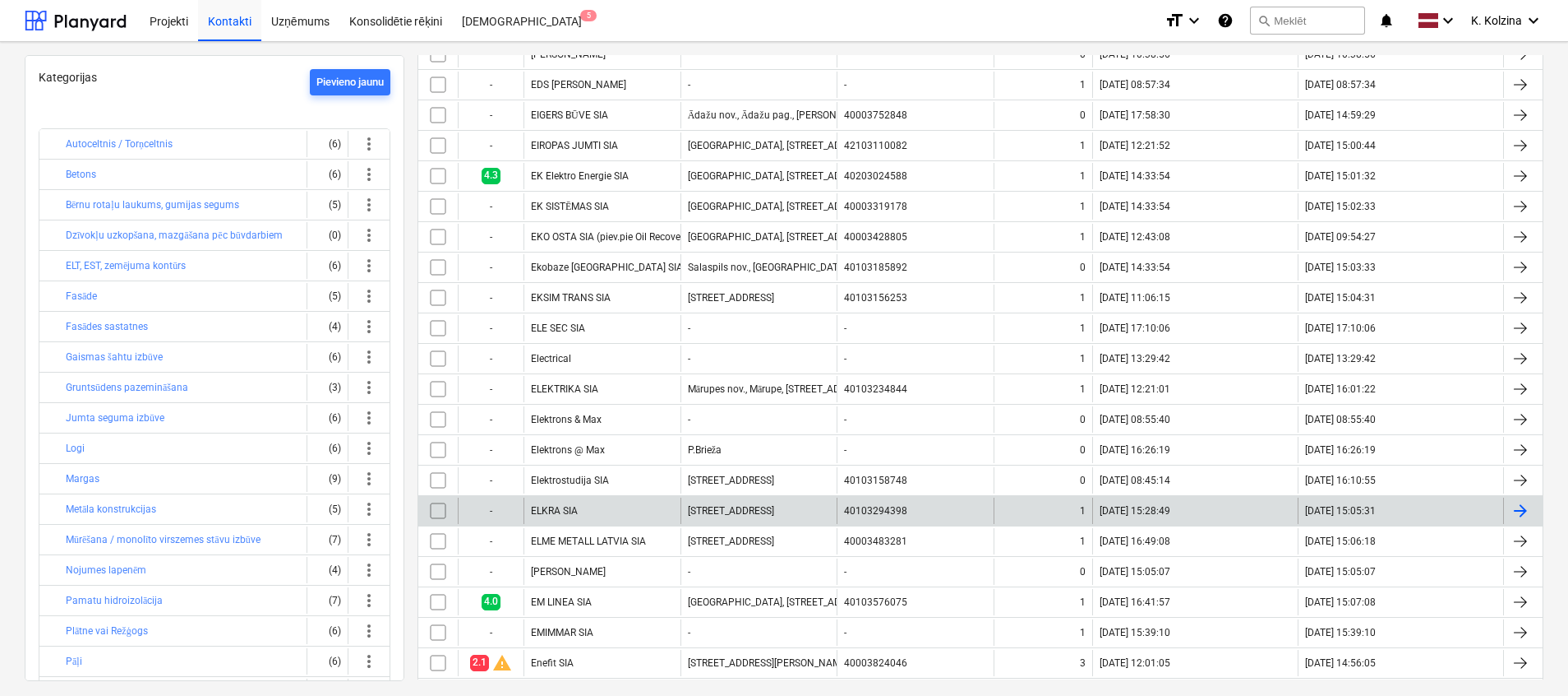
scroll to position [370, 0]
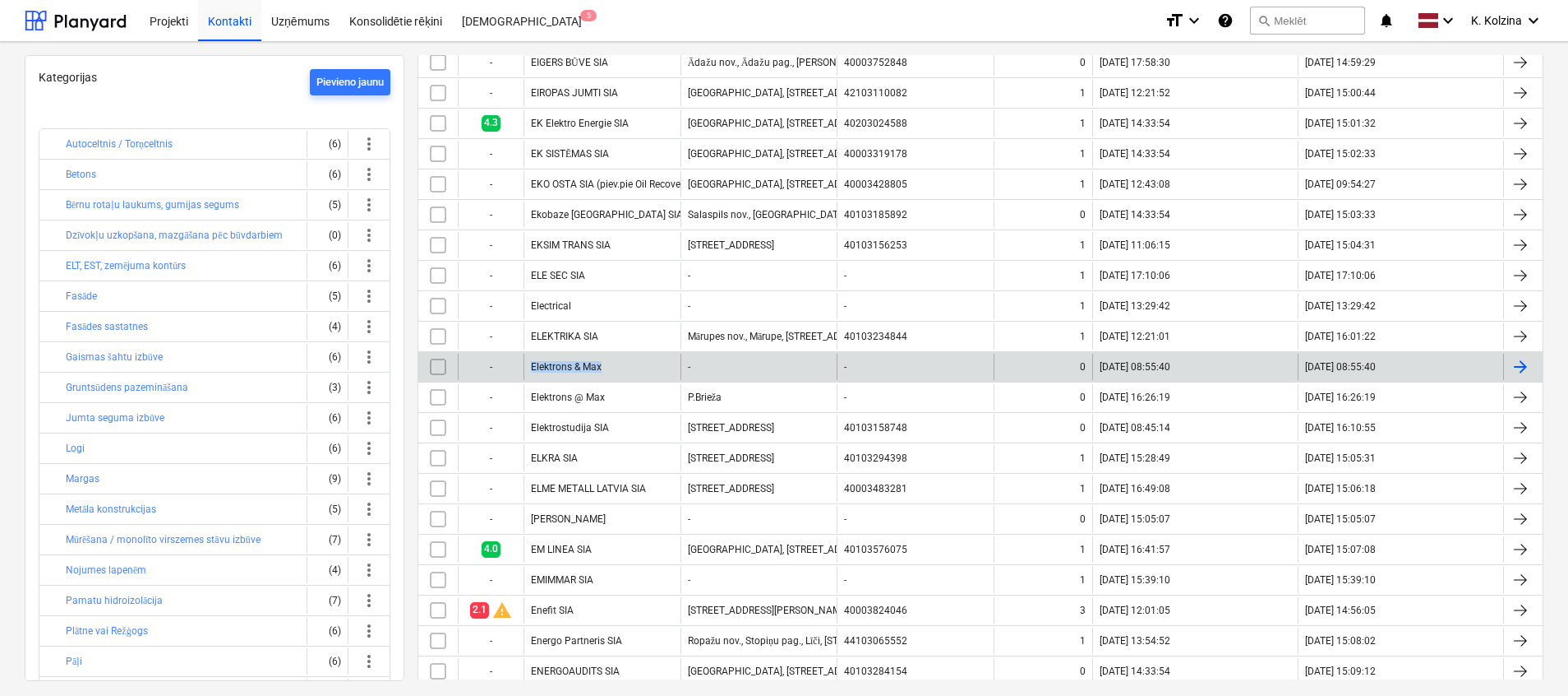
drag, startPoint x: 643, startPoint y: 354, endPoint x: 524, endPoint y: 360, distance: 119.2
click at [524, 360] on div "Elektrons & Max" at bounding box center [601, 367] width 157 height 26
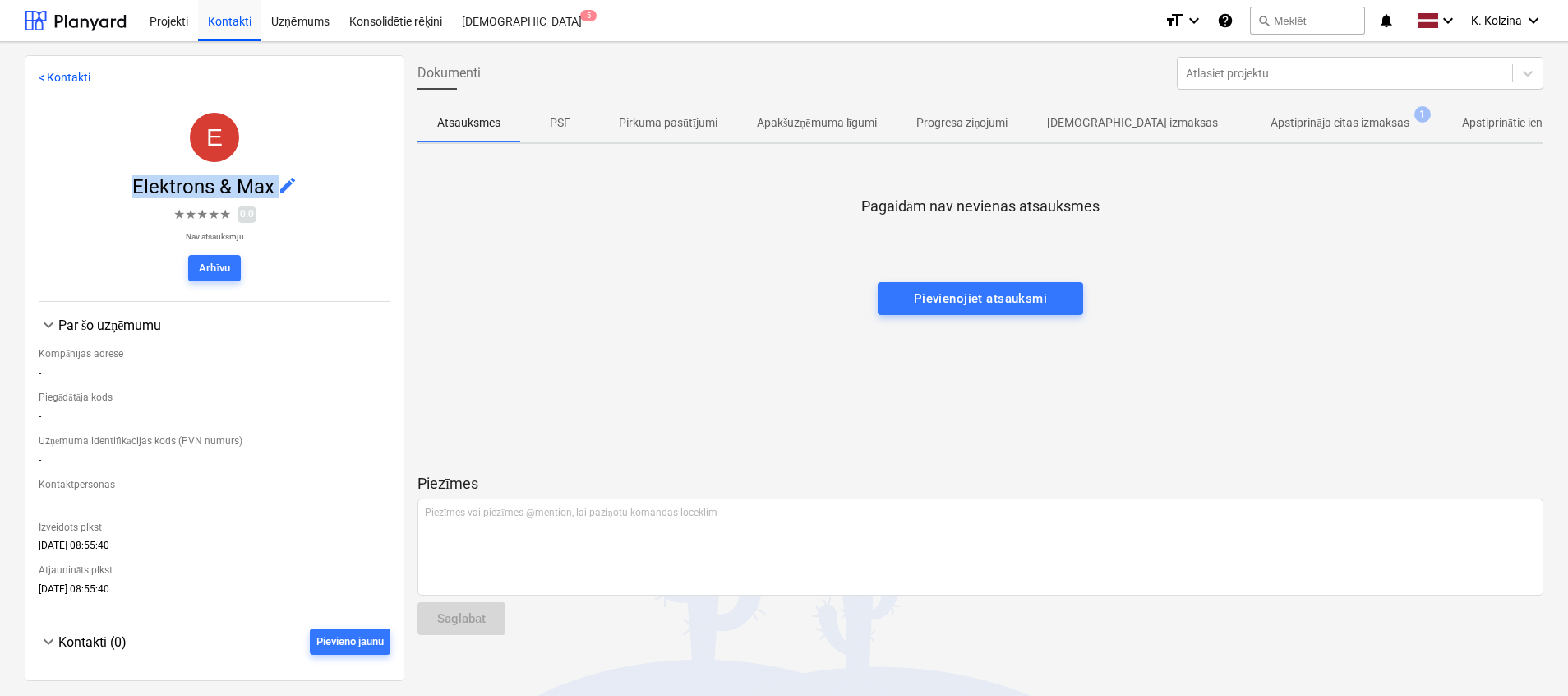
drag, startPoint x: 108, startPoint y: 189, endPoint x: 293, endPoint y: 199, distance: 185.3
click at [293, 199] on div "E Elektrons & Max edit ★ ★ ★ ★ ★ 0.0 Nav atsauksmju [GEOGRAPHIC_DATA]" at bounding box center [214, 200] width 352 height 202
copy span "Elektrons & Max edit"
click at [1297, 110] on span "Apstiprināja citas izmaksas 1" at bounding box center [1340, 123] width 203 height 30
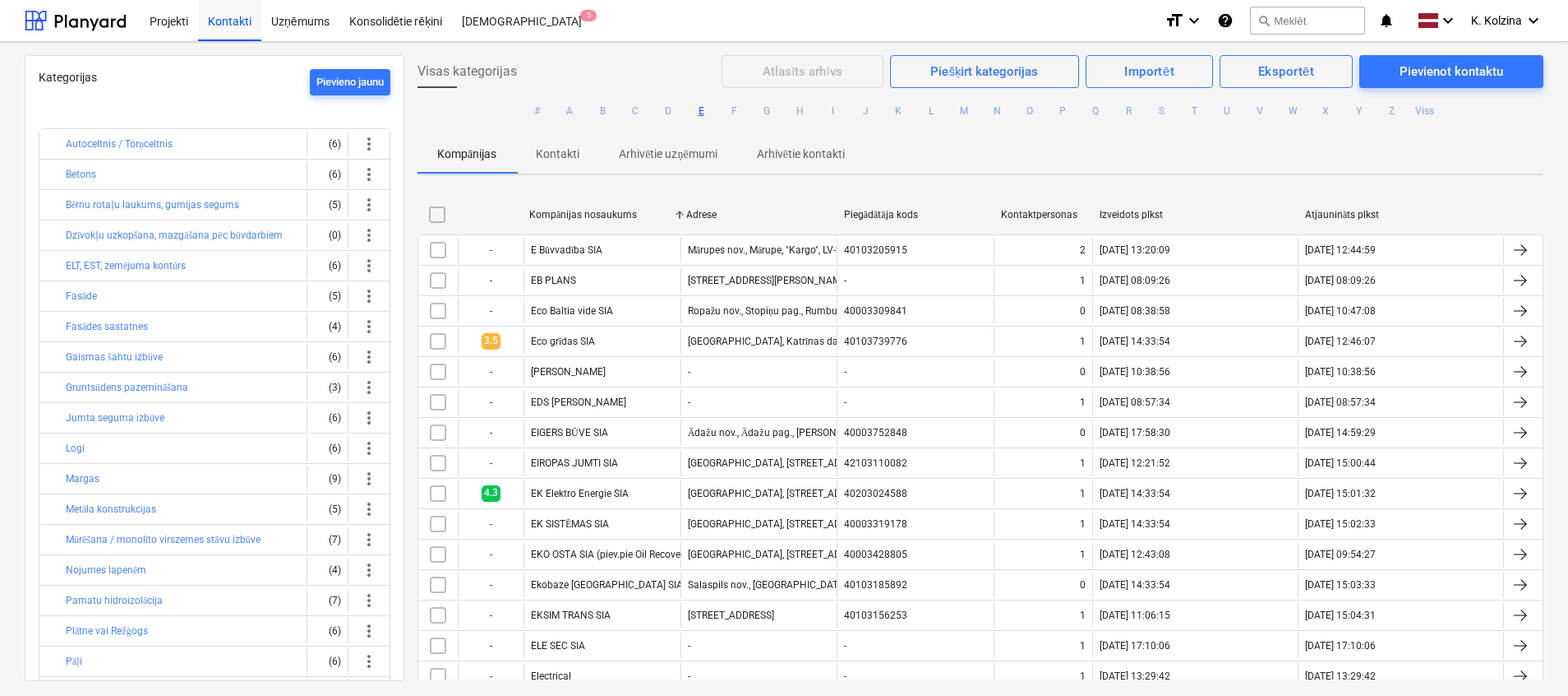
click at [699, 106] on button "E" at bounding box center [701, 111] width 20 height 20
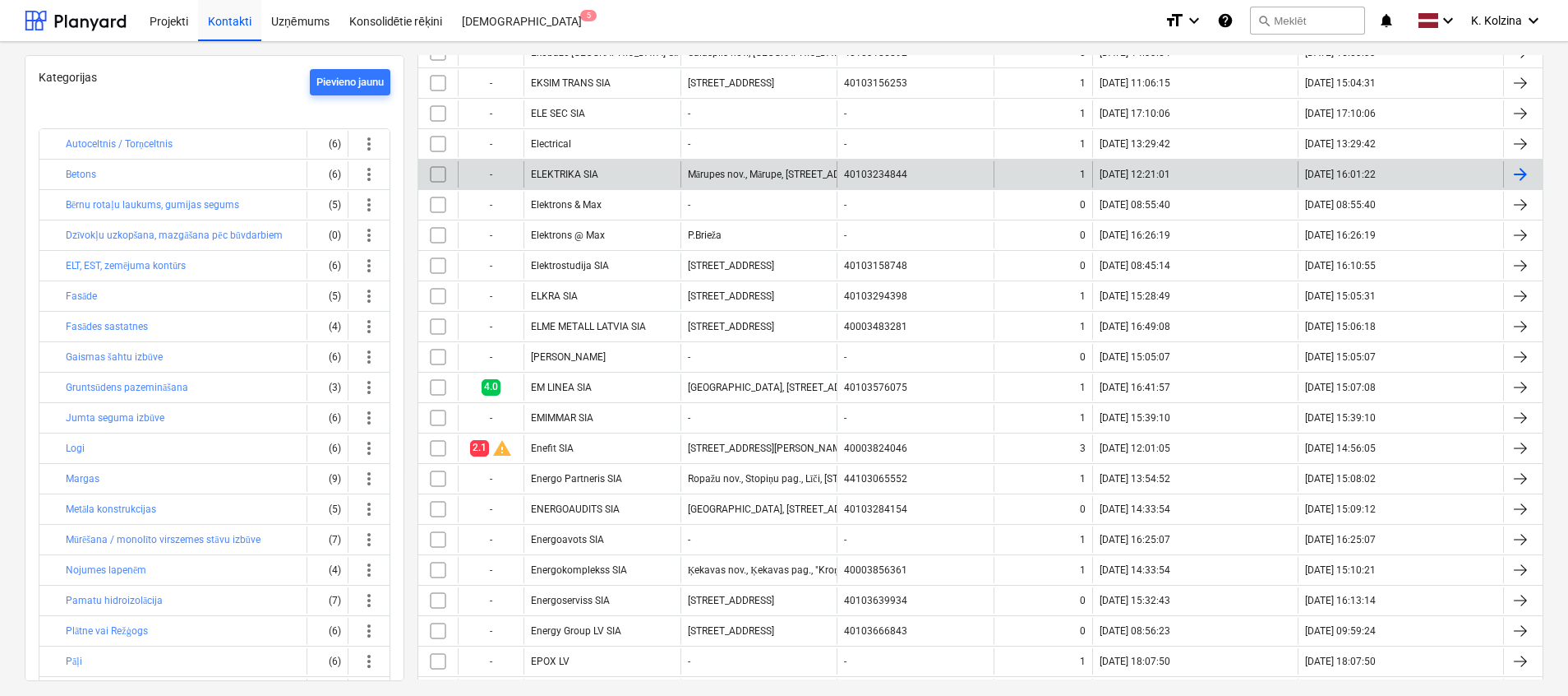
scroll to position [494, 0]
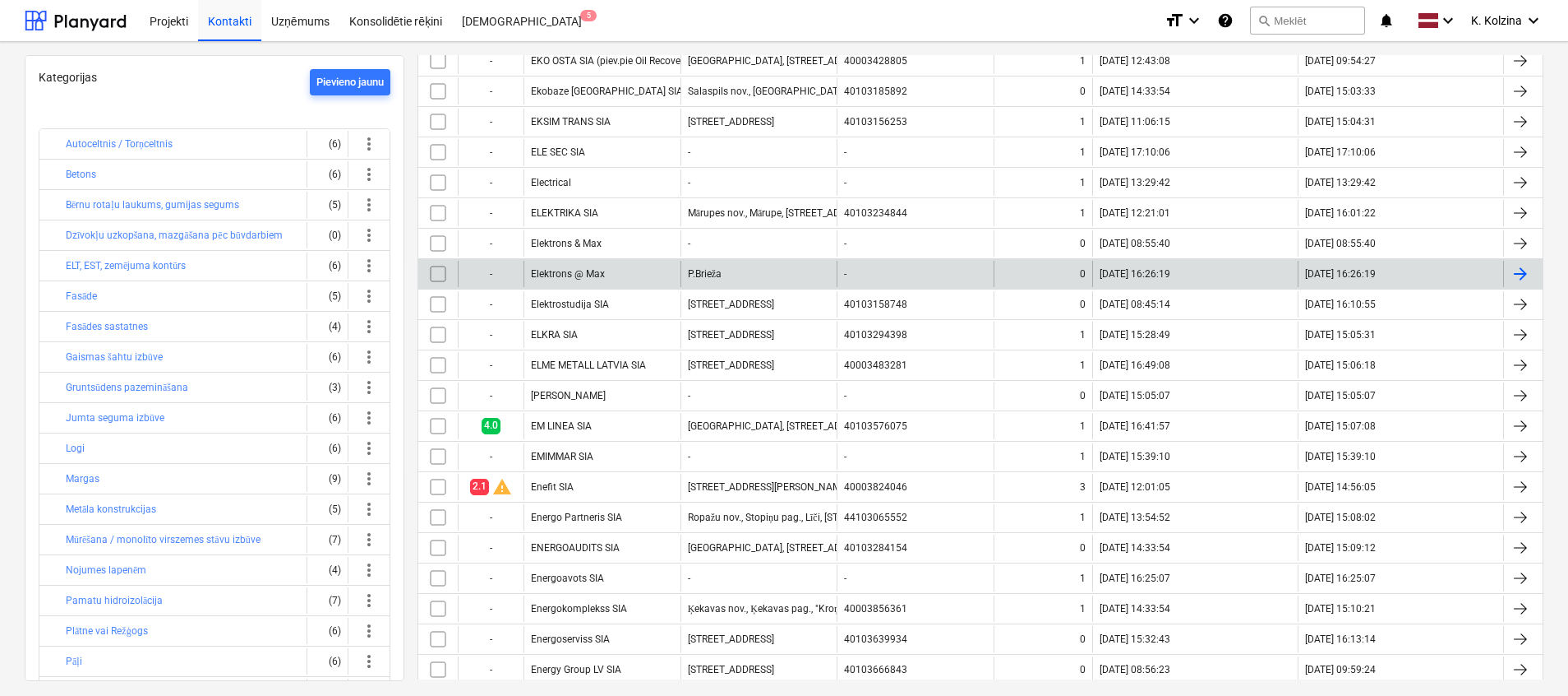
click at [615, 269] on div "Elektrons @ Max" at bounding box center [601, 273] width 157 height 26
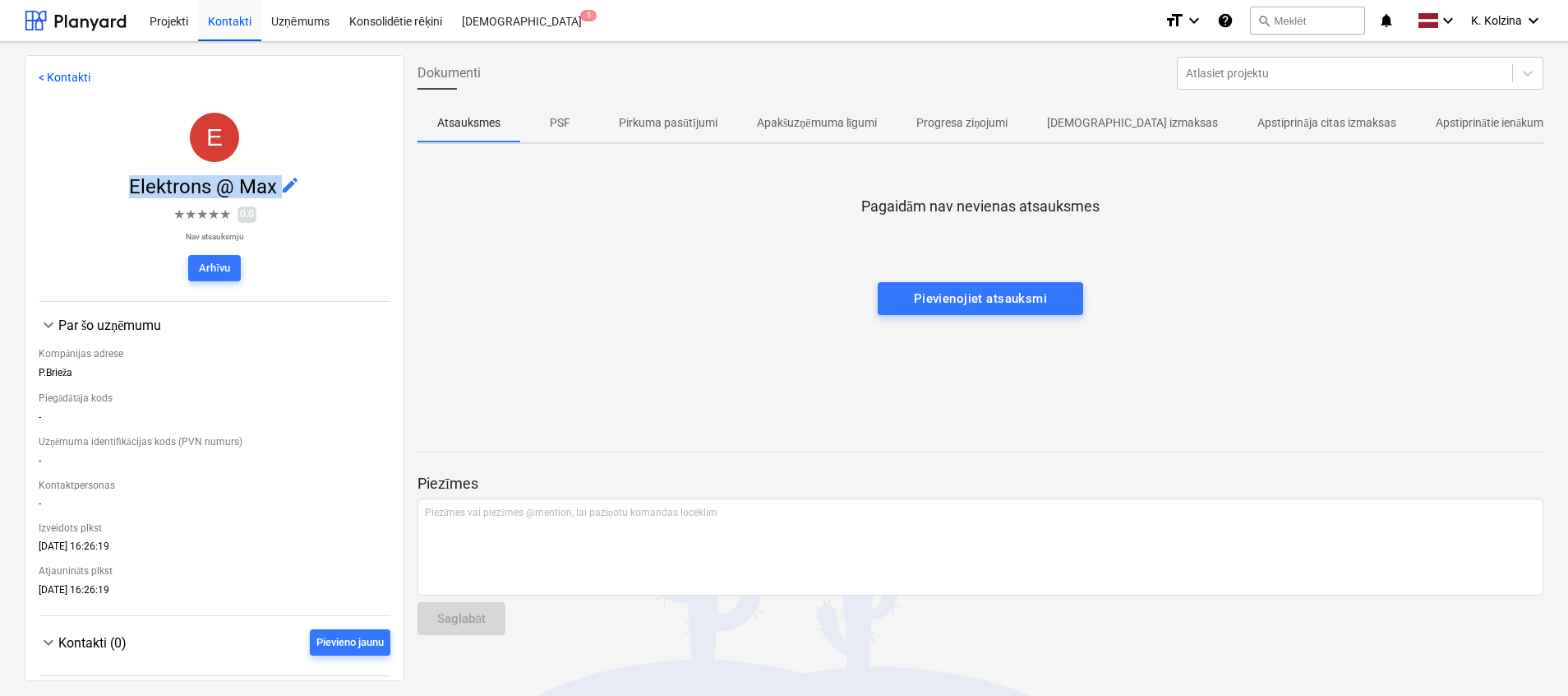
drag, startPoint x: 125, startPoint y: 186, endPoint x: 269, endPoint y: 201, distance: 144.8
click at [269, 201] on div "E Elektrons @ Max edit ★ ★ ★ ★ ★ 0.0 Nav atsauksmju [GEOGRAPHIC_DATA]" at bounding box center [214, 200] width 352 height 202
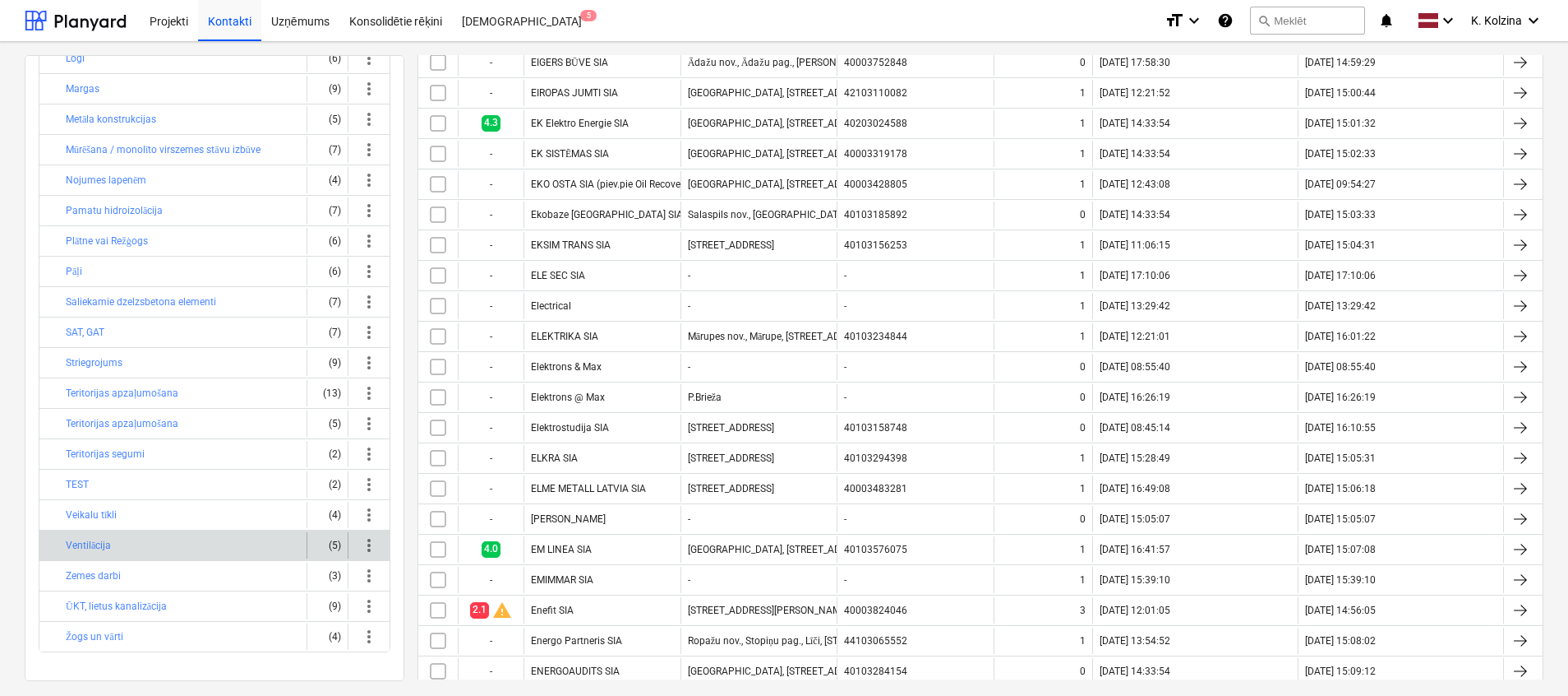
scroll to position [395, 0]
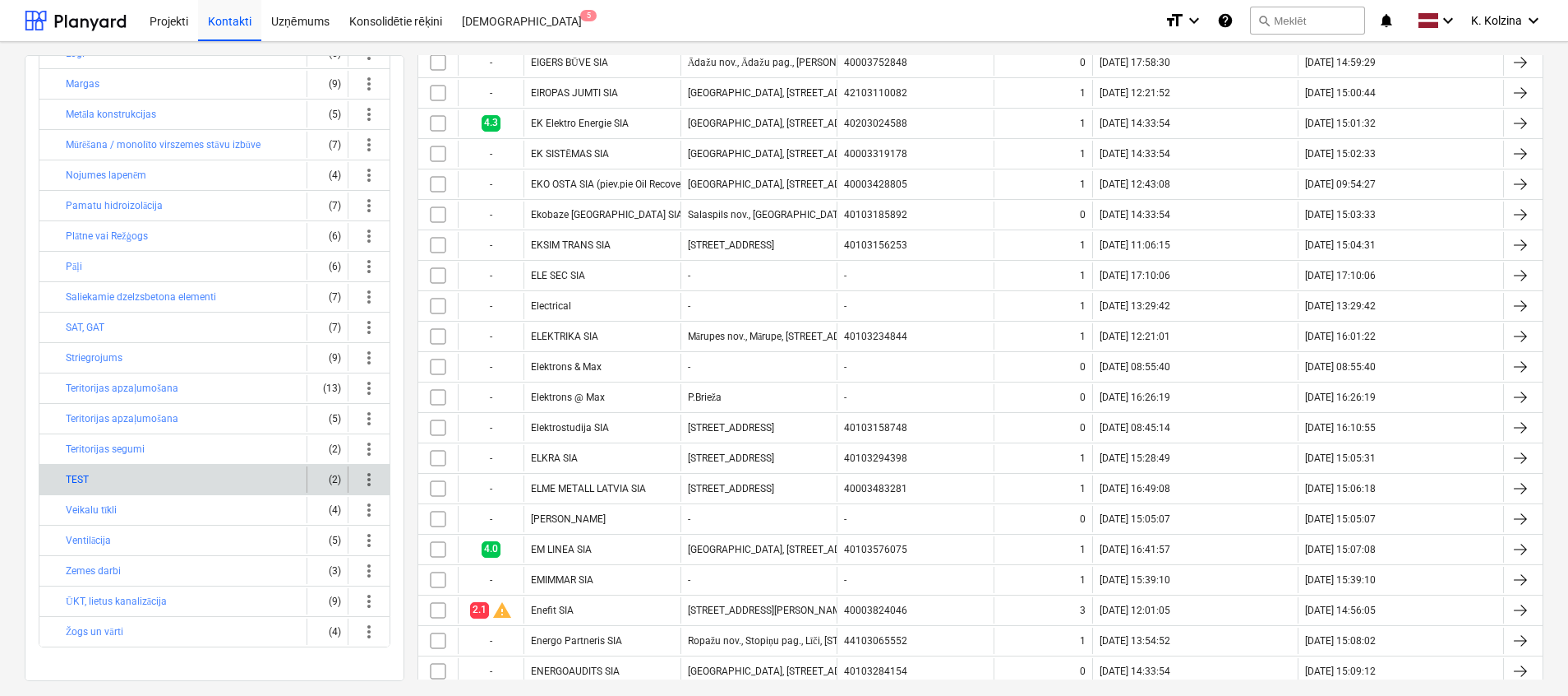
click at [74, 486] on button "TEST" at bounding box center [77, 480] width 23 height 20
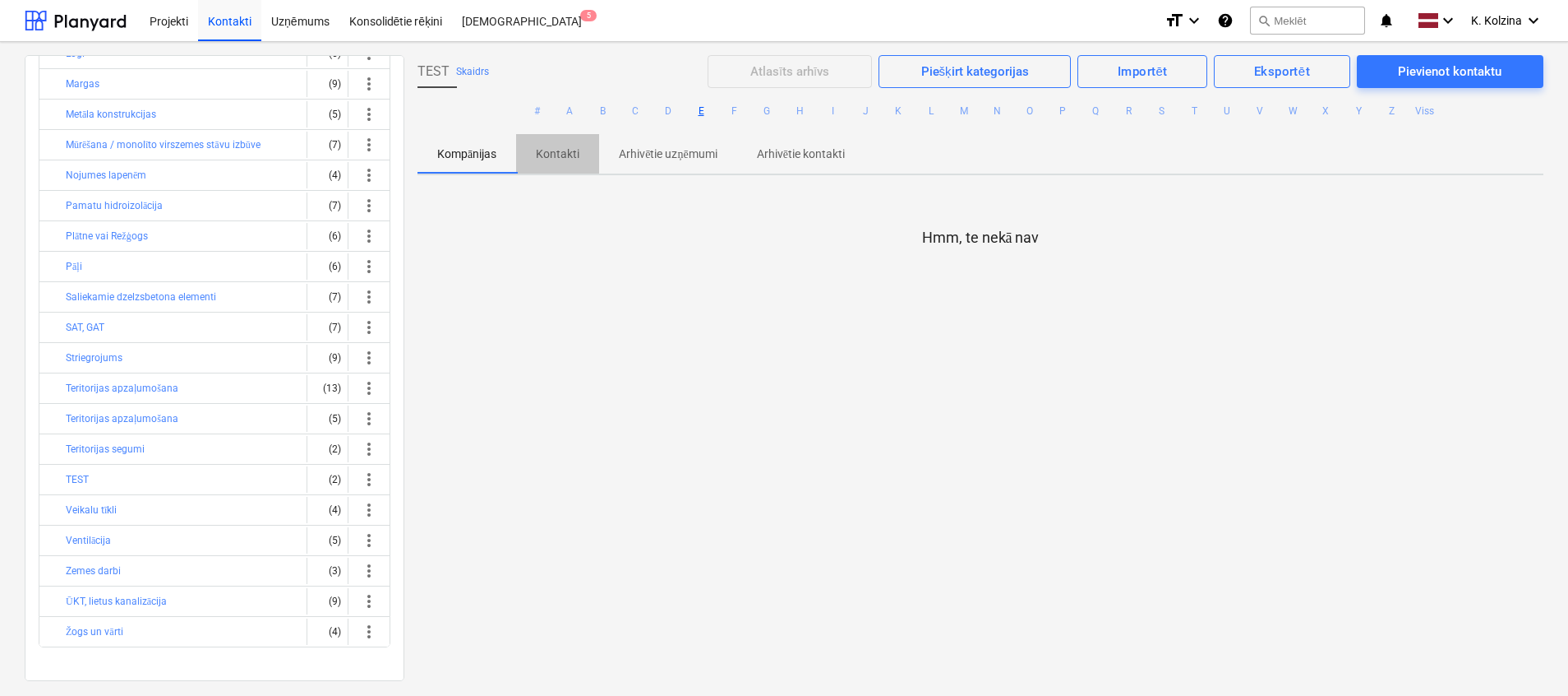
click at [558, 153] on p "Kontakti" at bounding box center [558, 154] width 44 height 17
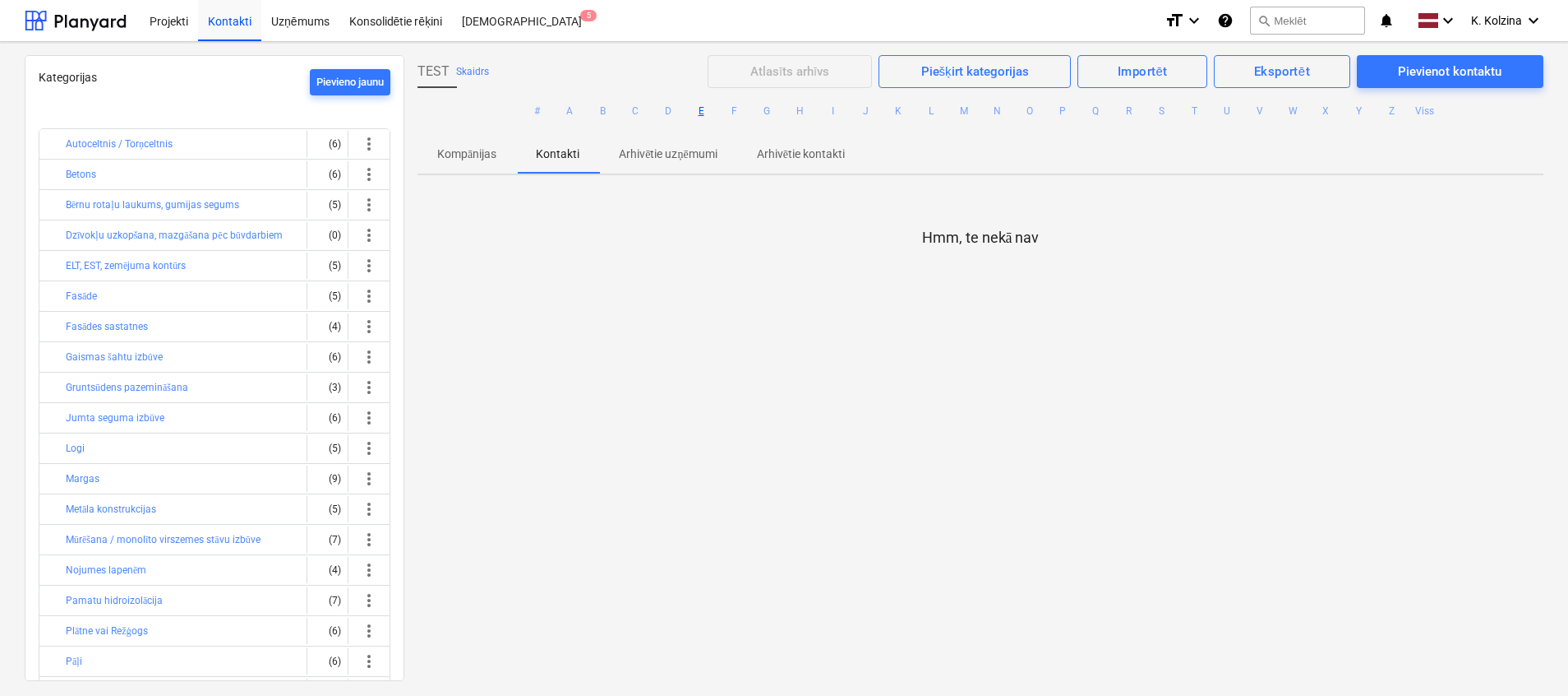
scroll to position [395, 0]
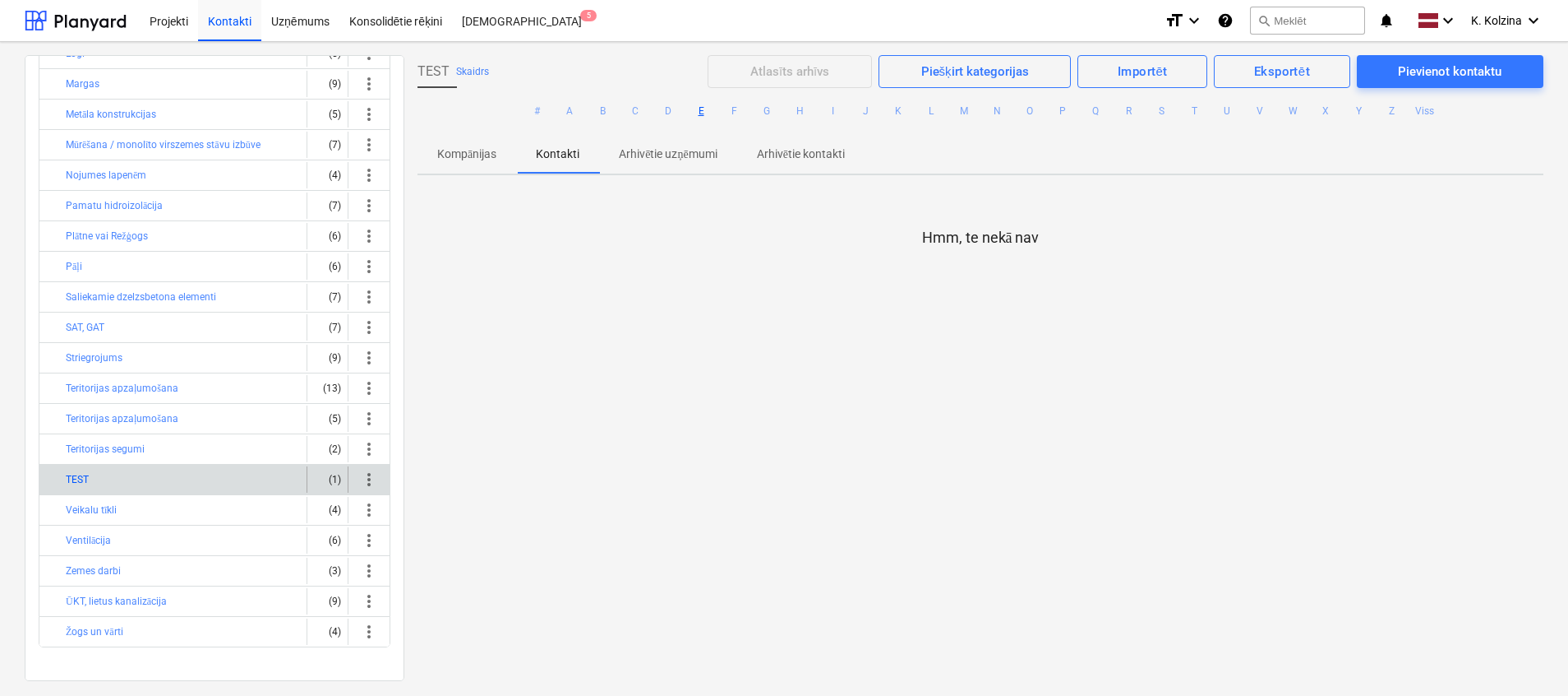
click at [74, 474] on button "TEST" at bounding box center [77, 480] width 23 height 20
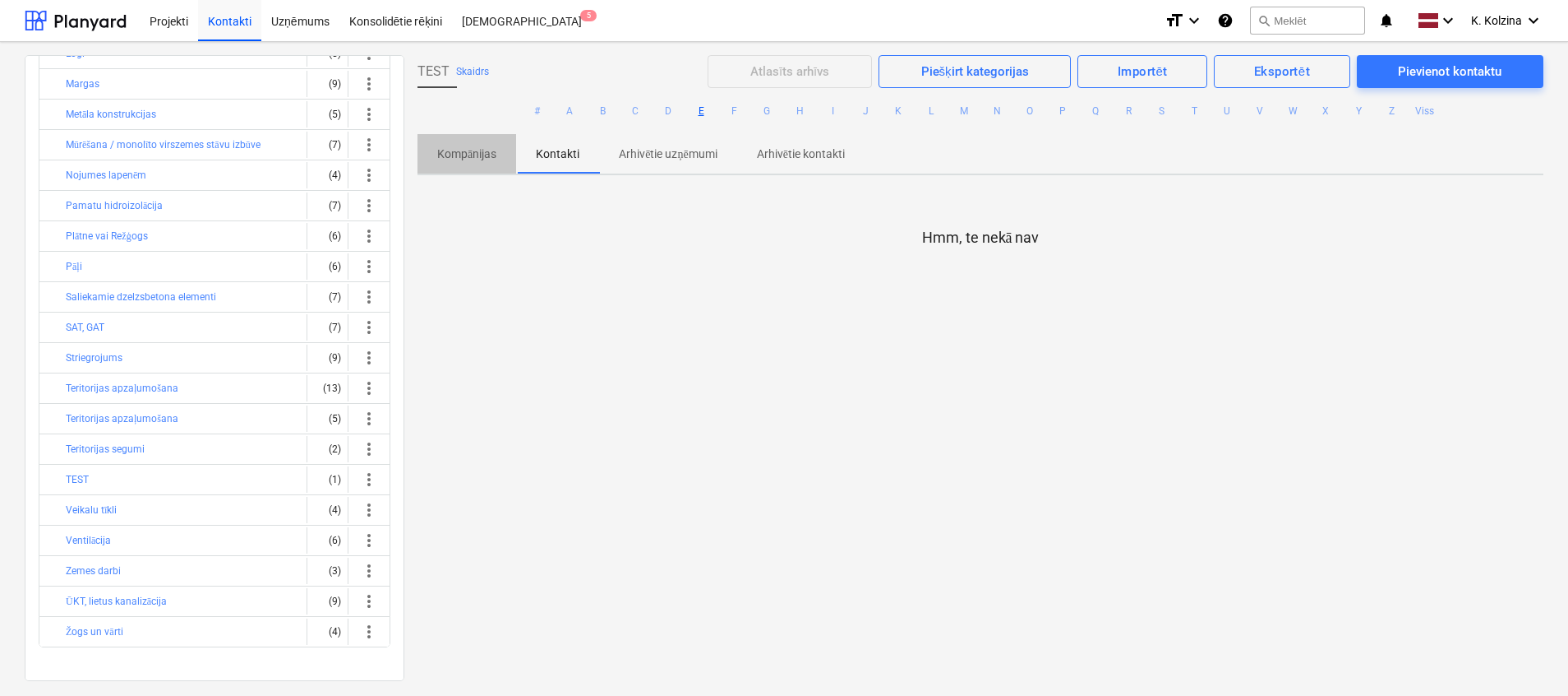
click at [479, 153] on p "Kompānijas" at bounding box center [467, 154] width 59 height 17
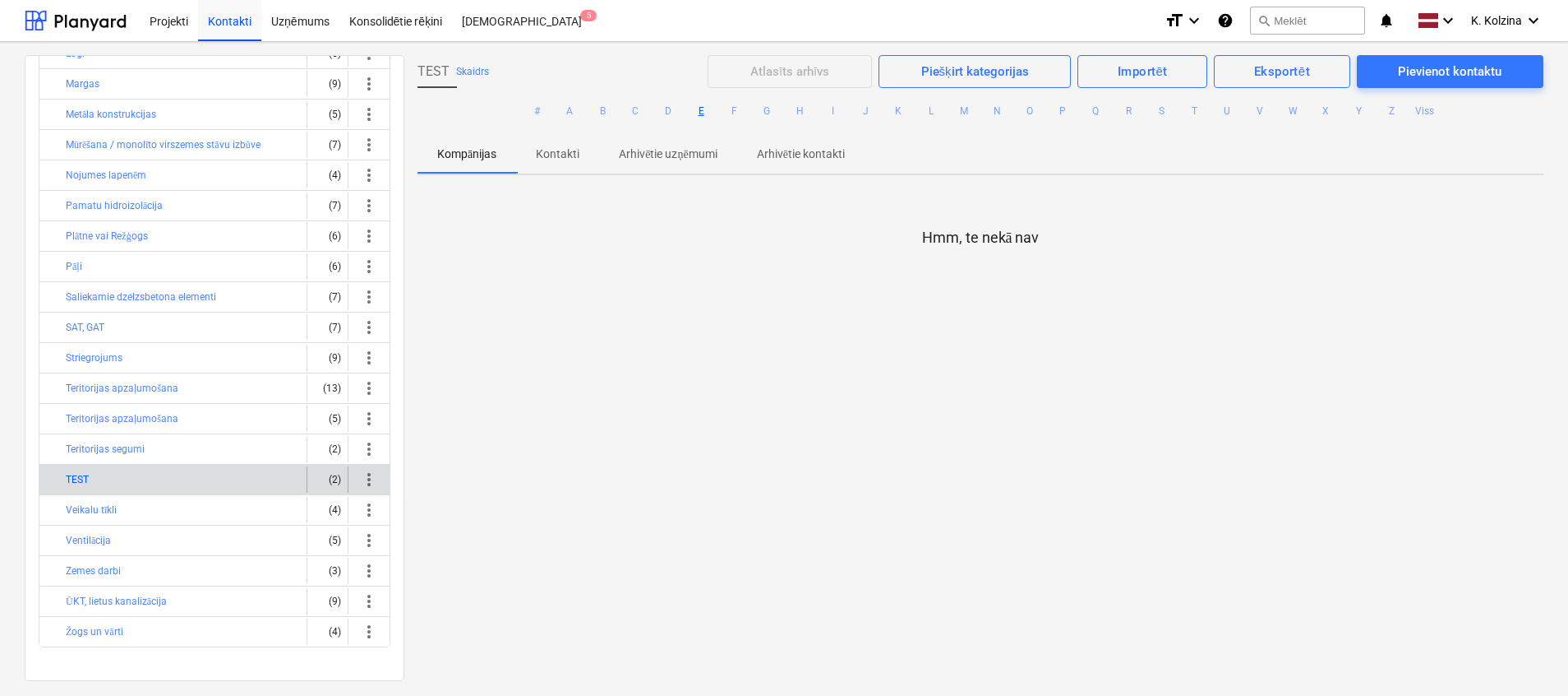
click at [86, 481] on button "TEST" at bounding box center [77, 480] width 23 height 20
click at [363, 480] on span "more_vert" at bounding box center [369, 480] width 20 height 20
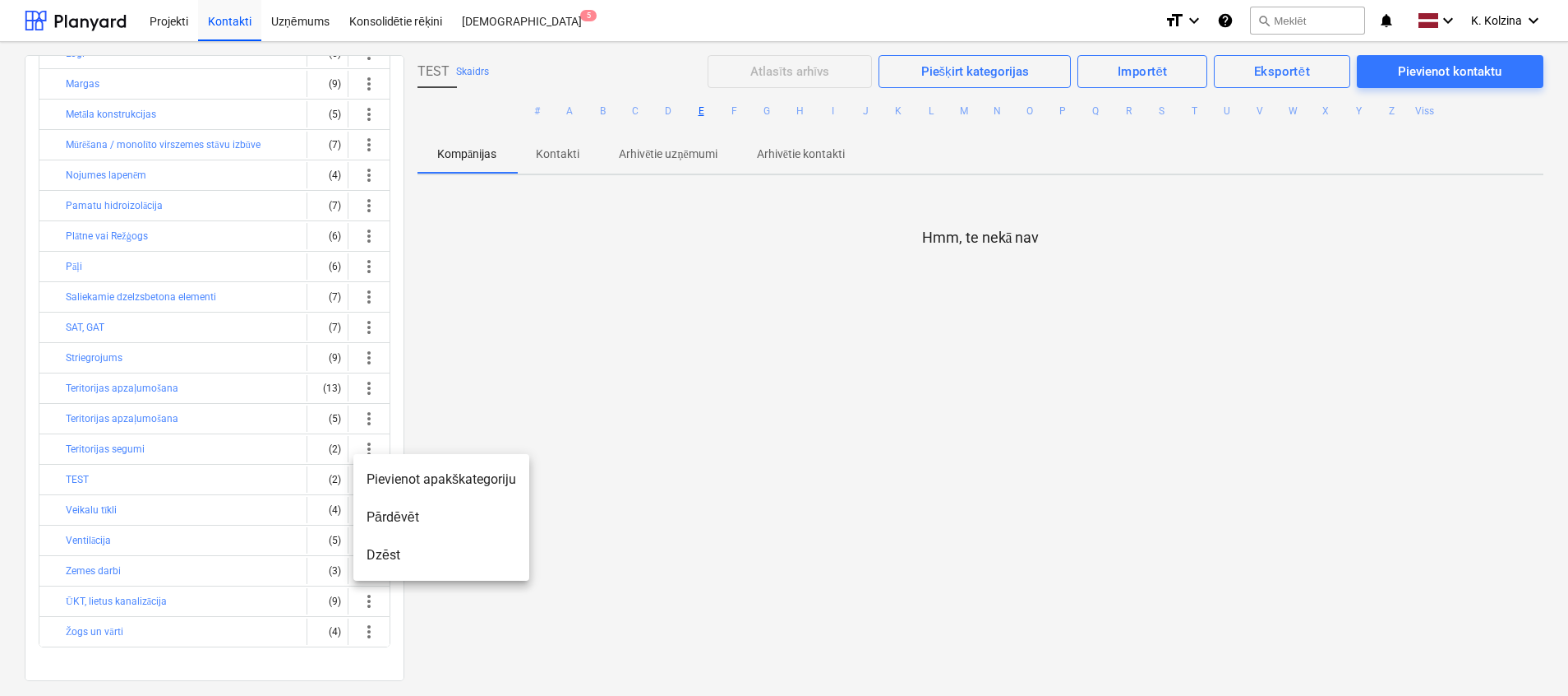
click at [78, 486] on div at bounding box center [784, 348] width 1568 height 696
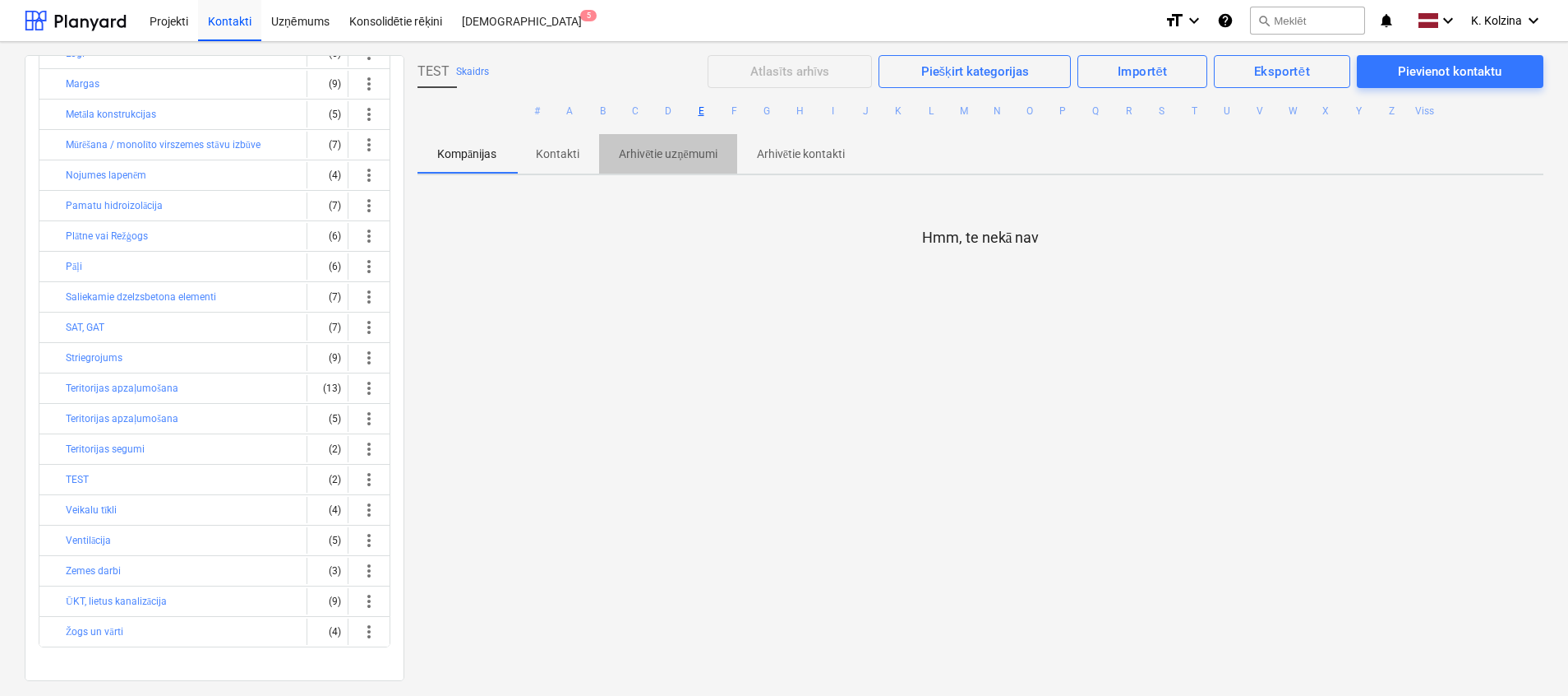
click at [682, 144] on span "Arhivētie uzņēmumi" at bounding box center [668, 154] width 138 height 27
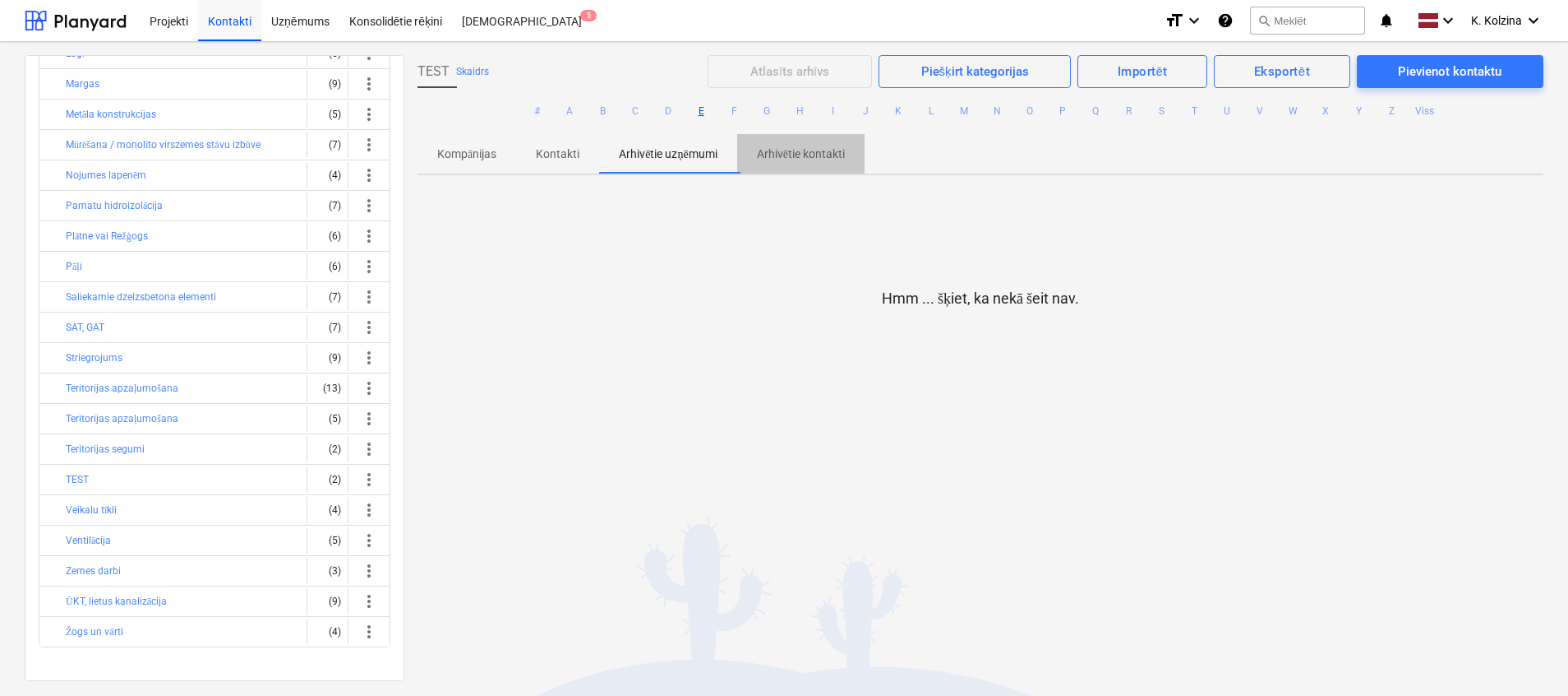
click at [830, 162] on p "Arhivētie kontakti" at bounding box center [800, 154] width 88 height 17
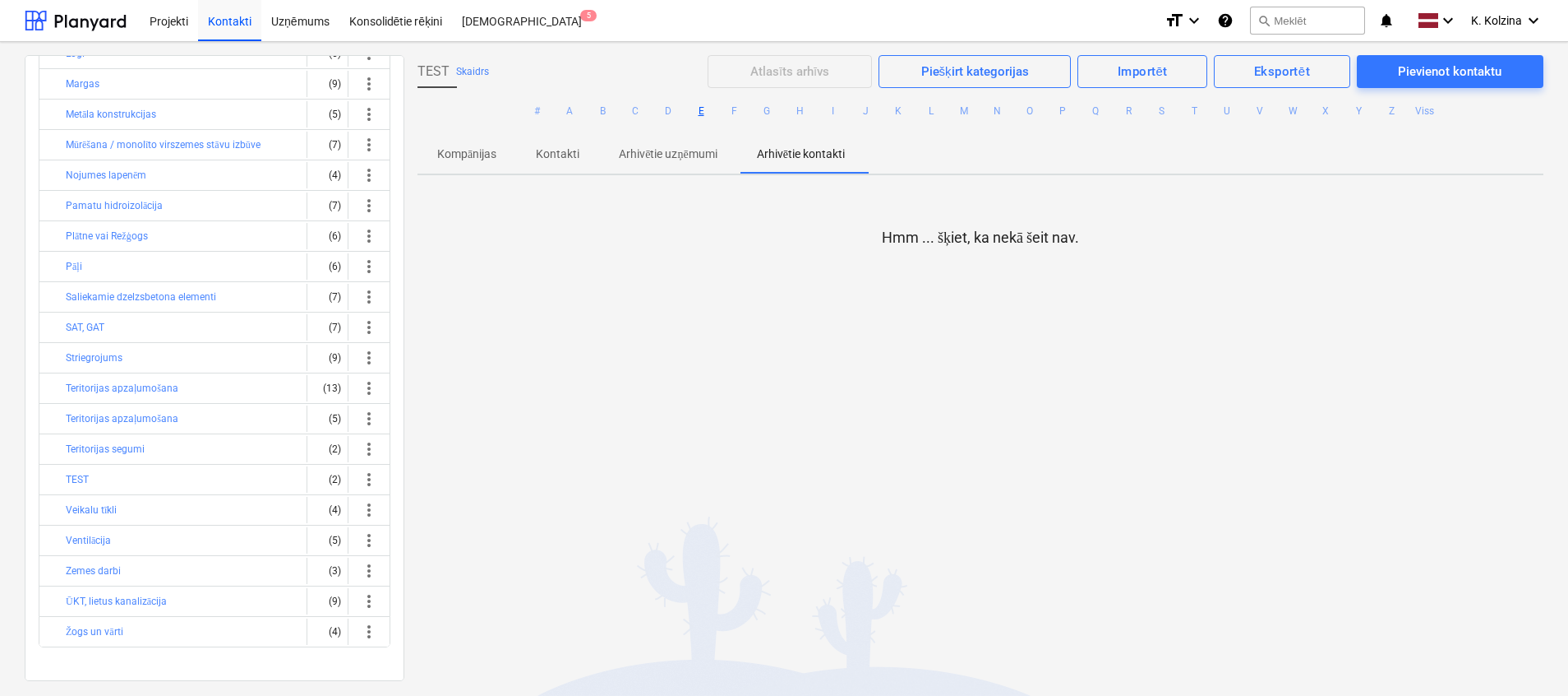
click at [481, 146] on p "Kompānijas" at bounding box center [467, 154] width 59 height 17
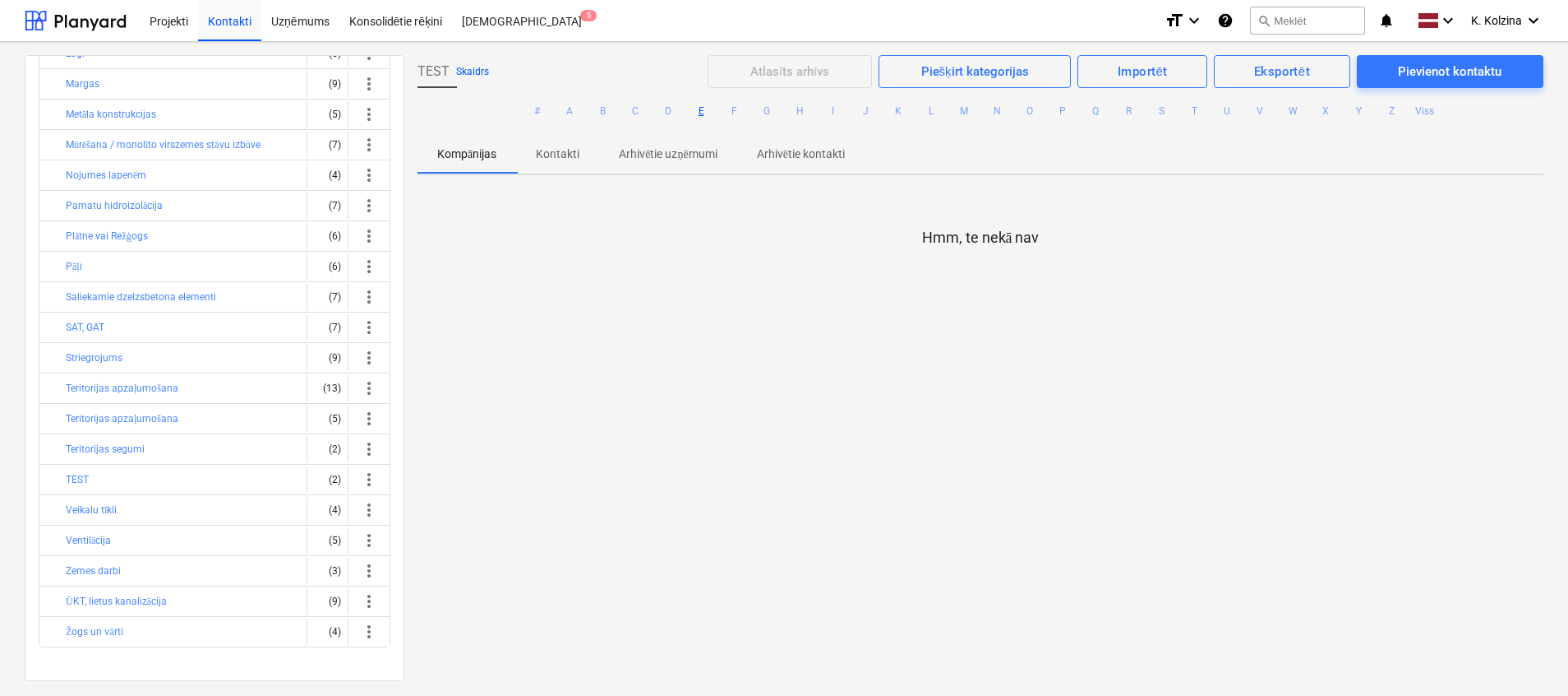
click at [469, 65] on button "Skaidrs" at bounding box center [472, 72] width 33 height 20
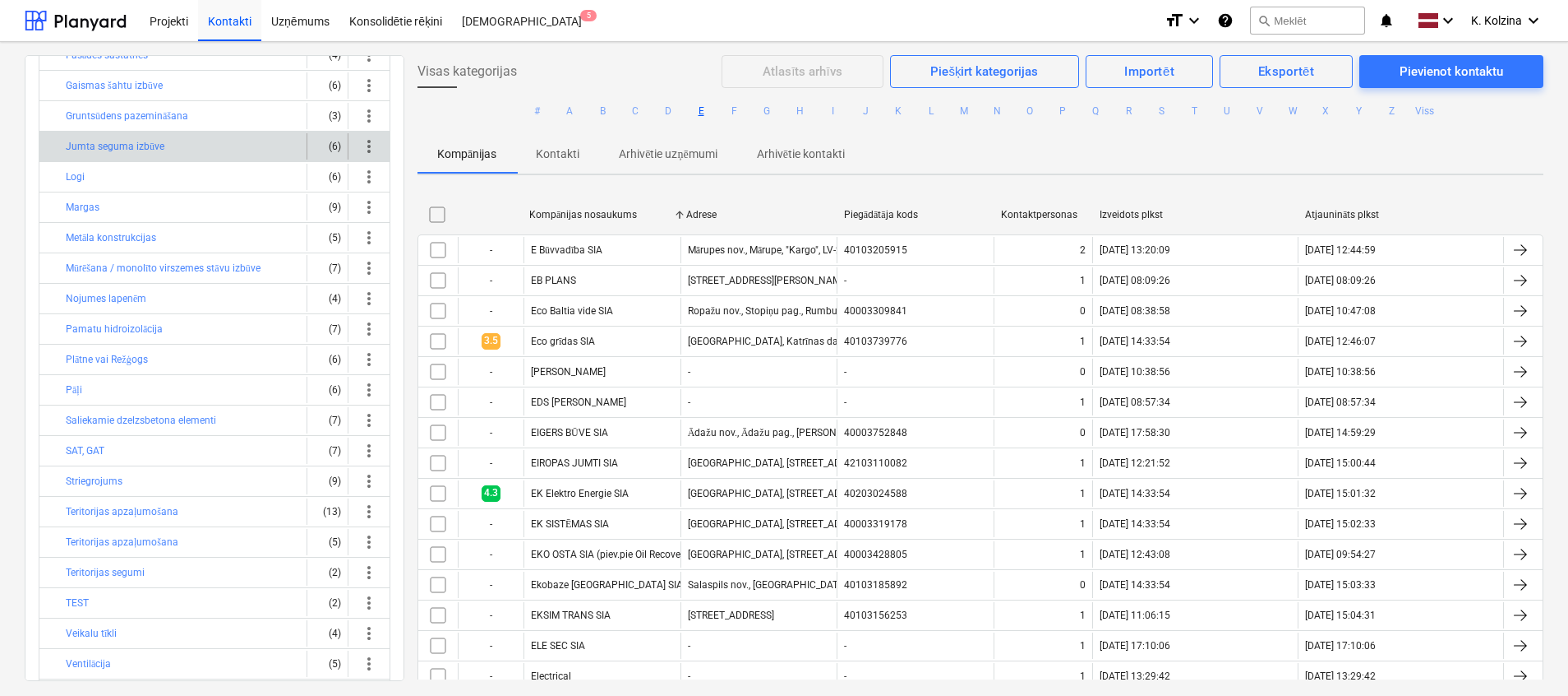
scroll to position [395, 0]
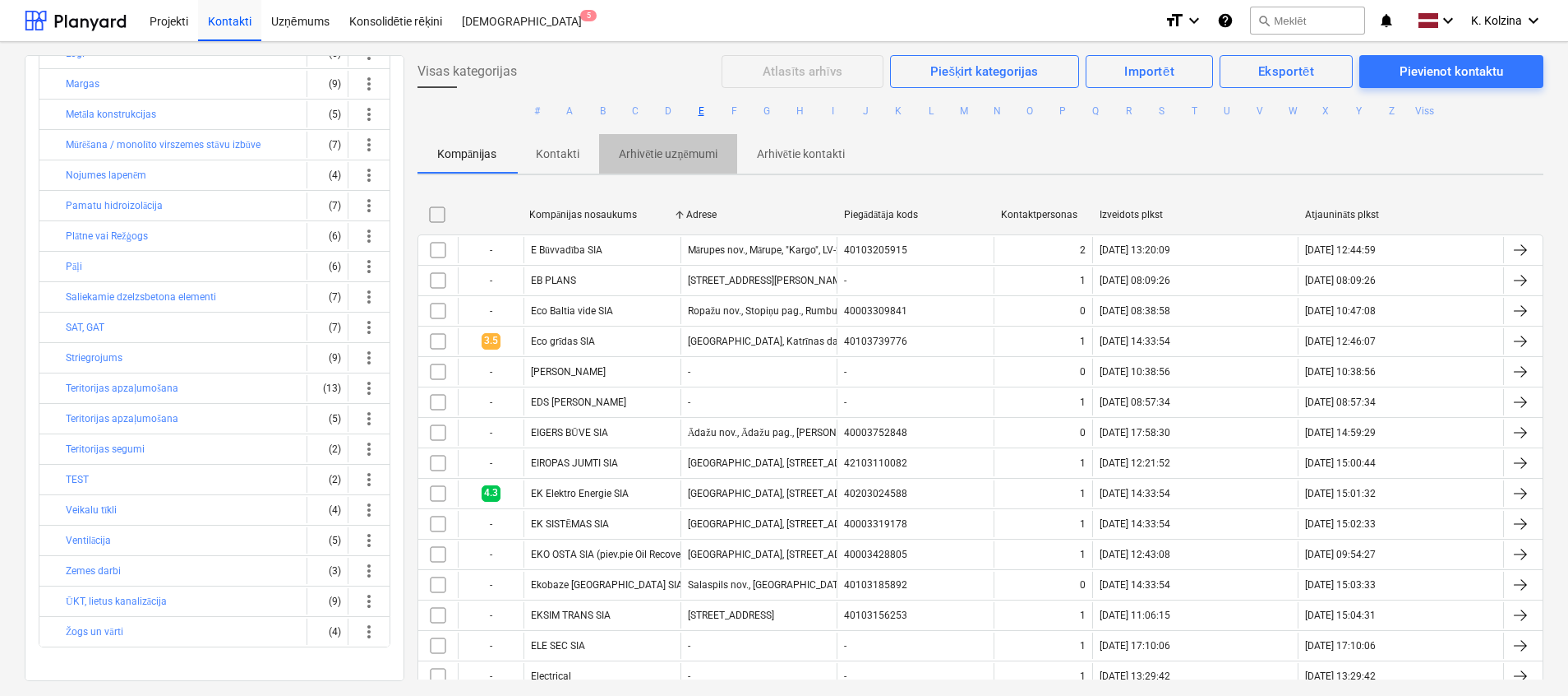
click at [689, 155] on p "Arhivētie uzņēmumi" at bounding box center [668, 154] width 98 height 17
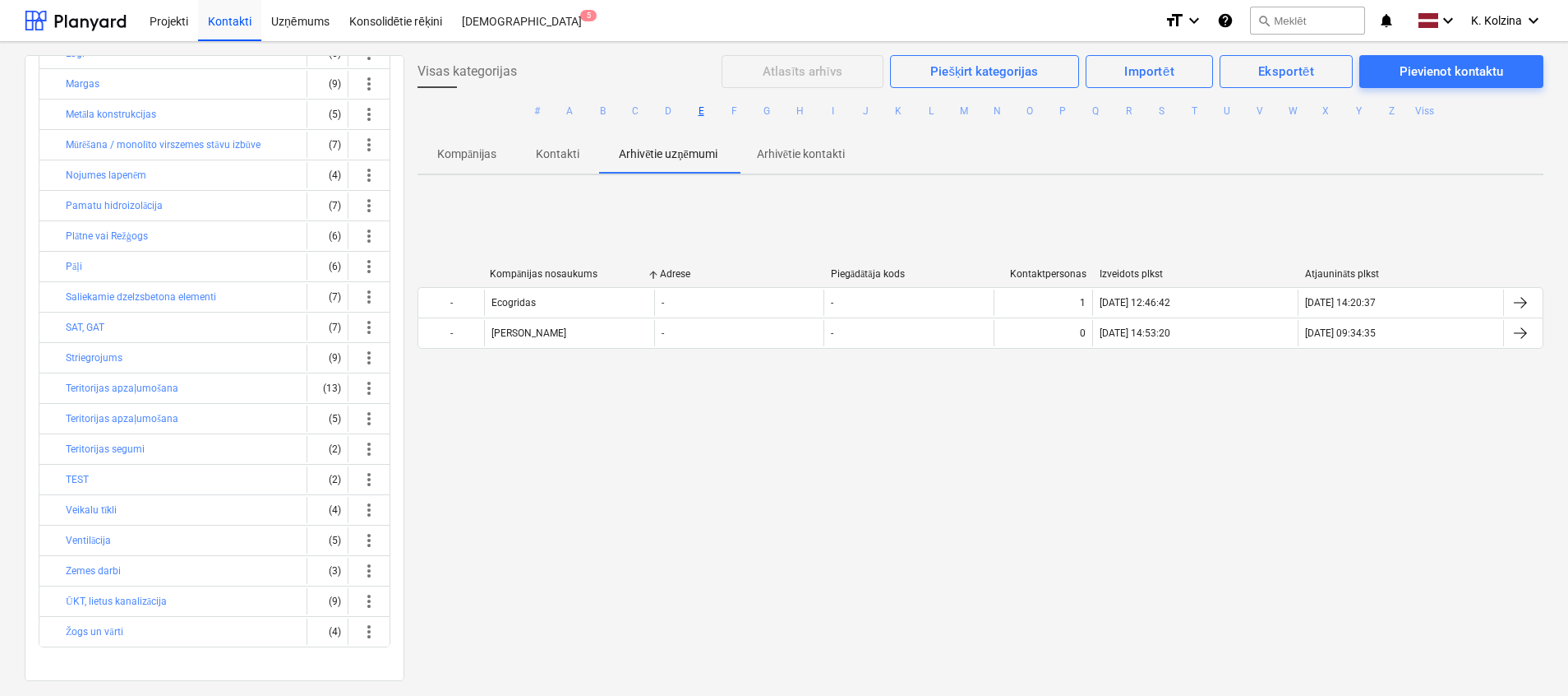
click at [816, 150] on p "Arhivētie kontakti" at bounding box center [800, 154] width 88 height 17
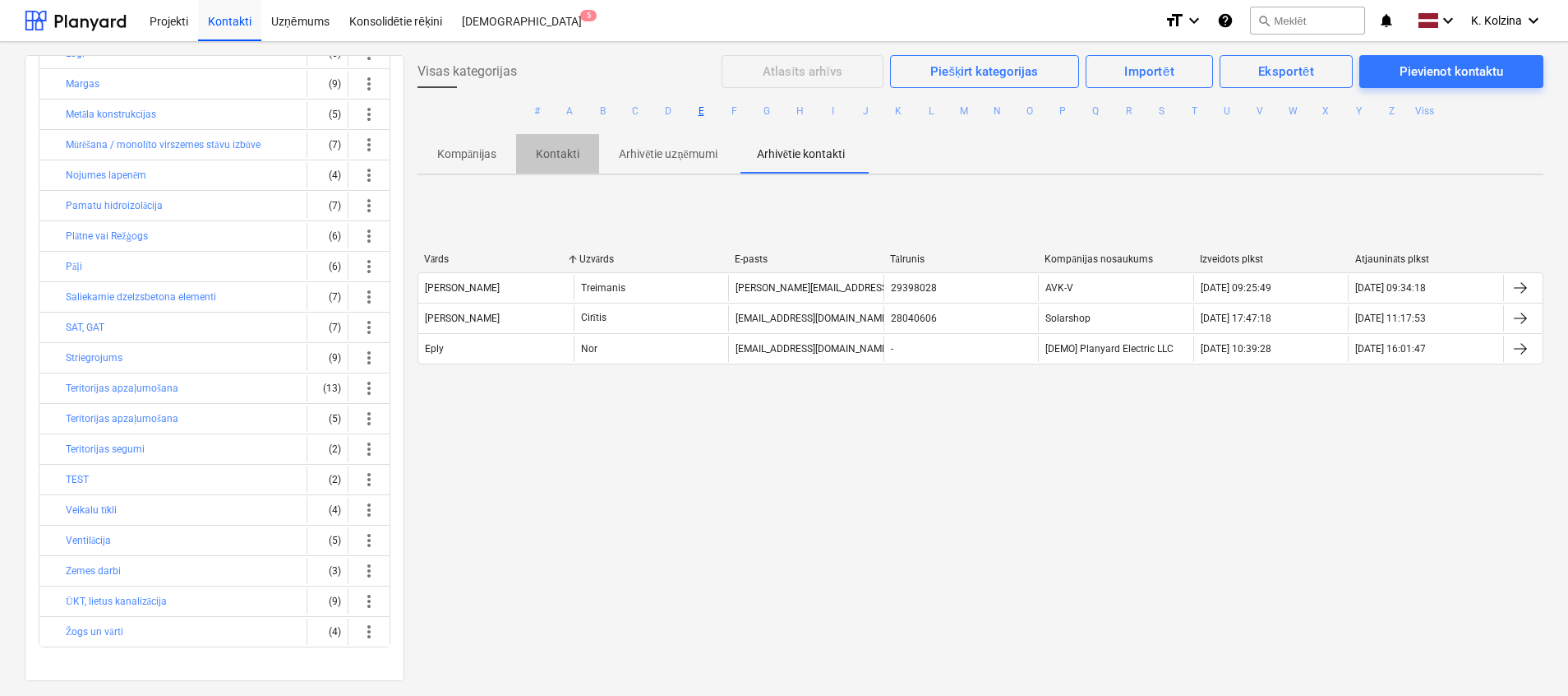
click at [553, 154] on p "Kontakti" at bounding box center [558, 154] width 44 height 17
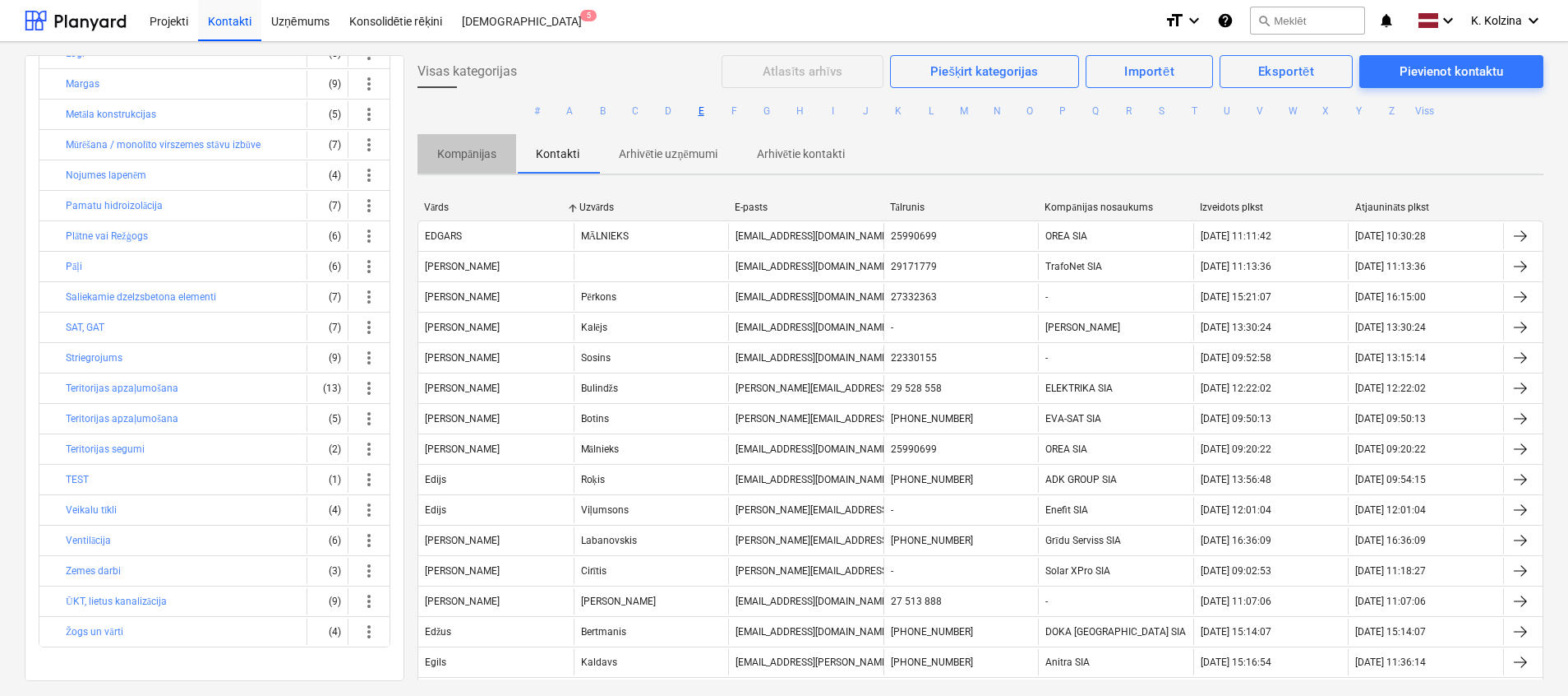
click at [469, 168] on button "Kompānijas" at bounding box center [467, 154] width 99 height 40
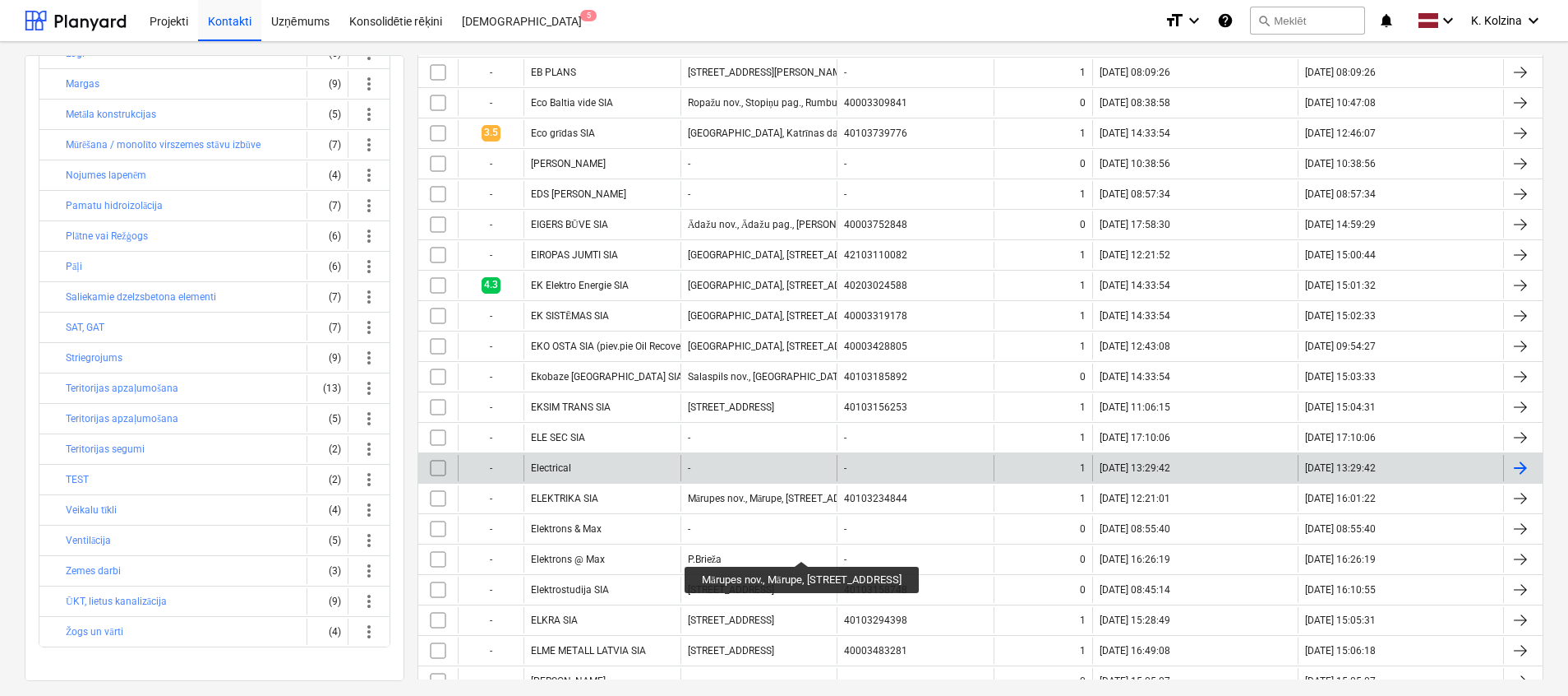
scroll to position [246, 0]
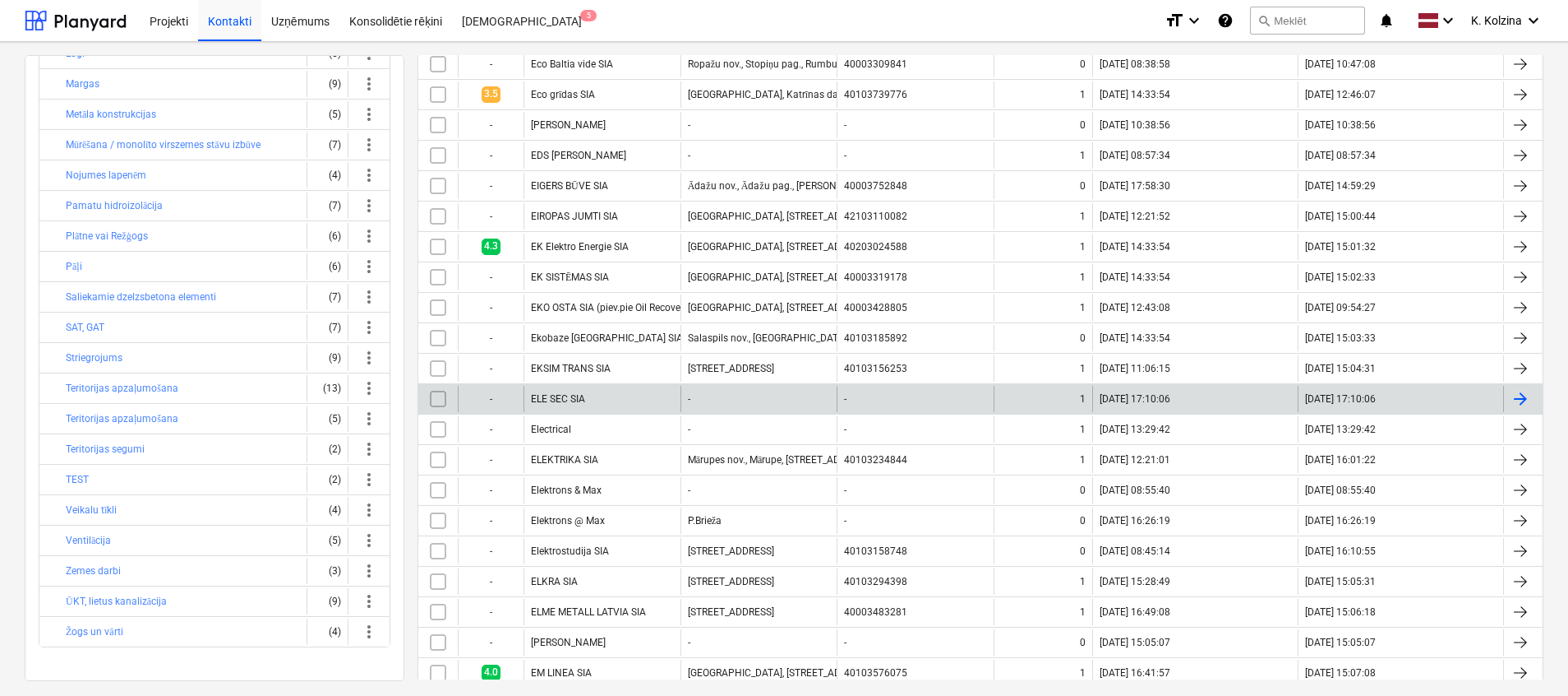
click at [570, 387] on div "ELE SEC SIA" at bounding box center [601, 399] width 157 height 26
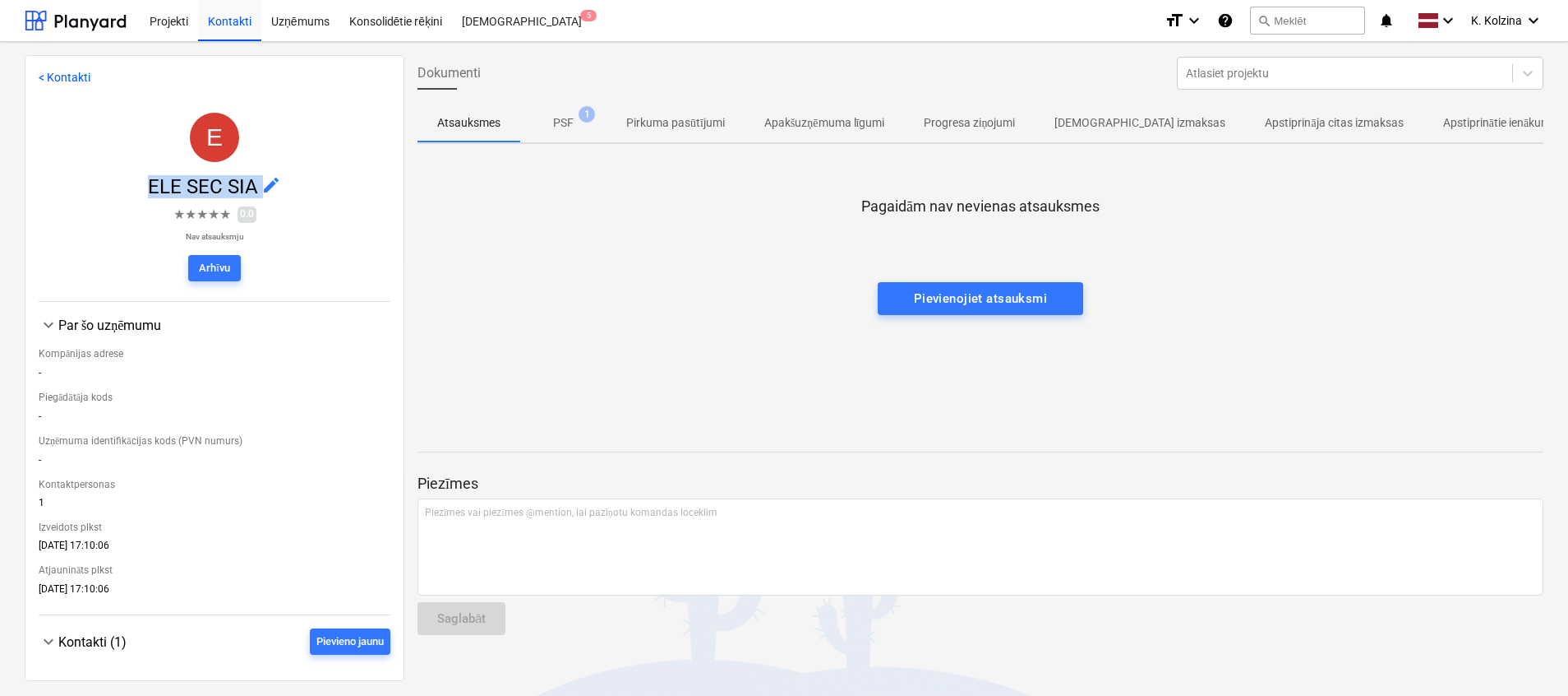
drag, startPoint x: 138, startPoint y: 182, endPoint x: 257, endPoint y: 185, distance: 119.0
click at [257, 185] on span "ELE SEC SIA edit" at bounding box center [214, 186] width 352 height 23
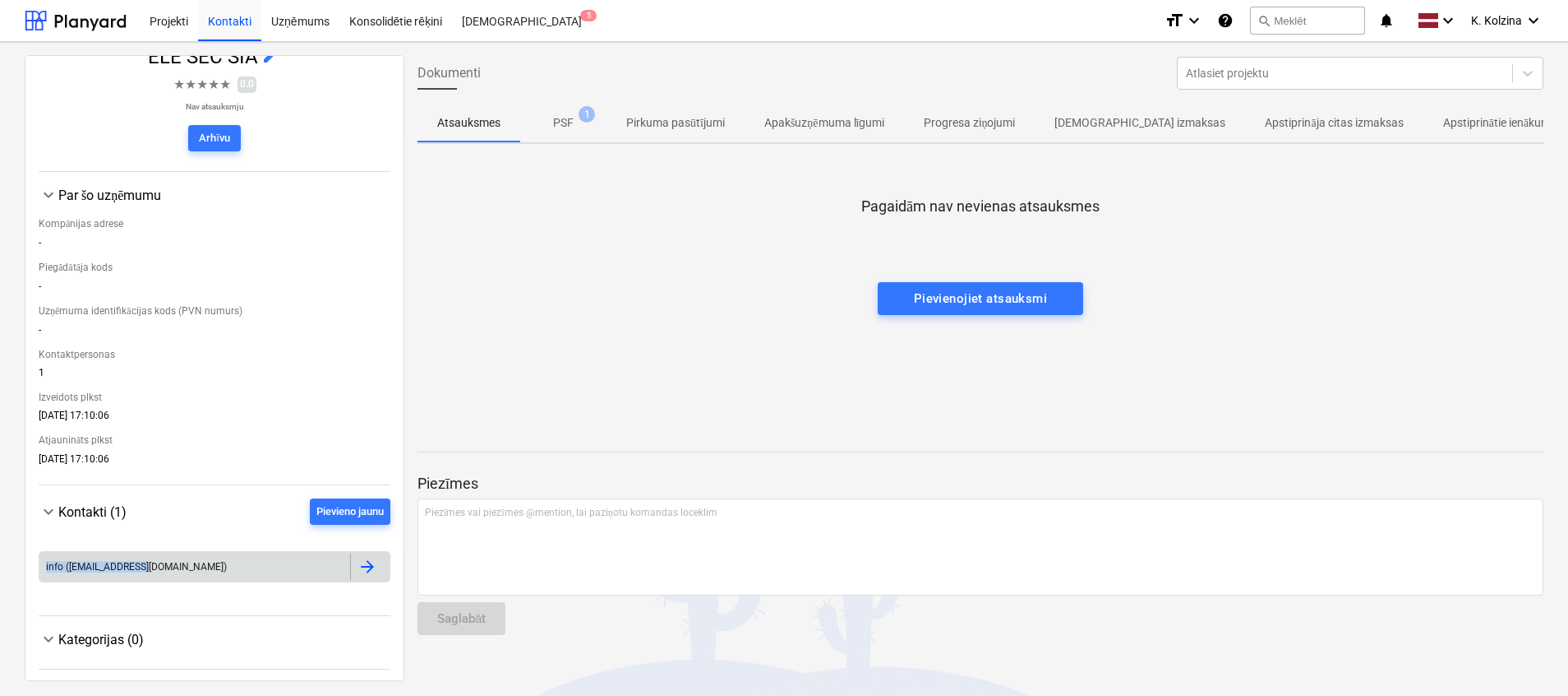
drag, startPoint x: 35, startPoint y: 565, endPoint x: 194, endPoint y: 557, distance: 159.2
click at [194, 557] on div "< Kontakti E ELE SEC SIA edit ★ ★ ★ ★ ★ 0.0 Nav atsauksmju Arhīvu keyboard_arro…" at bounding box center [214, 368] width 380 height 626
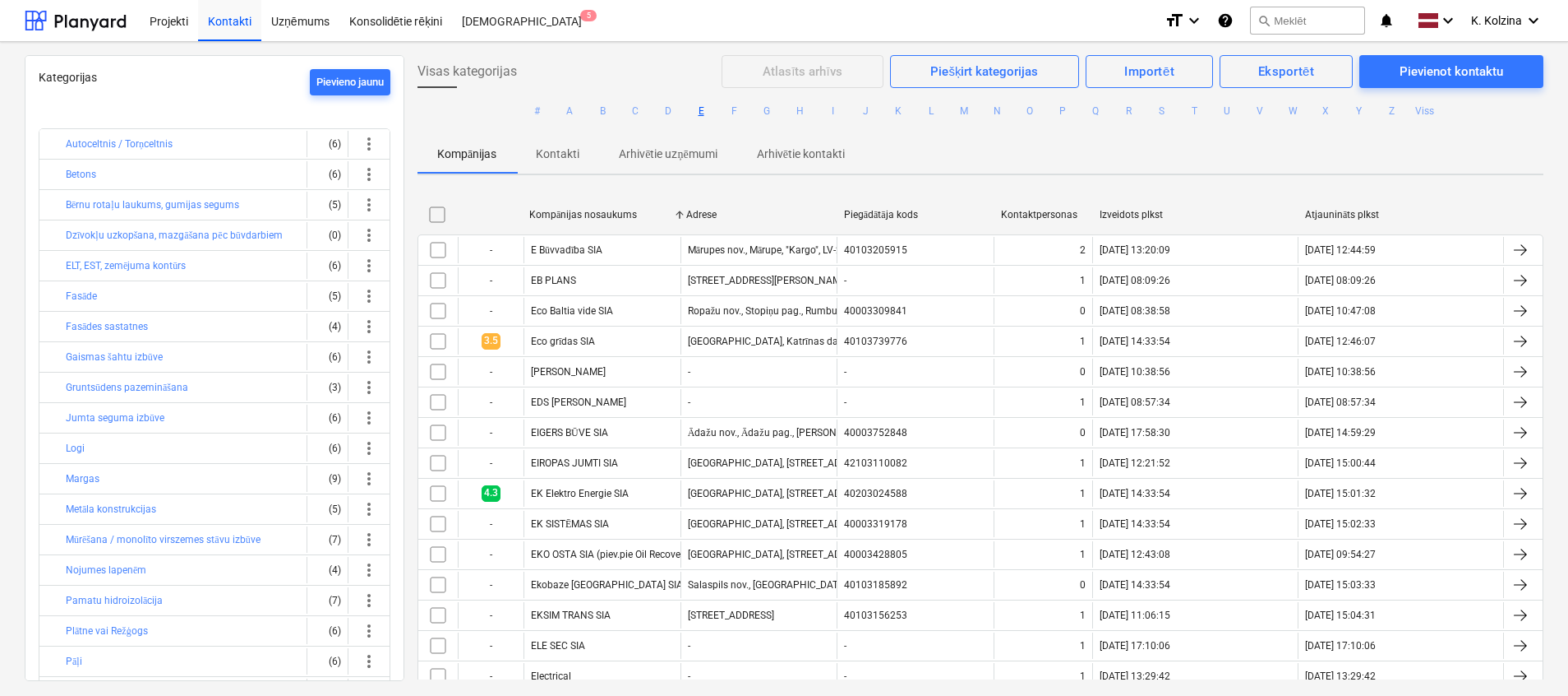
scroll to position [246, 0]
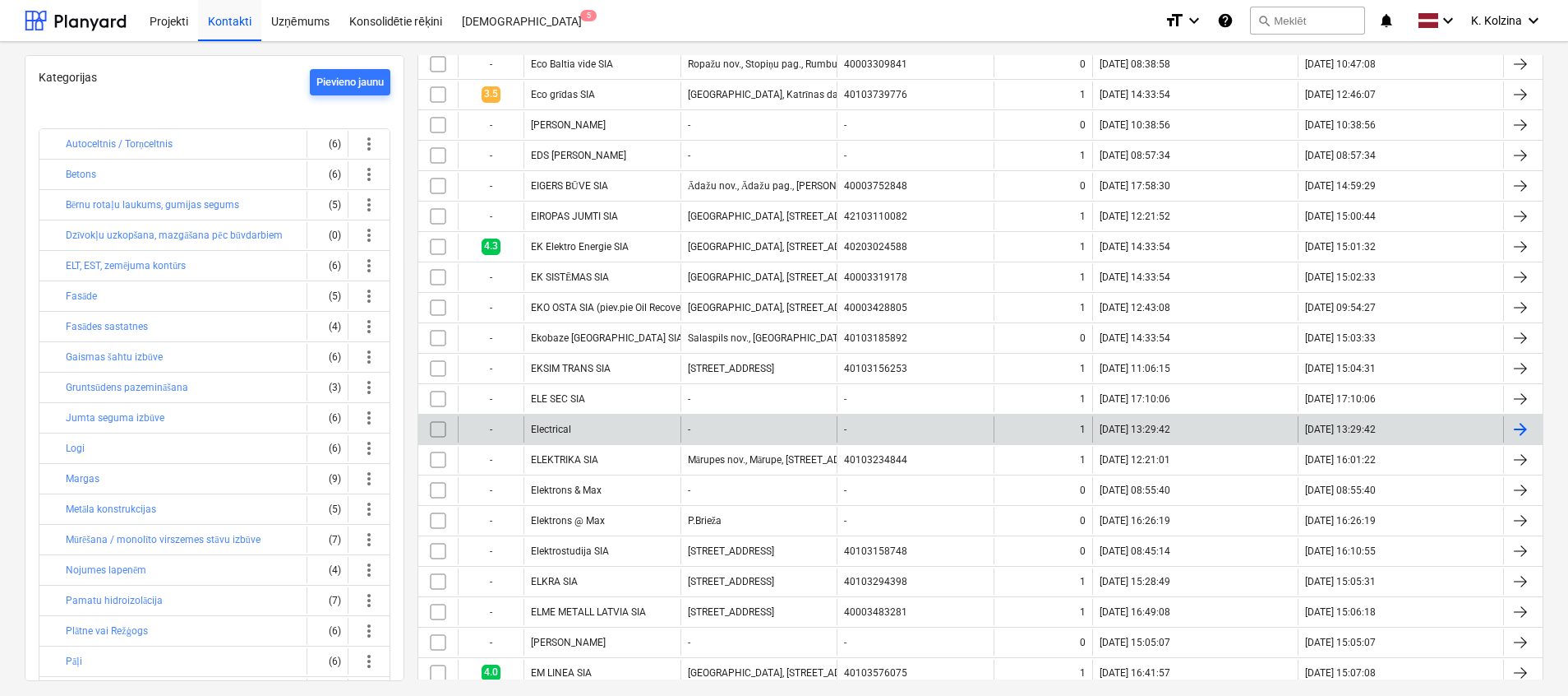
click at [596, 427] on div "Electrical" at bounding box center [601, 429] width 157 height 26
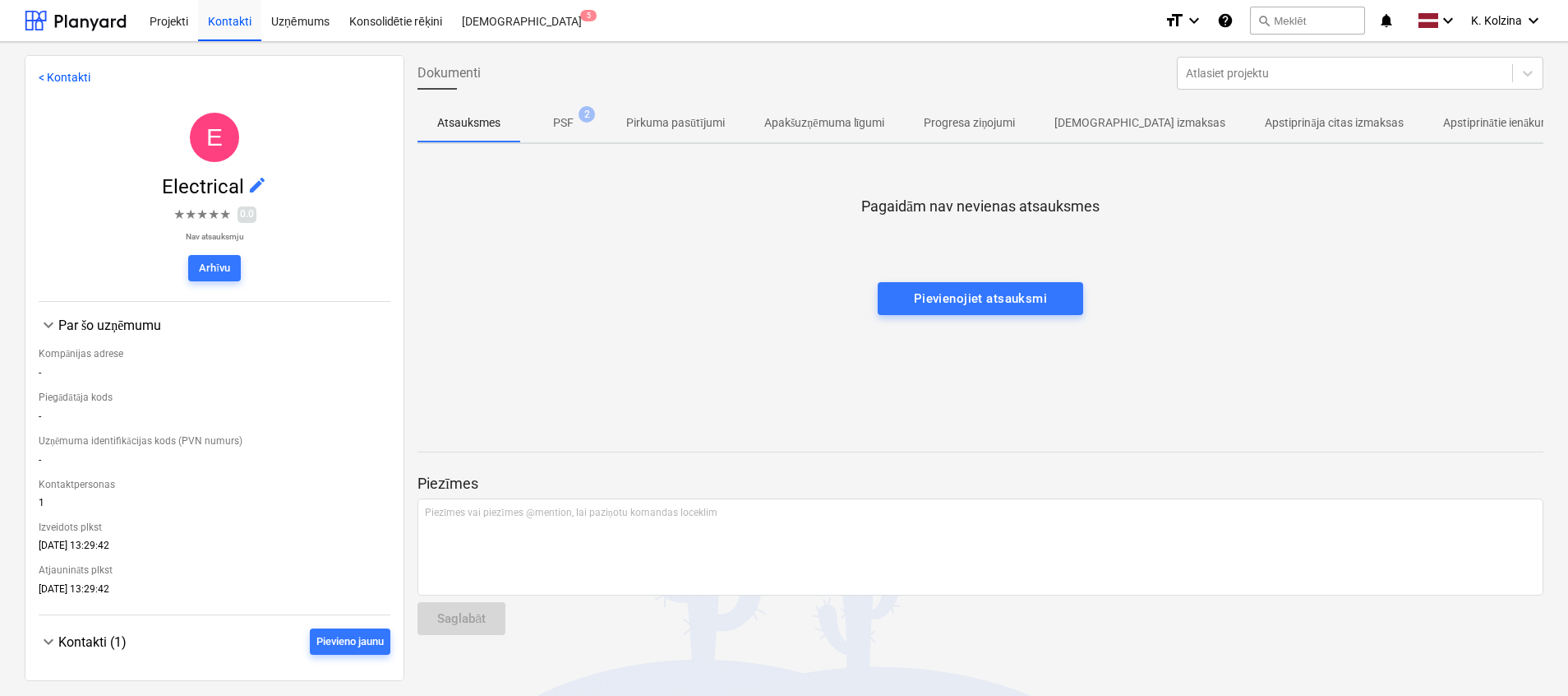
drag, startPoint x: 151, startPoint y: 199, endPoint x: 199, endPoint y: 193, distance: 48.4
click at [209, 203] on div at bounding box center [214, 201] width 352 height 7
drag, startPoint x: 143, startPoint y: 179, endPoint x: 241, endPoint y: 184, distance: 98.1
click at [241, 184] on span "Electrical edit" at bounding box center [214, 186] width 352 height 23
click at [575, 115] on span "PSF 2" at bounding box center [563, 123] width 47 height 17
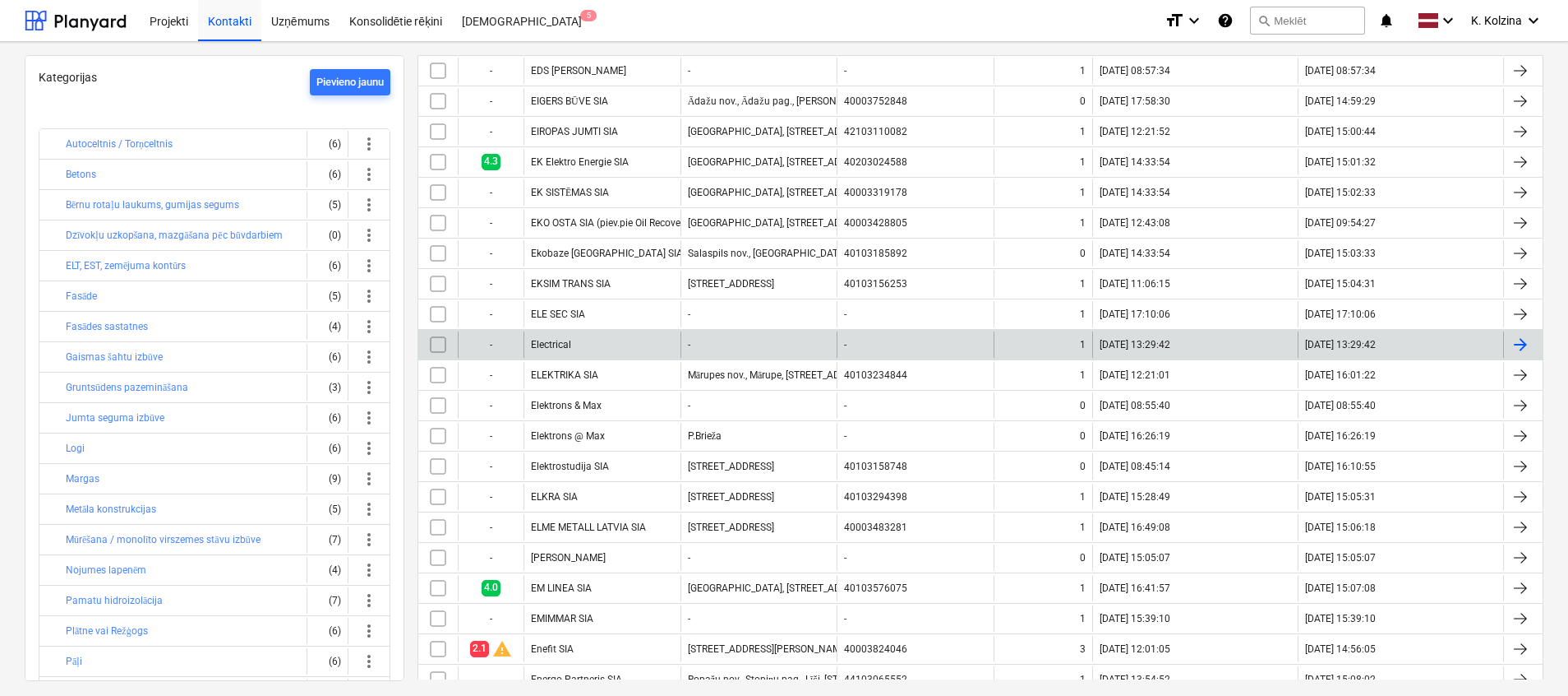
scroll to position [370, 0]
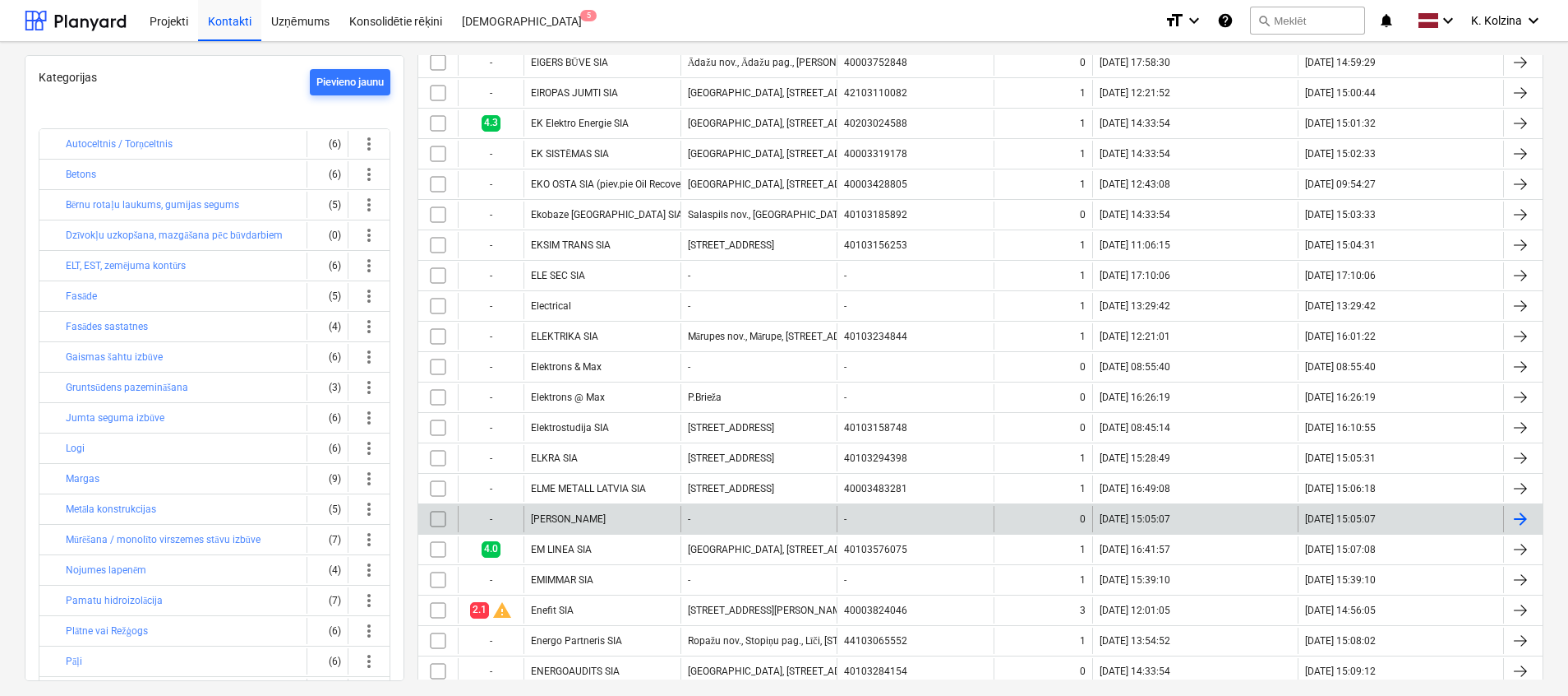
click at [615, 525] on div "[PERSON_NAME]" at bounding box center [601, 519] width 157 height 26
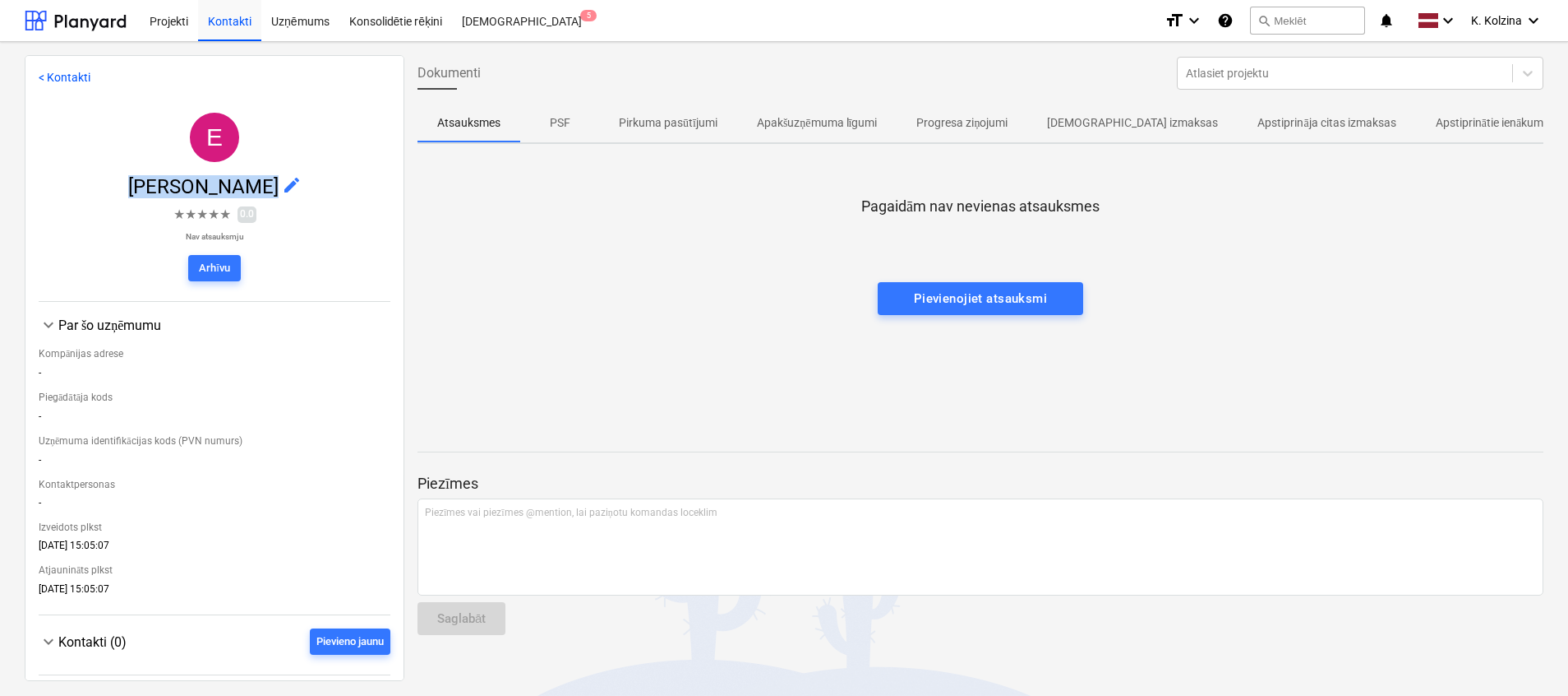
drag, startPoint x: 119, startPoint y: 188, endPoint x: 260, endPoint y: 185, distance: 141.0
click at [260, 185] on span "[PERSON_NAME] edit" at bounding box center [214, 186] width 352 height 23
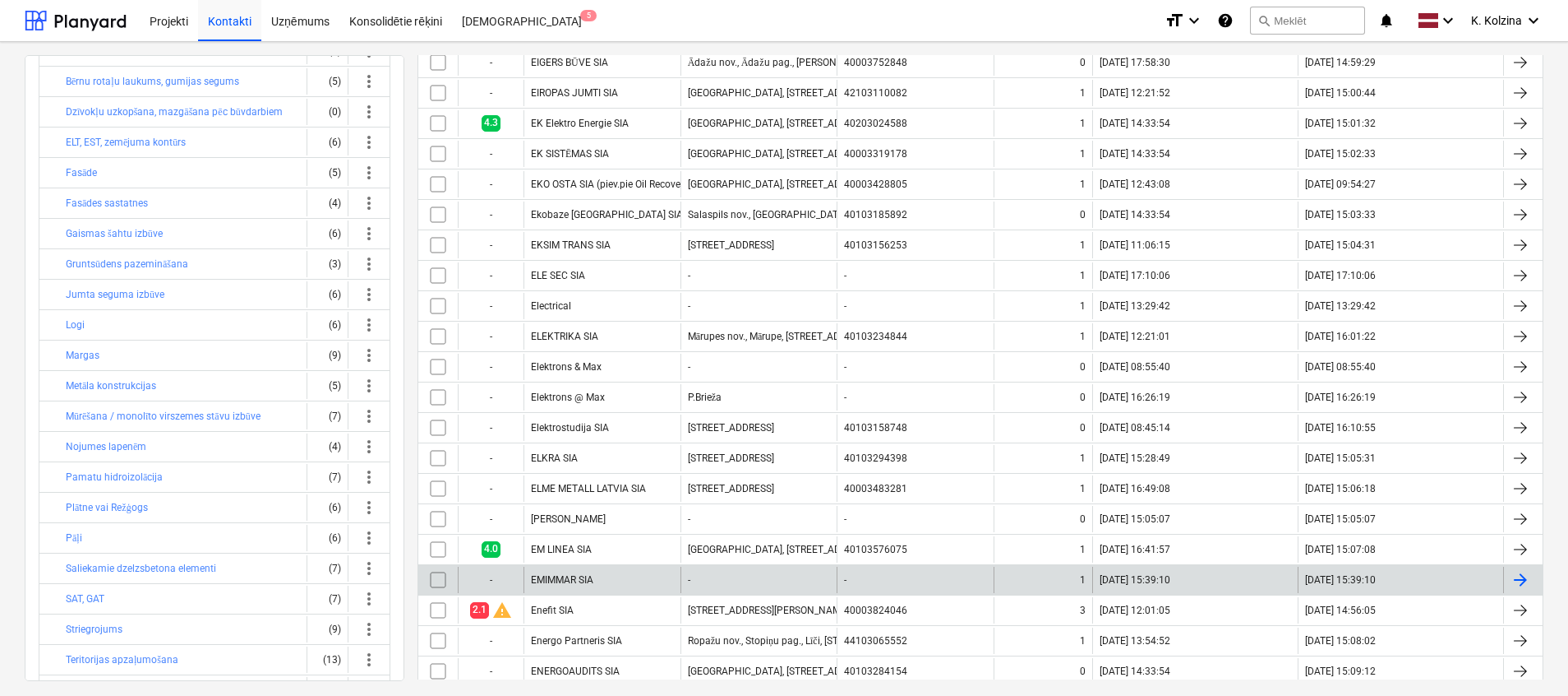
scroll to position [494, 0]
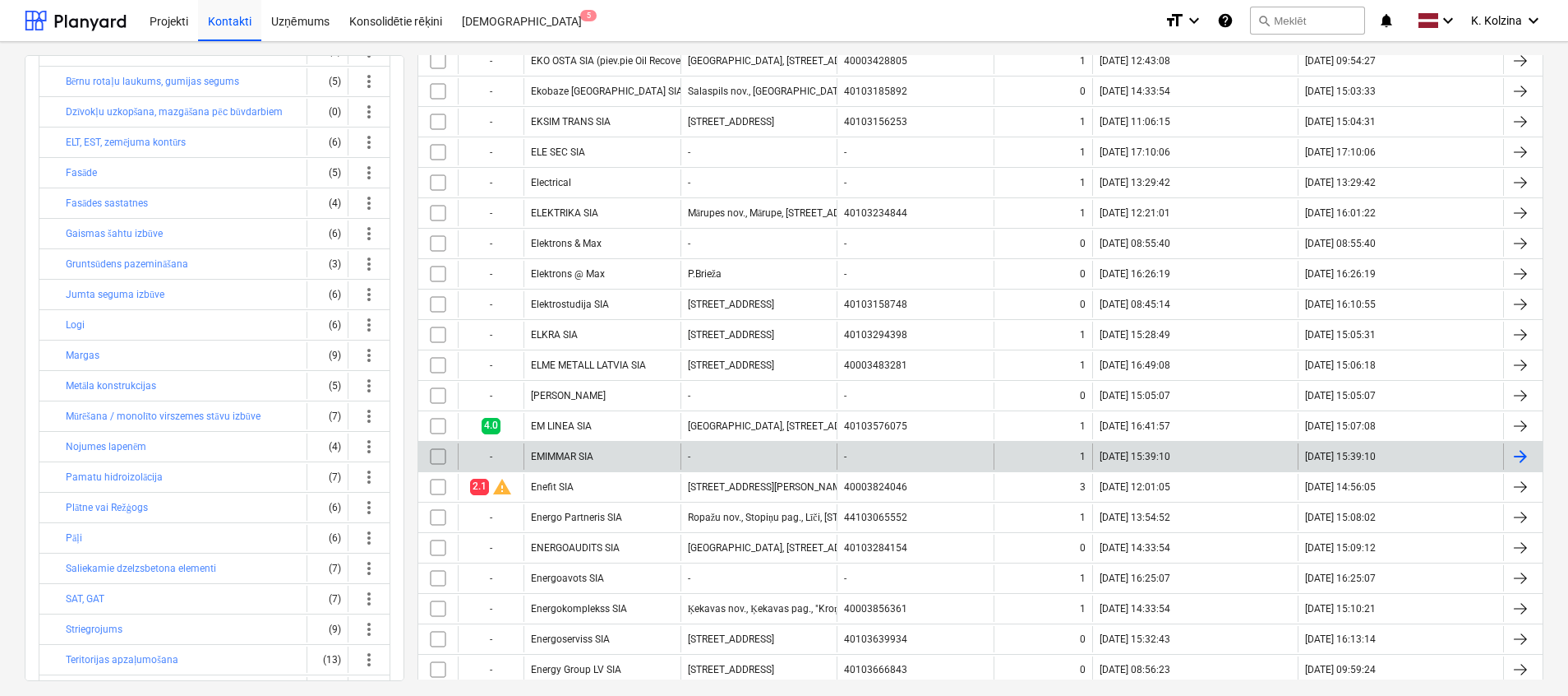
click at [629, 456] on div "EMIMMAR SIA" at bounding box center [601, 456] width 157 height 26
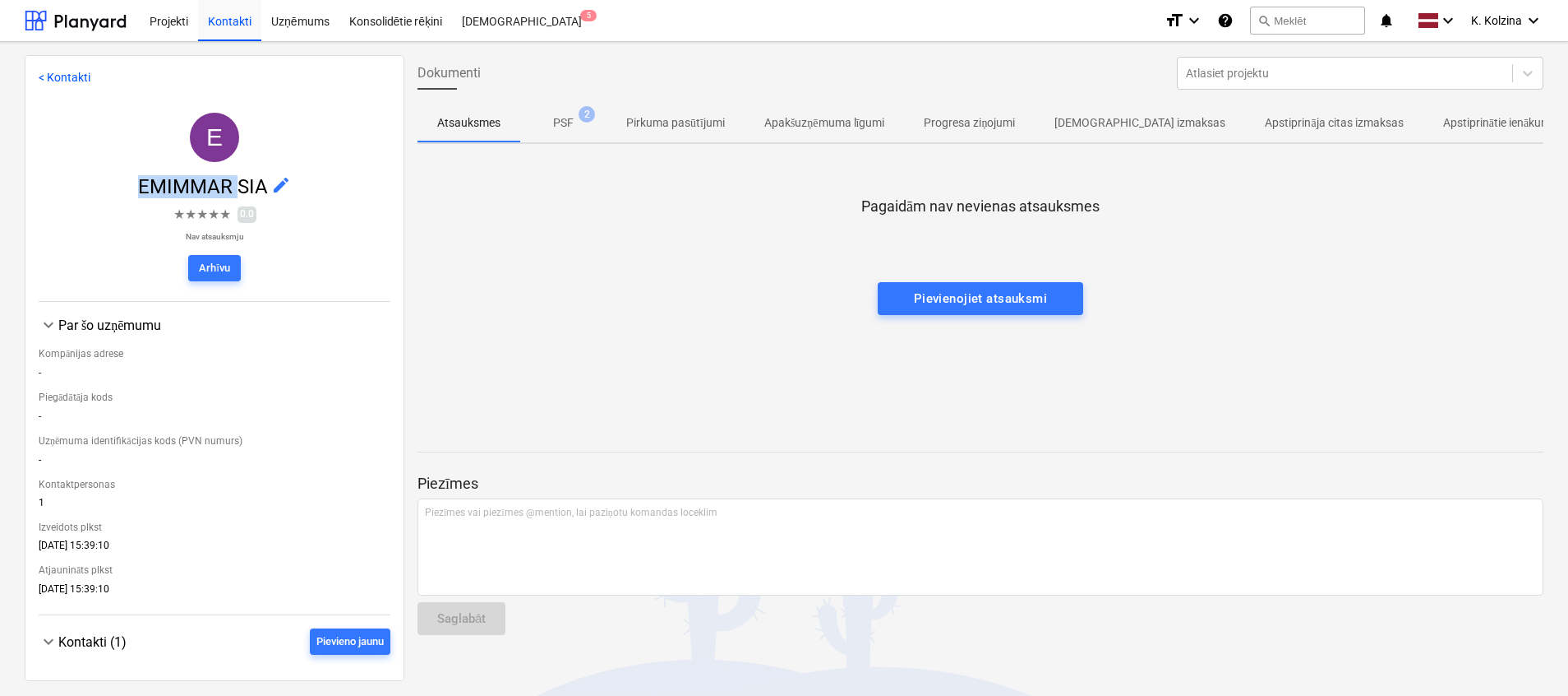
drag, startPoint x: 96, startPoint y: 188, endPoint x: 233, endPoint y: 191, distance: 137.0
click at [233, 191] on span "EMIMMAR SIA edit" at bounding box center [214, 186] width 352 height 23
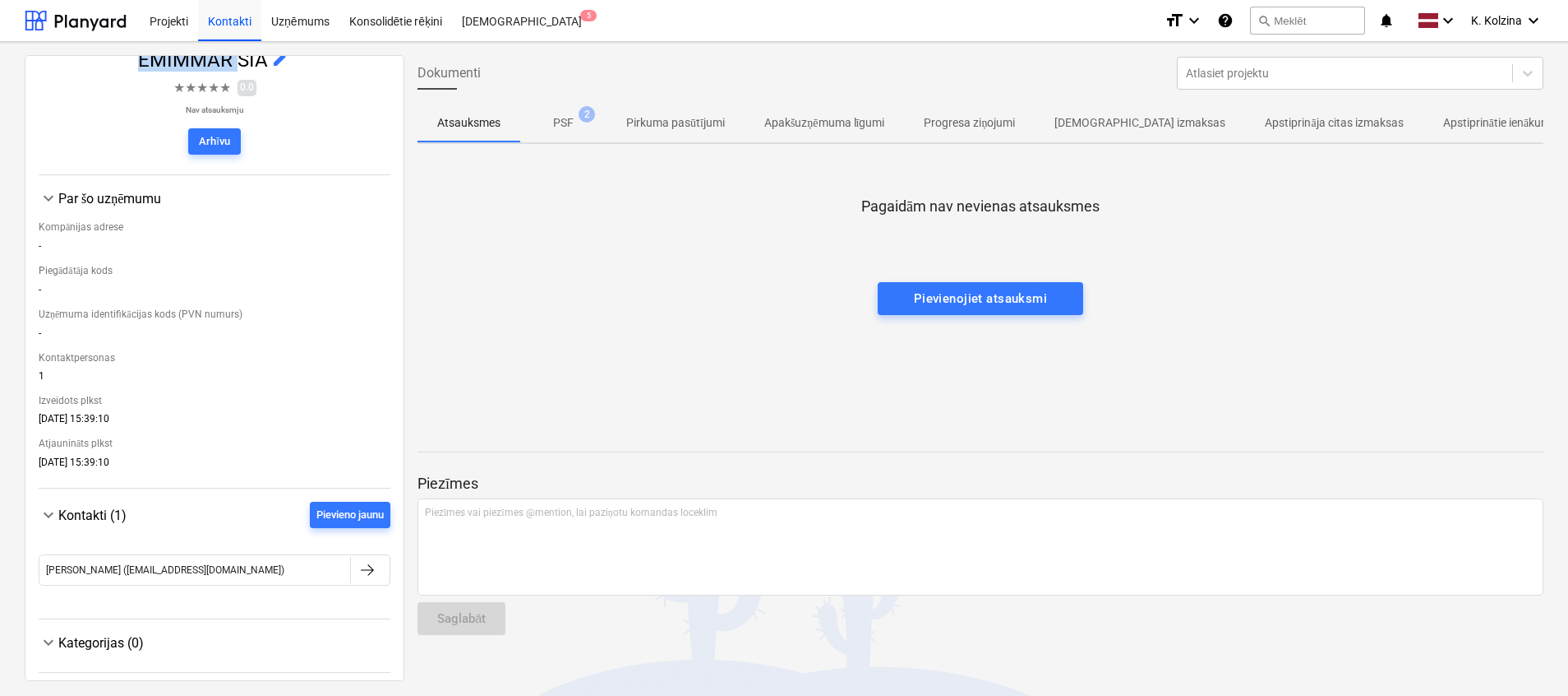
scroll to position [130, 0]
click at [569, 122] on p "PSF" at bounding box center [563, 123] width 21 height 17
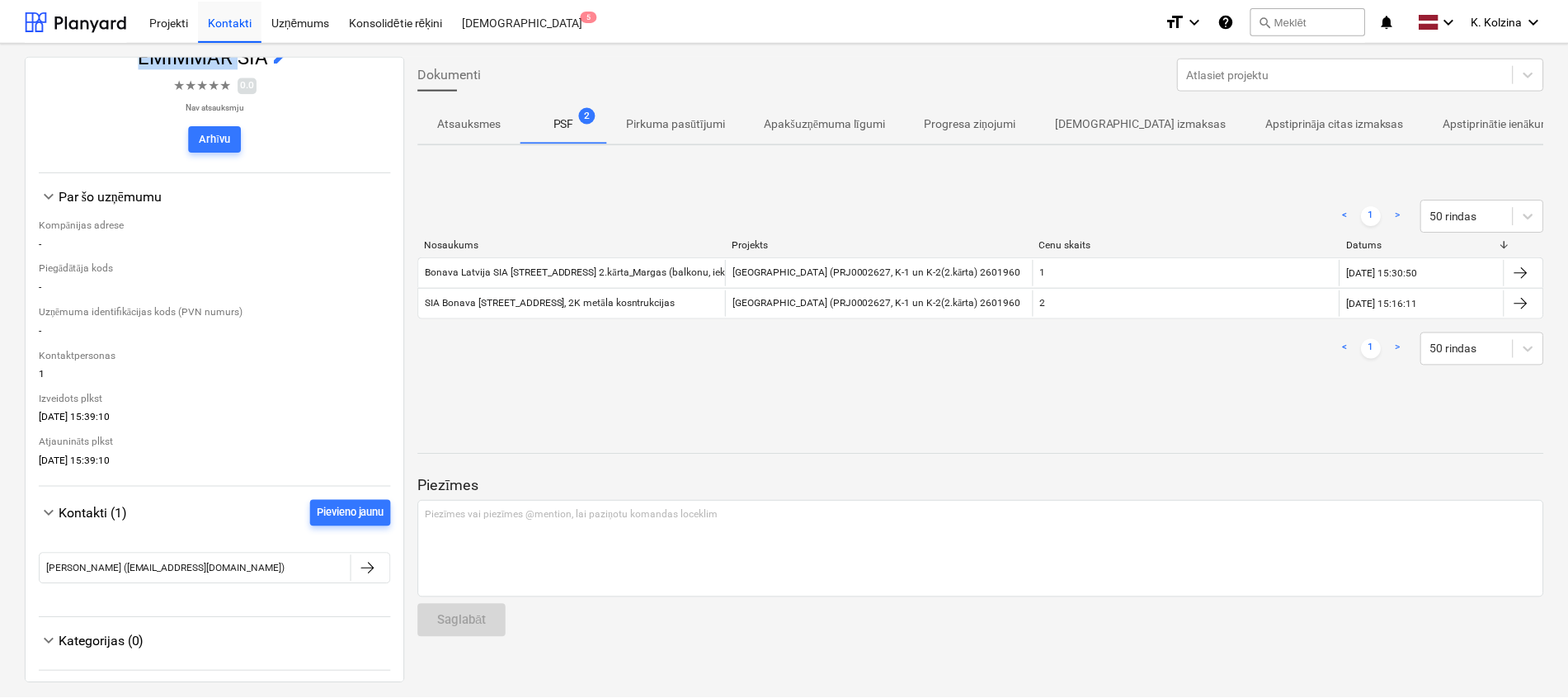
scroll to position [7, 0]
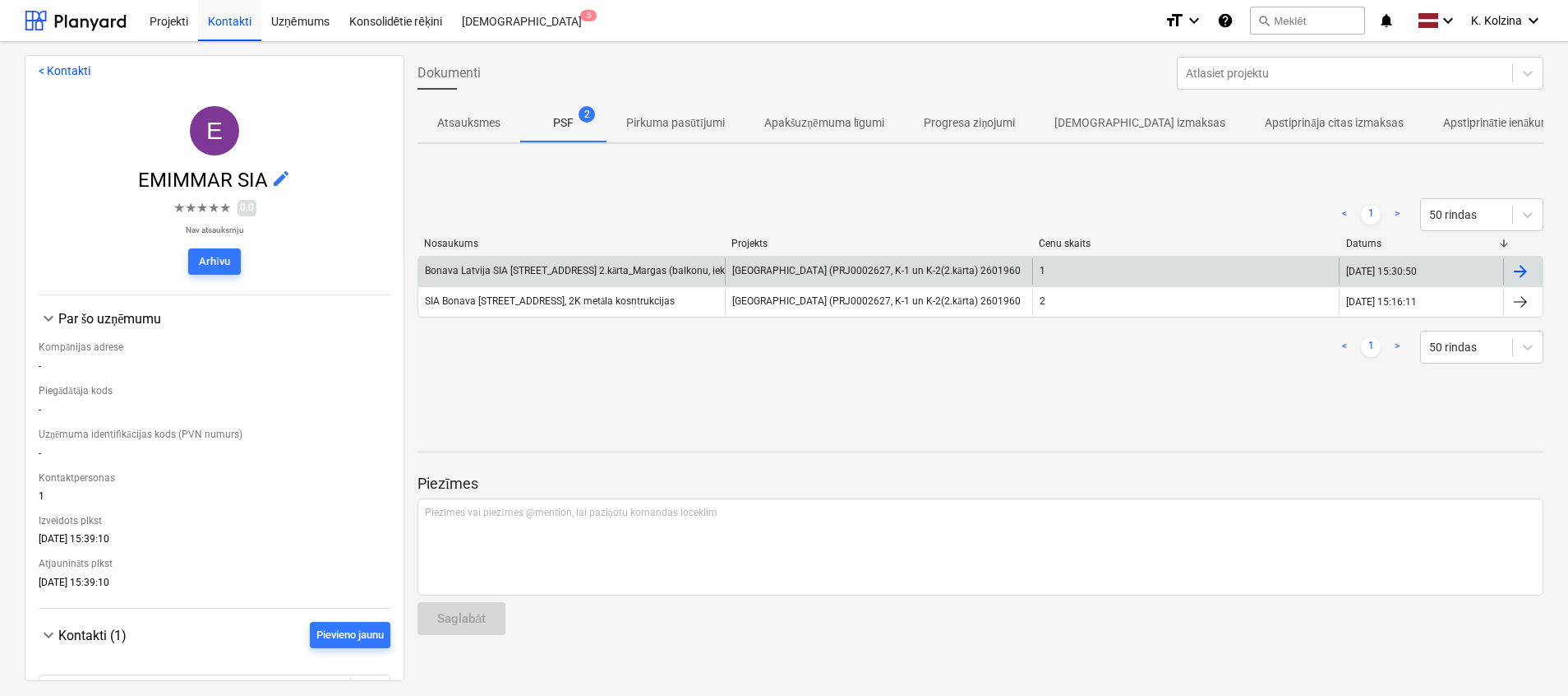
click at [922, 271] on span "[GEOGRAPHIC_DATA] (PRJ0002627, K-1 un K-2(2.kārta) 2601960" at bounding box center [876, 271] width 288 height 12
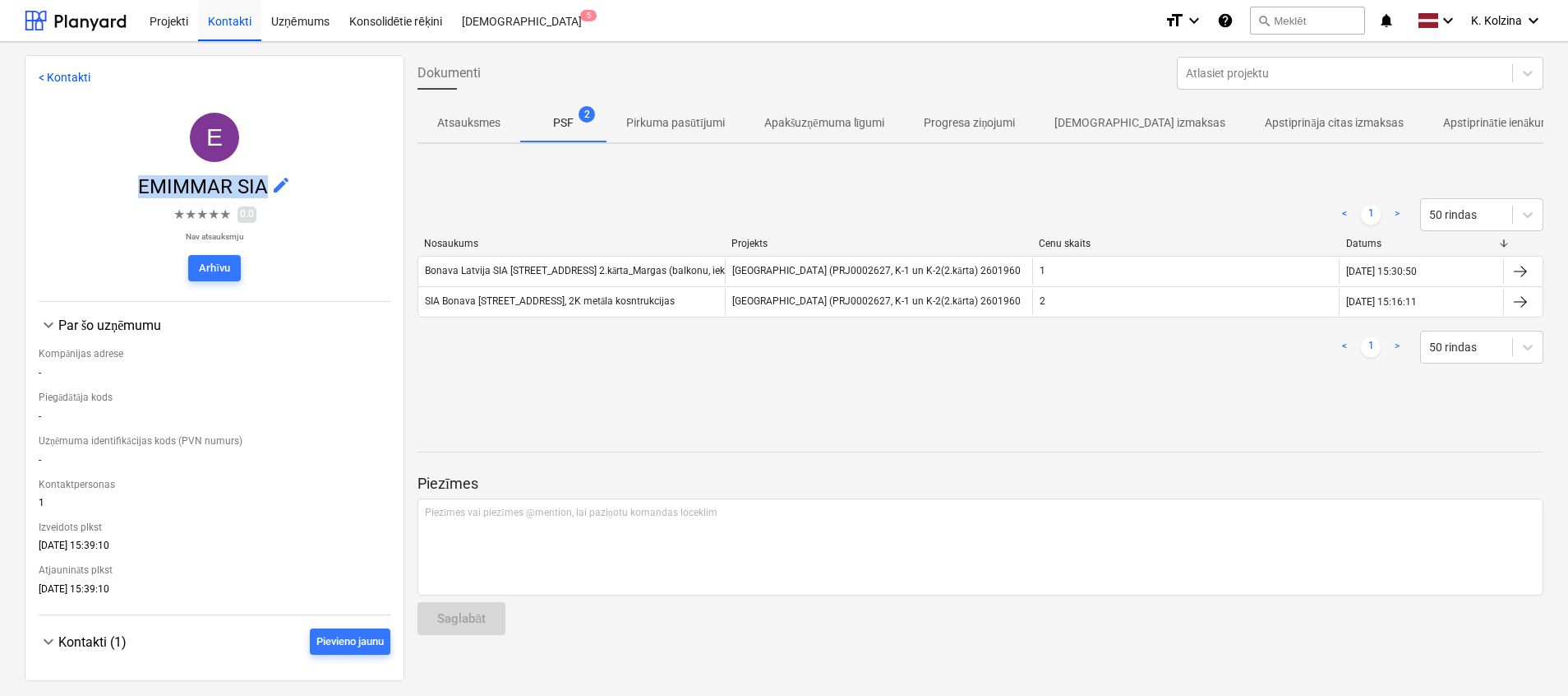
drag, startPoint x: 110, startPoint y: 184, endPoint x: 260, endPoint y: 192, distance: 150.2
click at [260, 192] on span "EMIMMAR SIA edit" at bounding box center [214, 186] width 352 height 23
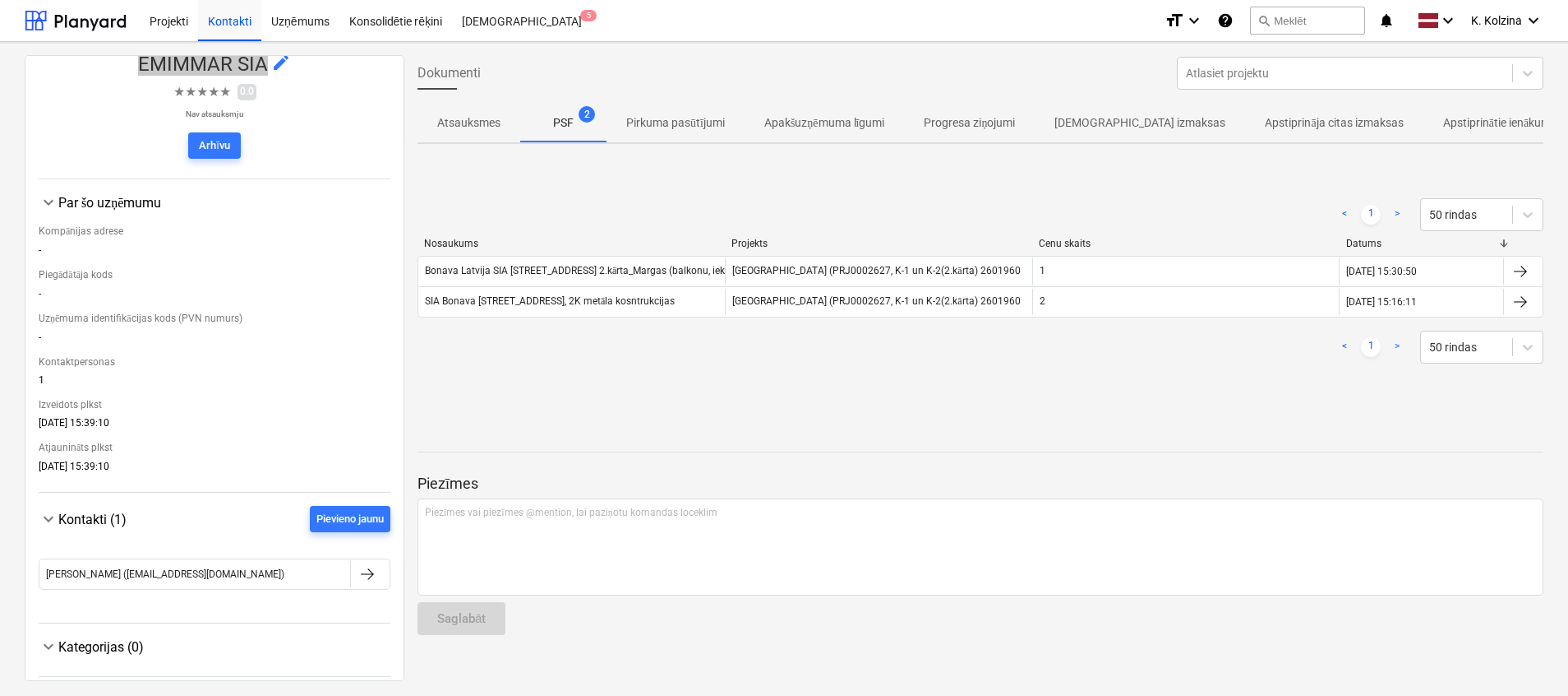
scroll to position [130, 0]
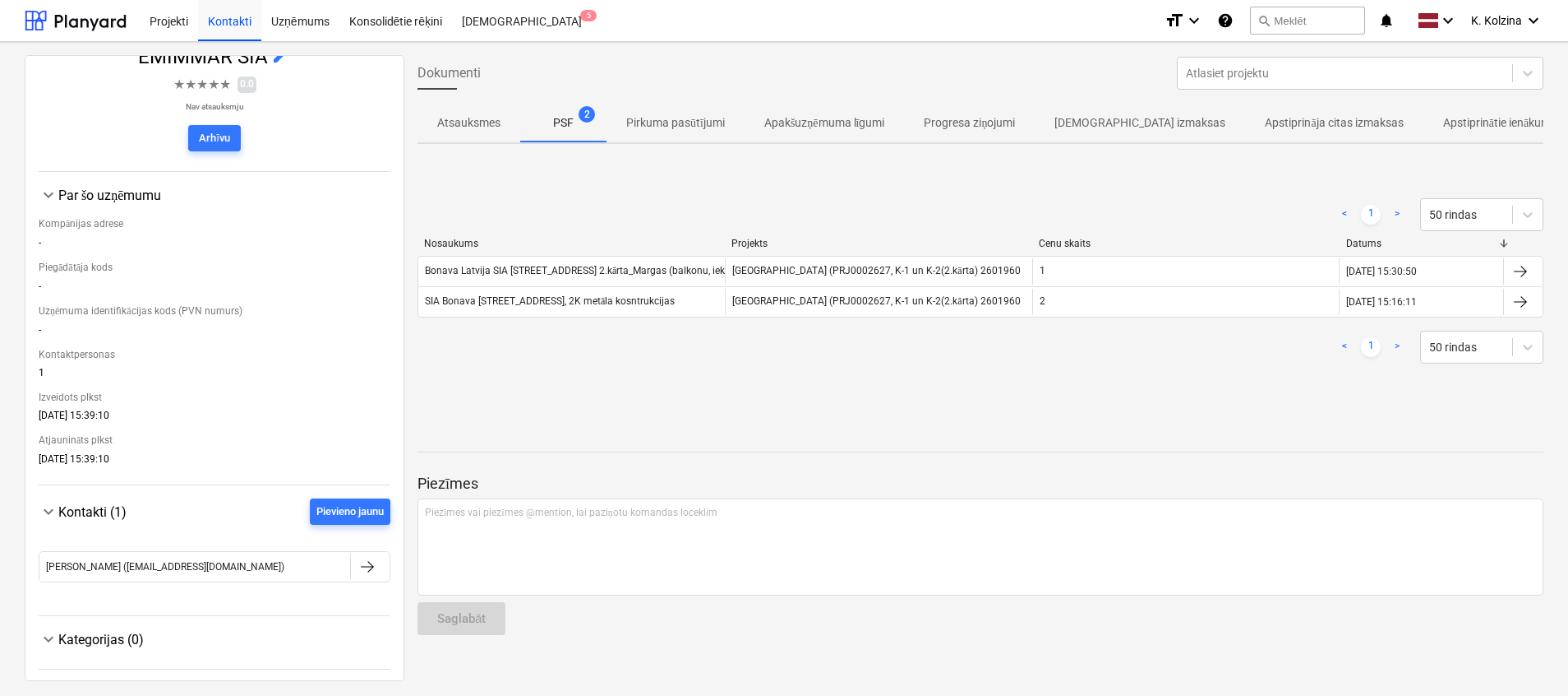
click at [1144, 373] on div "< 1 > 50 rindas Nosaukums Projekts Cenu skaits Datums Bonava [GEOGRAPHIC_DATA] …" at bounding box center [981, 280] width 1126 height 204
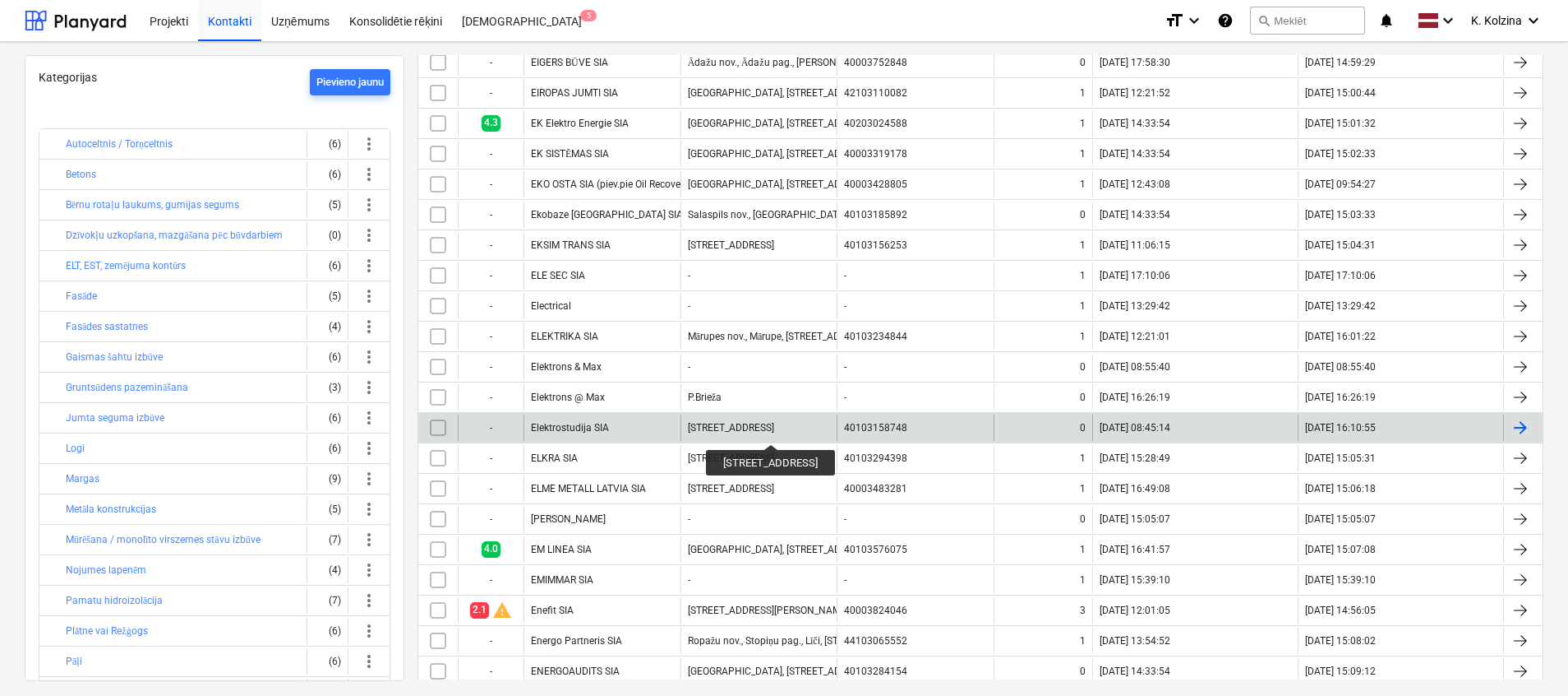
scroll to position [616, 0]
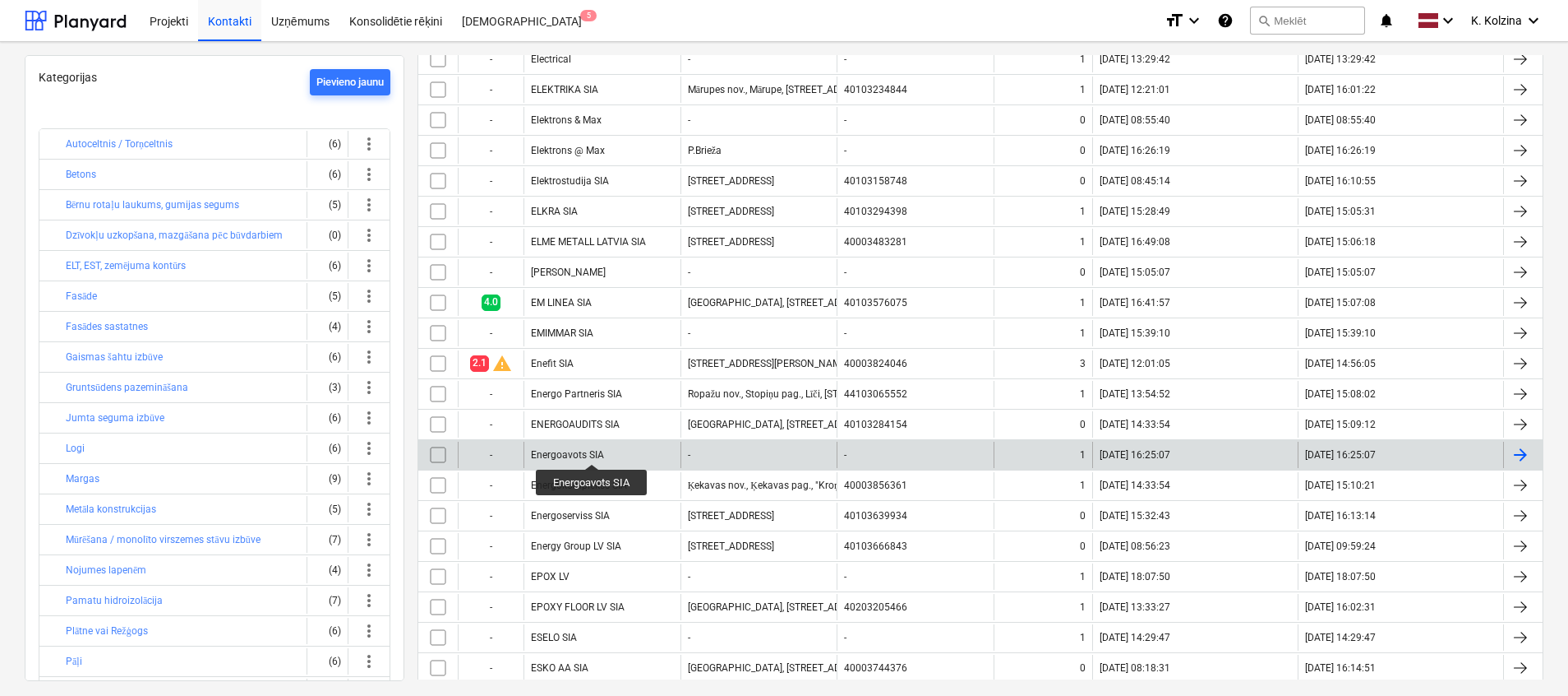
click at [592, 450] on div "Energoavots SIA" at bounding box center [567, 455] width 73 height 12
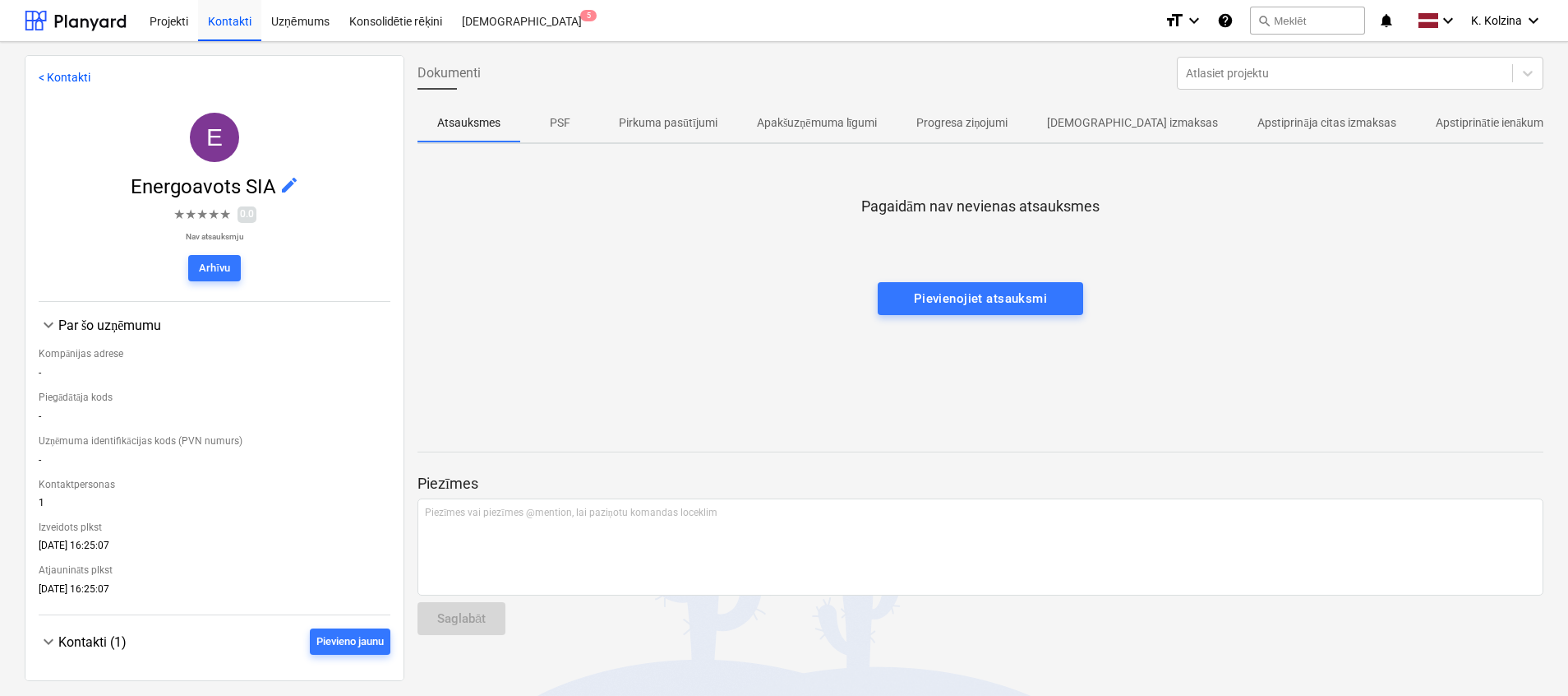
click at [674, 293] on div "Pagaidām nav nevienas atsauksmes Pievienojiet atsauksmi" at bounding box center [981, 279] width 1126 height 246
drag, startPoint x: 122, startPoint y: 183, endPoint x: 237, endPoint y: 182, distance: 115.0
click at [237, 182] on span "Energoavots SIA edit" at bounding box center [214, 186] width 352 height 23
click at [54, 134] on div "E Energoavots SIA edit ★ ★ ★ ★ ★ 0.0 Nav atsauksmju [GEOGRAPHIC_DATA]" at bounding box center [214, 200] width 352 height 202
drag, startPoint x: 96, startPoint y: 185, endPoint x: 279, endPoint y: 185, distance: 183.0
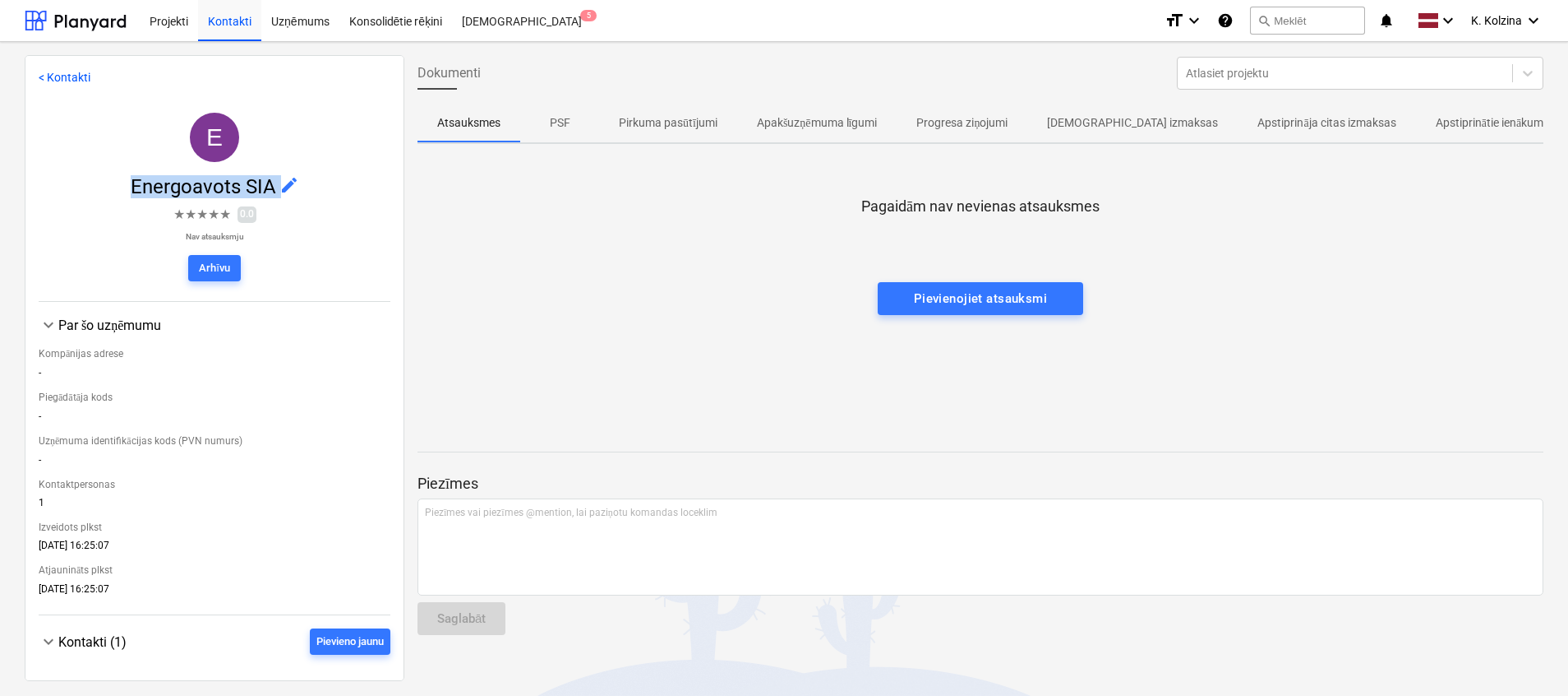
click at [279, 185] on span "Energoavots SIA edit" at bounding box center [214, 186] width 352 height 23
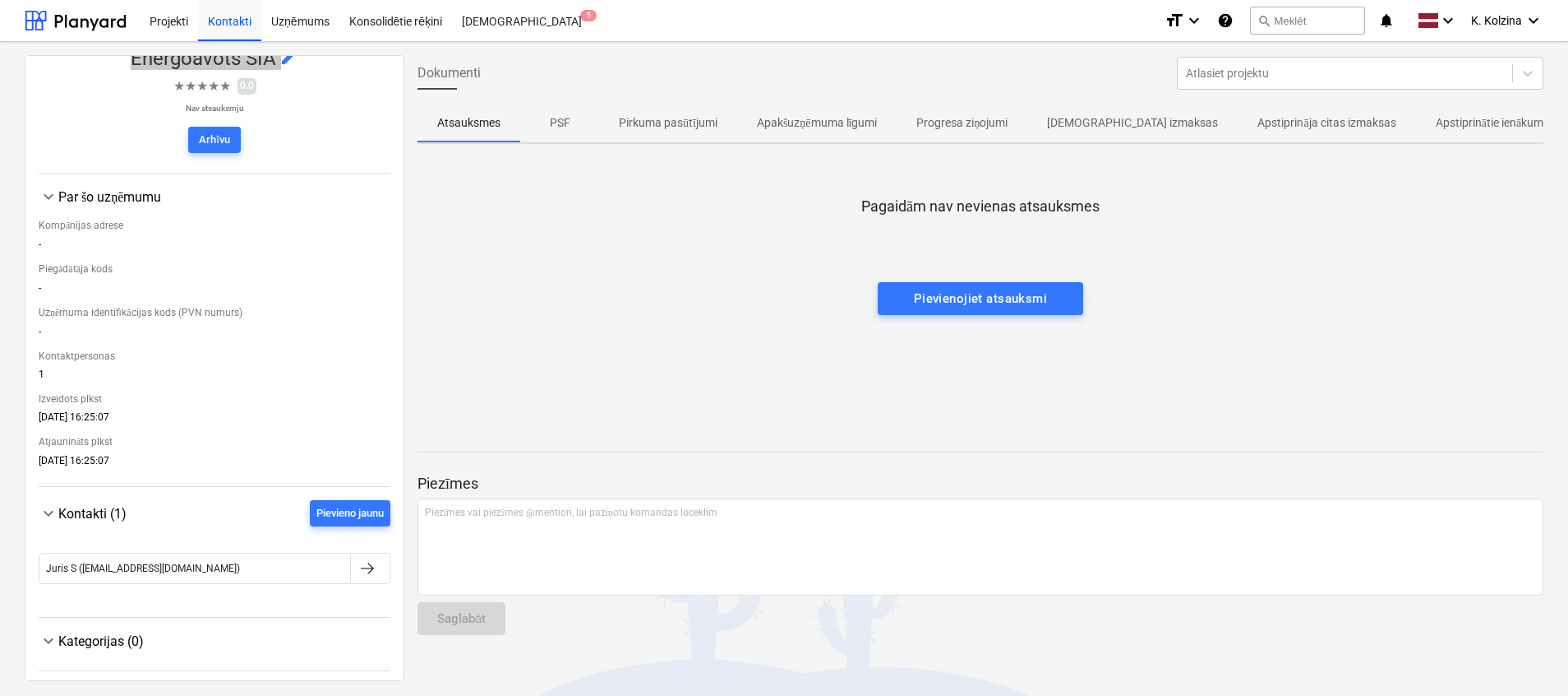
scroll to position [130, 0]
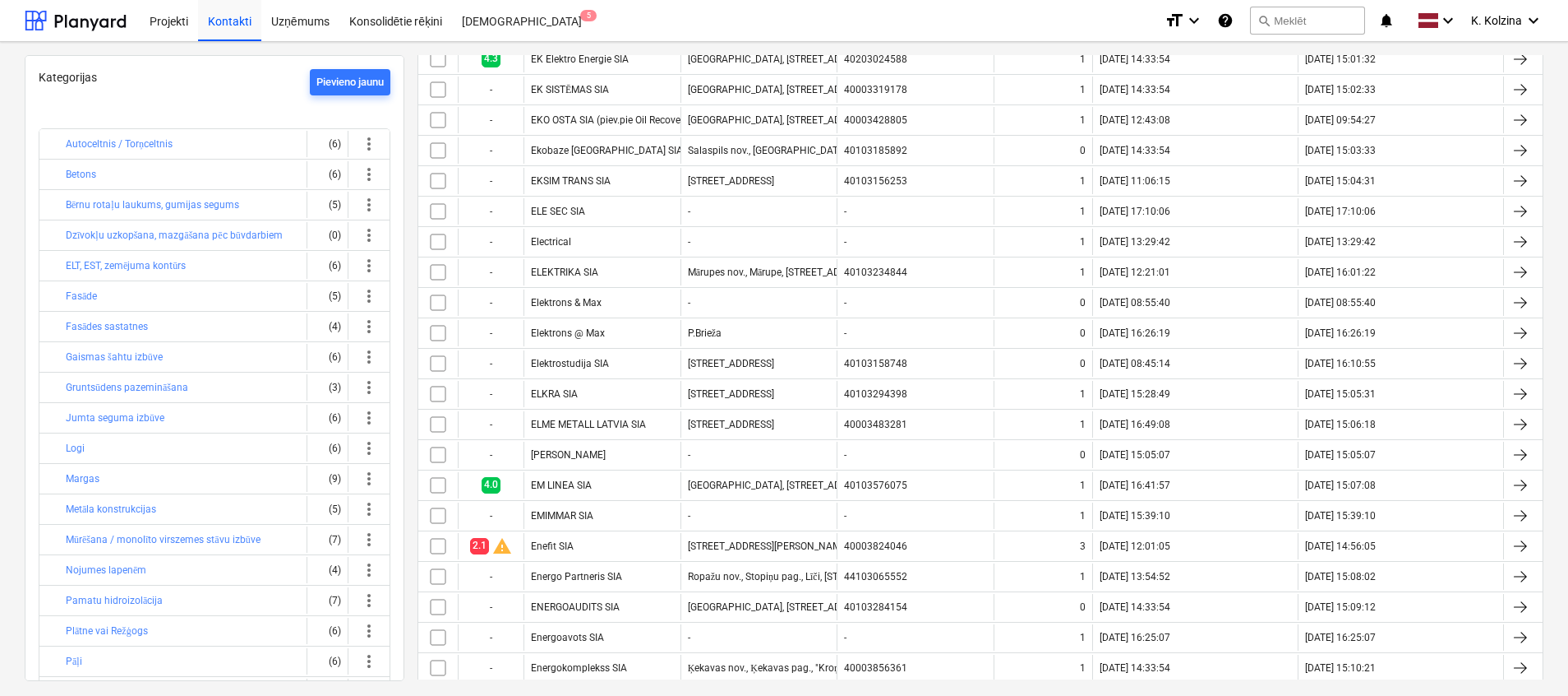
scroll to position [740, 0]
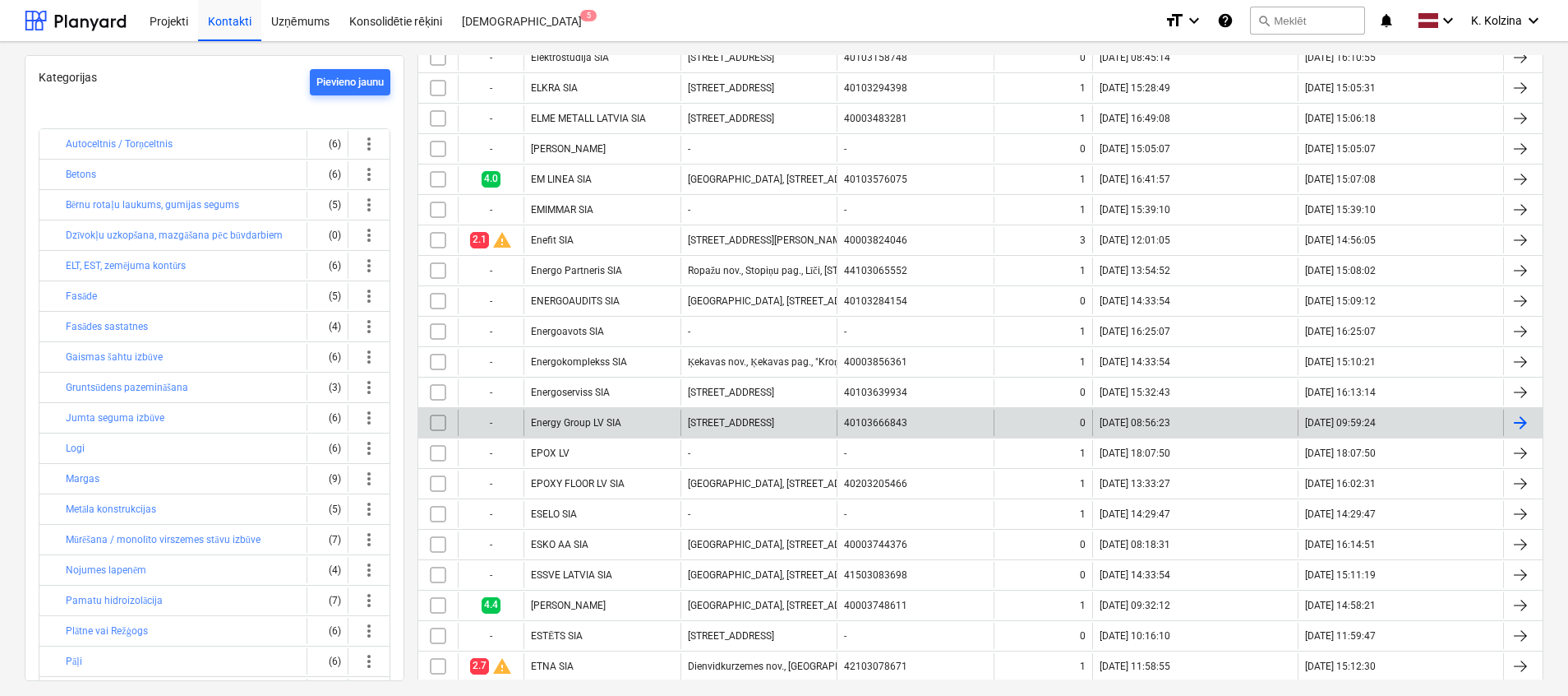
click at [602, 415] on div "Energy Group LV SIA" at bounding box center [601, 423] width 157 height 26
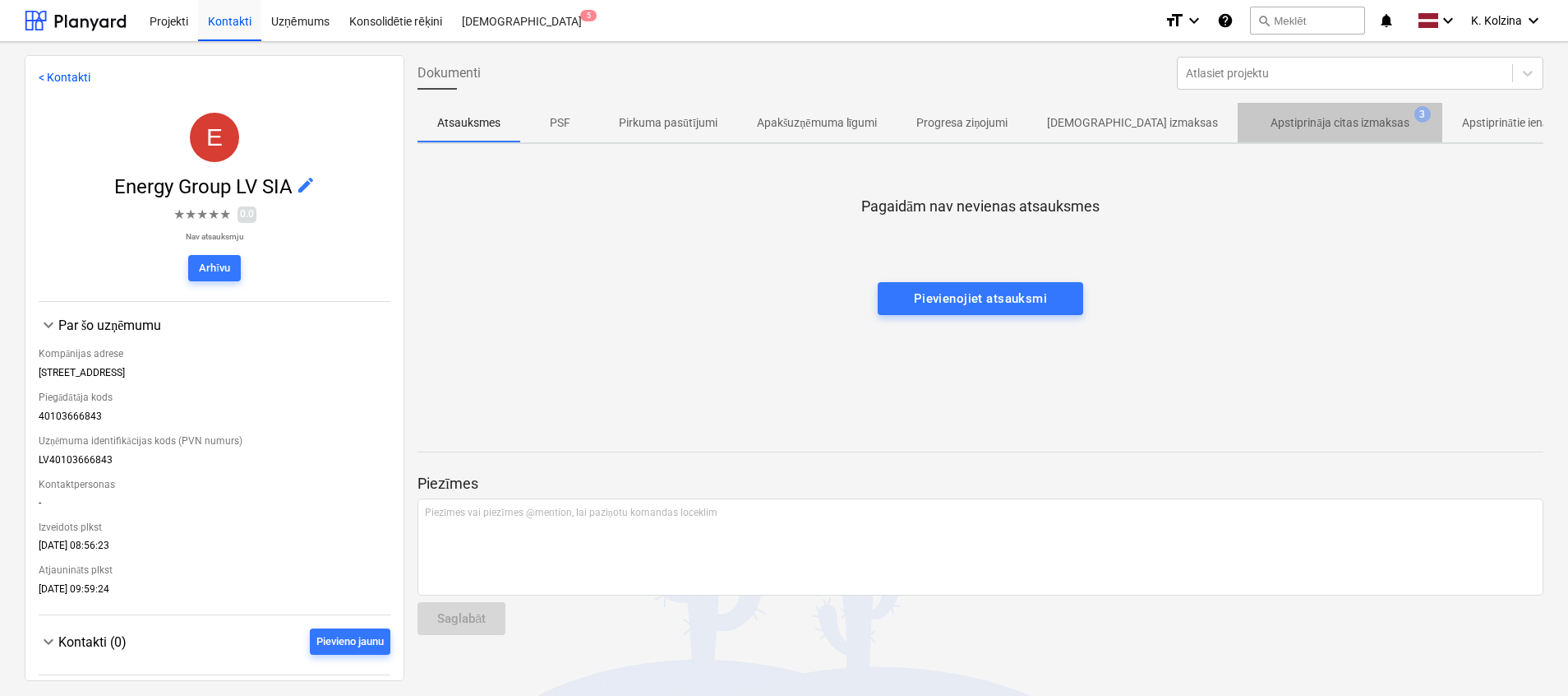
click at [1280, 122] on p "Apstiprināja citas izmaksas" at bounding box center [1340, 123] width 139 height 17
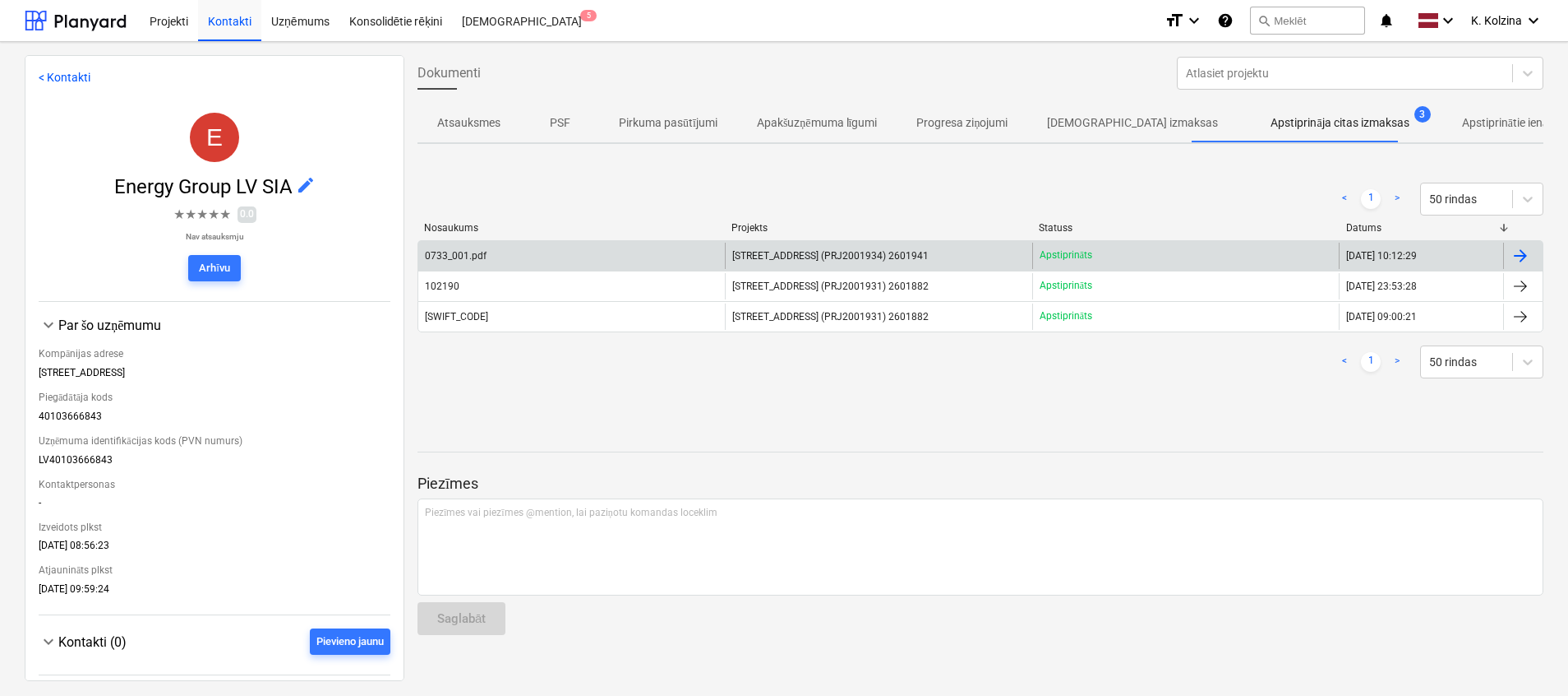
click at [873, 242] on div "[STREET_ADDRESS] (PRJ2001934) 2601941" at bounding box center [878, 255] width 307 height 26
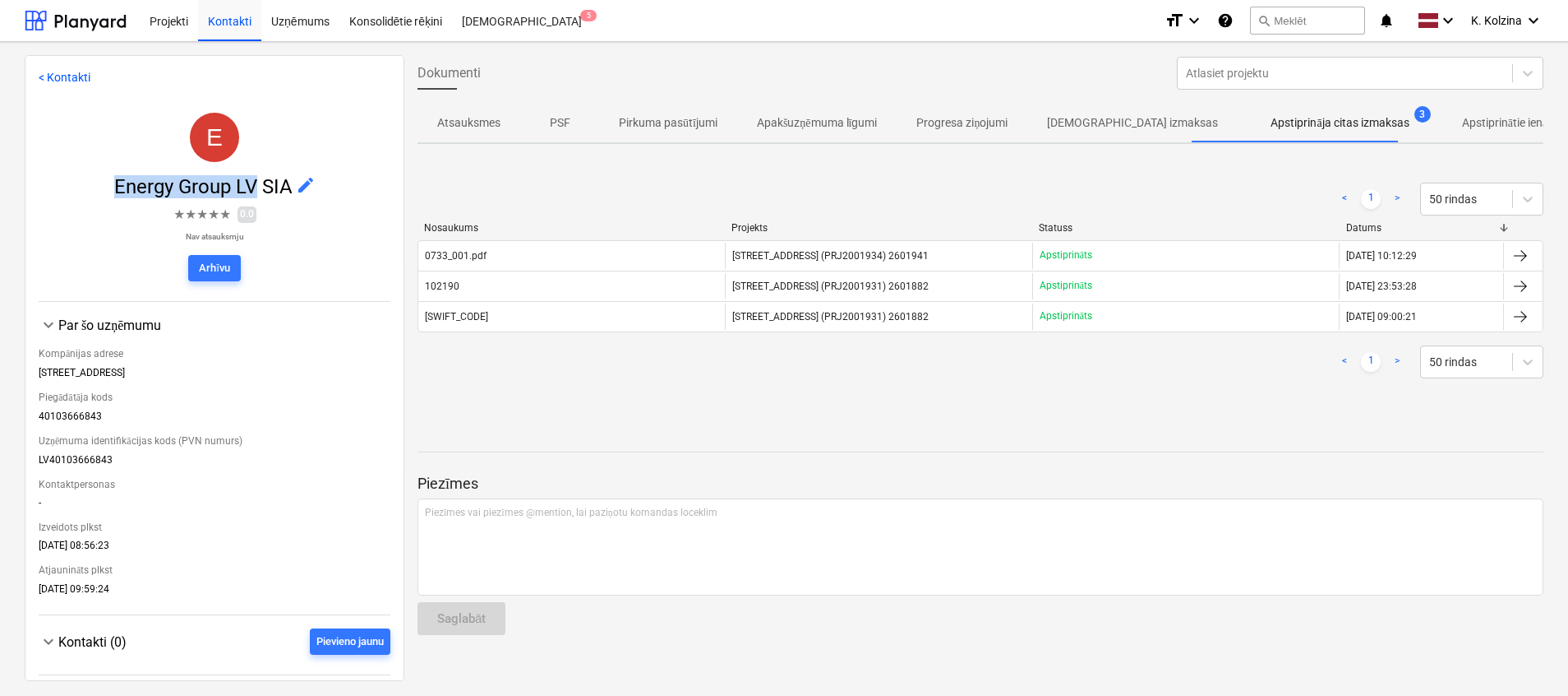
drag, startPoint x: 88, startPoint y: 189, endPoint x: 251, endPoint y: 185, distance: 163.0
click at [251, 185] on span "Energy Group LV SIA edit" at bounding box center [214, 186] width 352 height 23
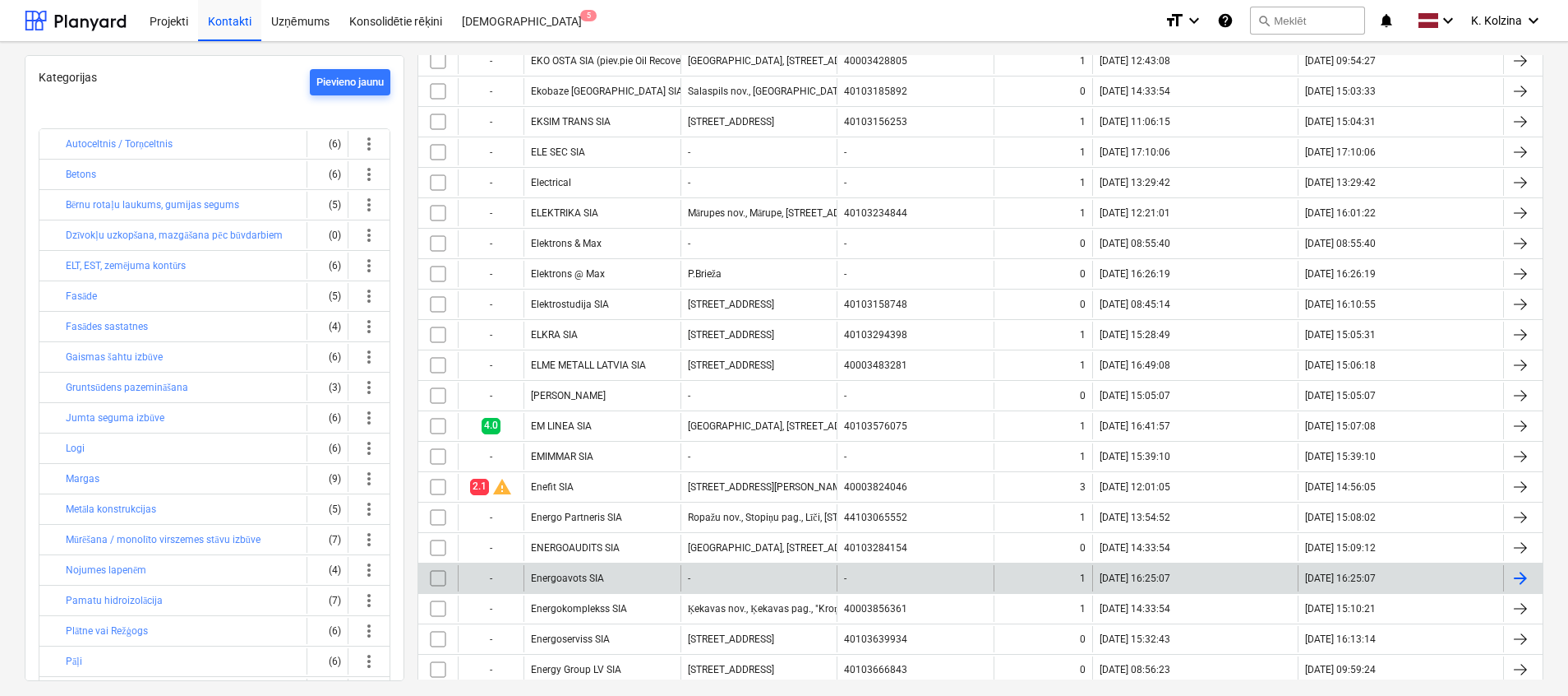
scroll to position [864, 0]
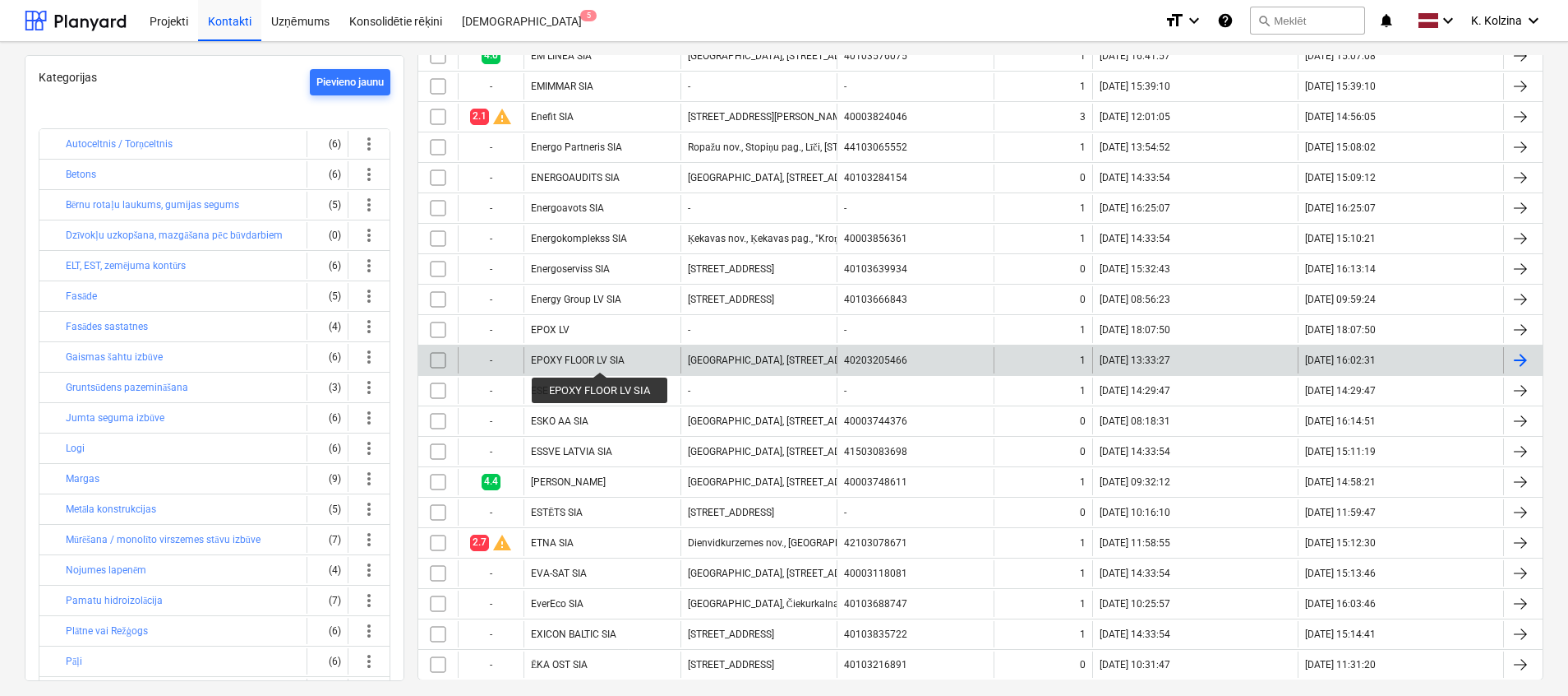
click at [601, 357] on div "EPOXY FLOOR LV SIA" at bounding box center [578, 360] width 94 height 12
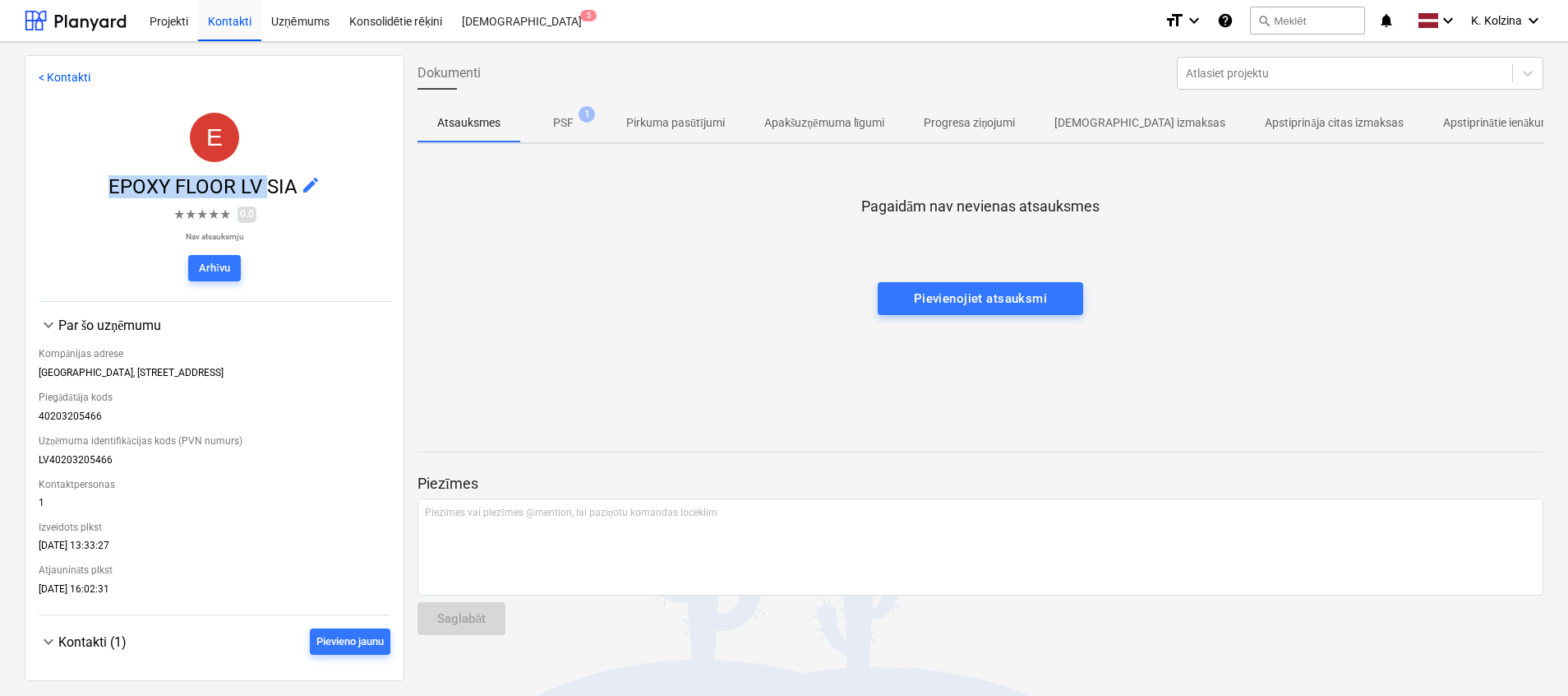
drag, startPoint x: 101, startPoint y: 189, endPoint x: 263, endPoint y: 189, distance: 162.0
click at [263, 189] on span "EPOXY FLOOR LV SIA edit" at bounding box center [214, 186] width 352 height 23
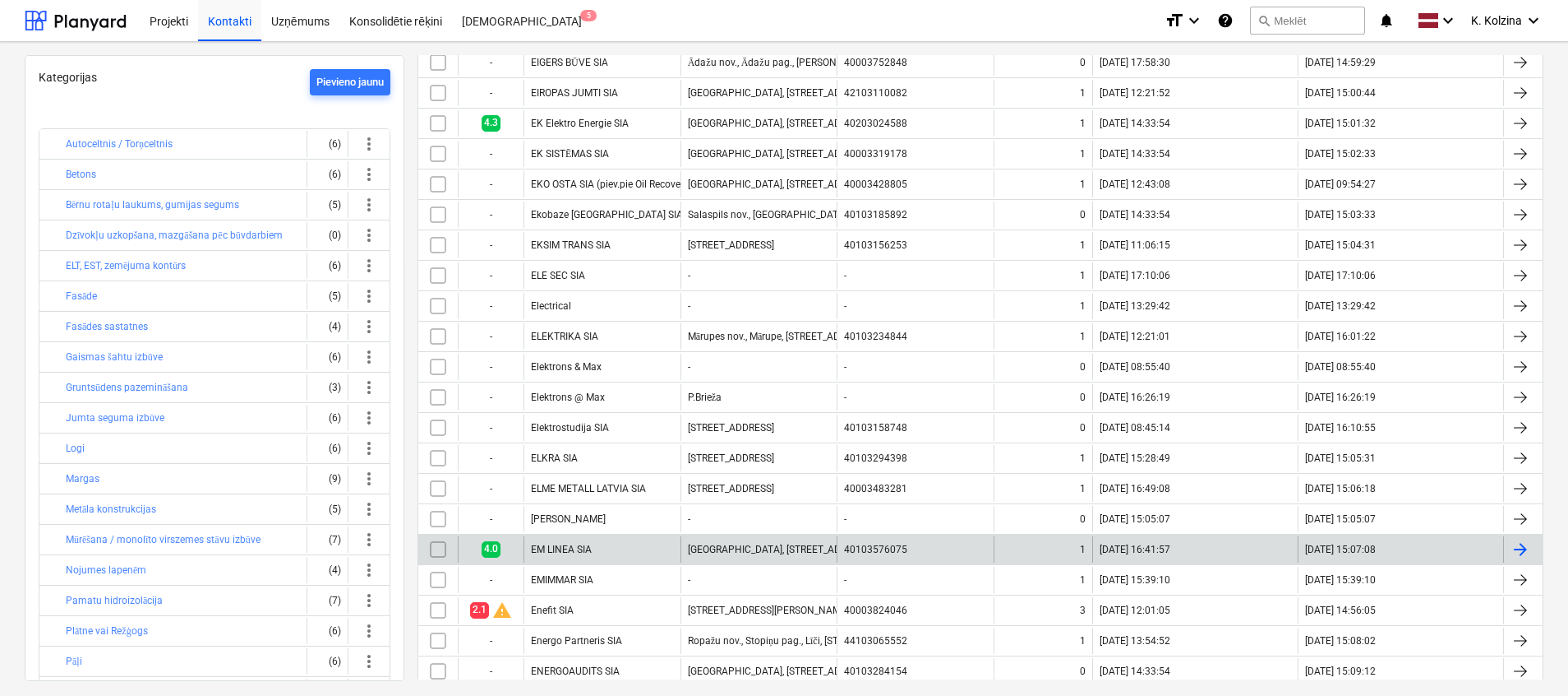
scroll to position [740, 0]
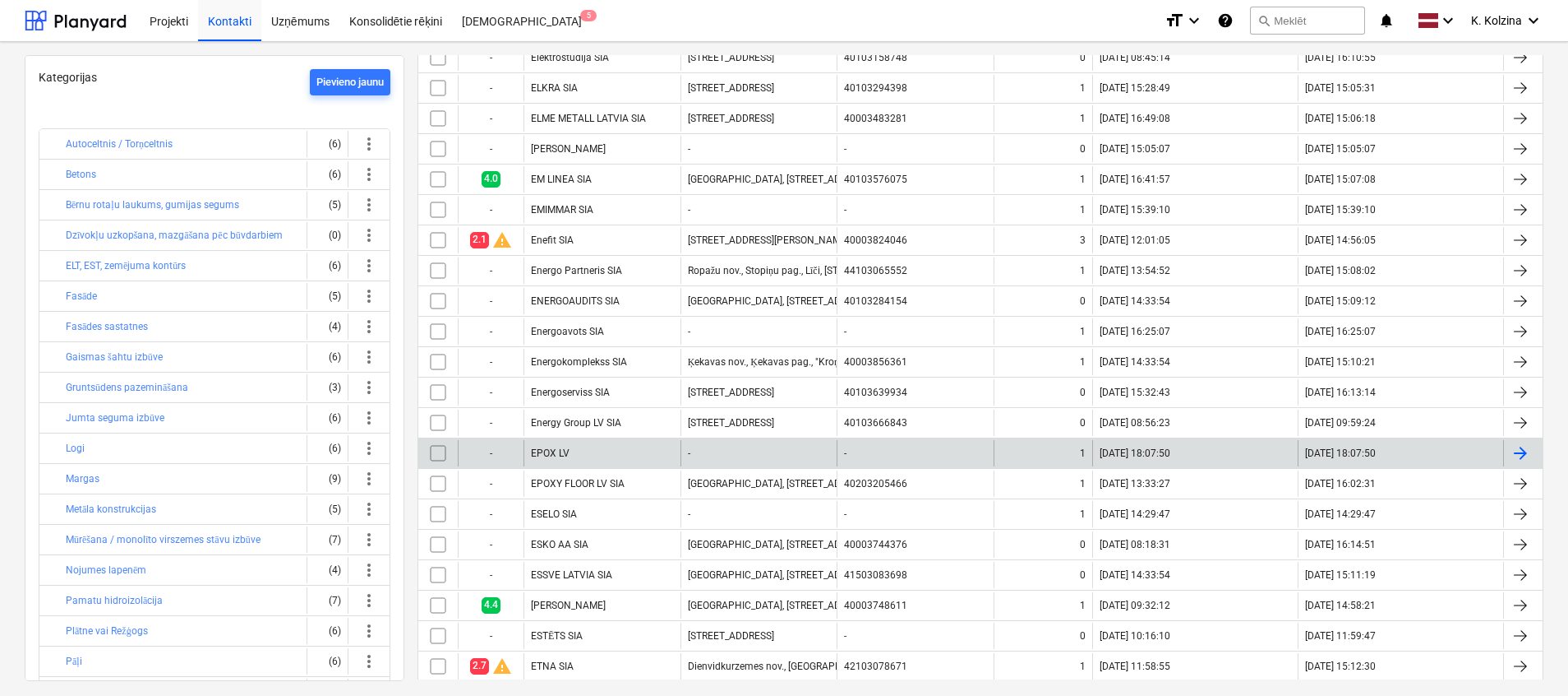
click at [614, 456] on div "EPOX LV" at bounding box center [601, 453] width 157 height 26
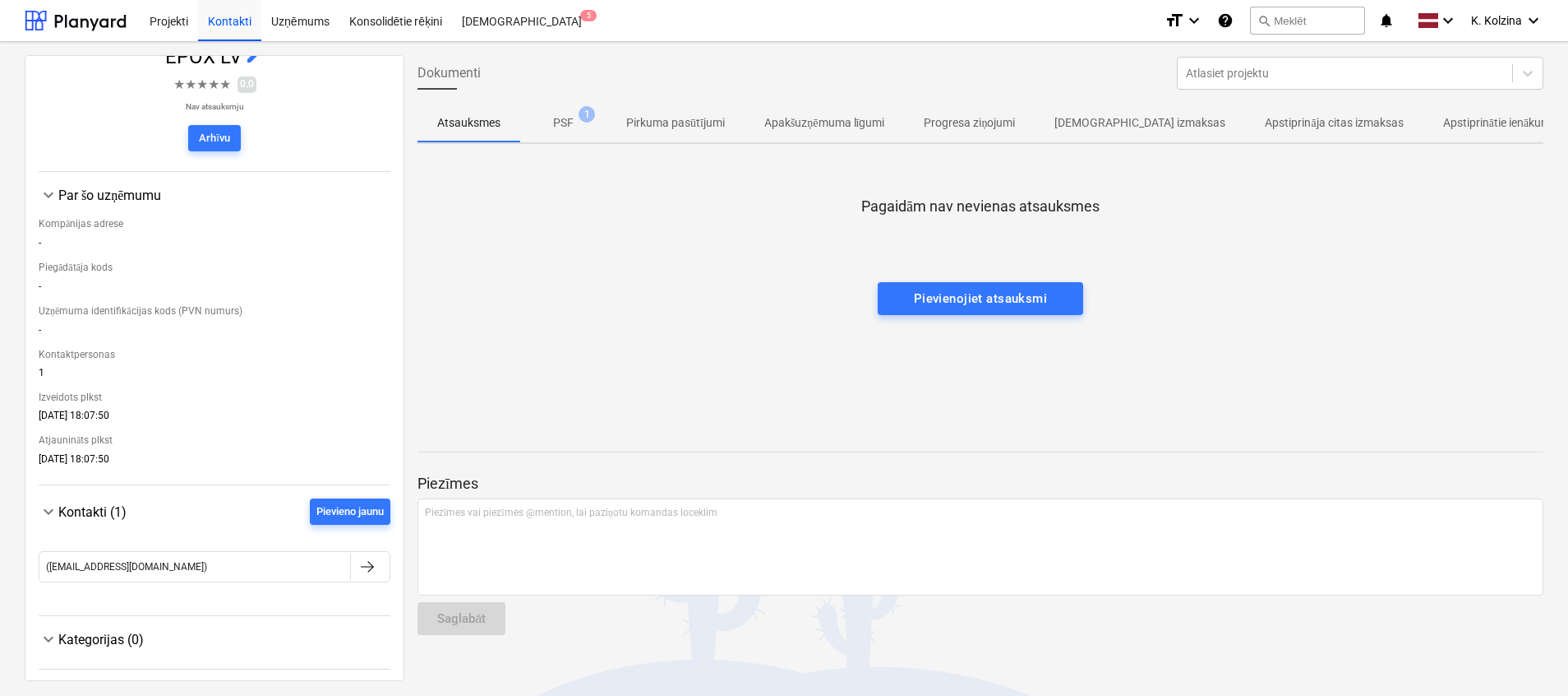
scroll to position [7, 0]
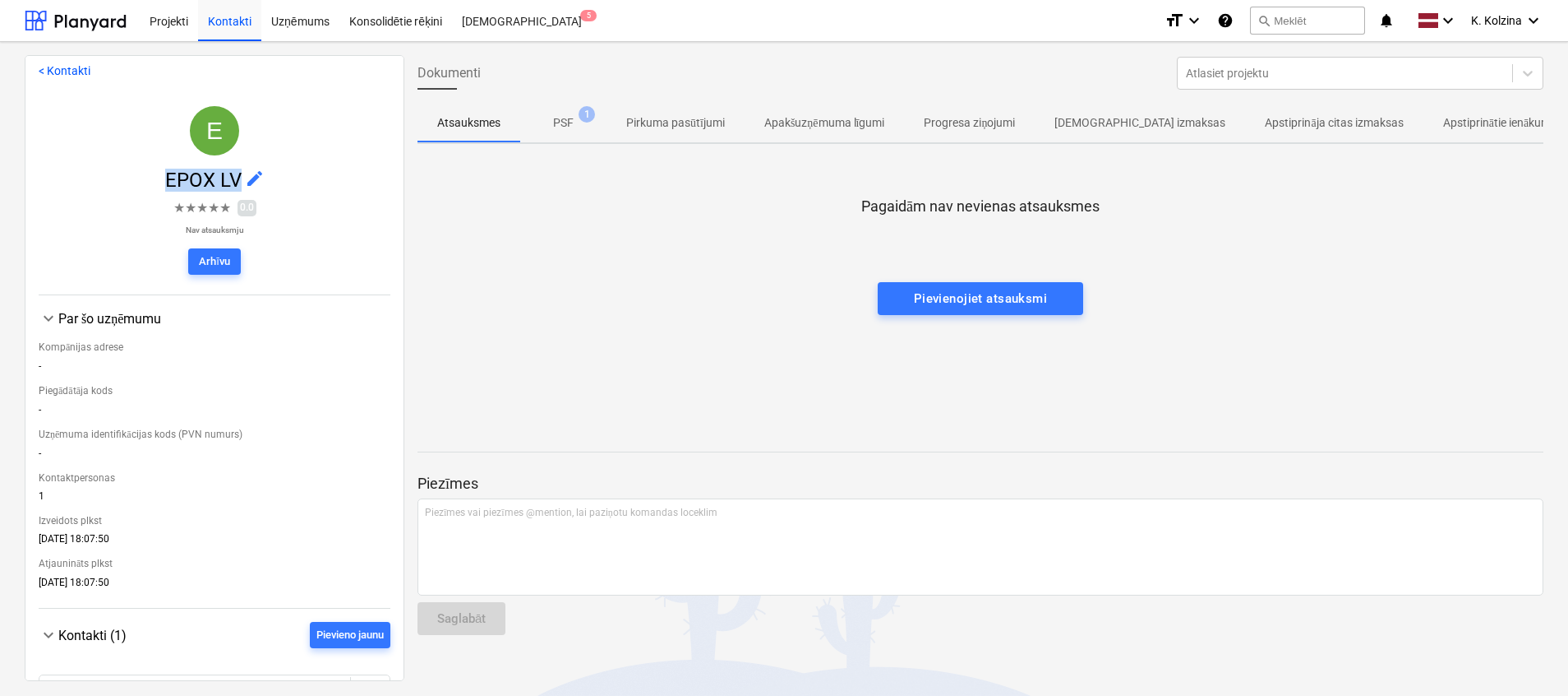
drag, startPoint x: 155, startPoint y: 184, endPoint x: 236, endPoint y: 176, distance: 81.4
click at [236, 176] on span "EPOX LV edit" at bounding box center [214, 179] width 352 height 23
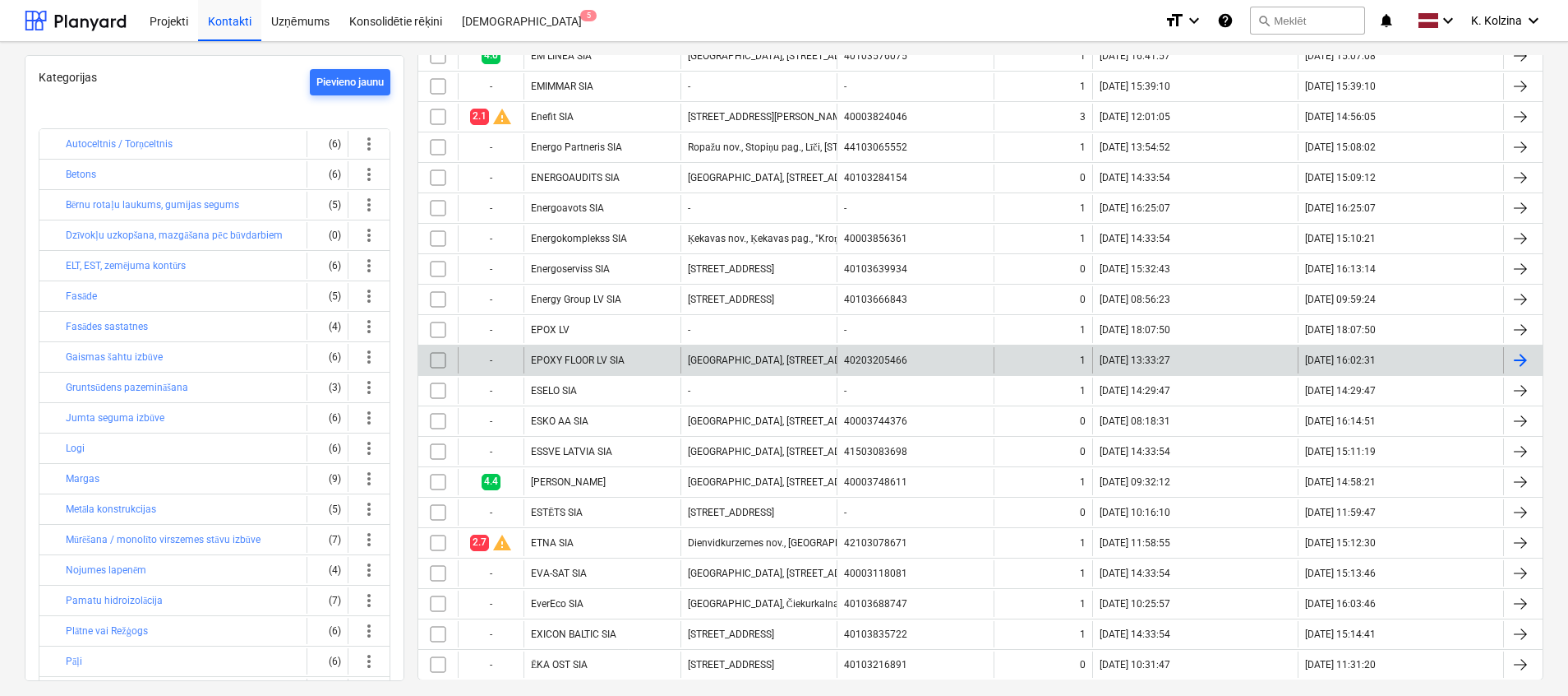
scroll to position [897, 0]
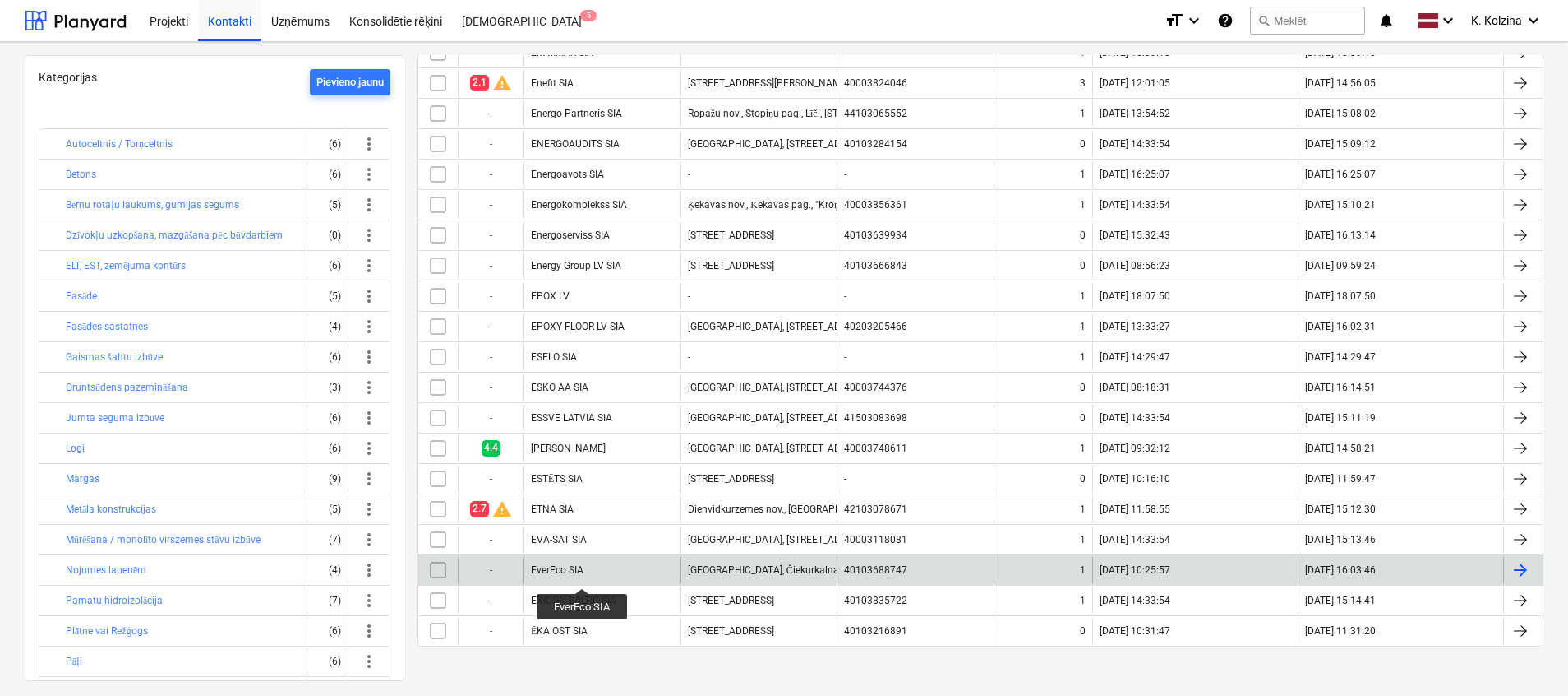
click at [583, 572] on div "EverEco SIA" at bounding box center [557, 570] width 53 height 12
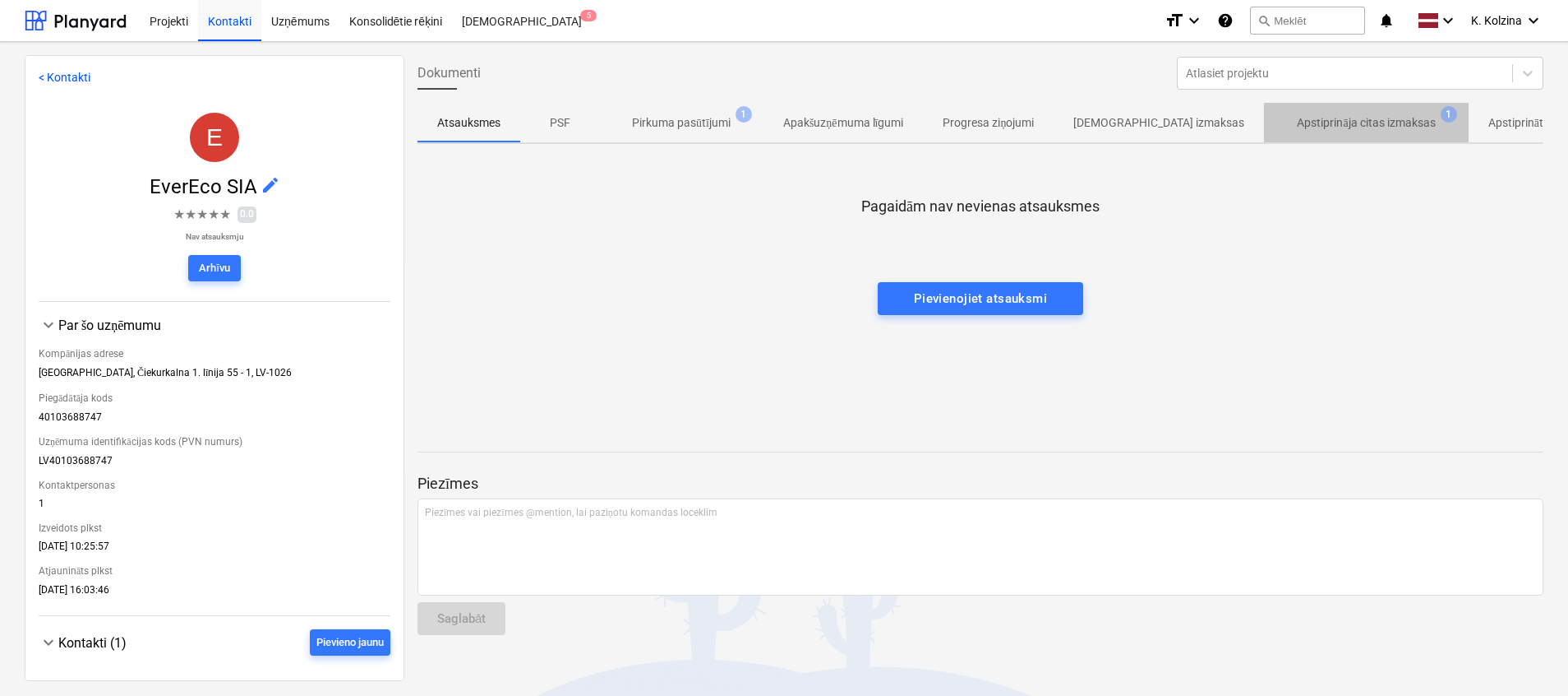
click at [1301, 117] on p "Apstiprināja citas izmaksas" at bounding box center [1366, 123] width 139 height 17
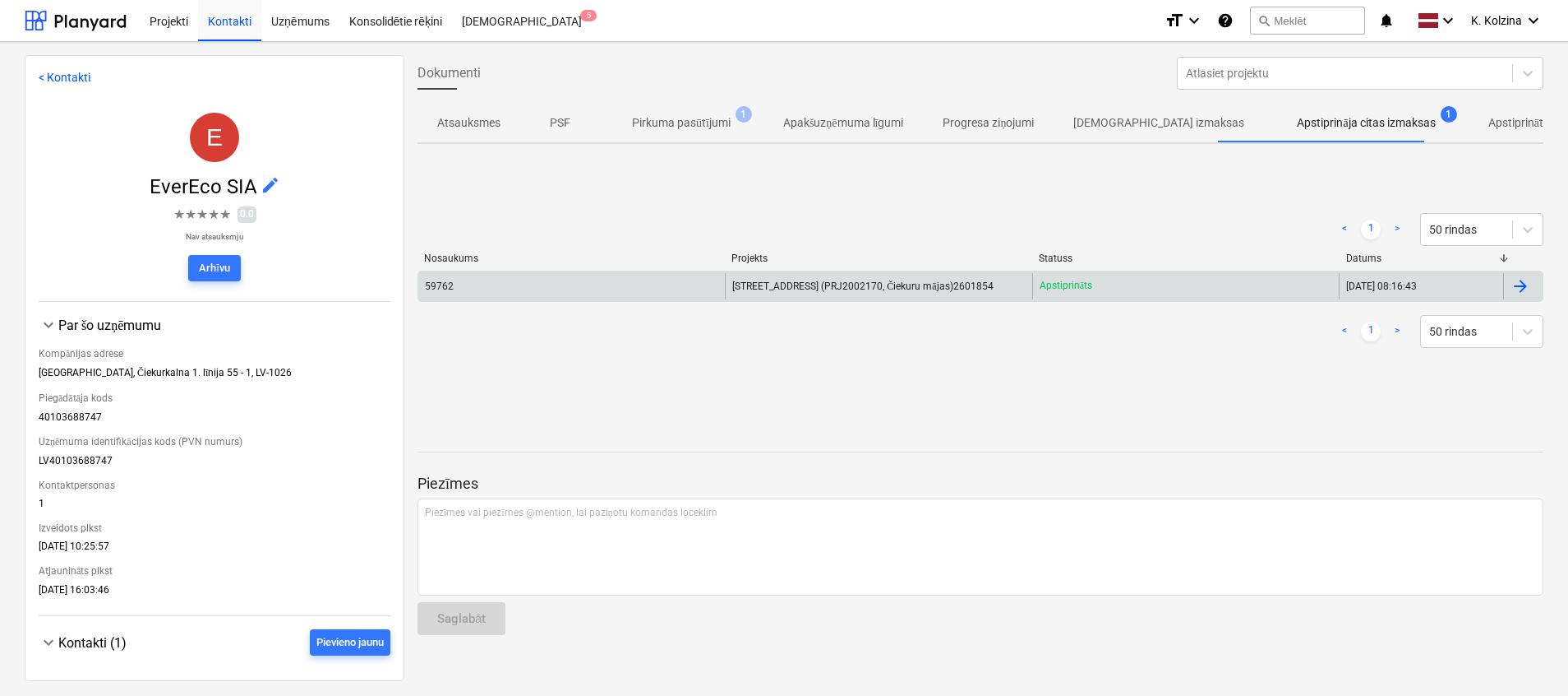
click at [892, 286] on span "[STREET_ADDRESS] (PRJ2002170, Čiekuru mājas)2601854" at bounding box center [862, 286] width 260 height 12
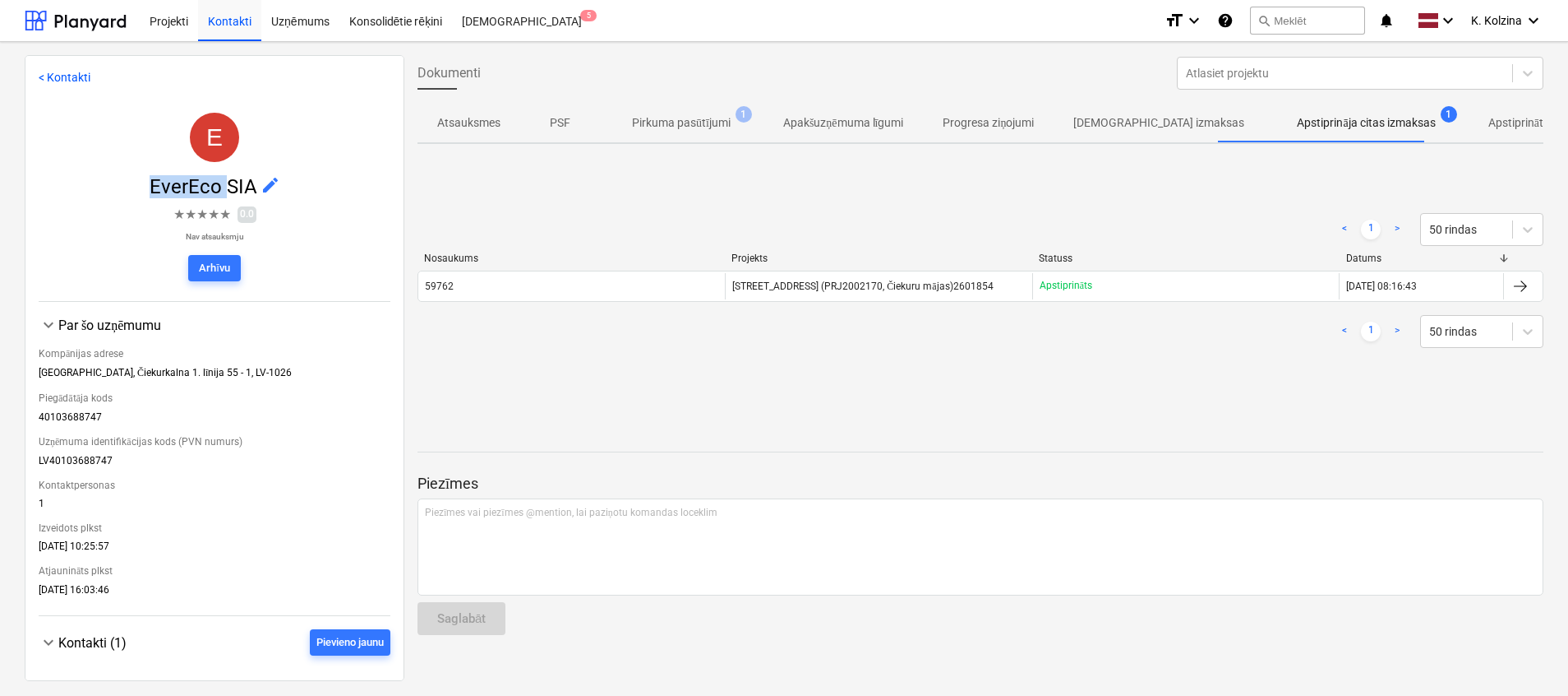
drag, startPoint x: 134, startPoint y: 190, endPoint x: 222, endPoint y: 195, distance: 88.1
click at [222, 195] on span "EverEco SIA edit" at bounding box center [214, 186] width 352 height 23
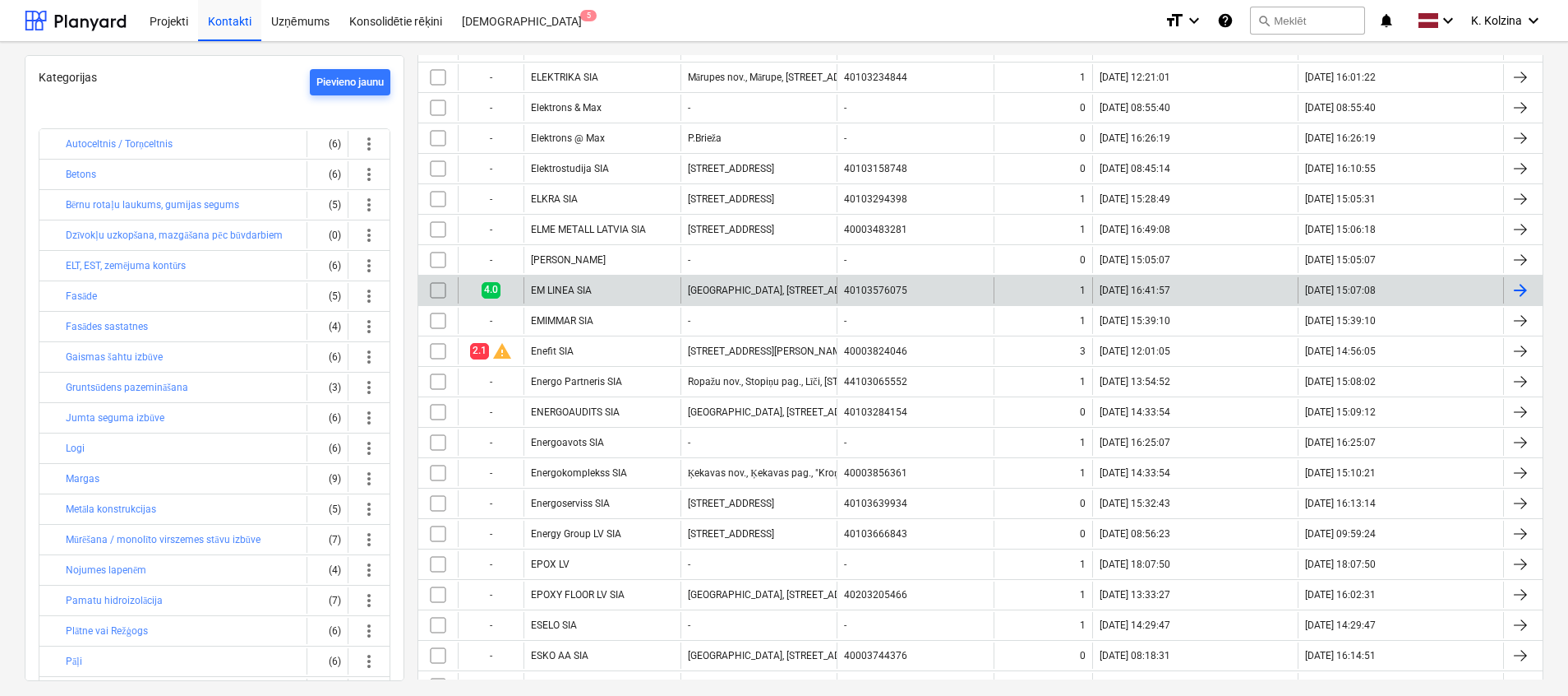
scroll to position [740, 0]
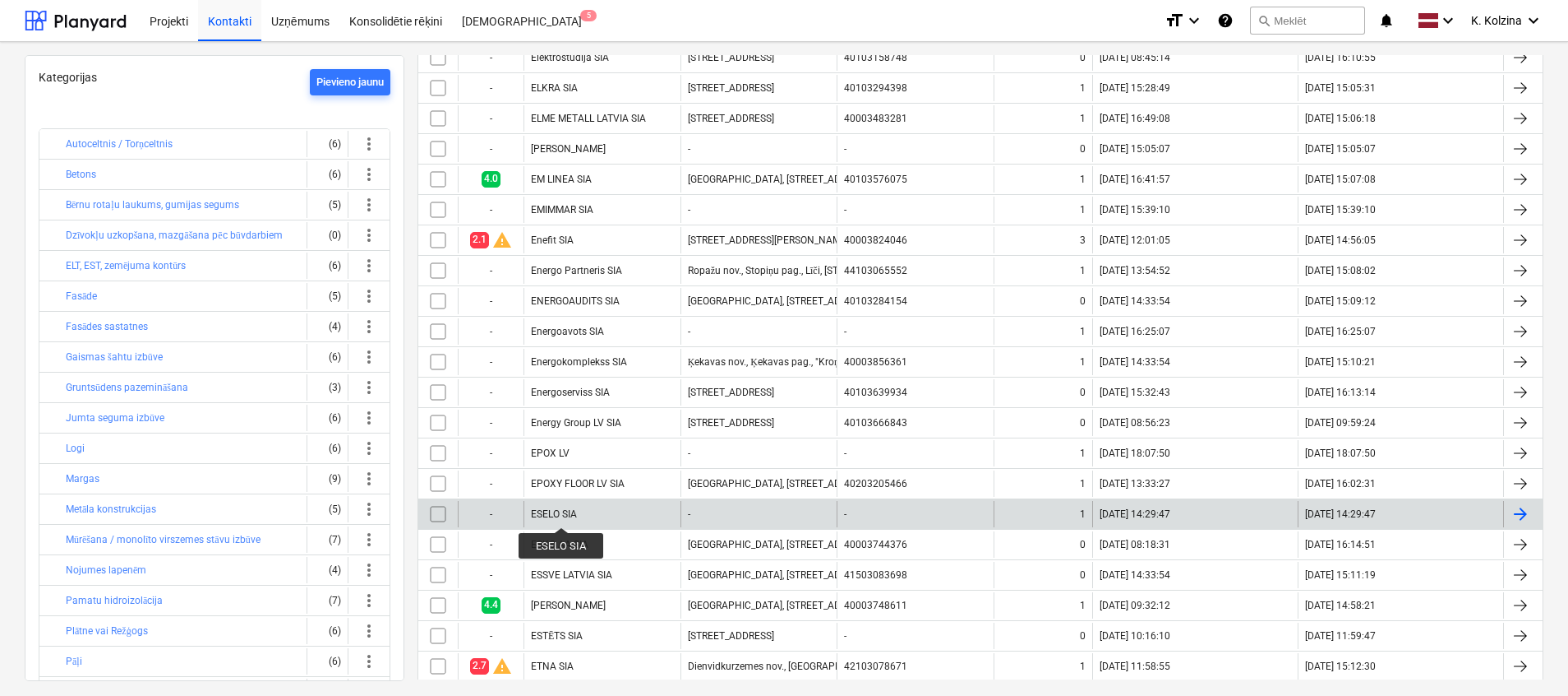
click at [562, 513] on div "ESELO SIA" at bounding box center [554, 515] width 46 height 12
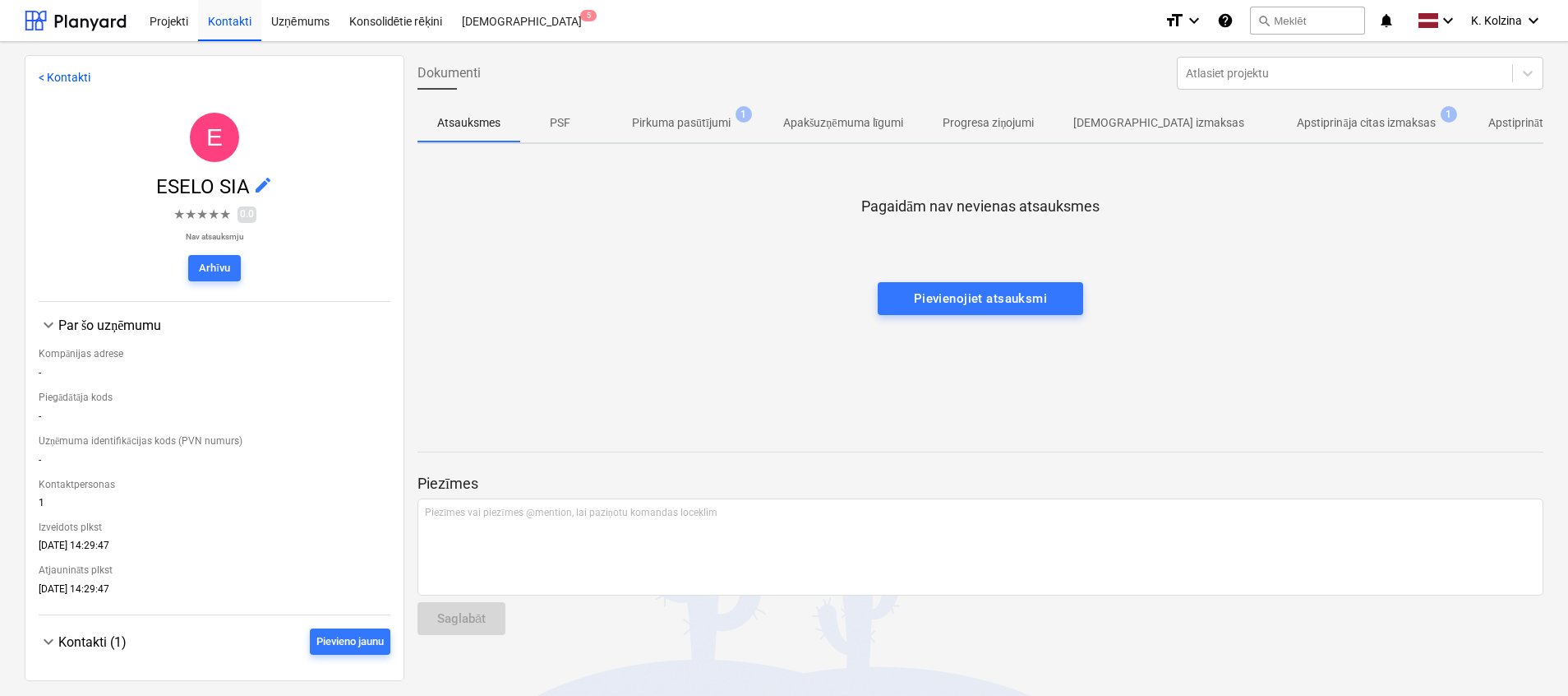
click at [1344, 123] on p "Apstiprināja citas izmaksas" at bounding box center [1366, 123] width 139 height 17
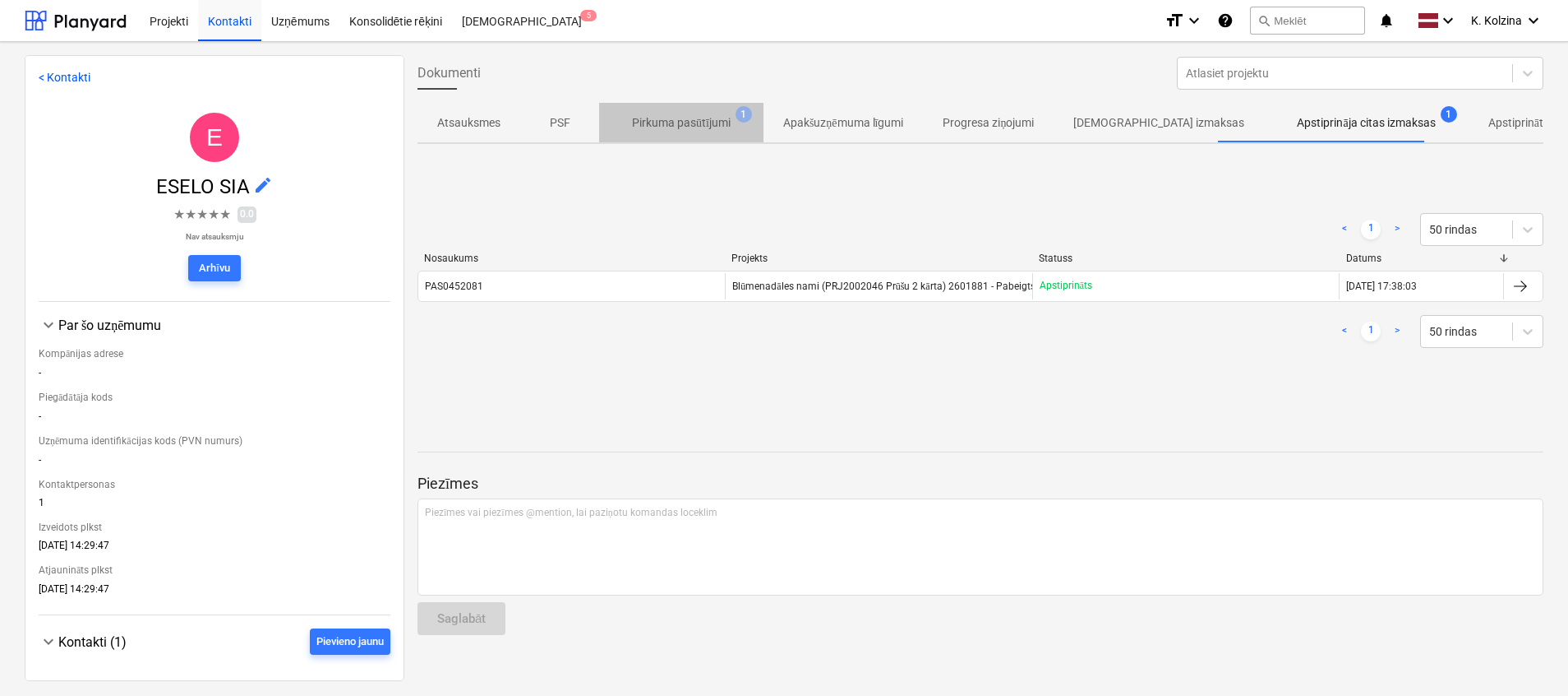
click at [669, 122] on p "Pirkuma pasūtījumi" at bounding box center [681, 123] width 99 height 17
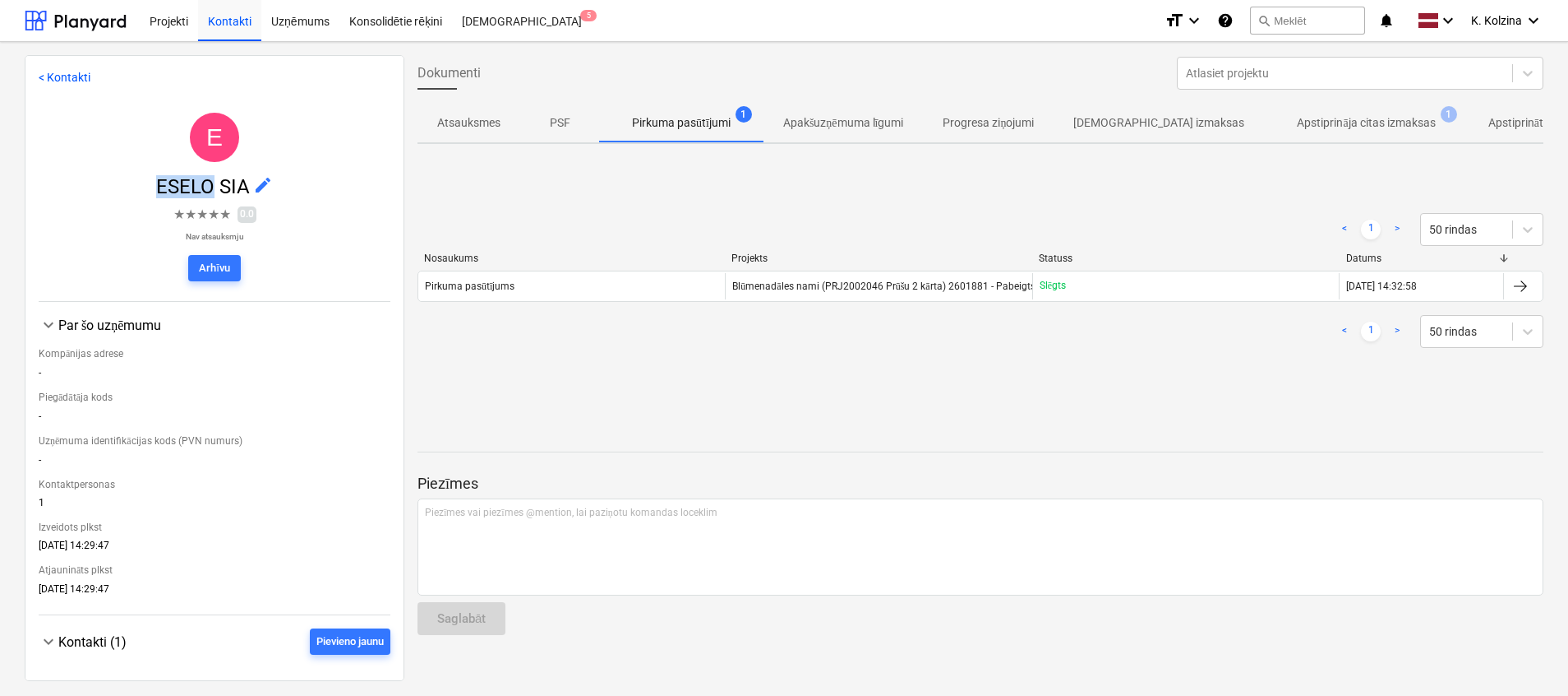
drag, startPoint x: 139, startPoint y: 188, endPoint x: 212, endPoint y: 190, distance: 73.0
click at [212, 190] on span "ESELO SIA edit" at bounding box center [214, 186] width 352 height 23
drag, startPoint x: 110, startPoint y: 202, endPoint x: 119, endPoint y: 194, distance: 12.0
click at [111, 203] on div at bounding box center [214, 201] width 352 height 7
drag, startPoint x: 138, startPoint y: 185, endPoint x: 247, endPoint y: 192, distance: 109.2
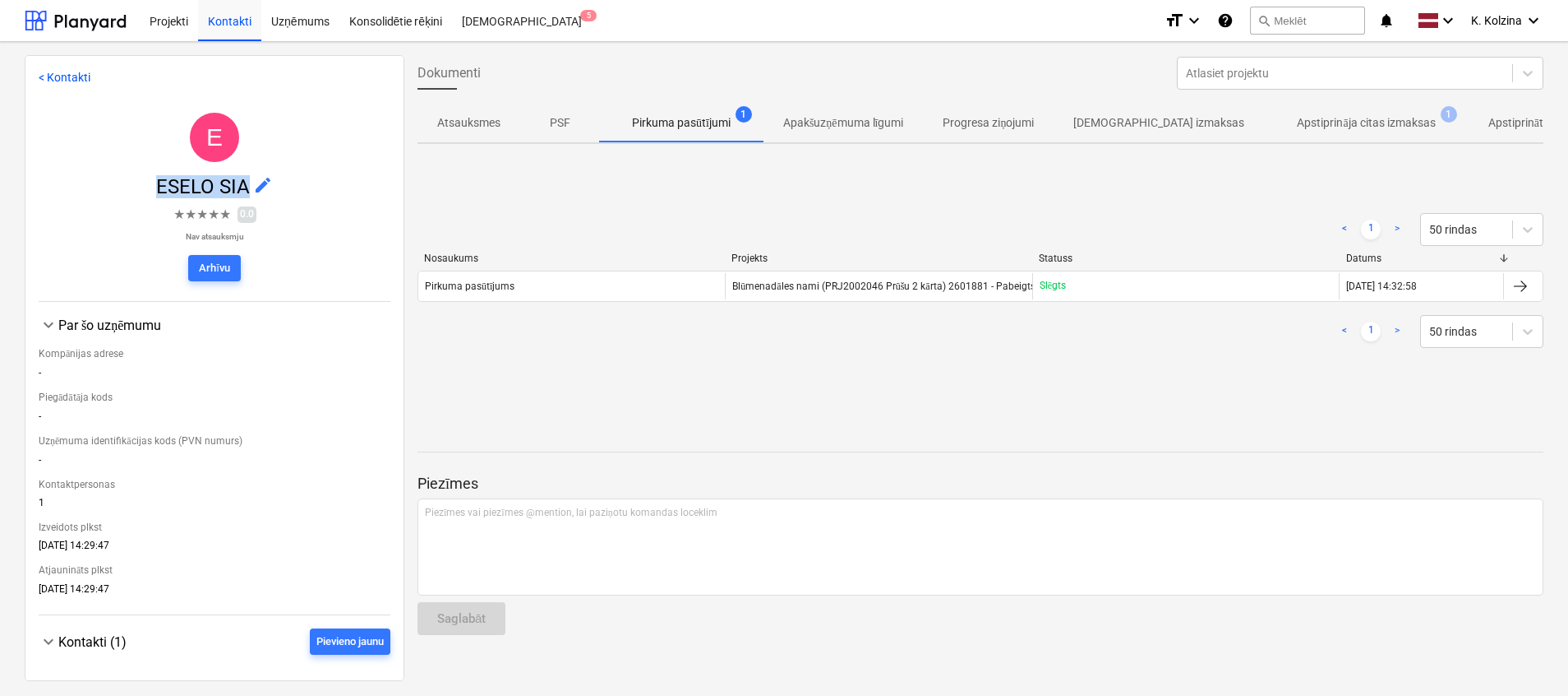
click at [247, 192] on span "ESELO SIA edit" at bounding box center [214, 186] width 352 height 23
drag, startPoint x: 319, startPoint y: 170, endPoint x: 279, endPoint y: 113, distance: 69.6
click at [319, 170] on div at bounding box center [214, 168] width 352 height 13
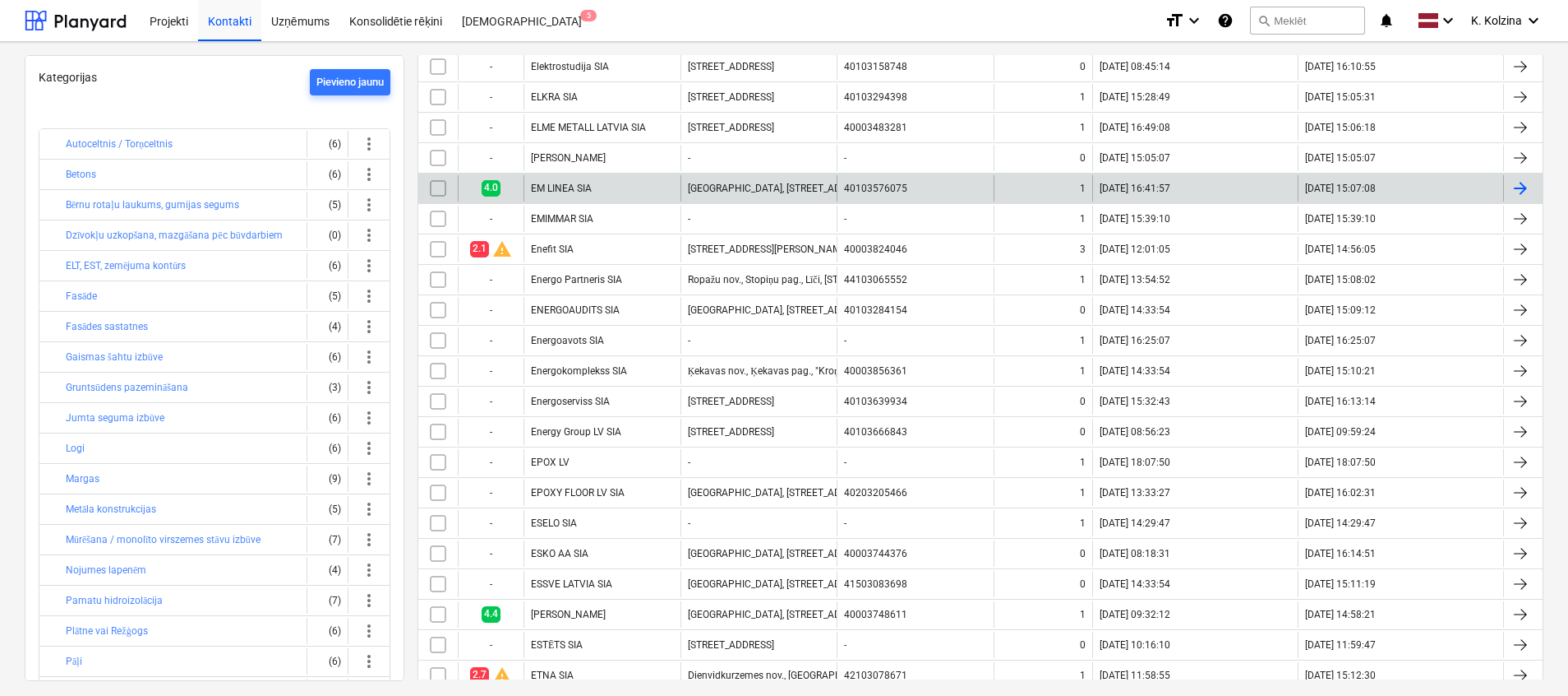
scroll to position [740, 0]
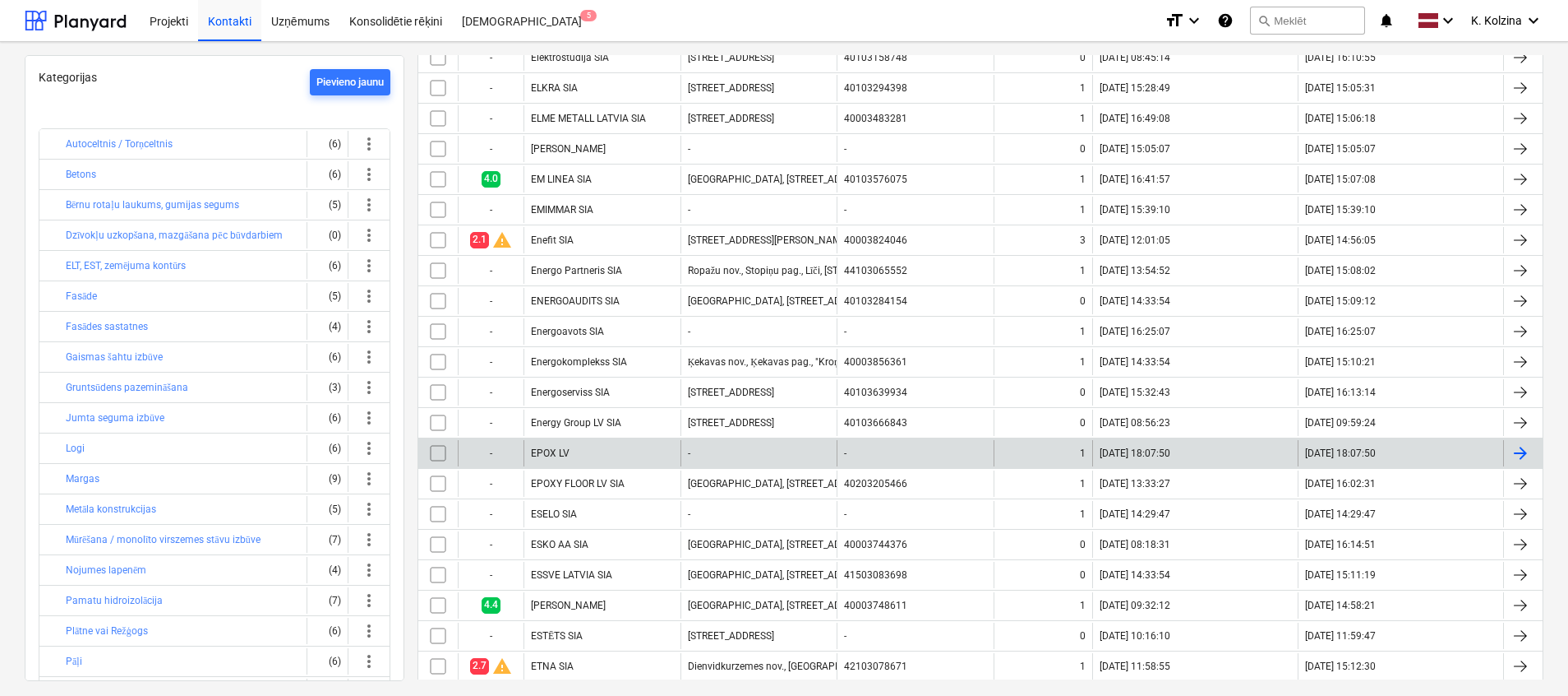
click at [572, 449] on div "EPOX LV" at bounding box center [601, 453] width 157 height 26
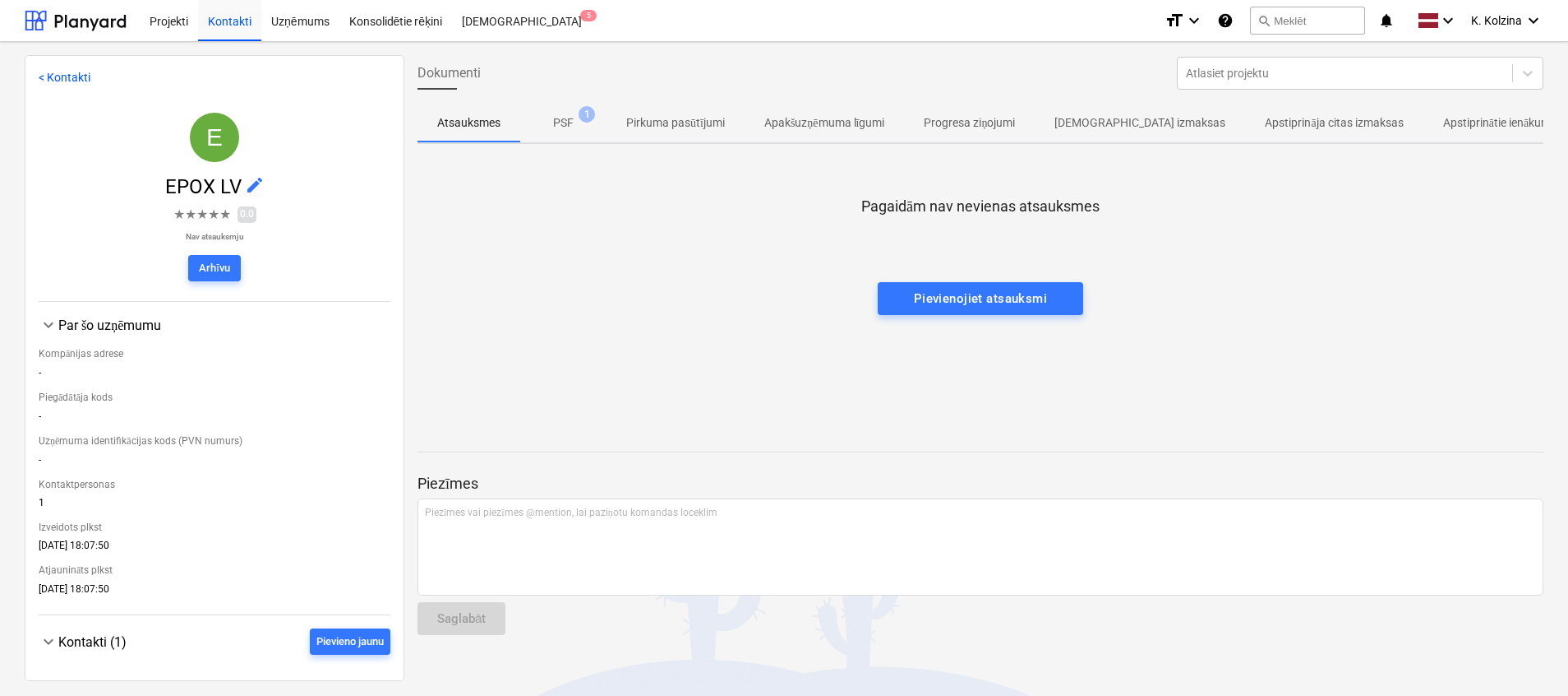
drag, startPoint x: 108, startPoint y: 125, endPoint x: 67, endPoint y: 73, distance: 66.2
click at [108, 125] on div "E EPOX LV edit ★ ★ ★ ★ ★ 0.0 Nav atsauksmju [GEOGRAPHIC_DATA]" at bounding box center [214, 200] width 352 height 202
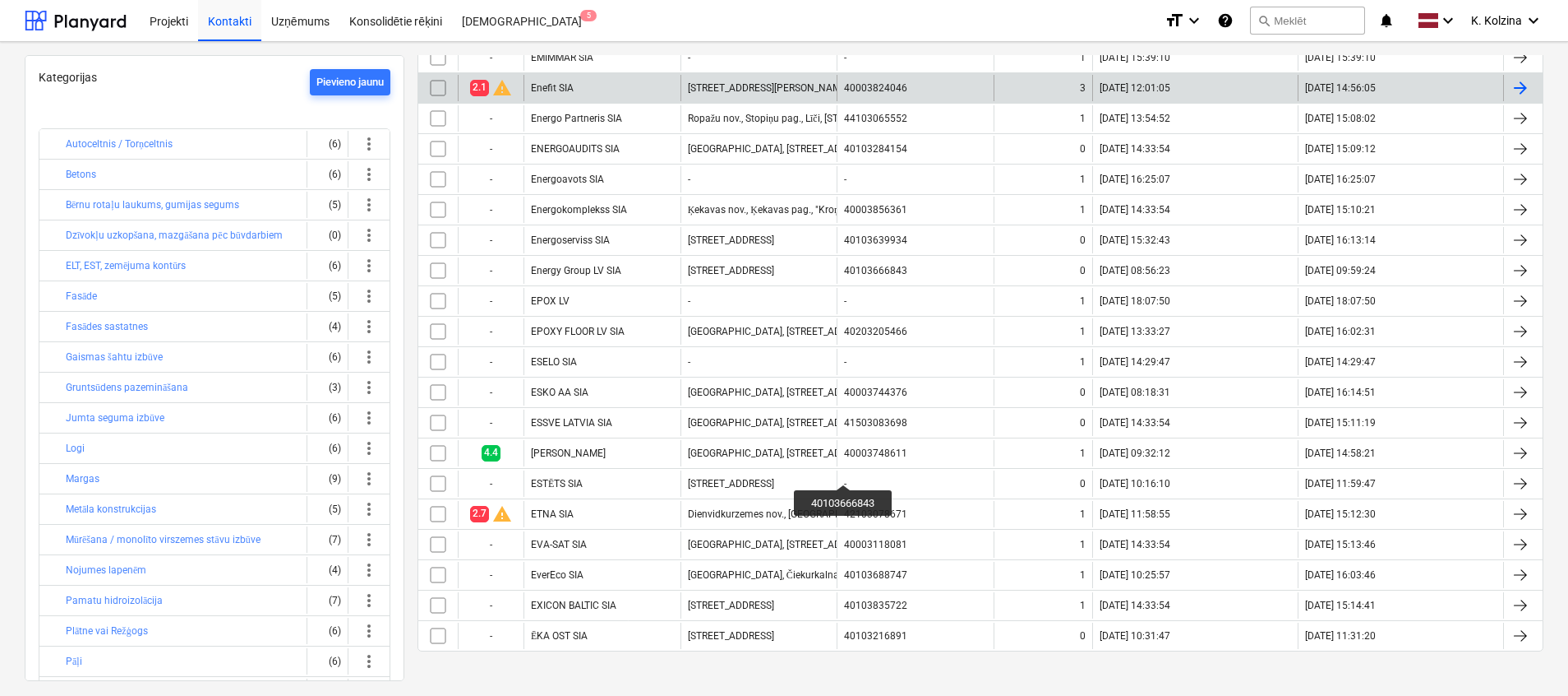
scroll to position [897, 0]
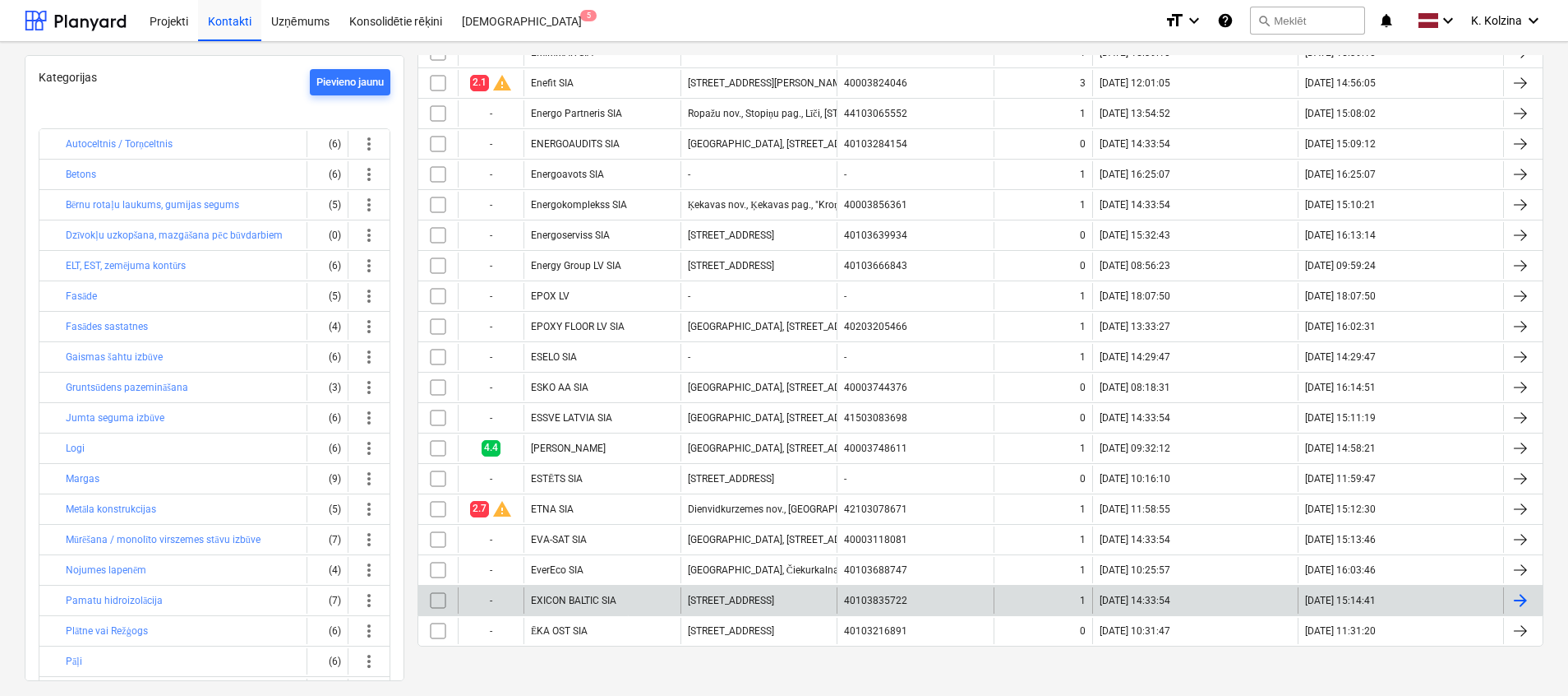
click at [594, 590] on div "EXICON BALTIC SIA" at bounding box center [601, 600] width 157 height 26
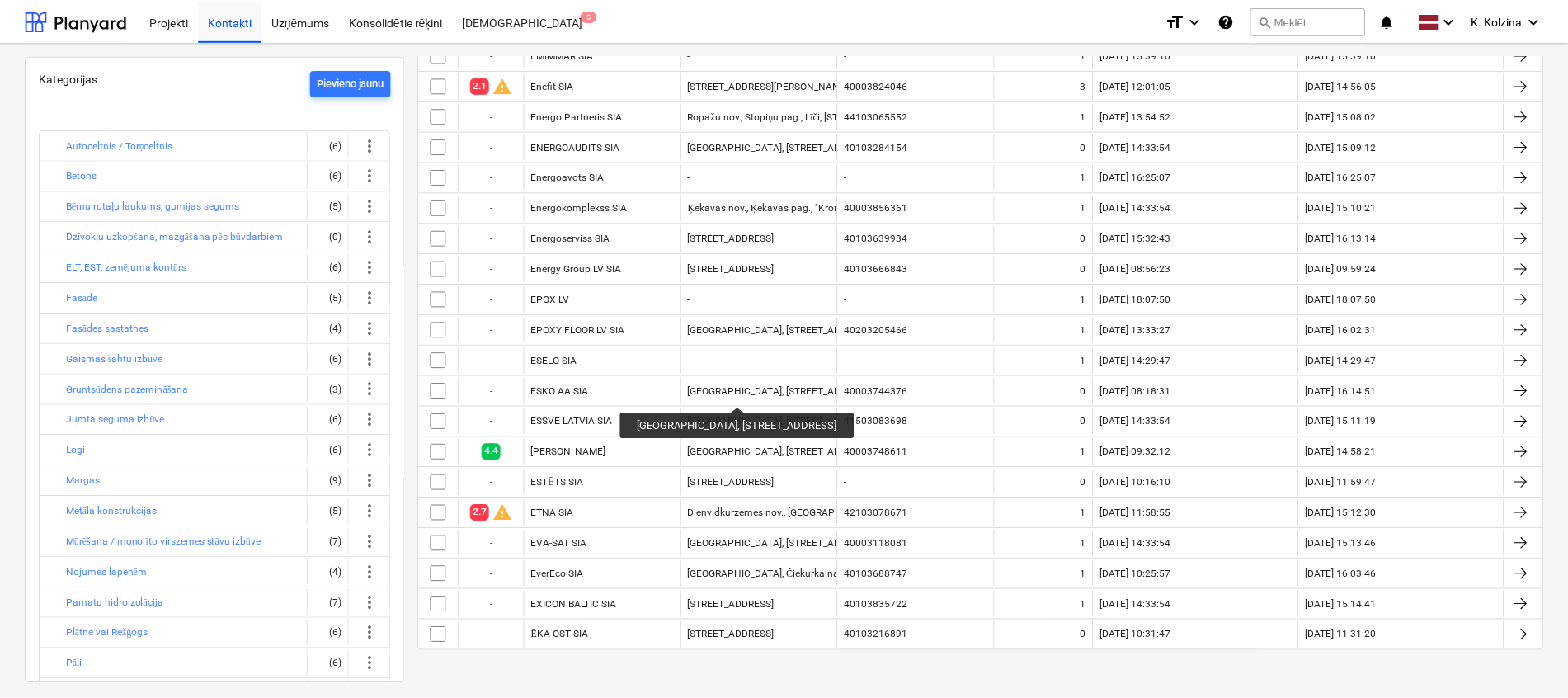
scroll to position [900, 0]
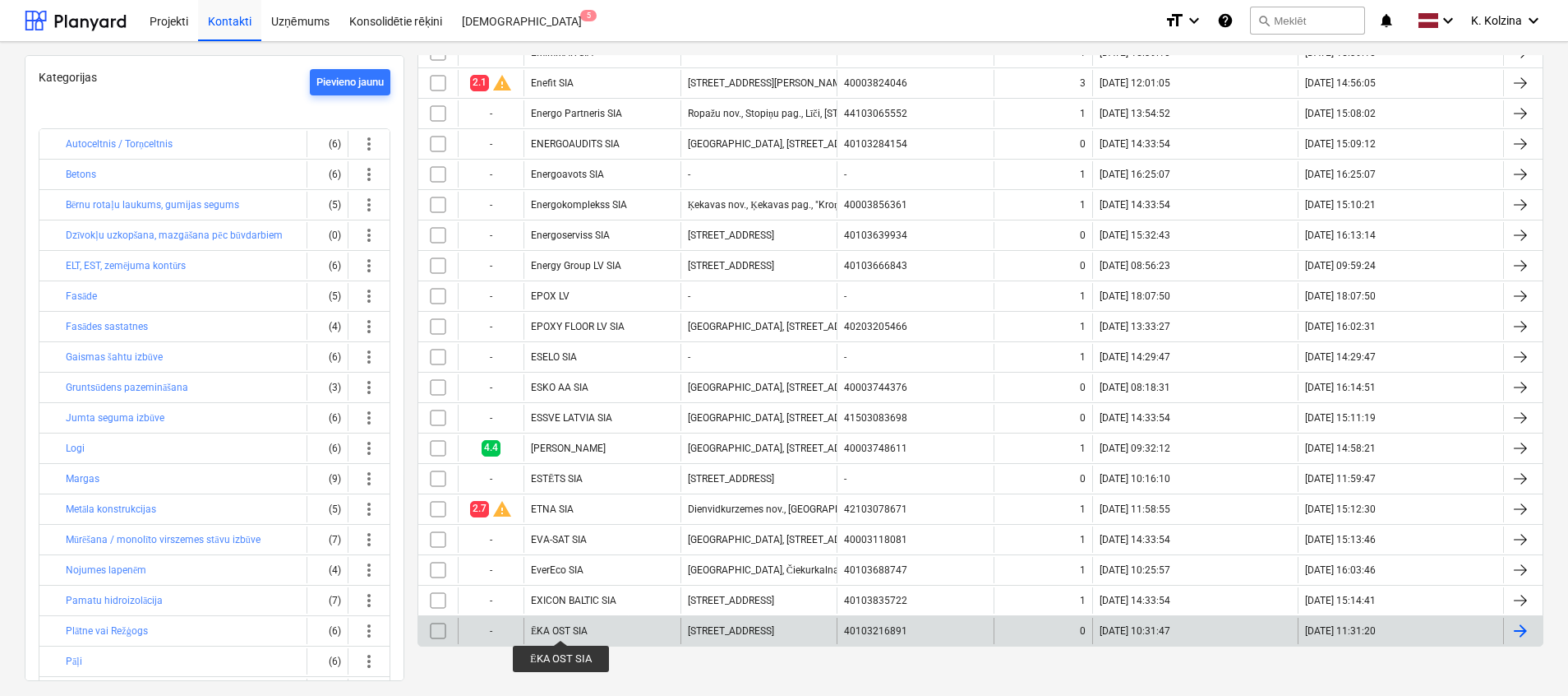
click at [560, 625] on div "ĒKA OST SIA" at bounding box center [559, 631] width 57 height 12
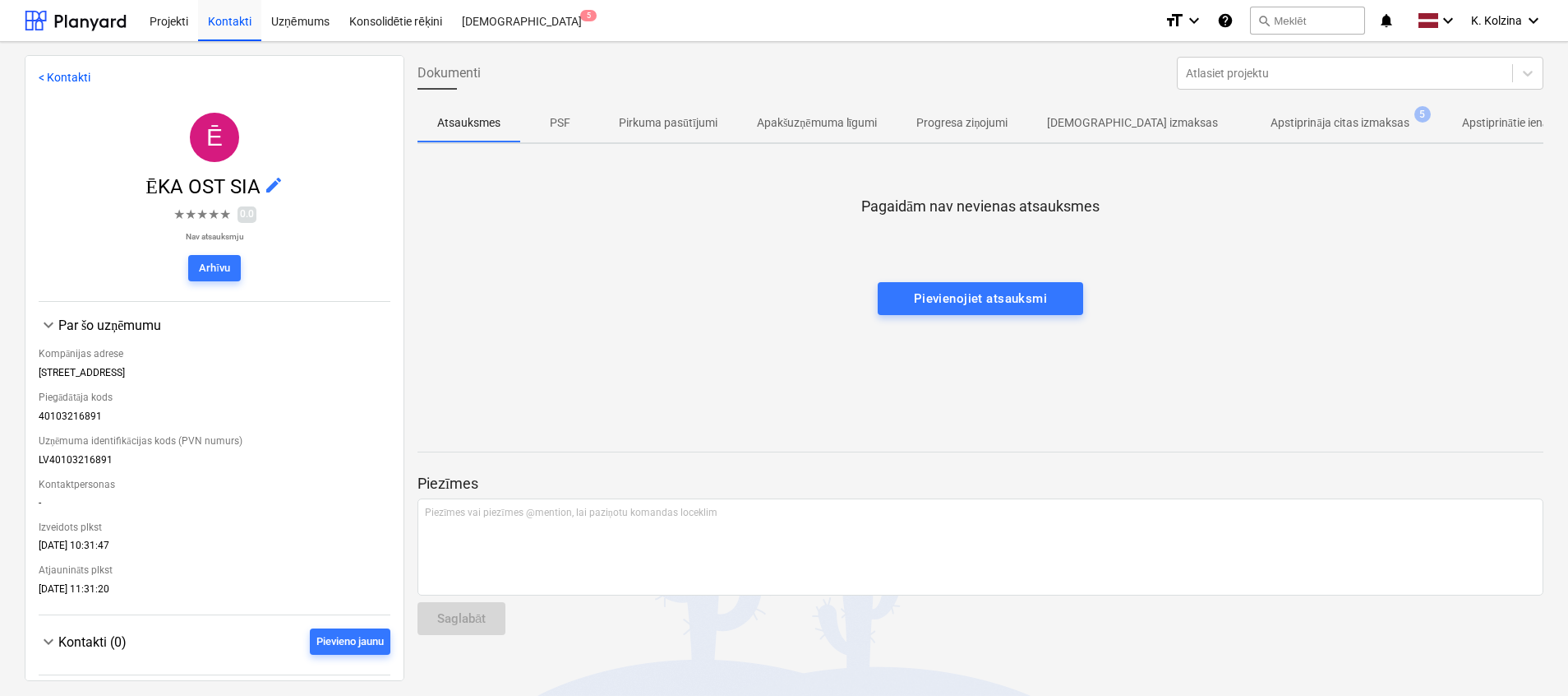
click at [1315, 127] on p "Apstiprināja citas izmaksas" at bounding box center [1340, 123] width 139 height 17
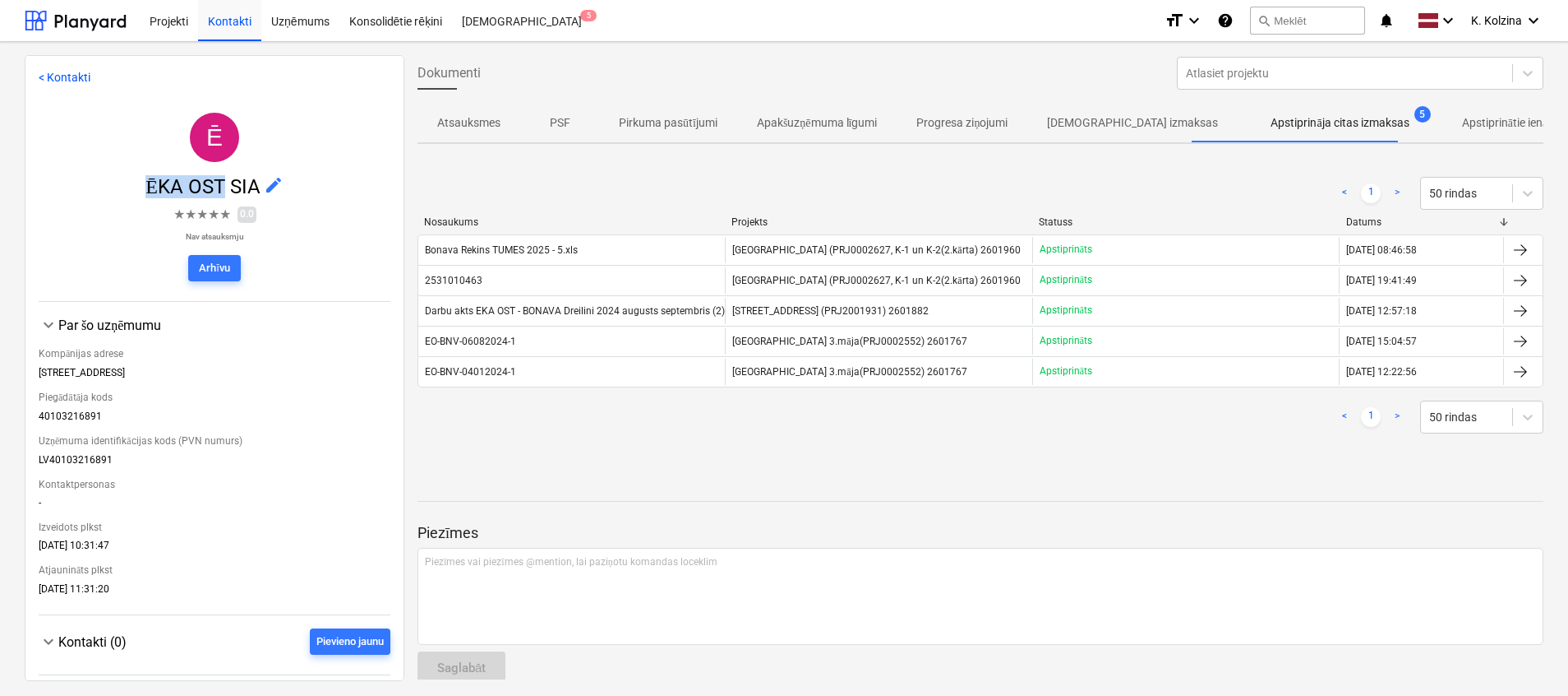
drag, startPoint x: 128, startPoint y: 187, endPoint x: 222, endPoint y: 187, distance: 94.0
click at [222, 187] on span "ĒKA OST SIA edit" at bounding box center [214, 186] width 352 height 23
click at [308, 78] on p "< Kontakti" at bounding box center [214, 77] width 352 height 17
click at [177, 23] on div "Projekti" at bounding box center [168, 20] width 59 height 42
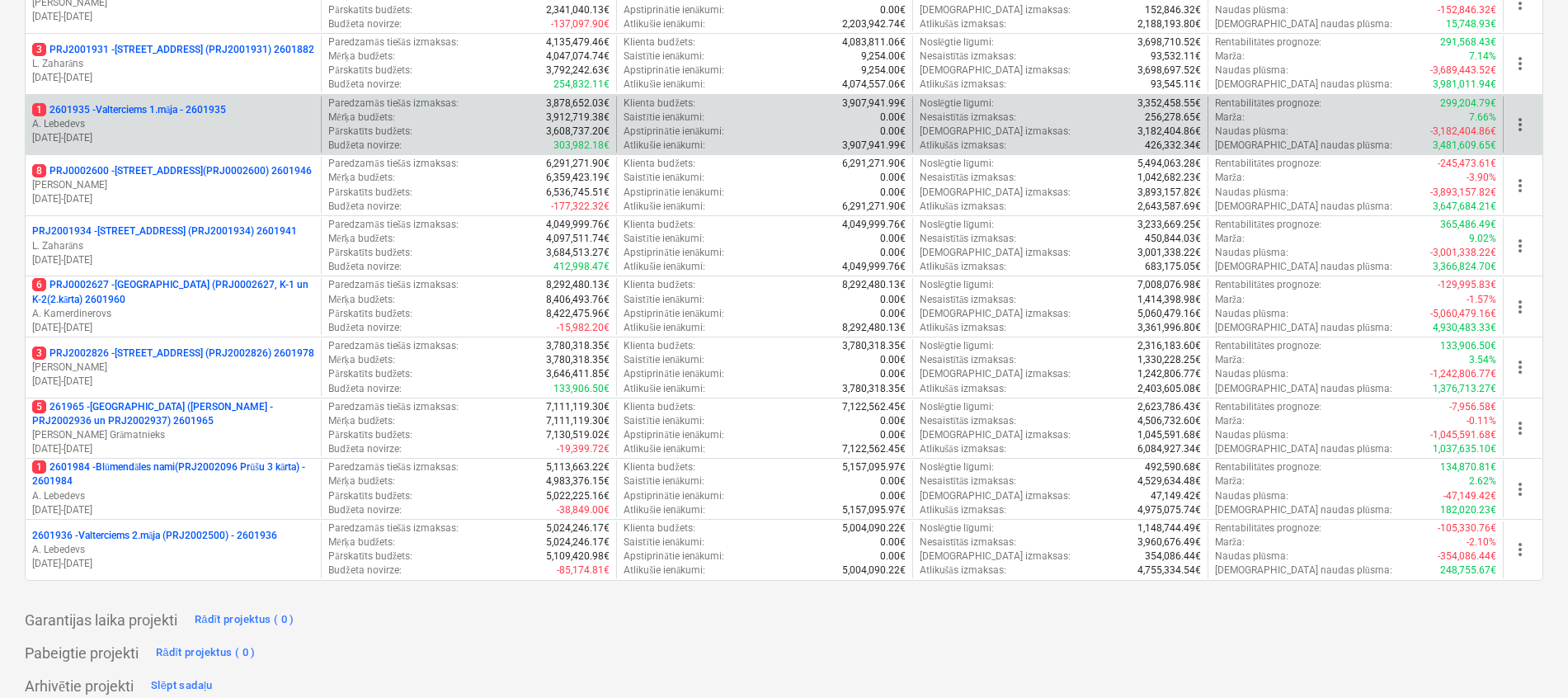
scroll to position [742, 0]
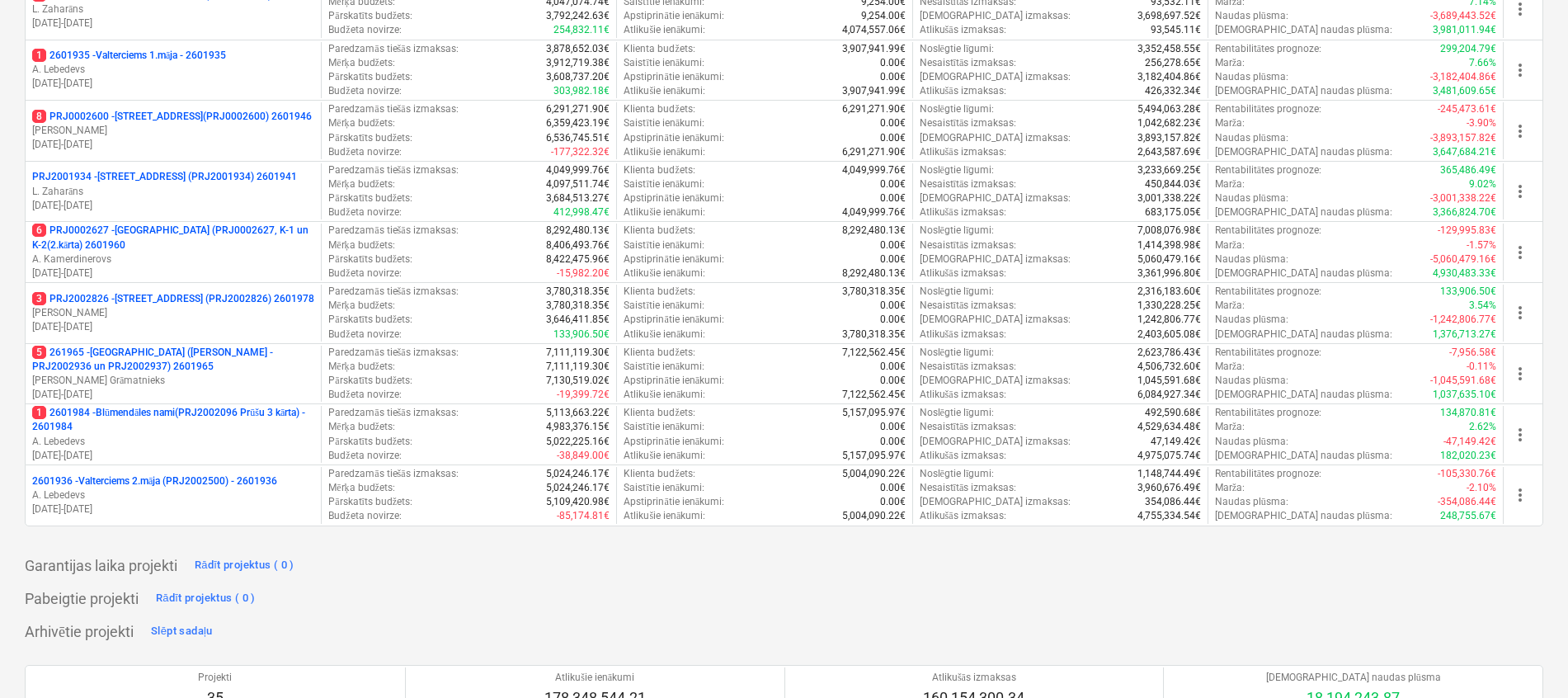
click at [1337, 610] on div "Pabeigtie projekti Rādīt projektus ( 0 )" at bounding box center [784, 598] width 1518 height 26
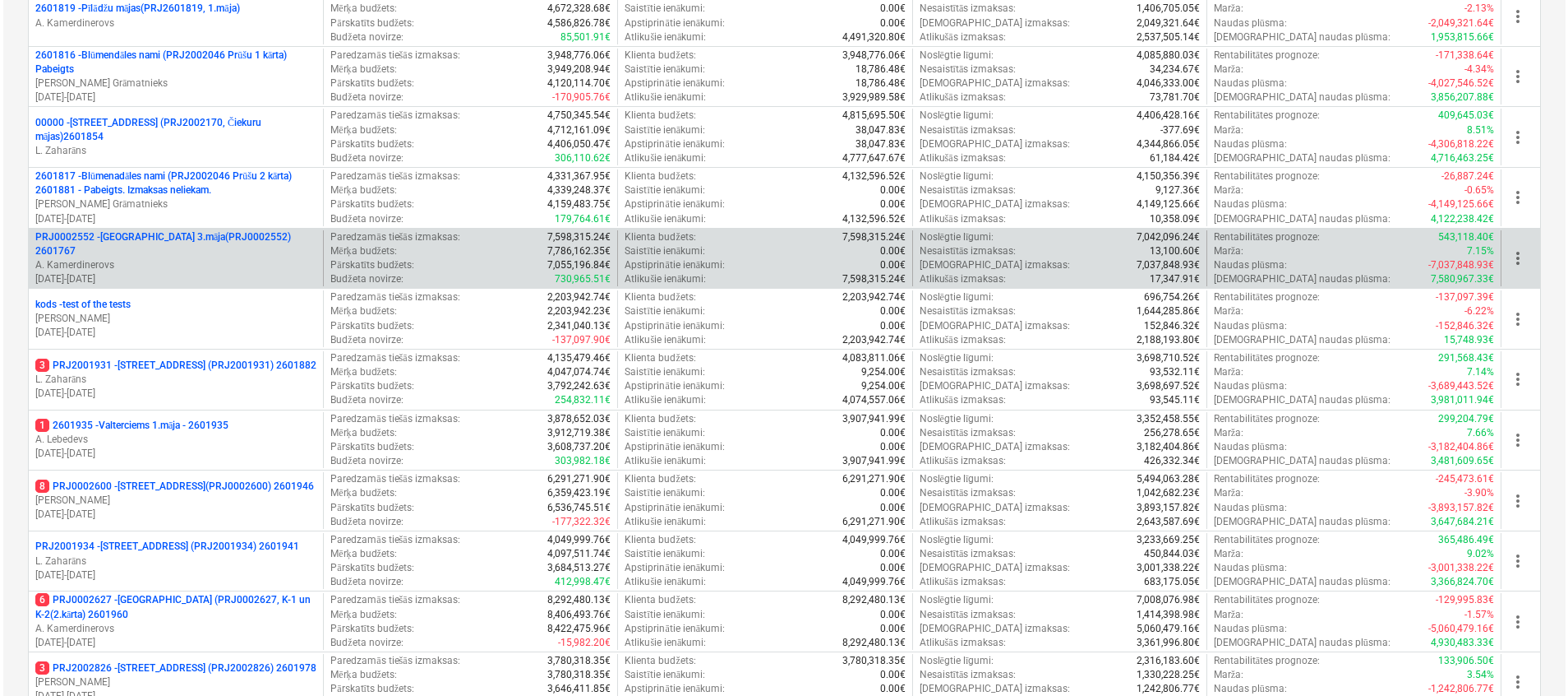
scroll to position [0, 0]
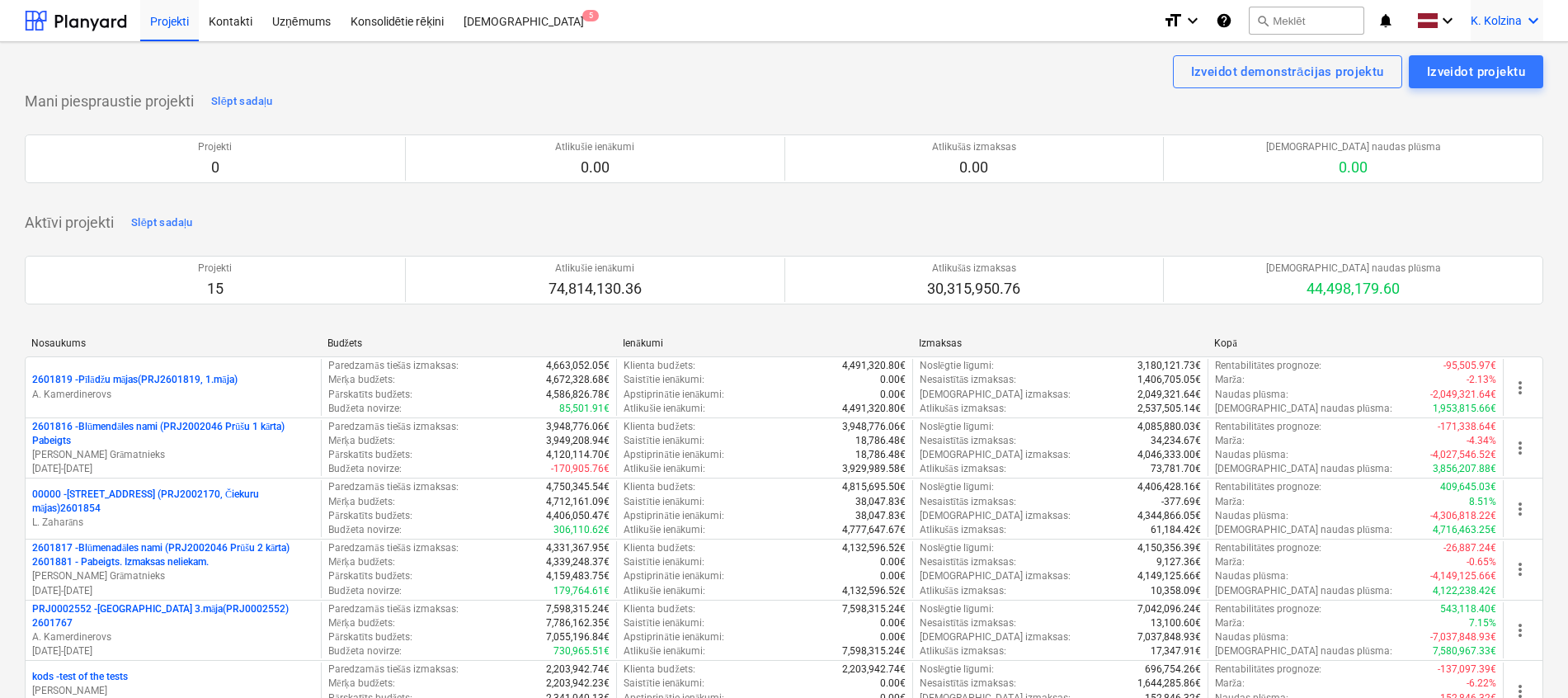
click at [1534, 19] on icon "keyboard_arrow_down" at bounding box center [1533, 21] width 20 height 20
click at [1498, 91] on div "Izlogoties" at bounding box center [1493, 91] width 99 height 26
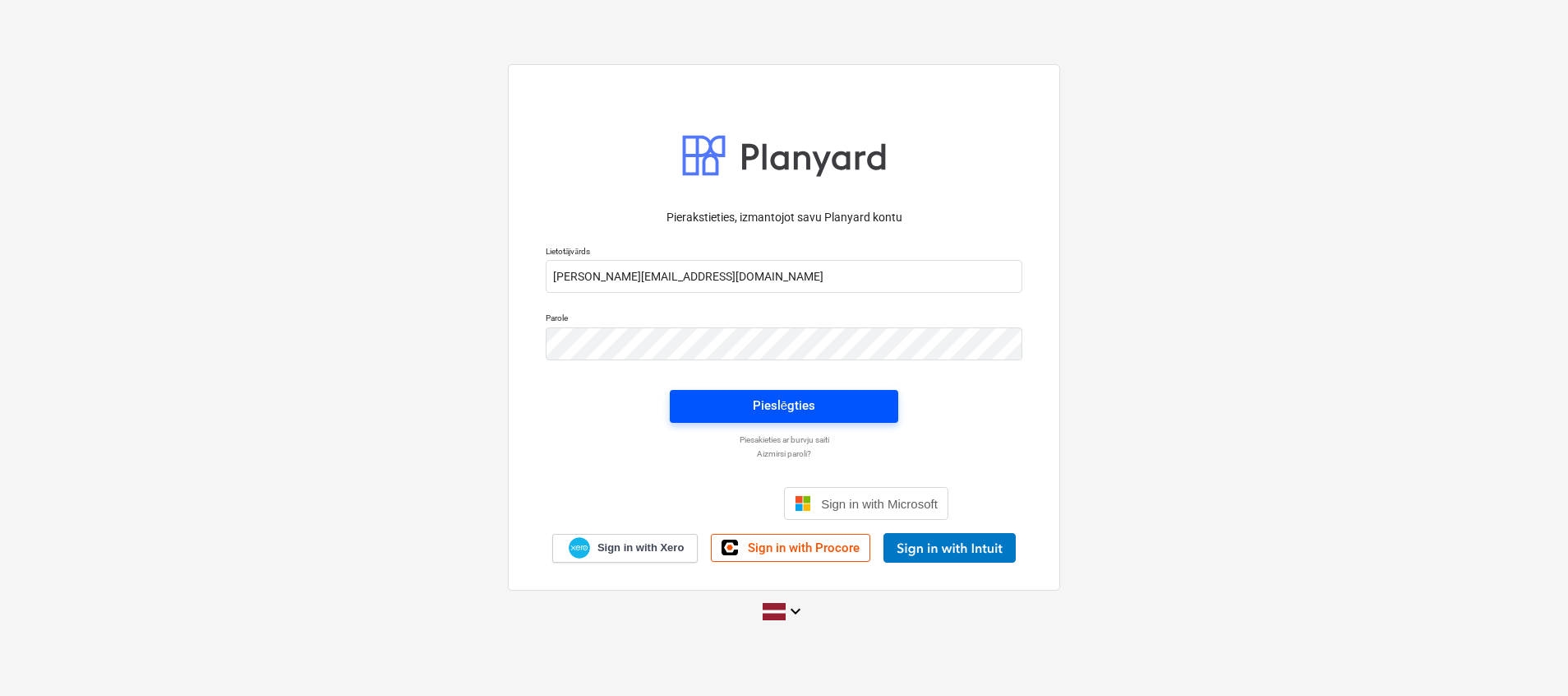
click at [831, 414] on span "Pieslēgties" at bounding box center [784, 405] width 189 height 21
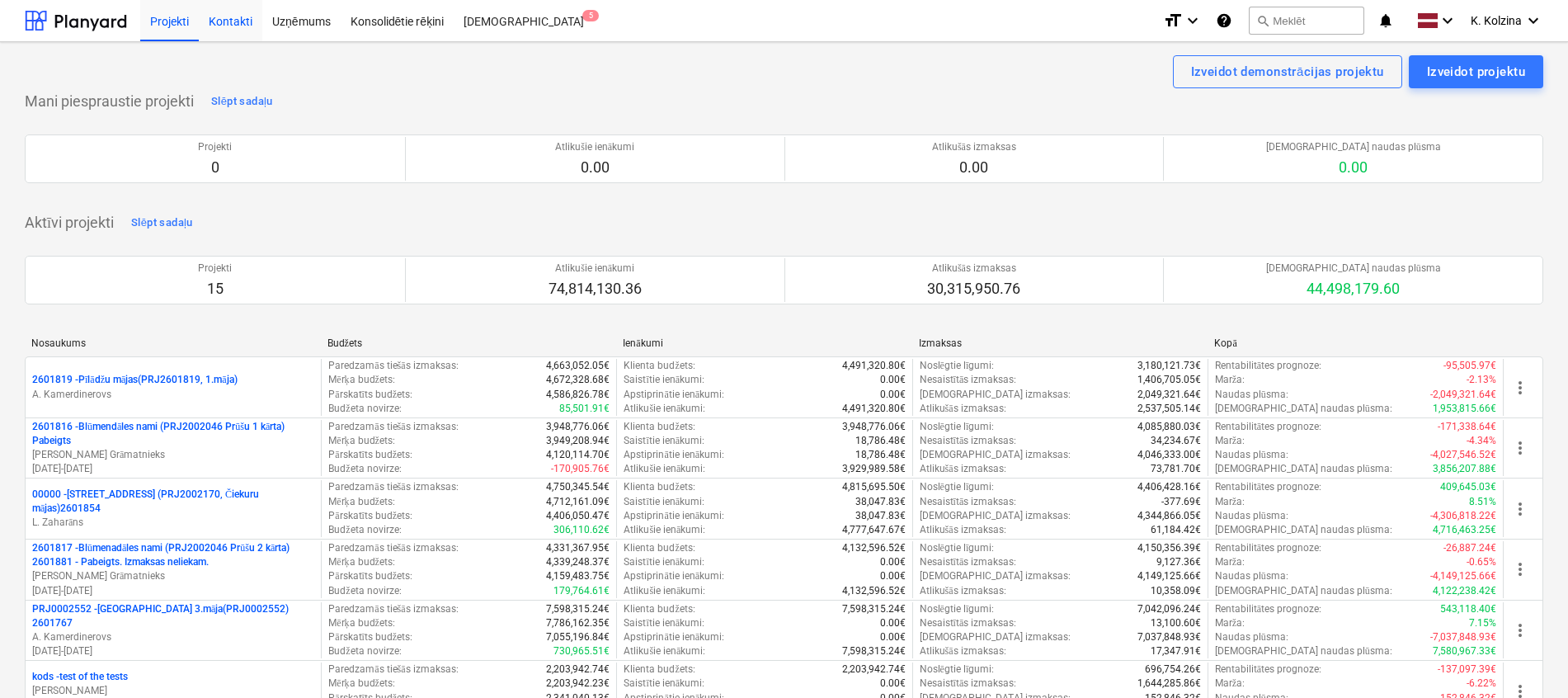
click at [245, 20] on div "Kontakti" at bounding box center [230, 20] width 63 height 42
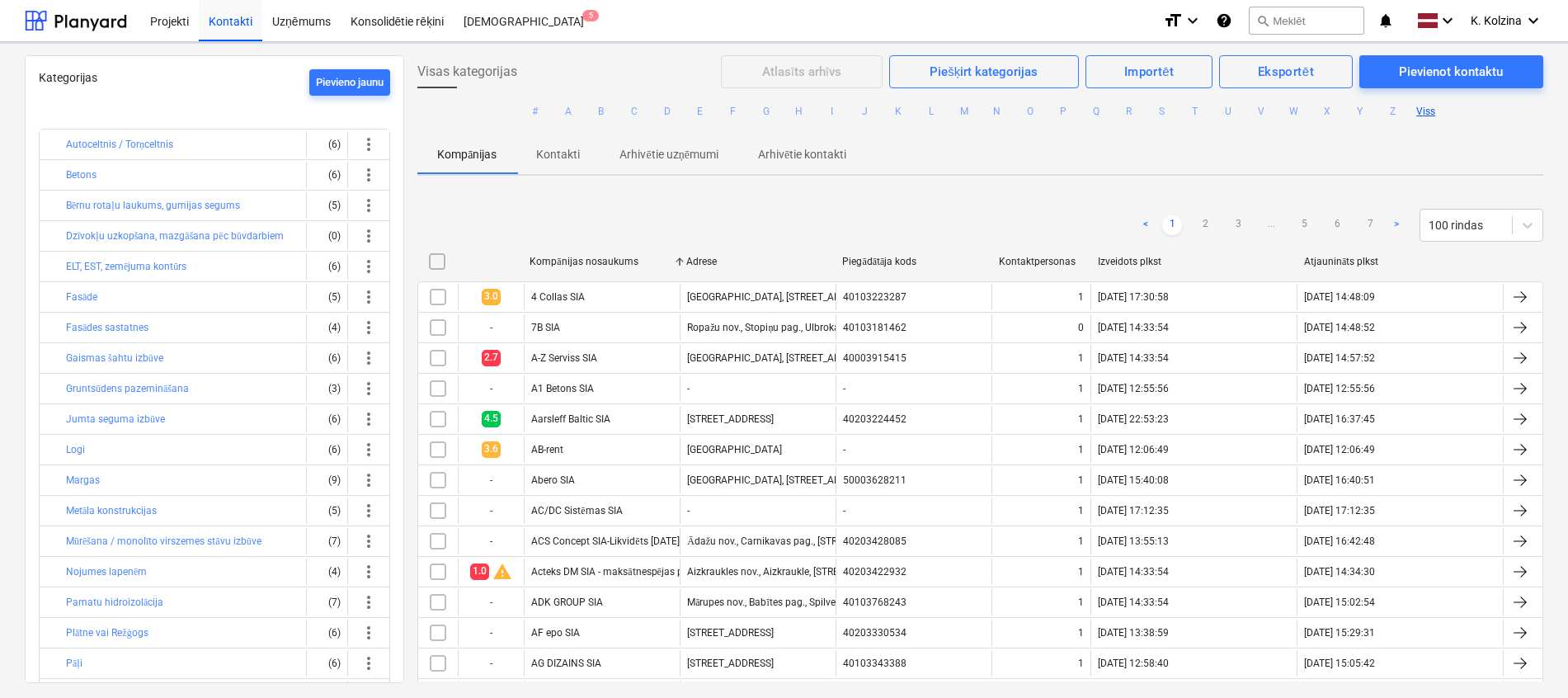
click at [559, 159] on p "Kontakti" at bounding box center [558, 154] width 44 height 17
click at [604, 109] on button "B" at bounding box center [605, 111] width 20 height 20
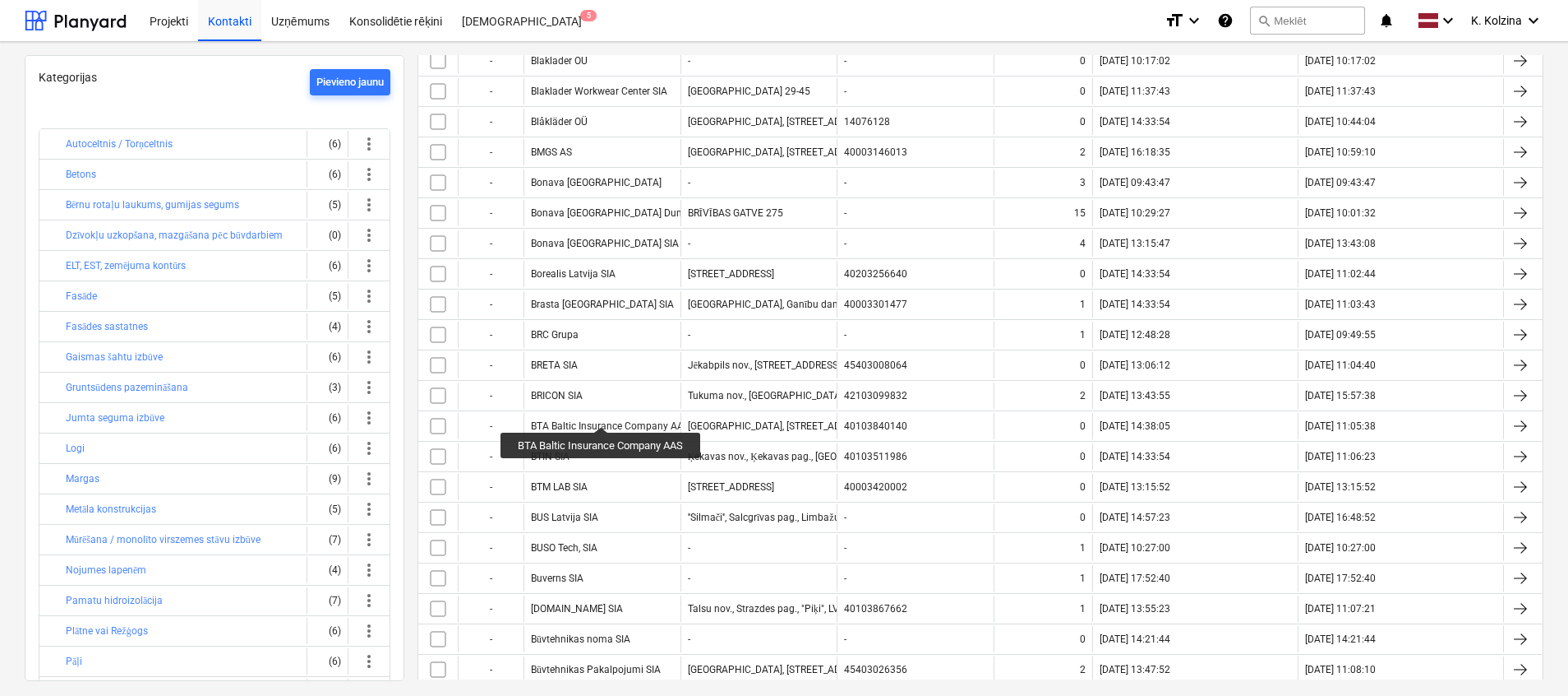
scroll to position [1110, 0]
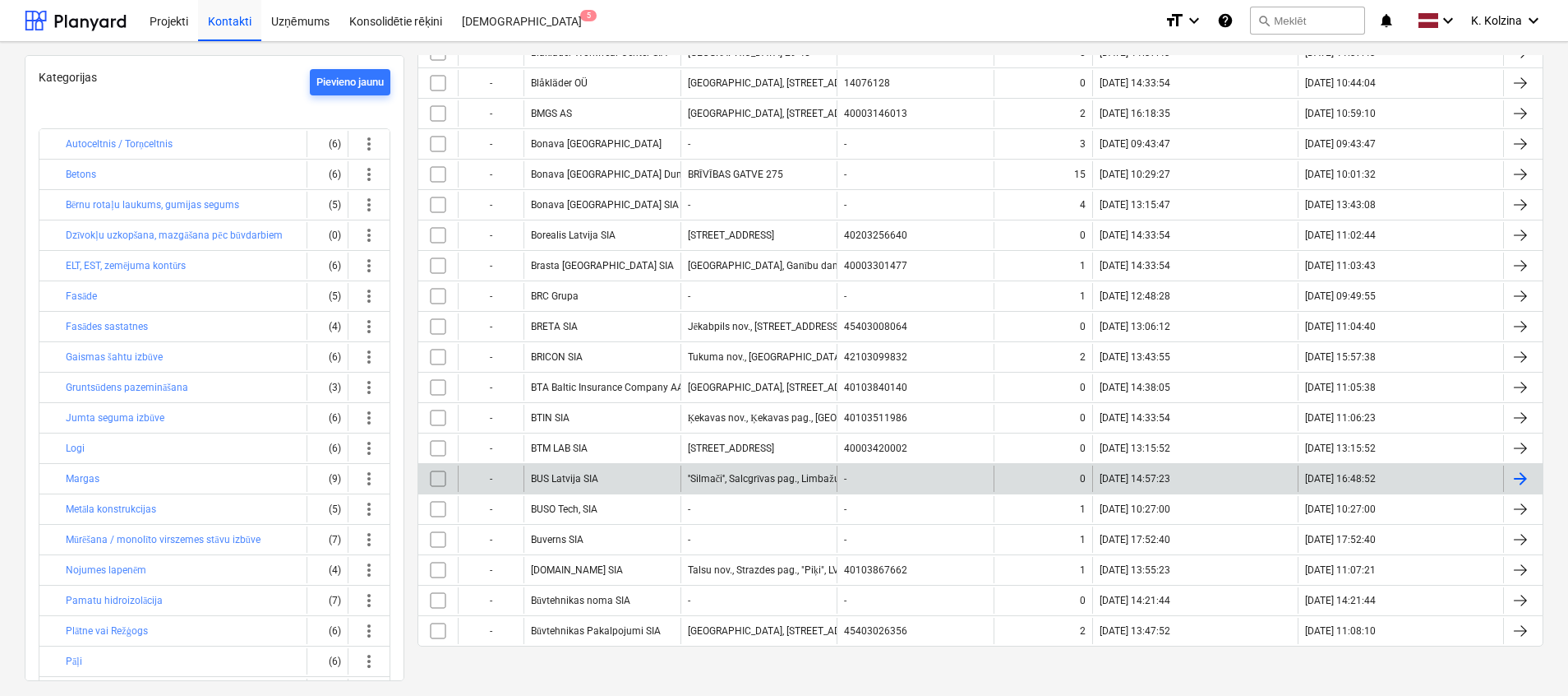
click at [600, 483] on div "BUS Latvija SIA" at bounding box center [601, 479] width 157 height 26
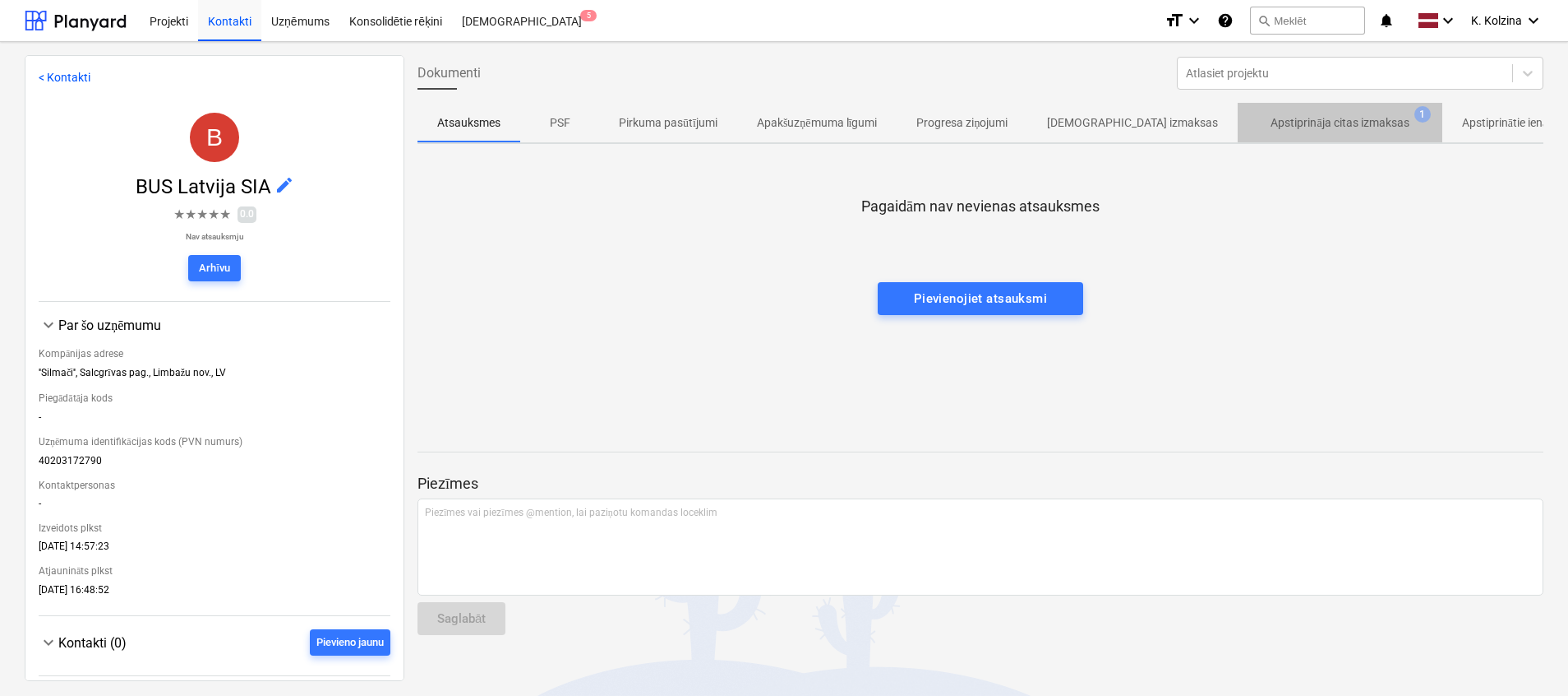
click at [1310, 120] on p "Apstiprināja citas izmaksas" at bounding box center [1340, 123] width 139 height 17
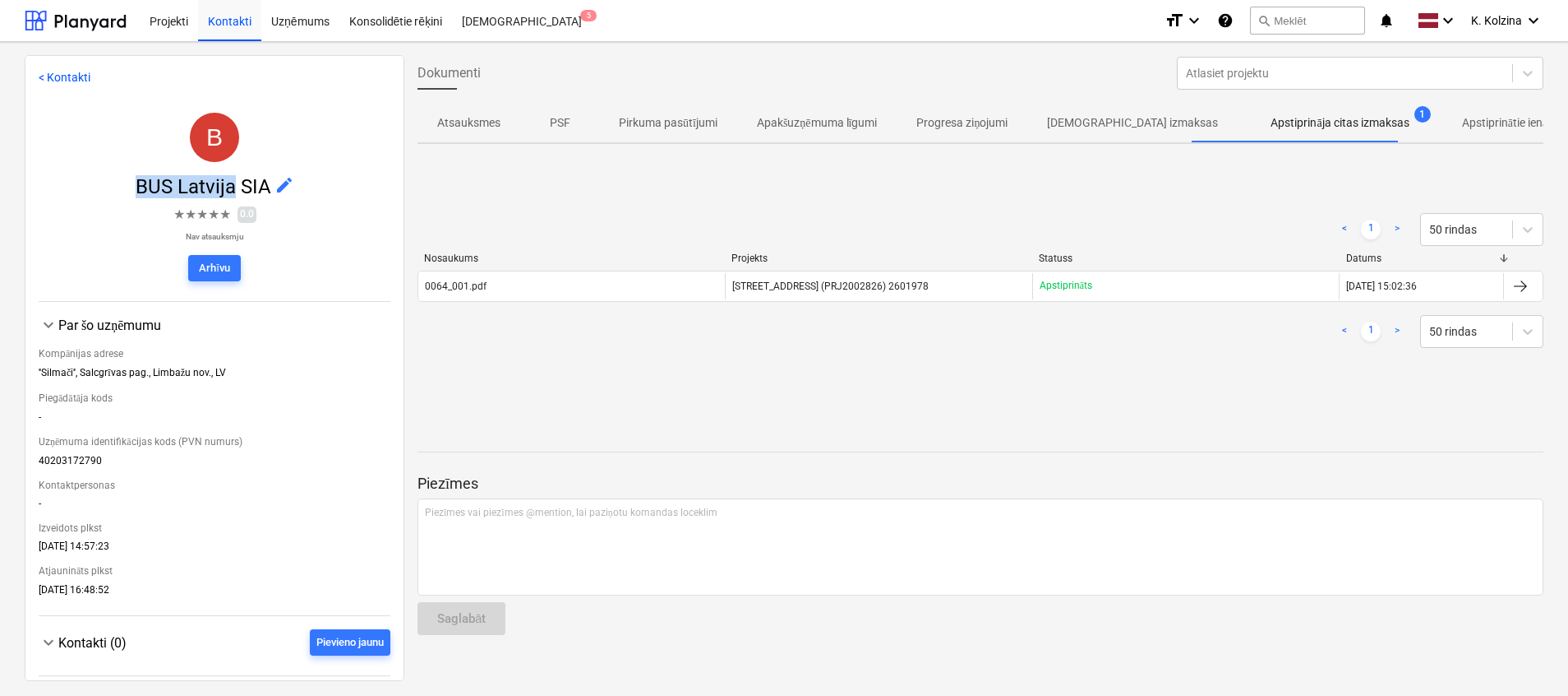
drag, startPoint x: 124, startPoint y: 193, endPoint x: 232, endPoint y: 189, distance: 108.1
click at [232, 189] on span "BUS Latvija SIA edit" at bounding box center [214, 186] width 352 height 23
copy span "BUS [GEOGRAPHIC_DATA]"
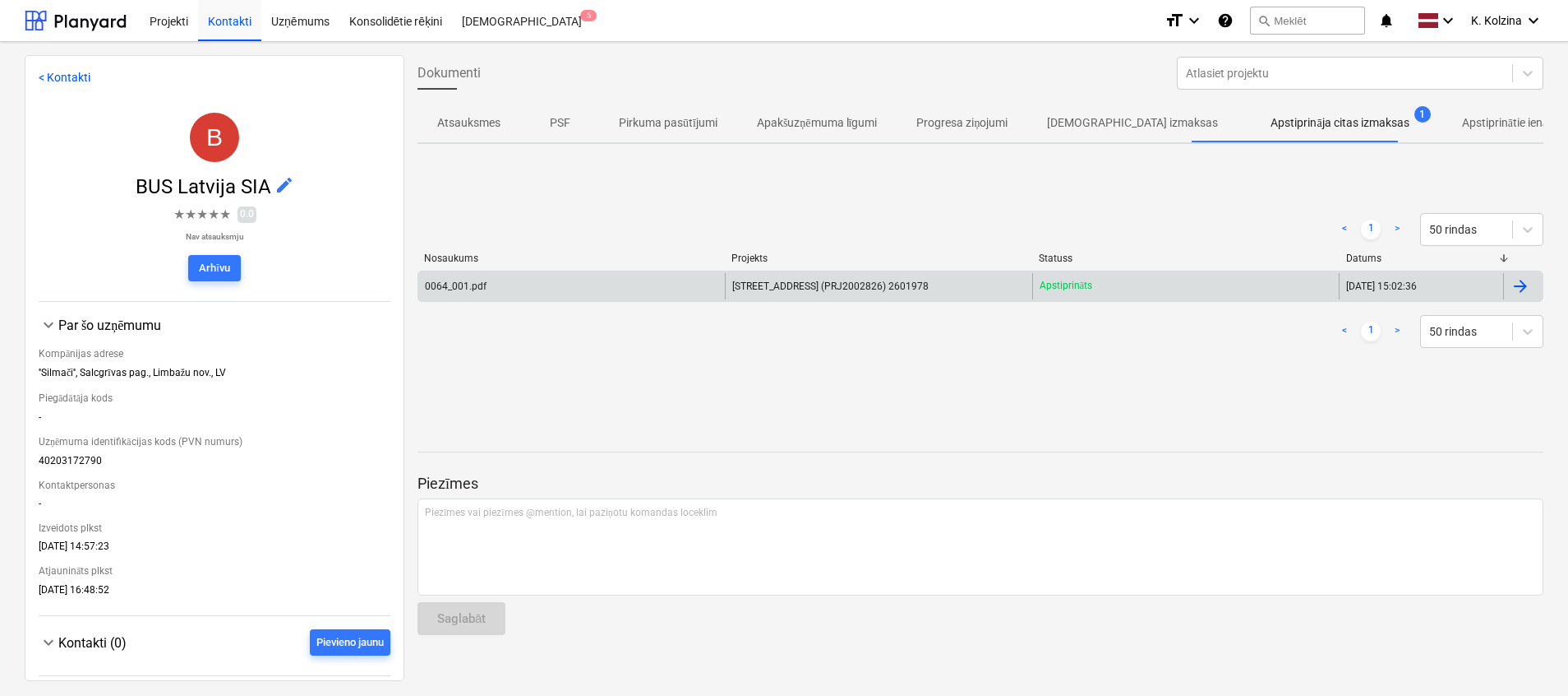
click at [787, 278] on div "[STREET_ADDRESS] (PRJ2002826) 2601978" at bounding box center [878, 286] width 307 height 26
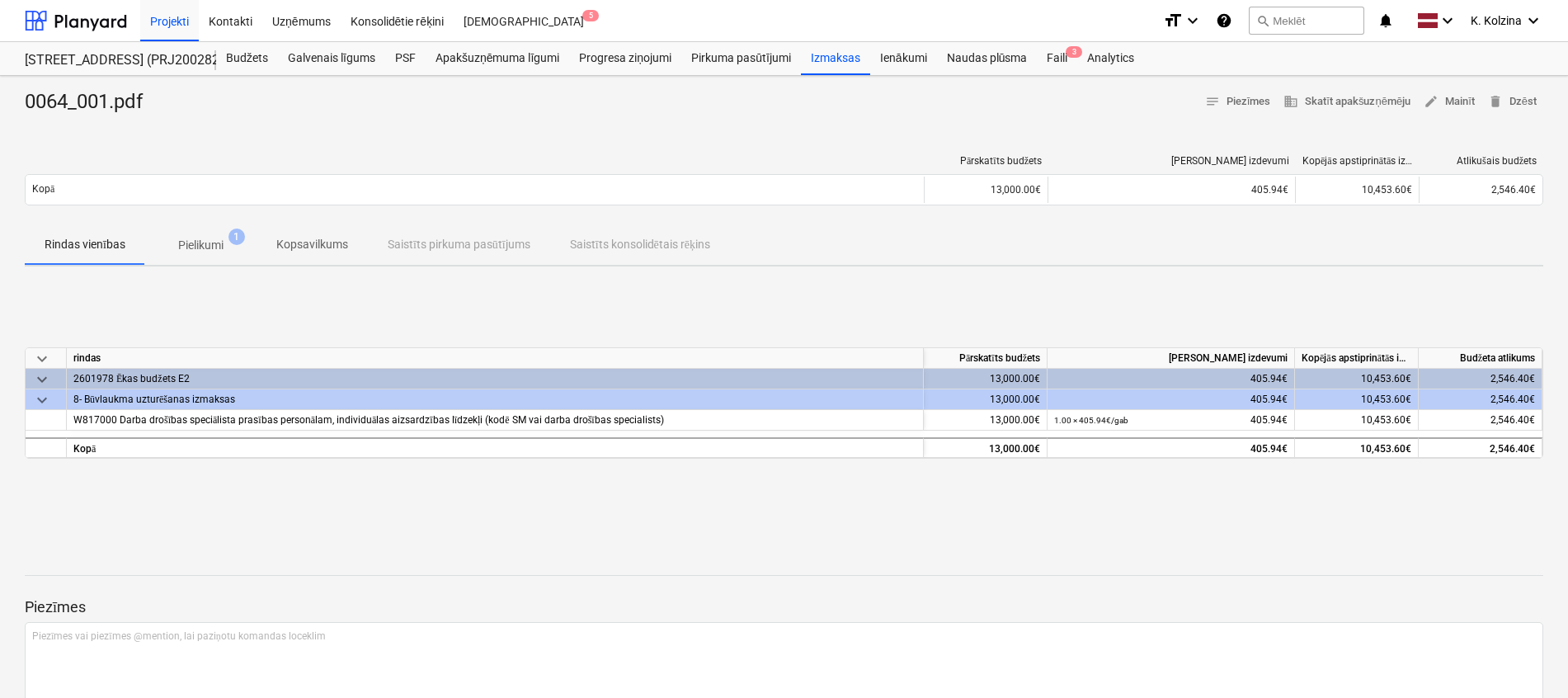
click at [214, 237] on p "Pielikumi" at bounding box center [200, 245] width 45 height 17
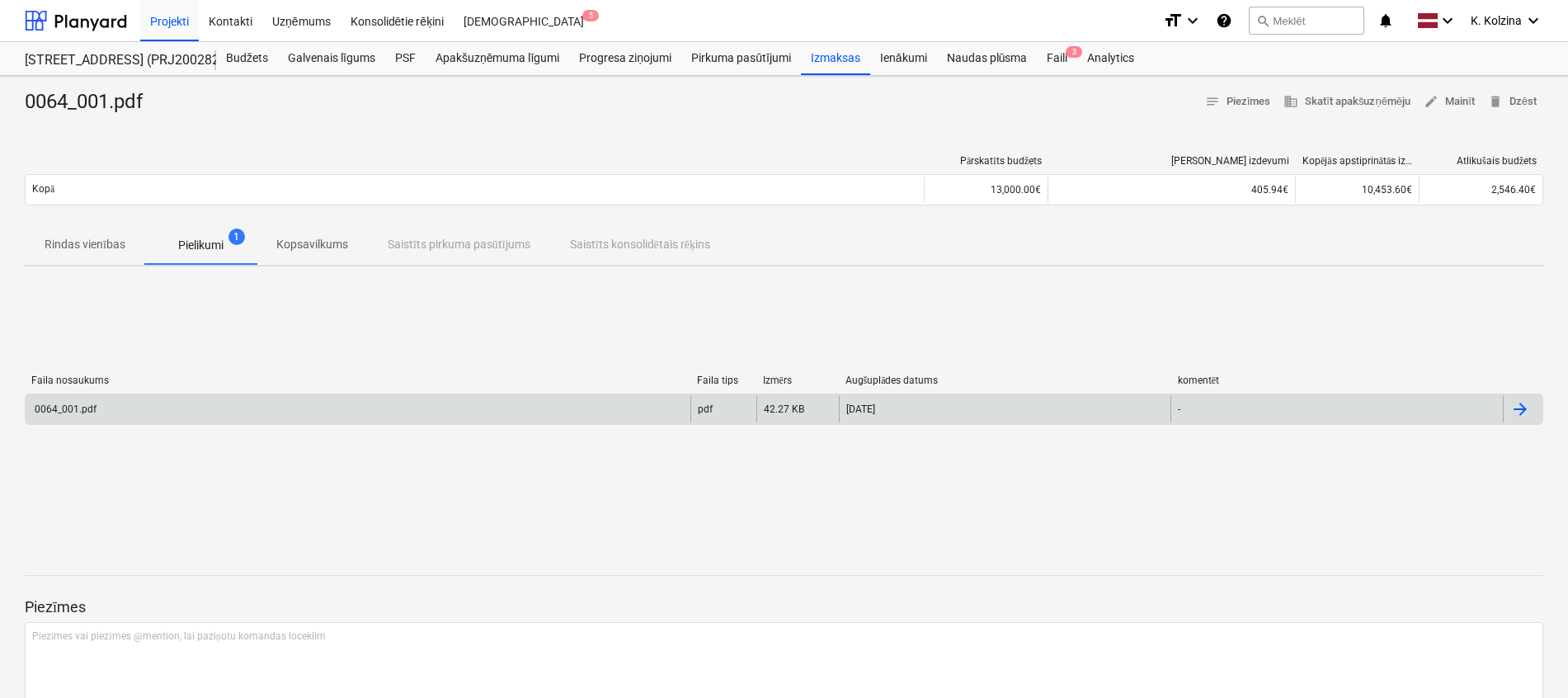
click at [119, 403] on div "0064_001.pdf" at bounding box center [358, 409] width 665 height 26
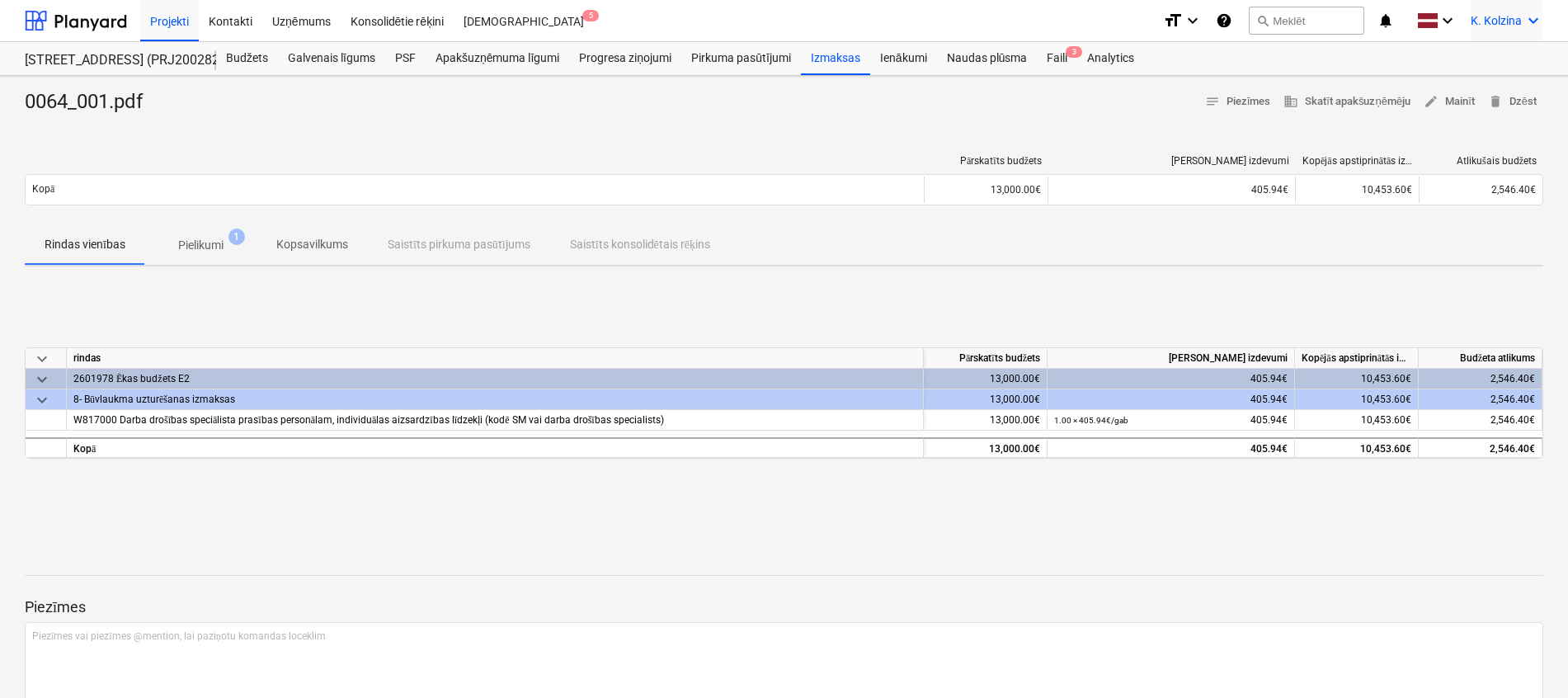
click at [1537, 23] on icon "keyboard_arrow_down" at bounding box center [1533, 21] width 20 height 20
click at [1480, 96] on div "Izlogoties" at bounding box center [1493, 91] width 99 height 26
